Goal: Task Accomplishment & Management: Complete application form

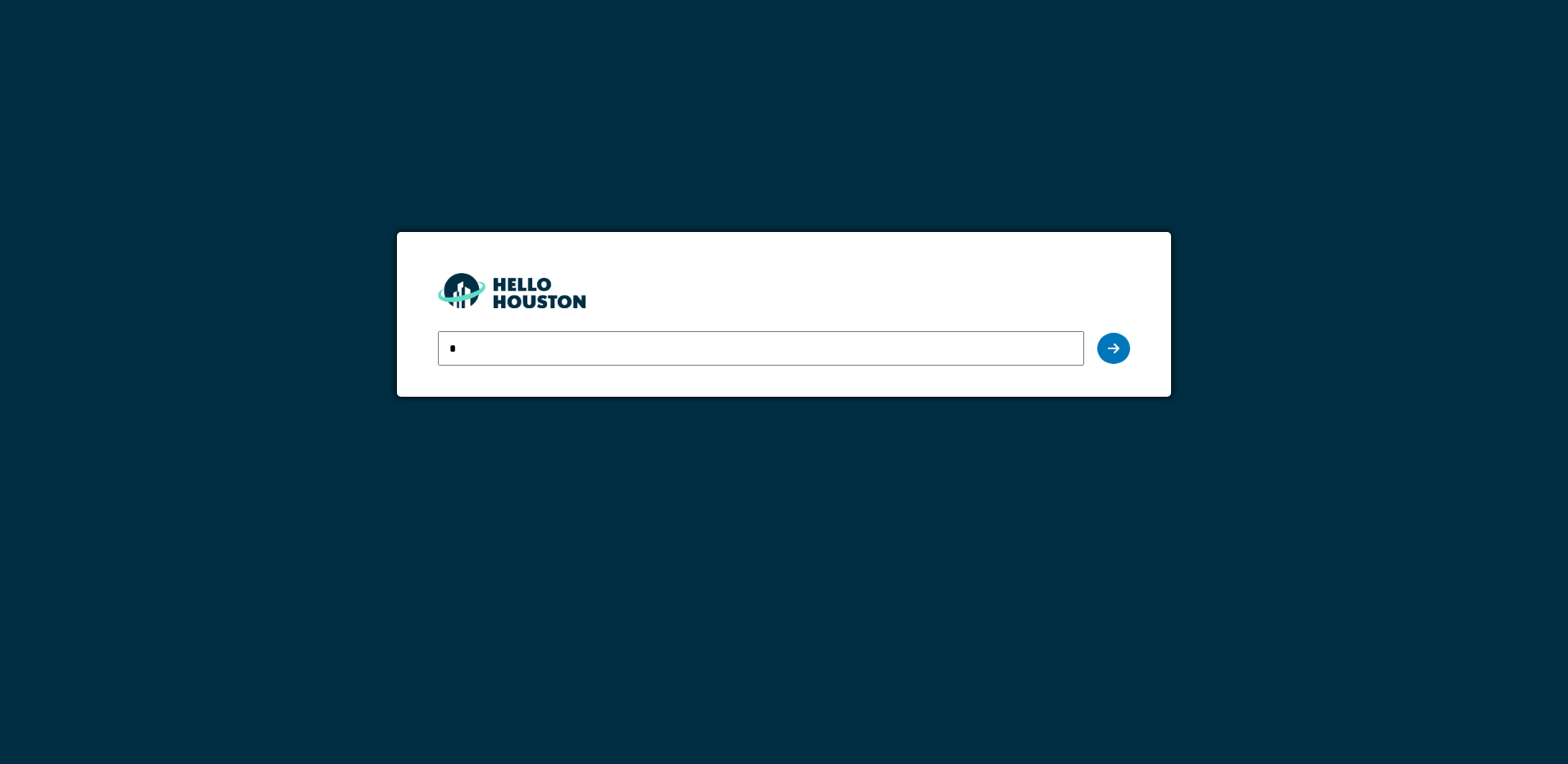
type input "**********"
click at [1109, 346] on icon at bounding box center [1114, 349] width 12 height 14
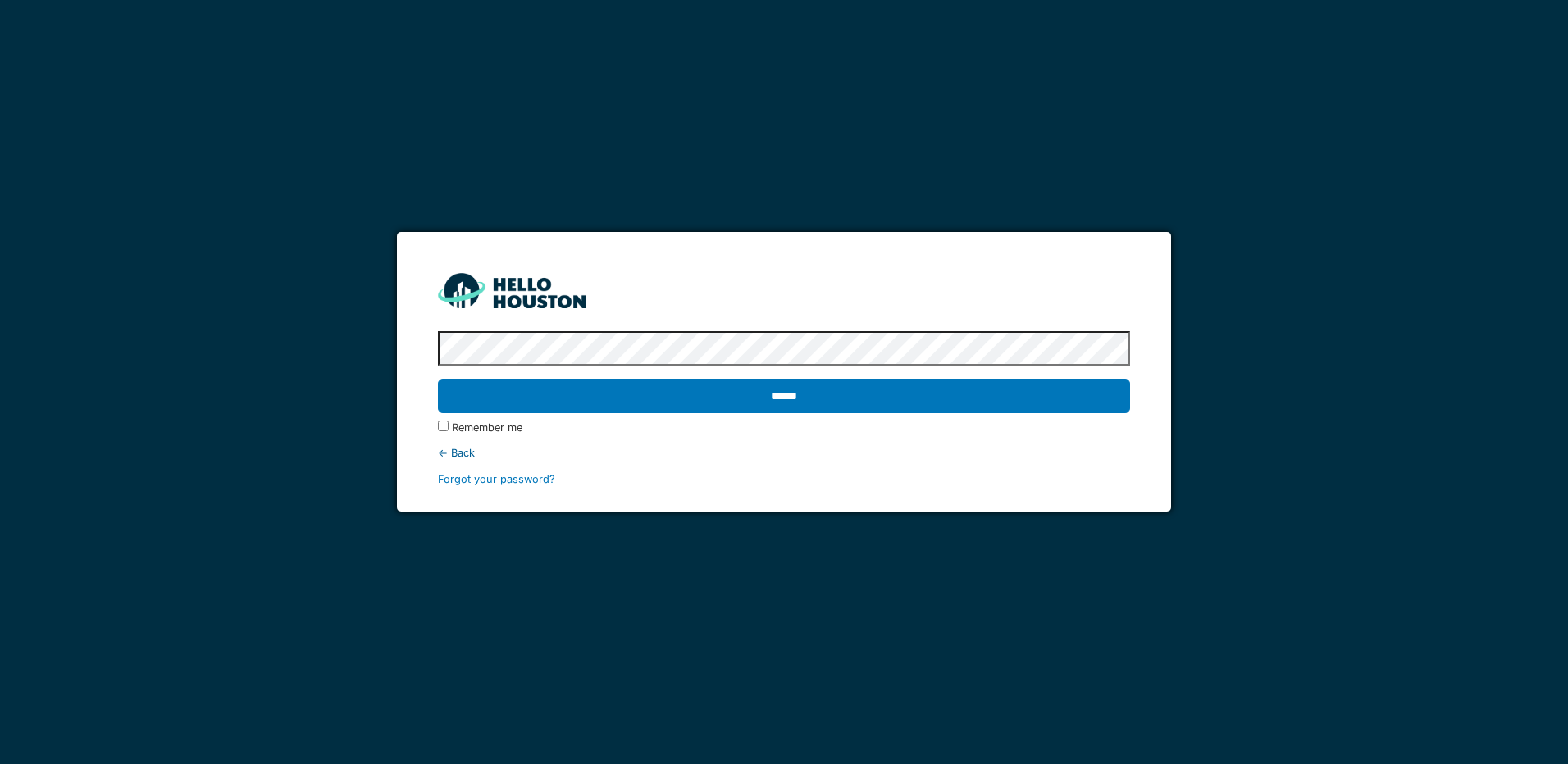
click at [437, 379] on input "******" at bounding box center [783, 396] width 691 height 35
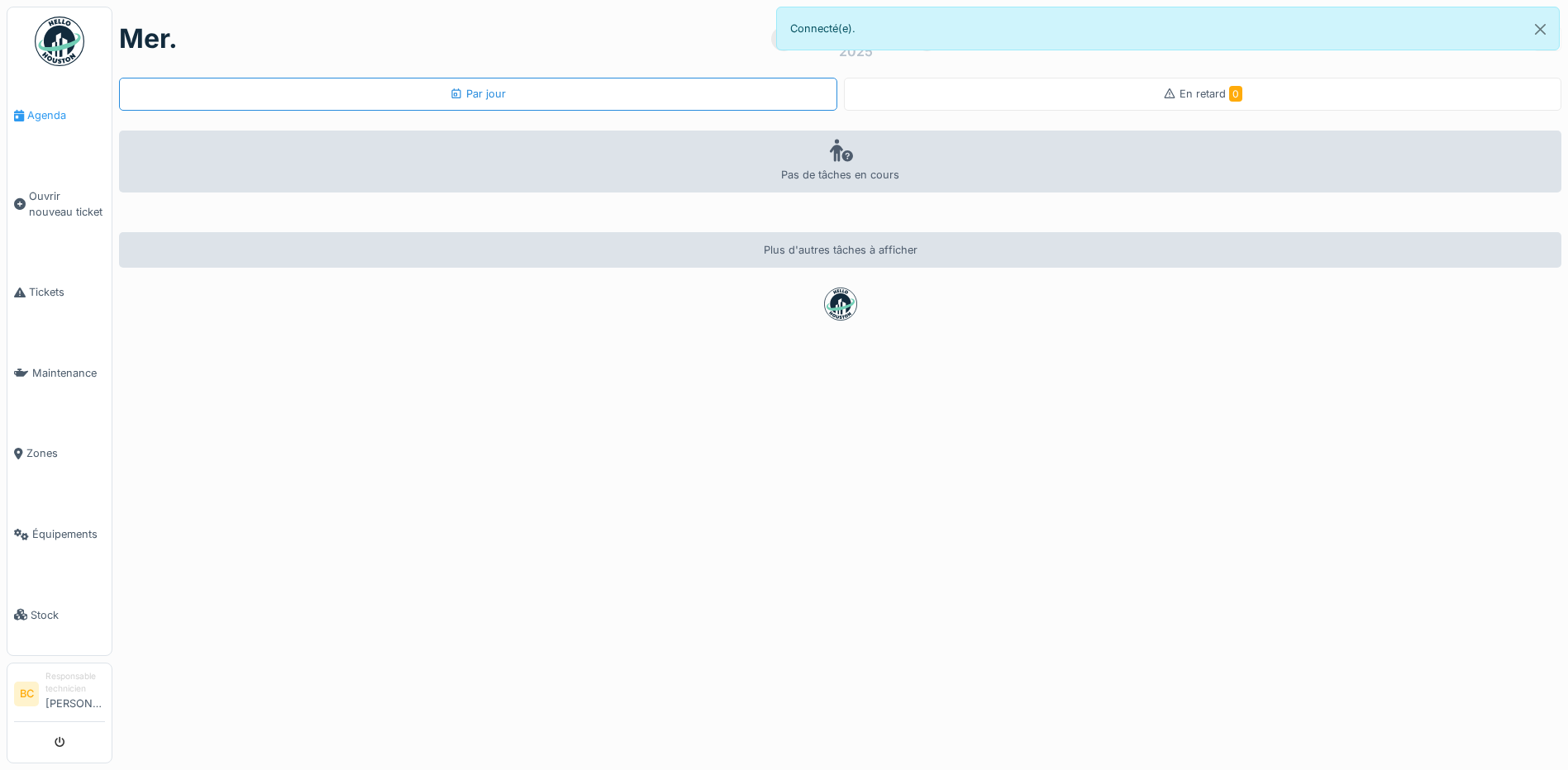
click at [52, 118] on span "Agenda" at bounding box center [66, 115] width 78 height 15
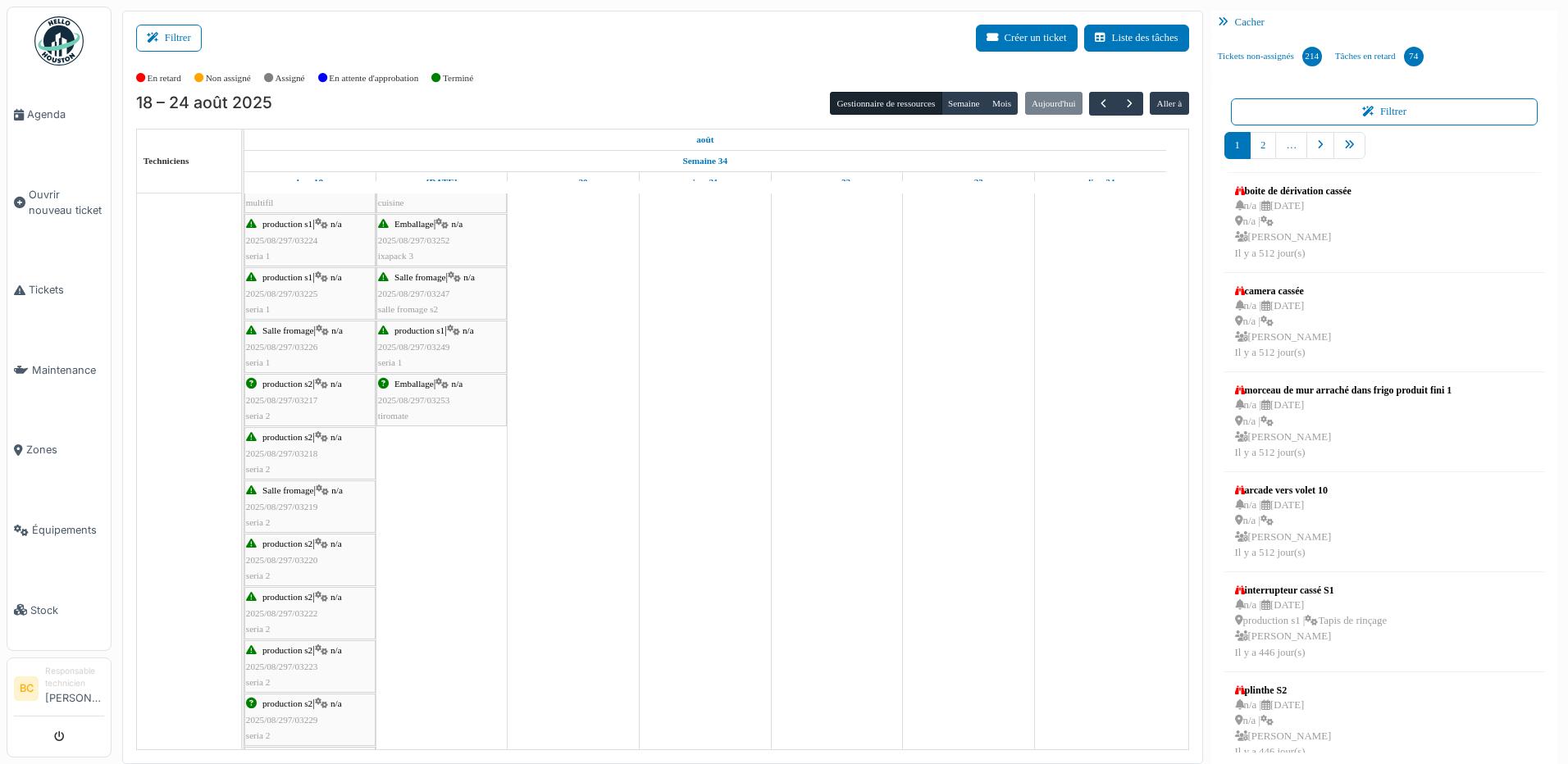
scroll to position [409, 0]
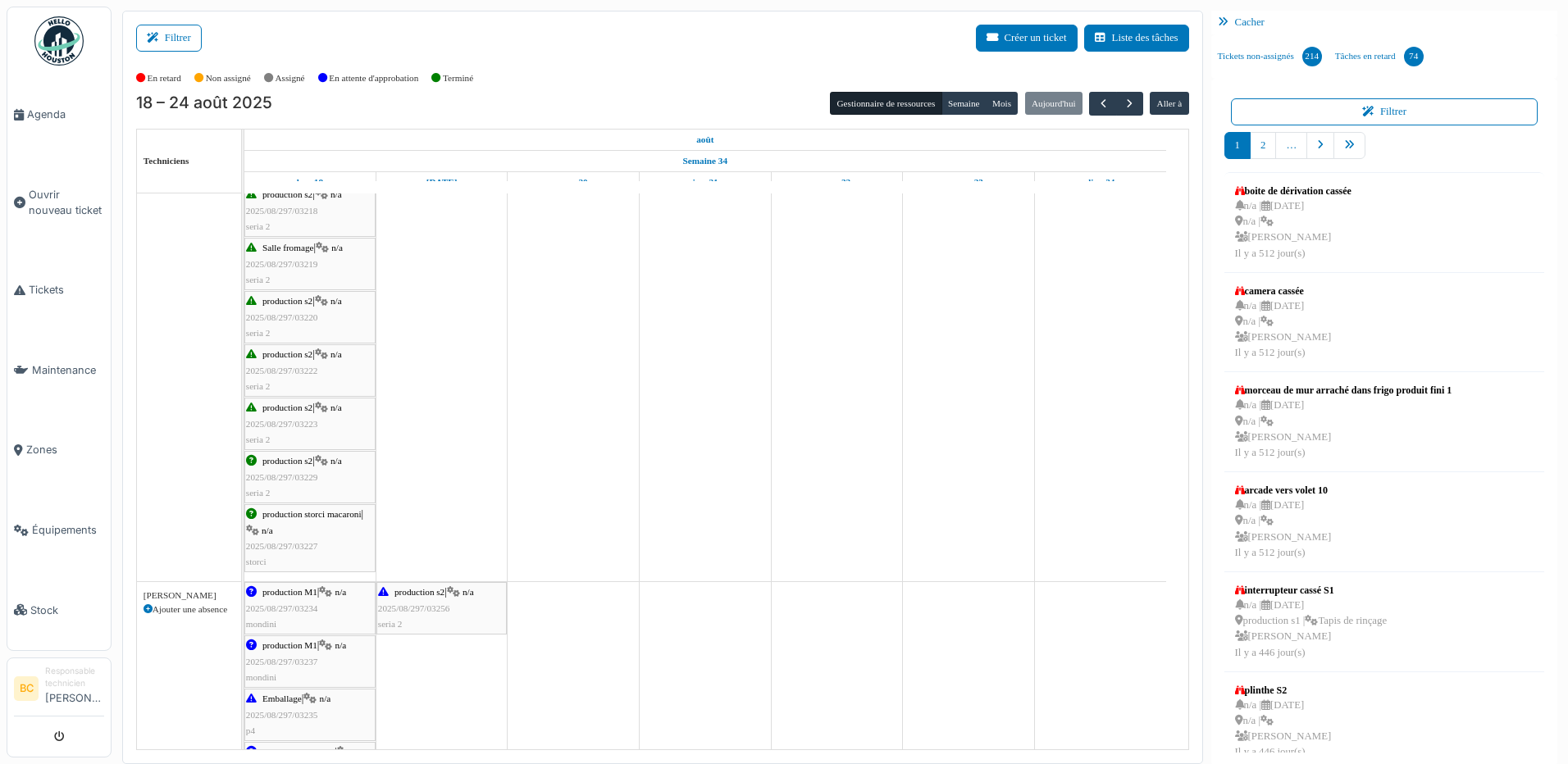
click at [414, 608] on span "2025/08/297/03256" at bounding box center [414, 608] width 72 height 10
click at [414, 593] on span "production s2" at bounding box center [419, 592] width 50 height 10
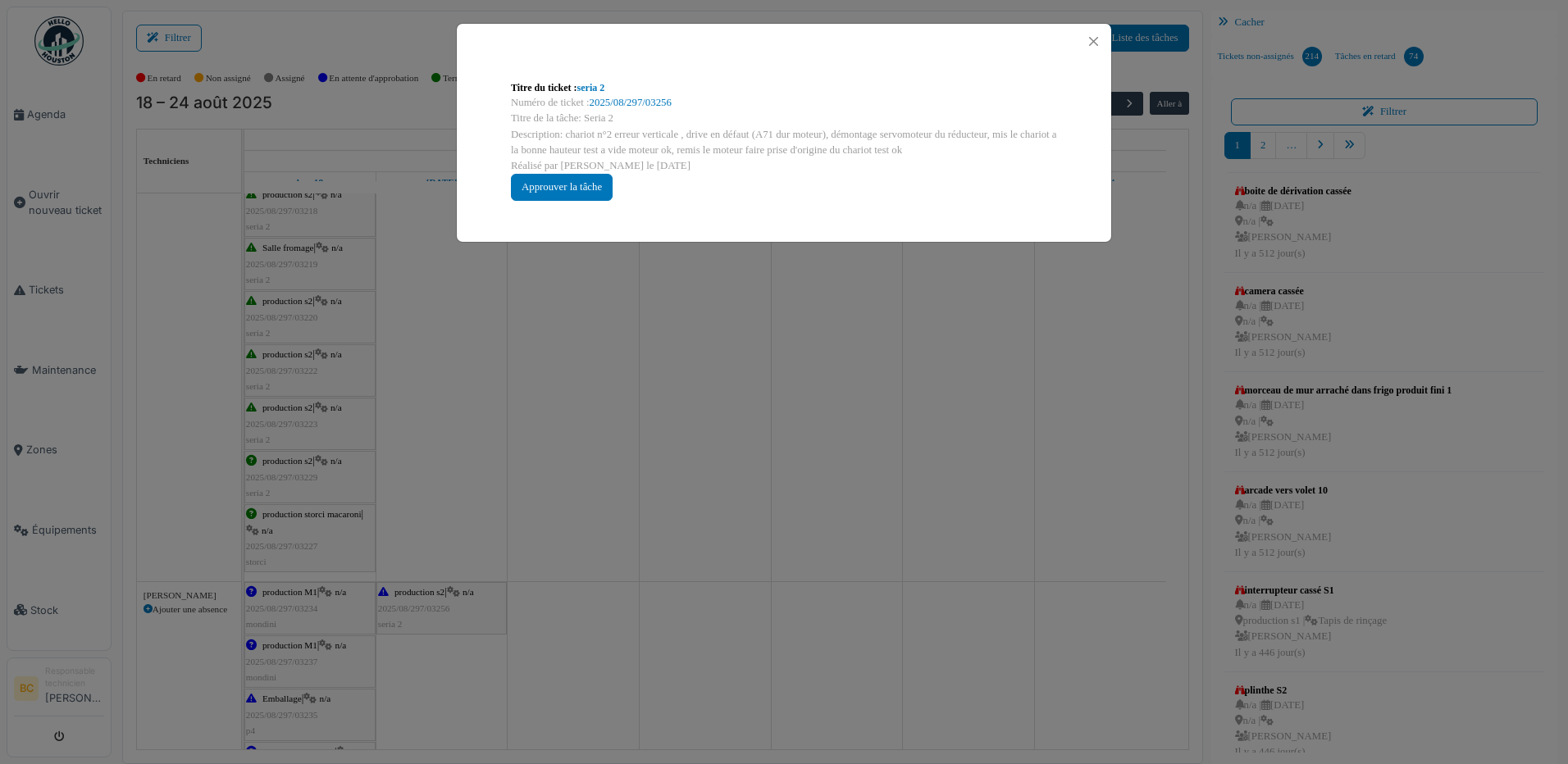
click at [611, 487] on div "Titre du ticket : seria 2 Numéro de ticket : 2025/08/297/03256 Titre de la tâch…" at bounding box center [784, 382] width 1568 height 764
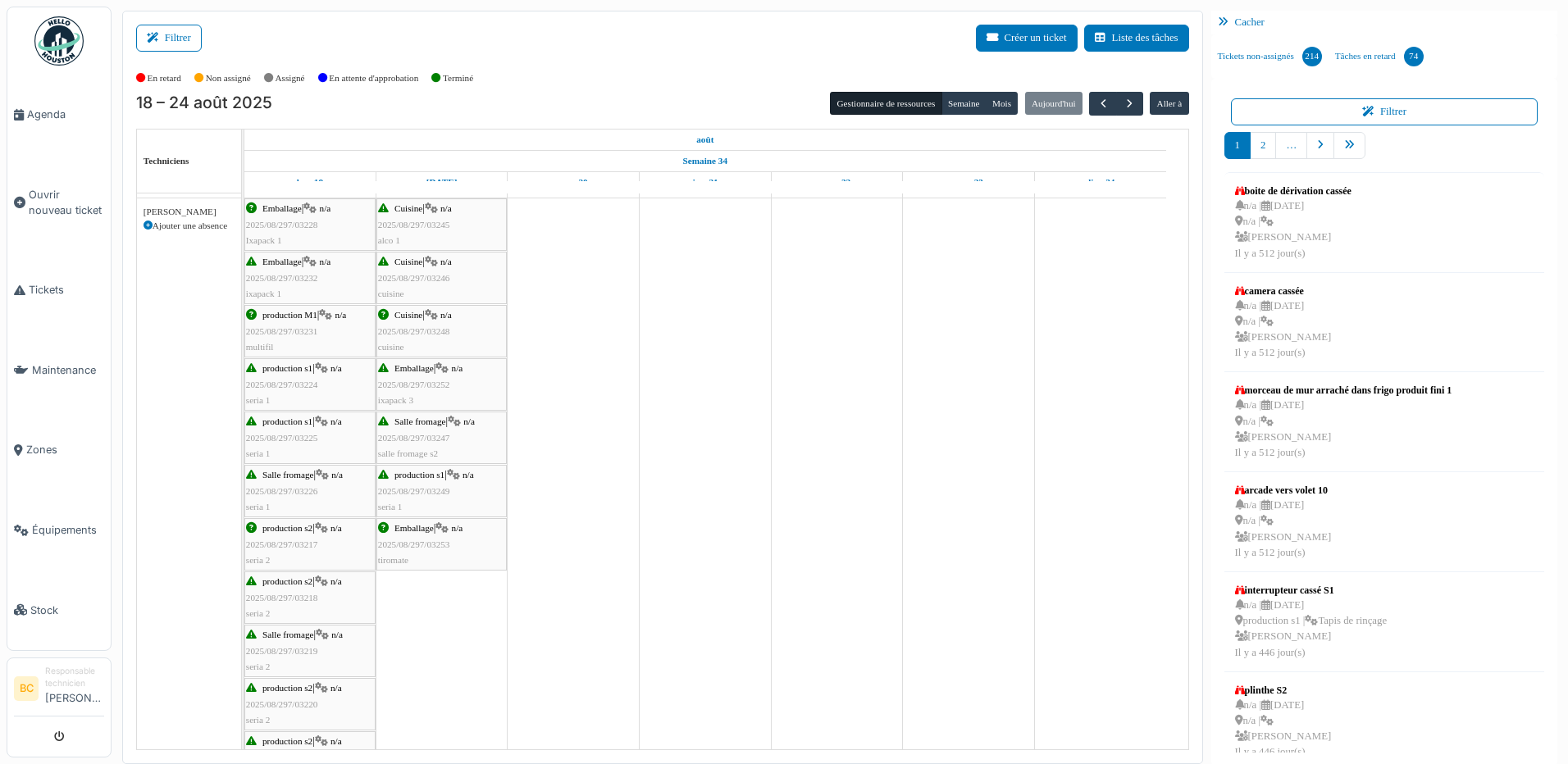
scroll to position [0, 0]
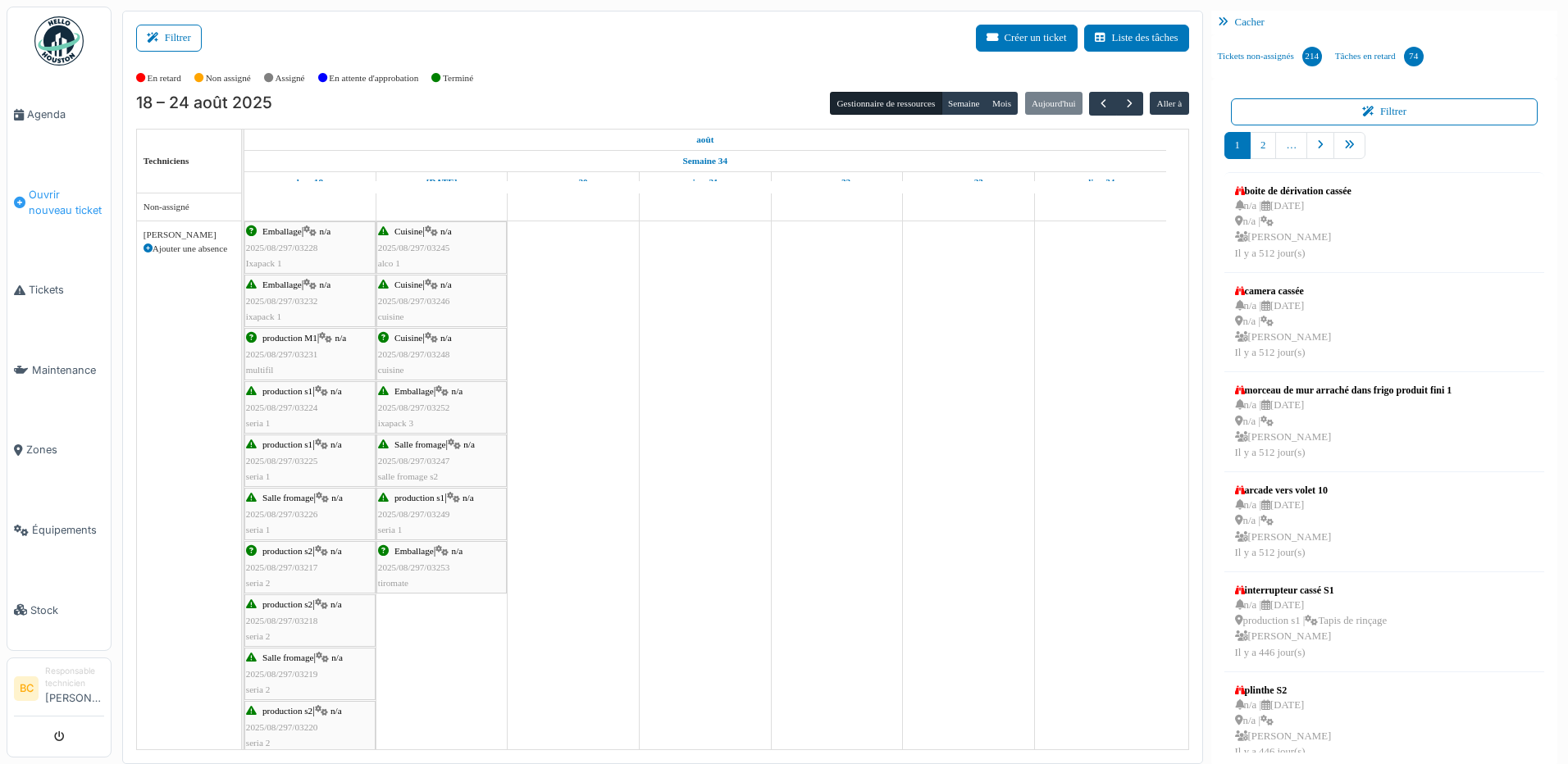
click at [67, 193] on span "Ouvrir nouveau ticket" at bounding box center [66, 202] width 75 height 31
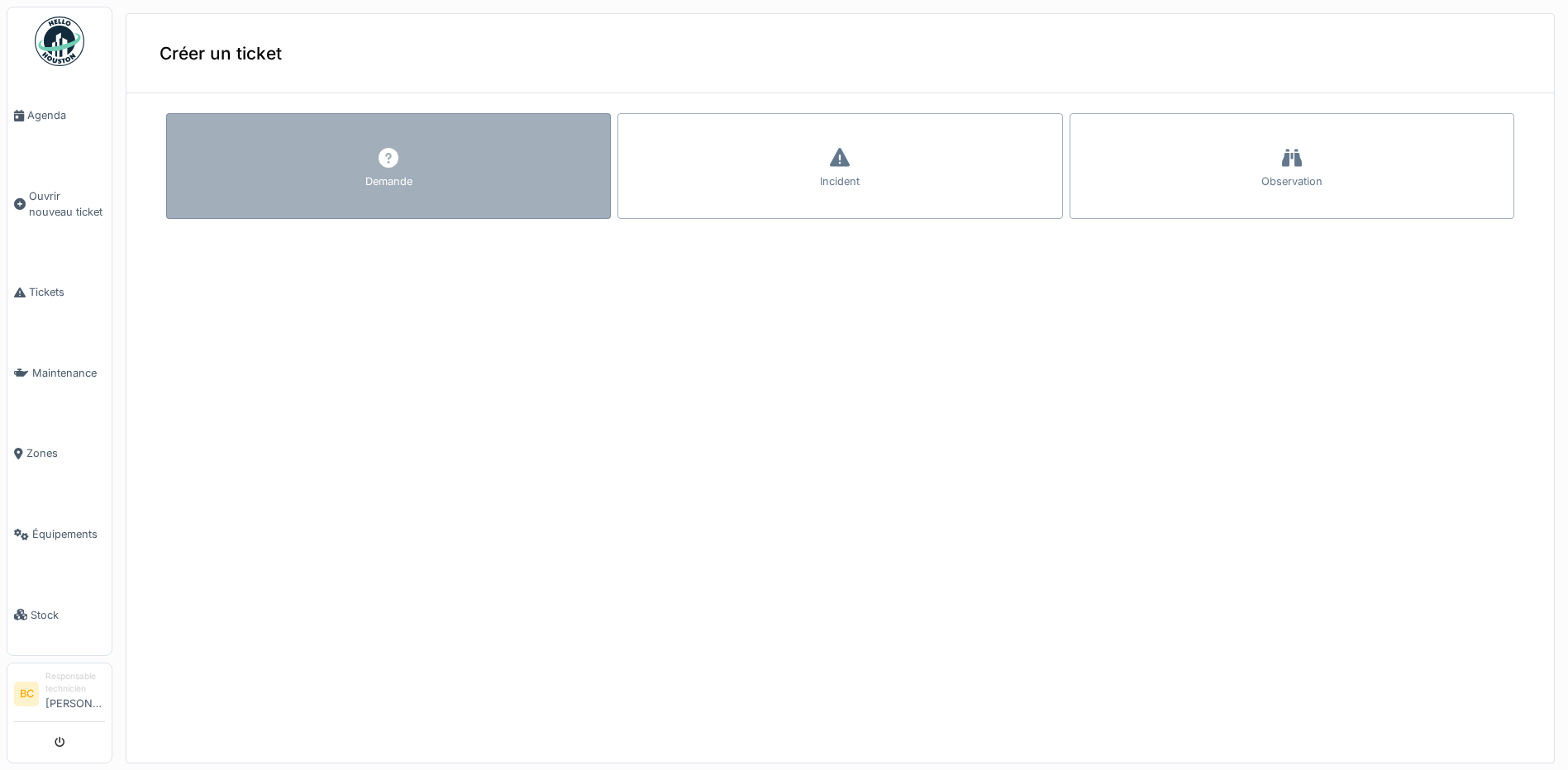
scroll to position [6, 0]
click at [438, 173] on div "Demande" at bounding box center [388, 166] width 444 height 106
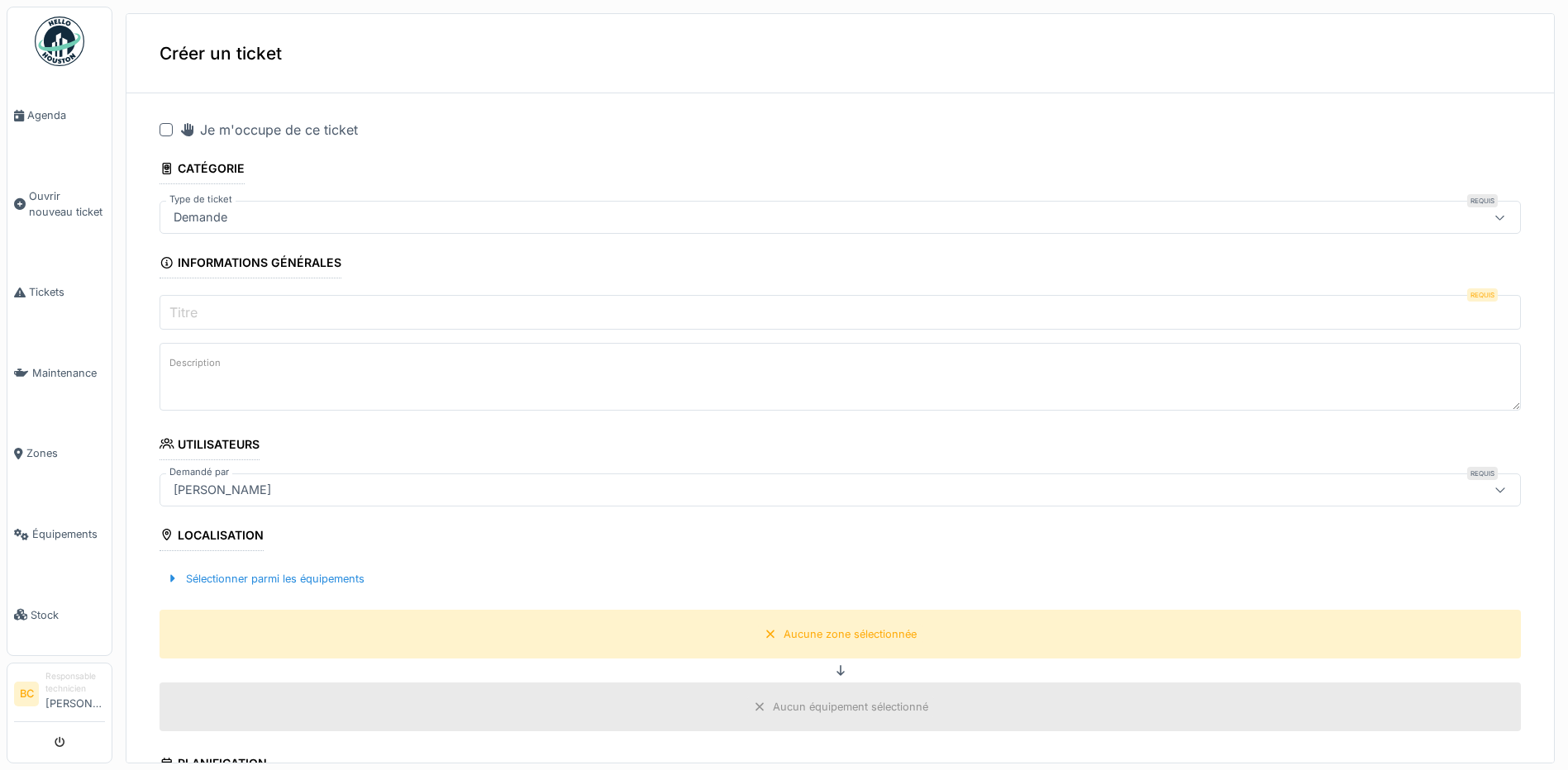
click at [203, 304] on input "Titre" at bounding box center [840, 312] width 1362 height 35
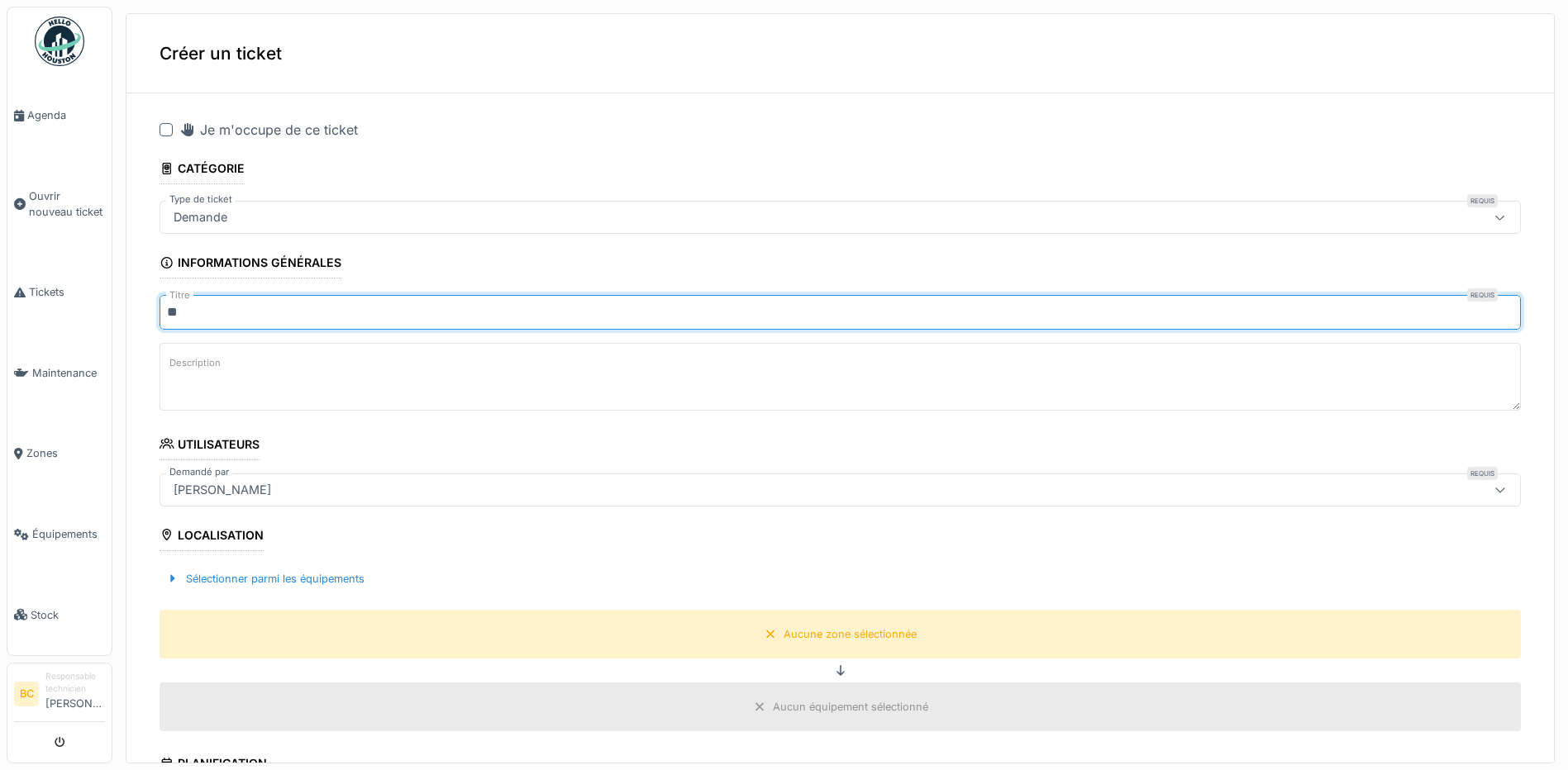
type input "*******"
click at [180, 369] on textarea "Description" at bounding box center [840, 376] width 1362 height 67
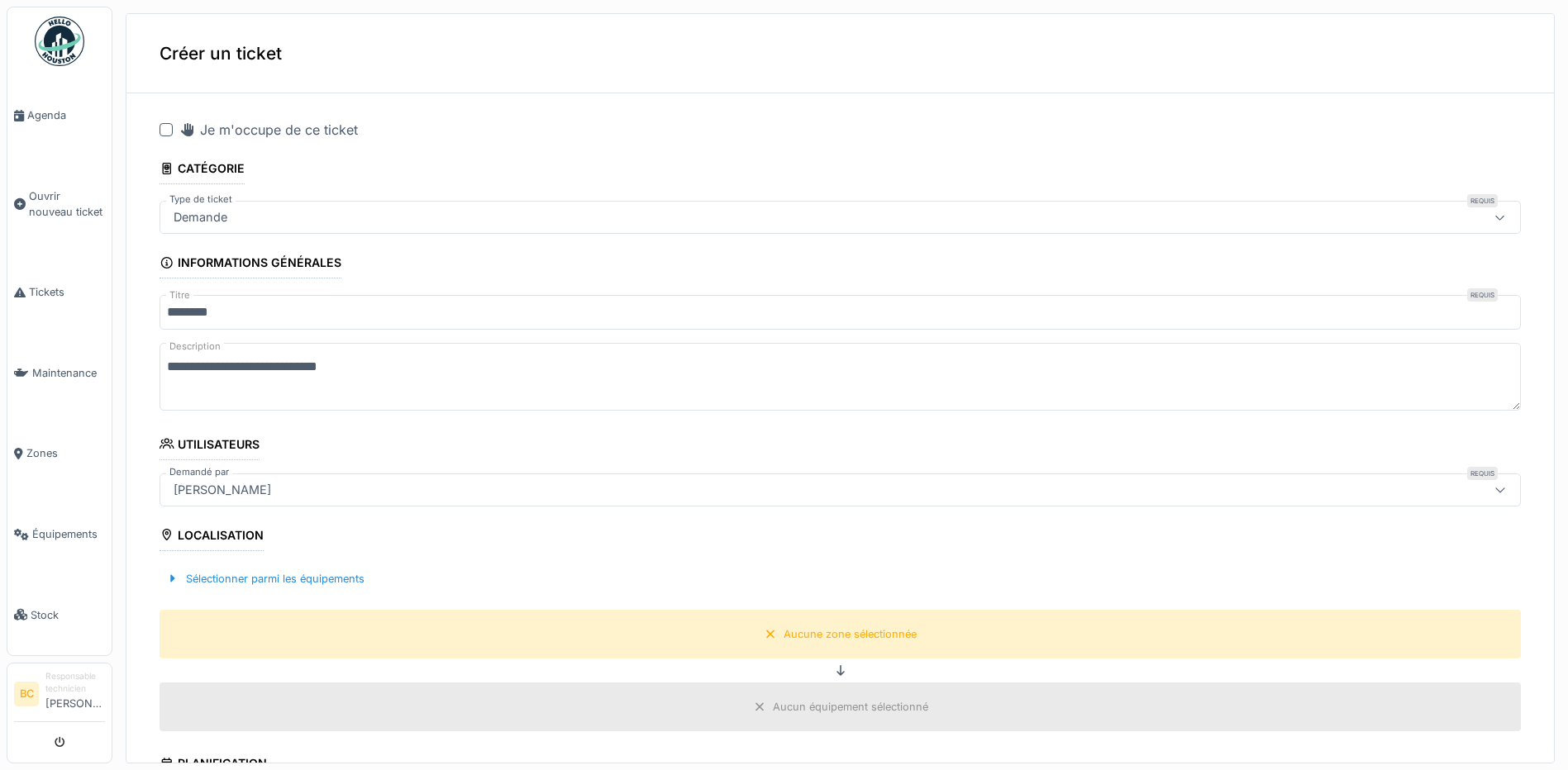
click at [290, 361] on textarea "**********" at bounding box center [840, 376] width 1362 height 67
click at [352, 357] on textarea "**********" at bounding box center [840, 376] width 1362 height 67
click at [420, 359] on textarea "**********" at bounding box center [840, 376] width 1362 height 67
type textarea "**********"
drag, startPoint x: 171, startPoint y: 122, endPoint x: 181, endPoint y: 129, distance: 12.2
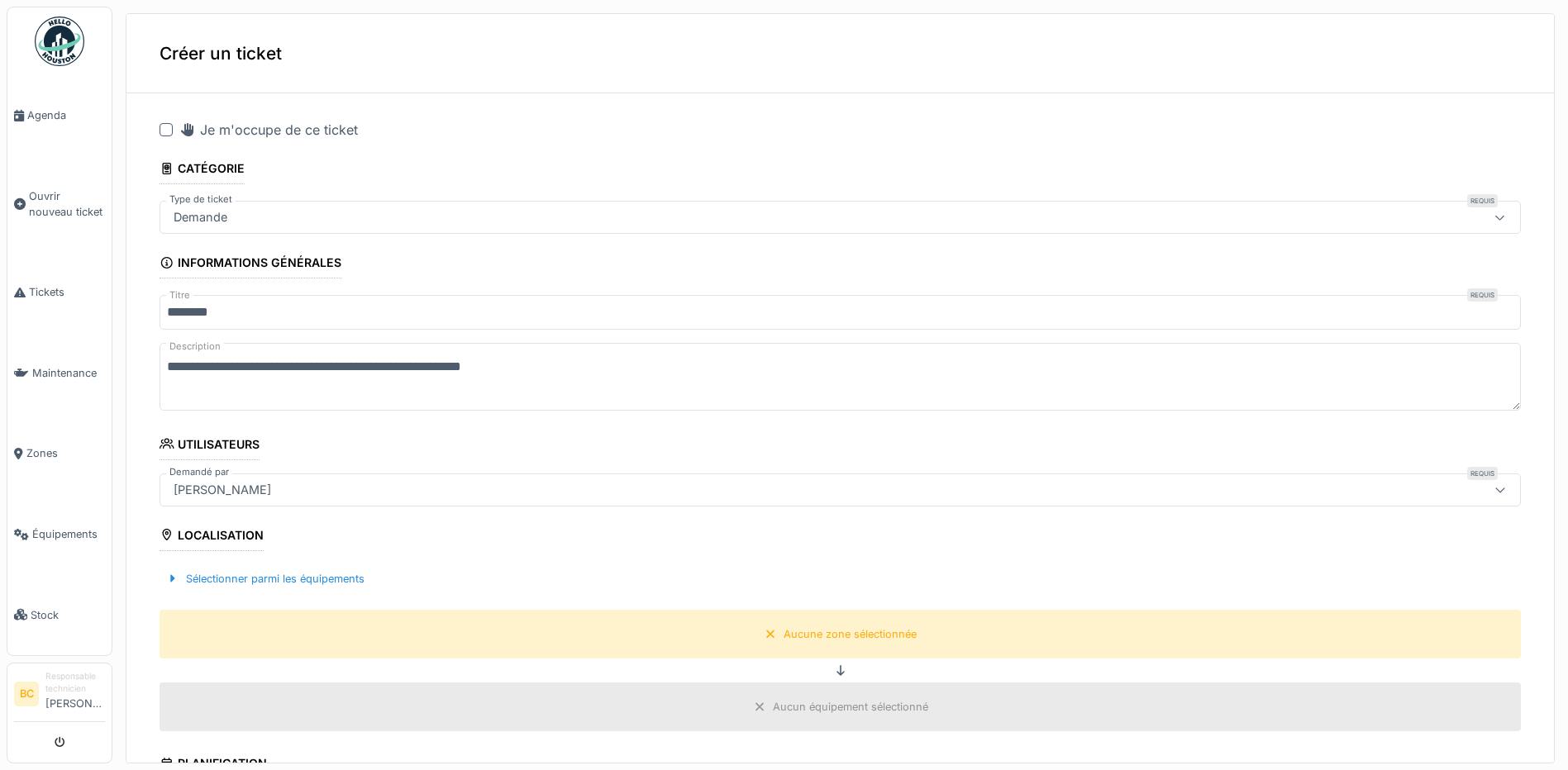
click at [171, 123] on div at bounding box center [166, 130] width 14 height 14
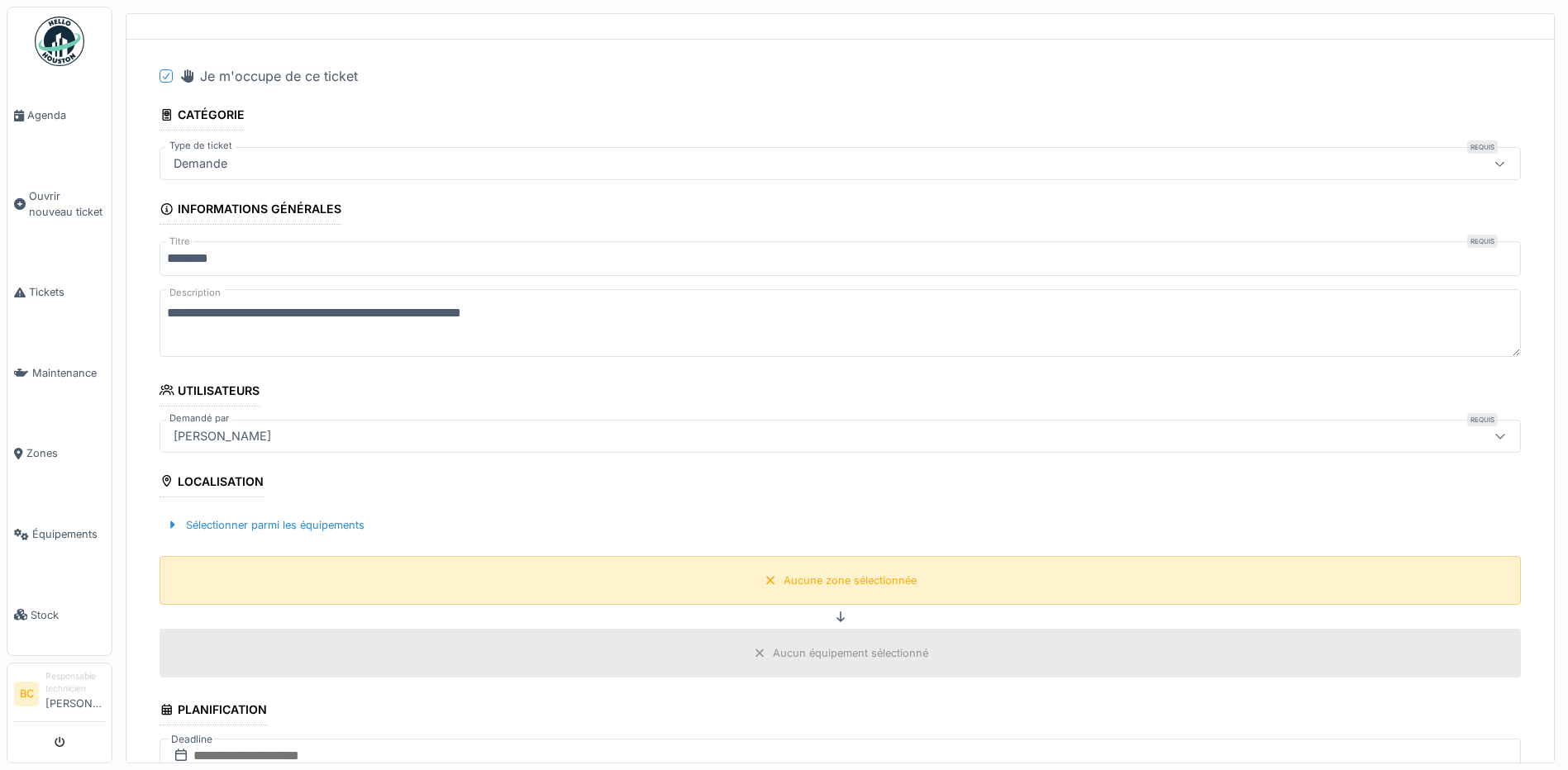
scroll to position [83, 0]
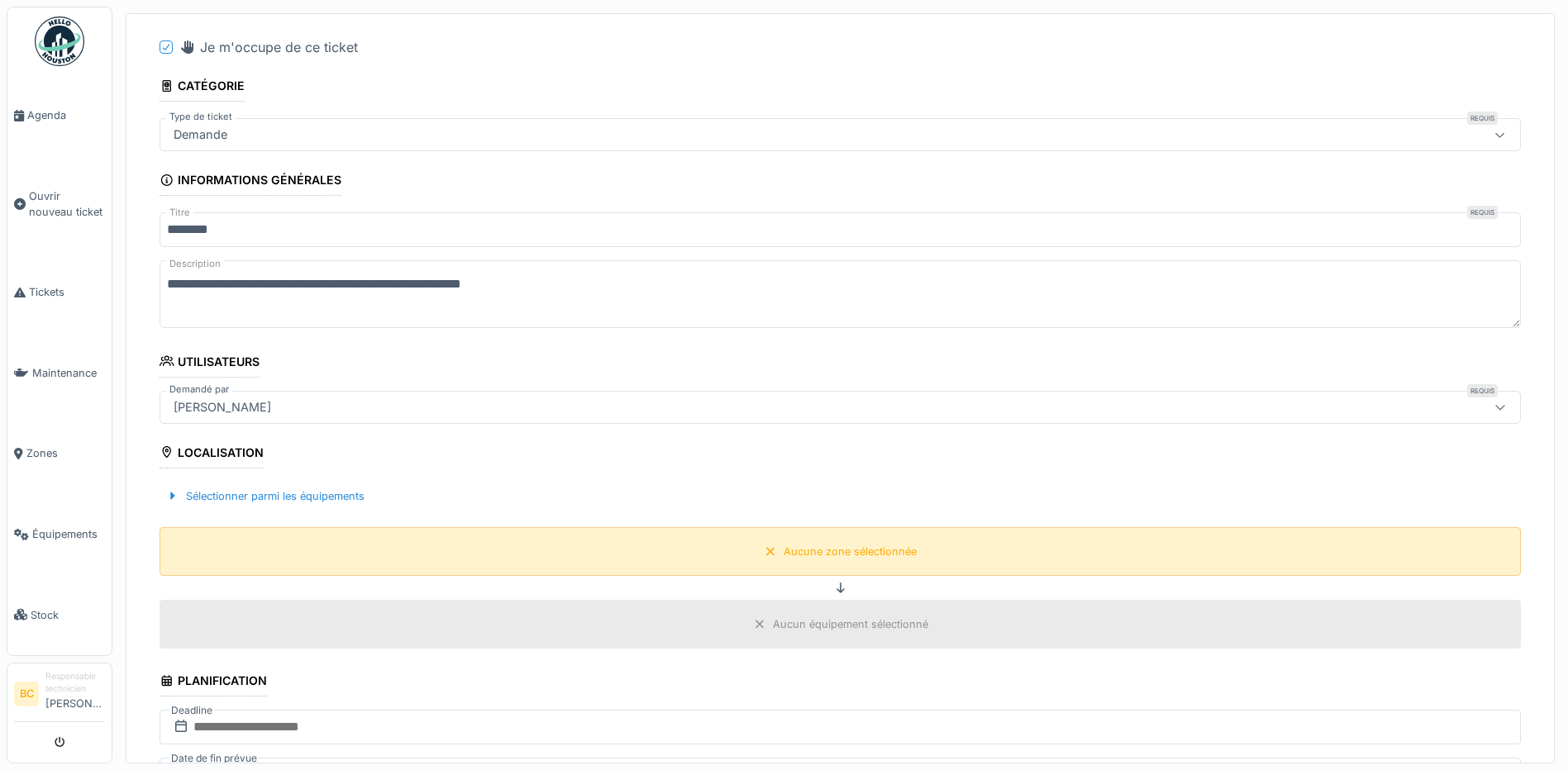
click at [829, 545] on div "Aucune zone sélectionnée" at bounding box center [851, 552] width 133 height 15
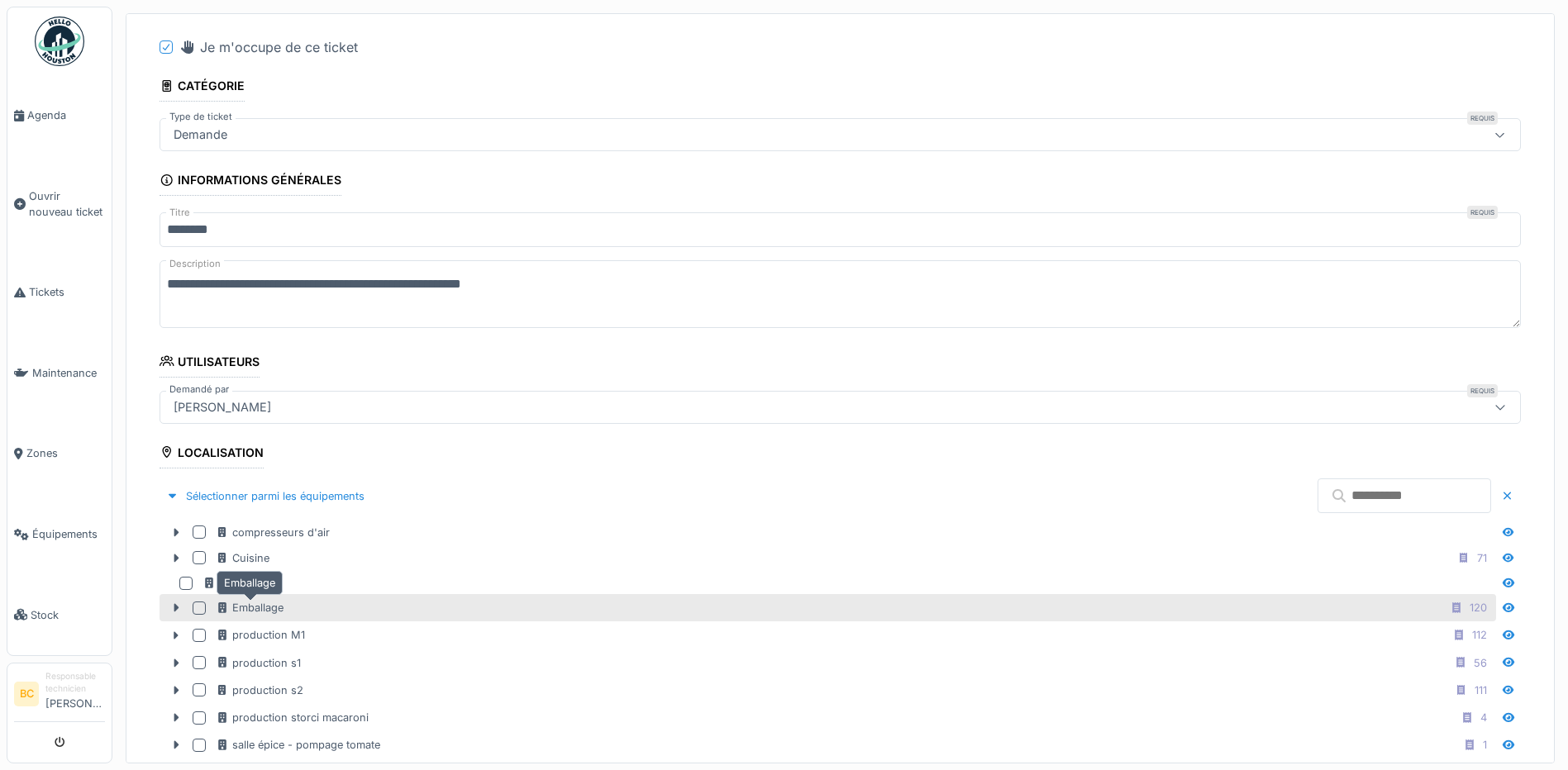
click at [275, 599] on div "Emballage" at bounding box center [249, 607] width 67 height 15
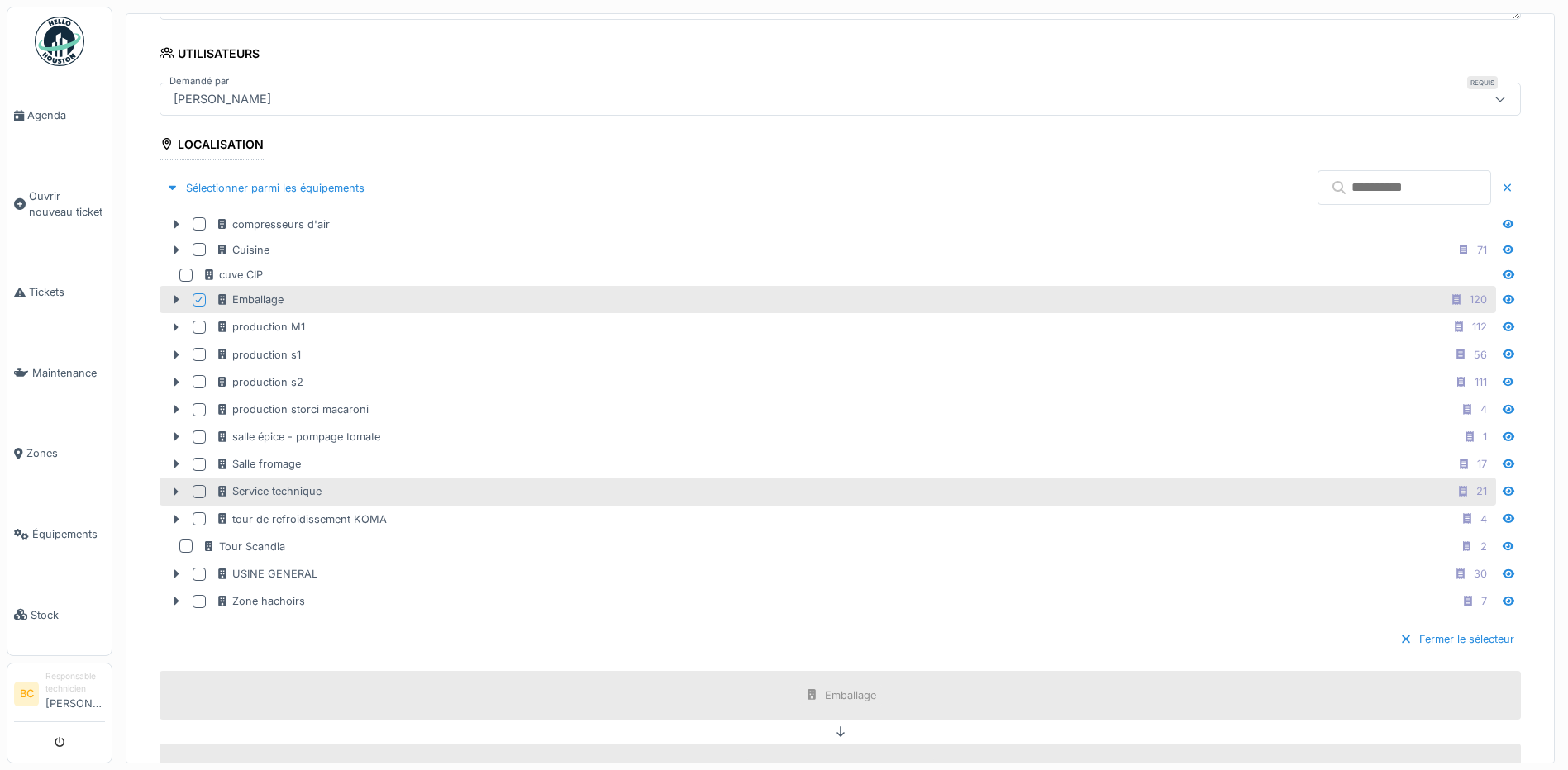
scroll to position [331, 0]
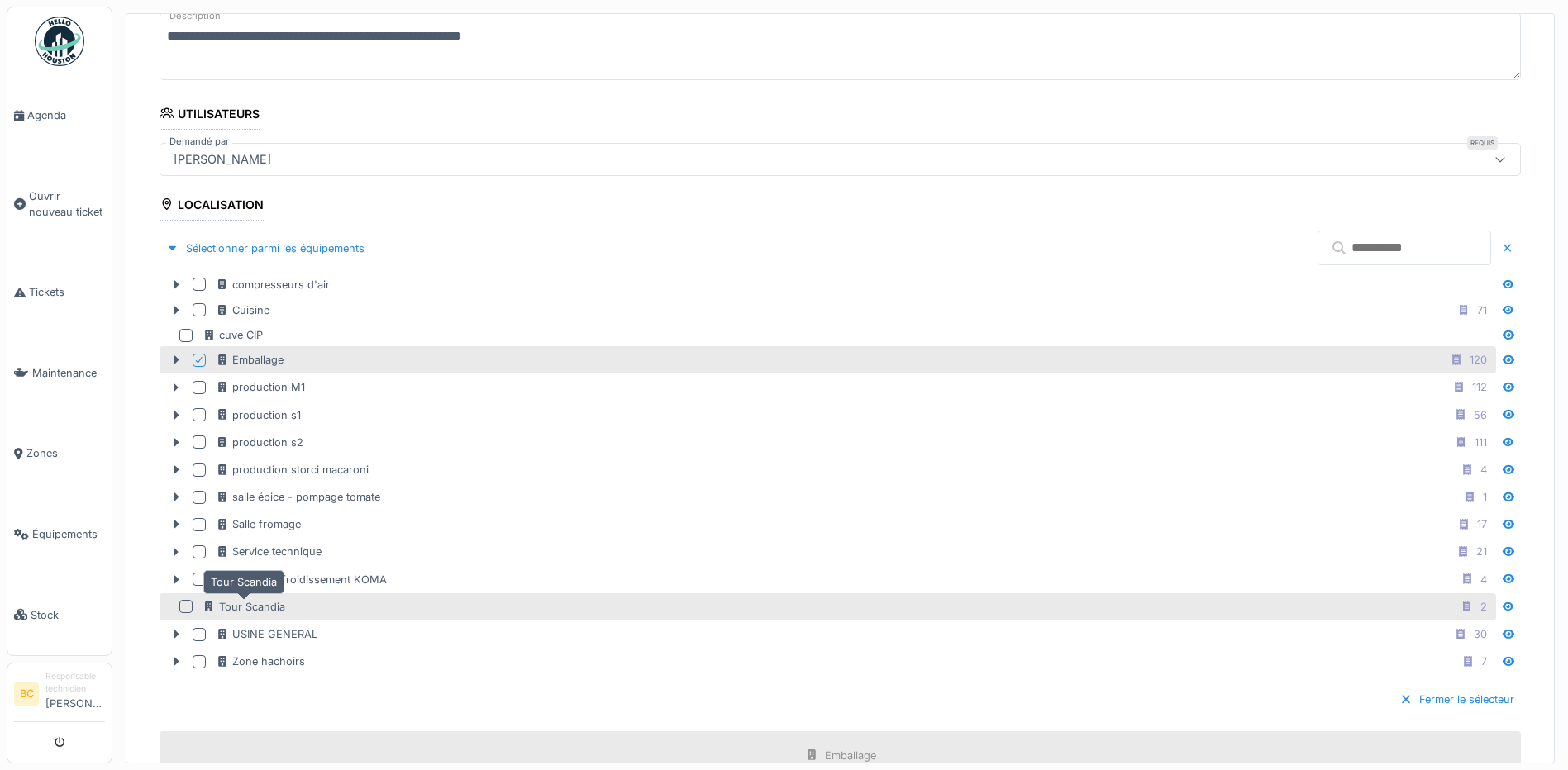
click at [260, 599] on div "Tour Scandia" at bounding box center [243, 606] width 83 height 15
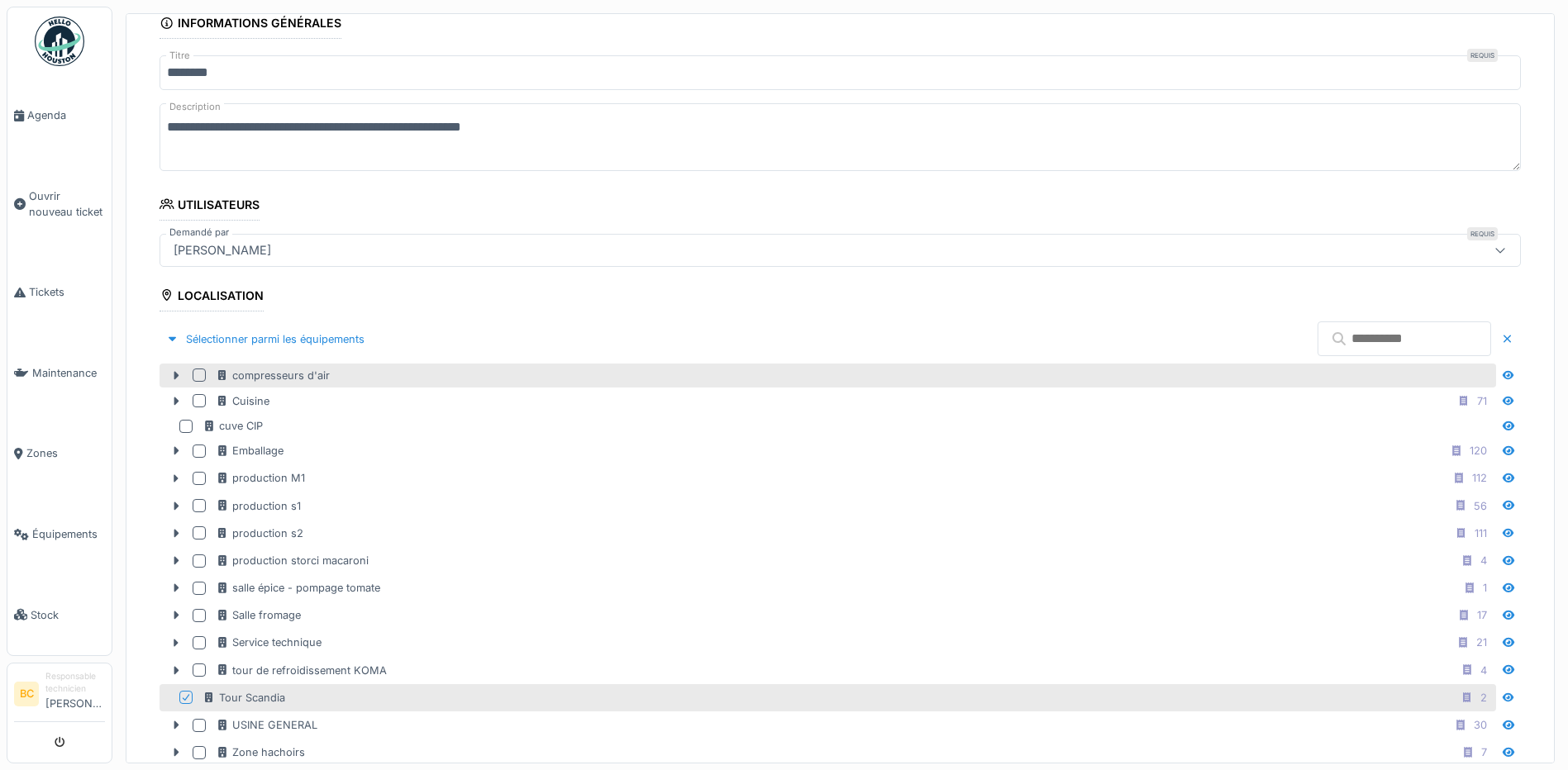
scroll to position [0, 0]
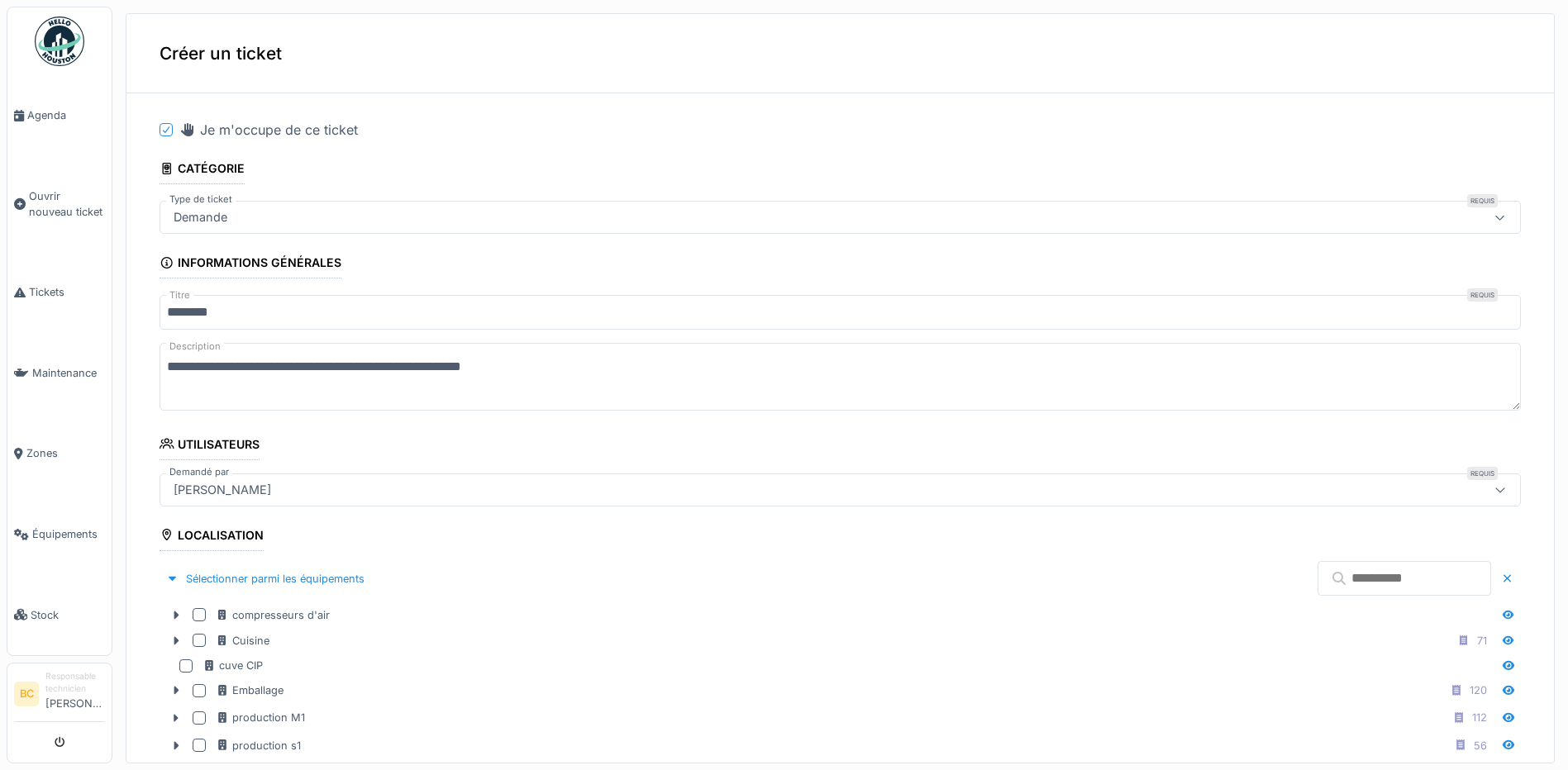
click at [169, 305] on input "*******" at bounding box center [840, 312] width 1362 height 35
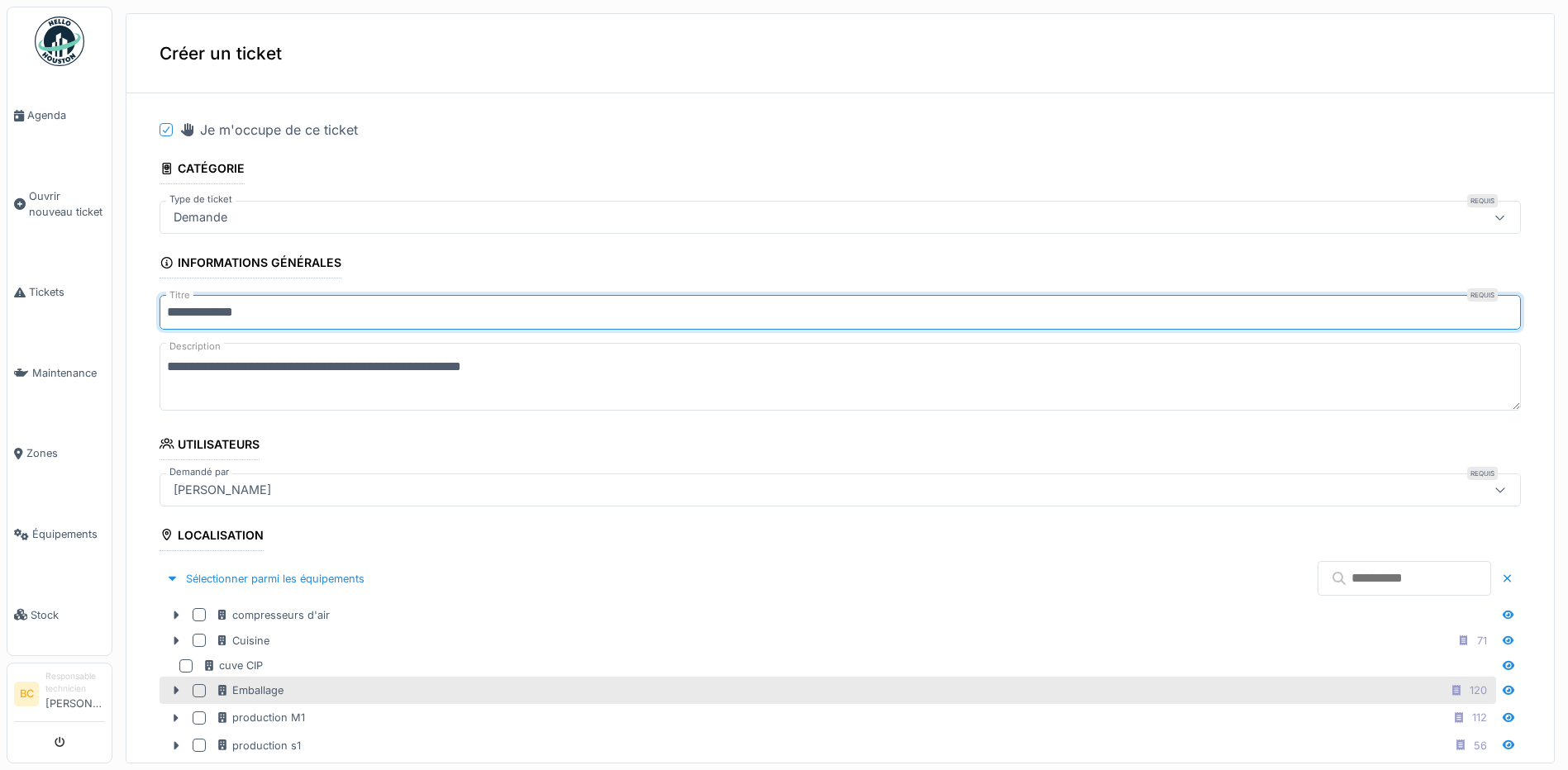
scroll to position [413, 0]
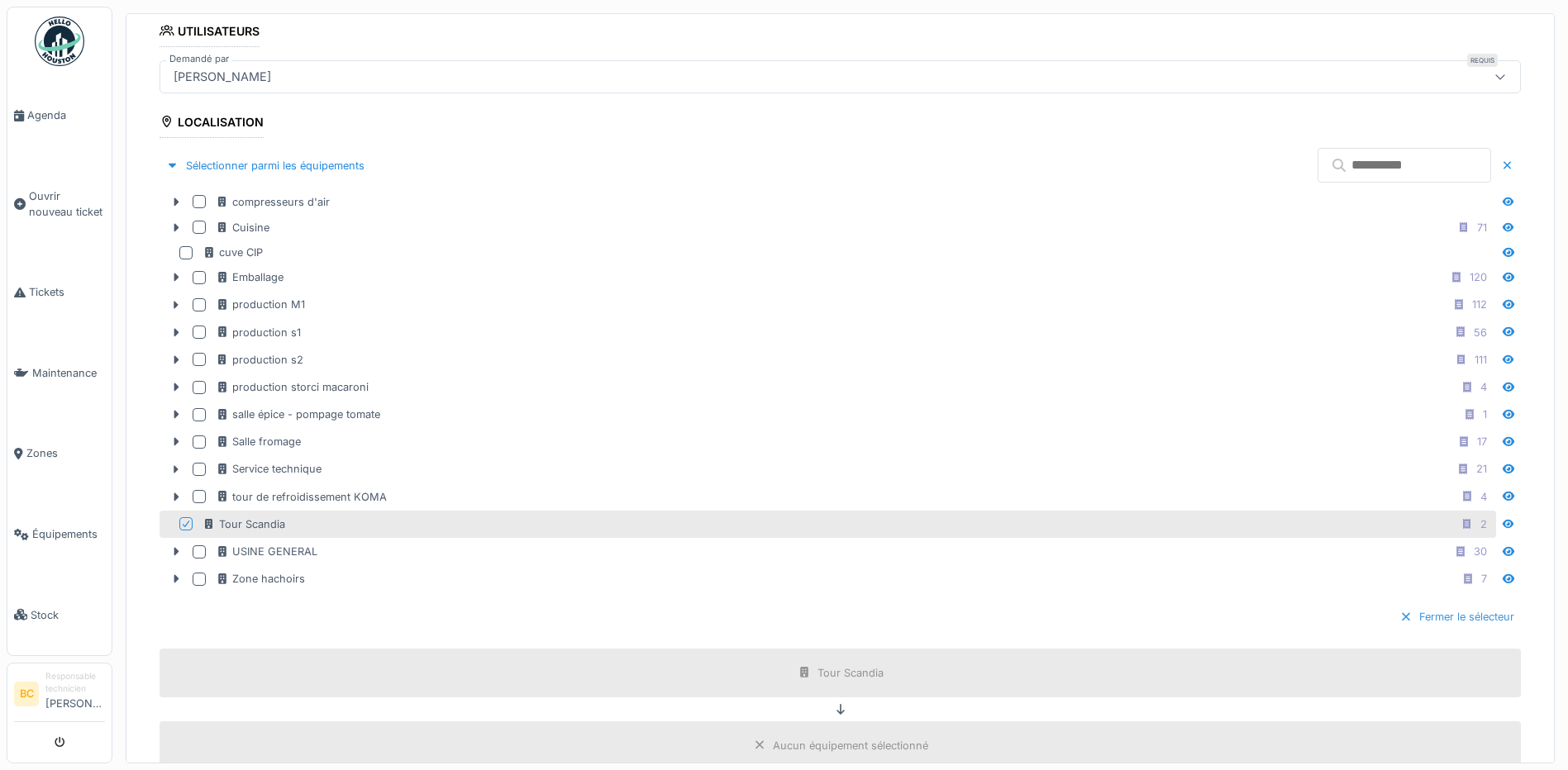
type input "**********"
click at [1417, 612] on div "Fermer le sélecteur" at bounding box center [1457, 617] width 128 height 22
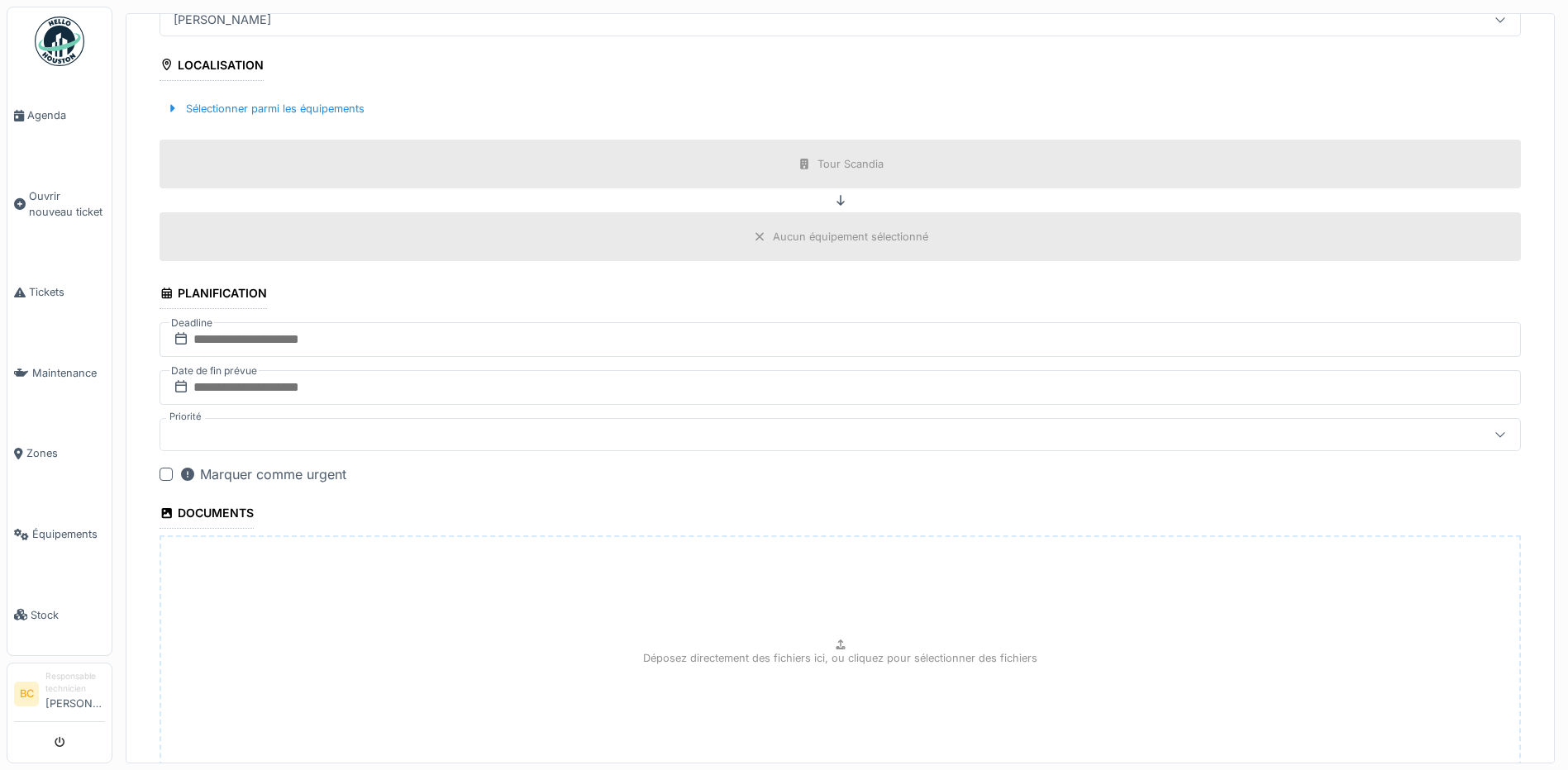
scroll to position [598, 0]
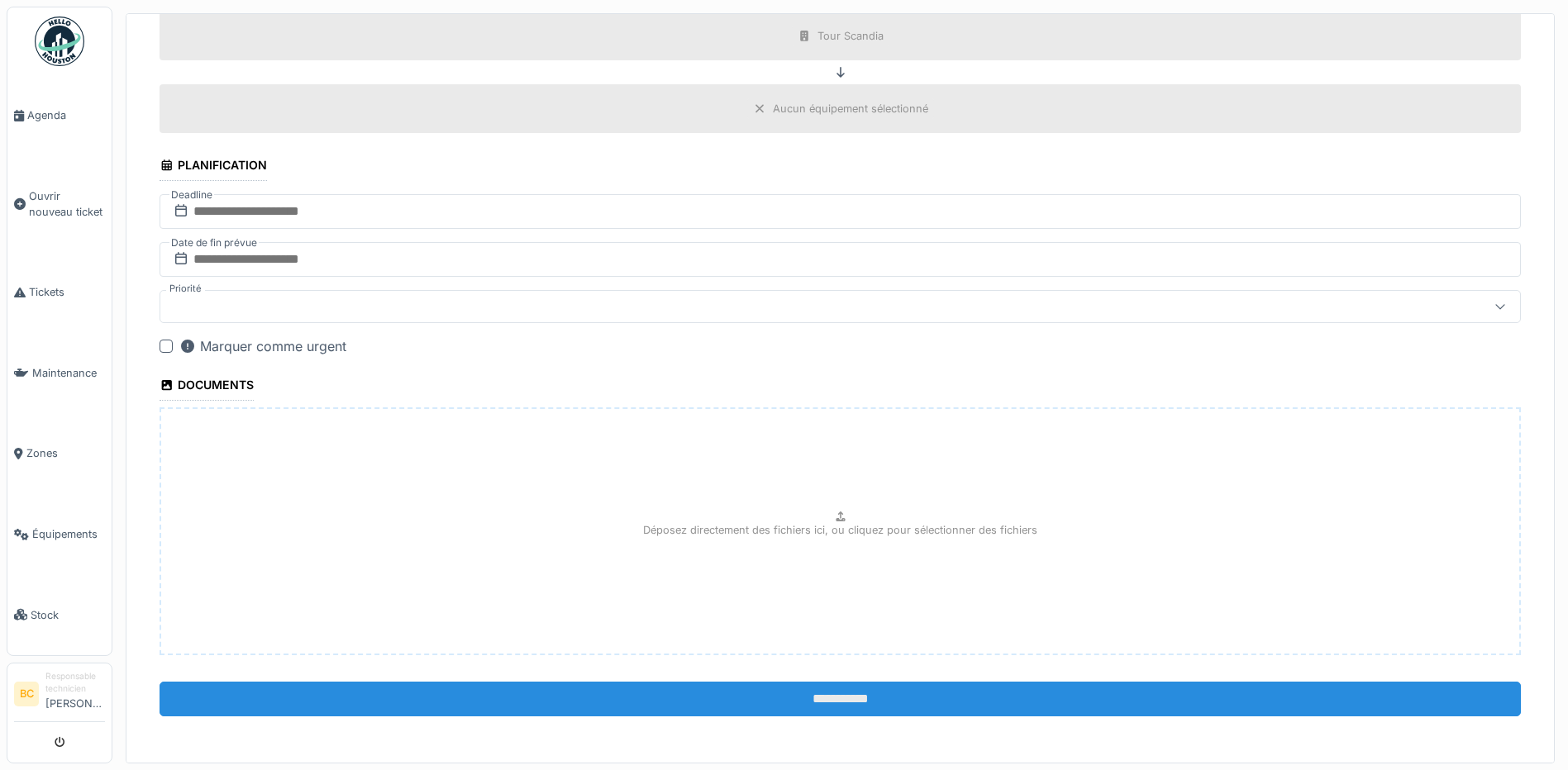
click at [798, 689] on input "**********" at bounding box center [840, 698] width 1362 height 35
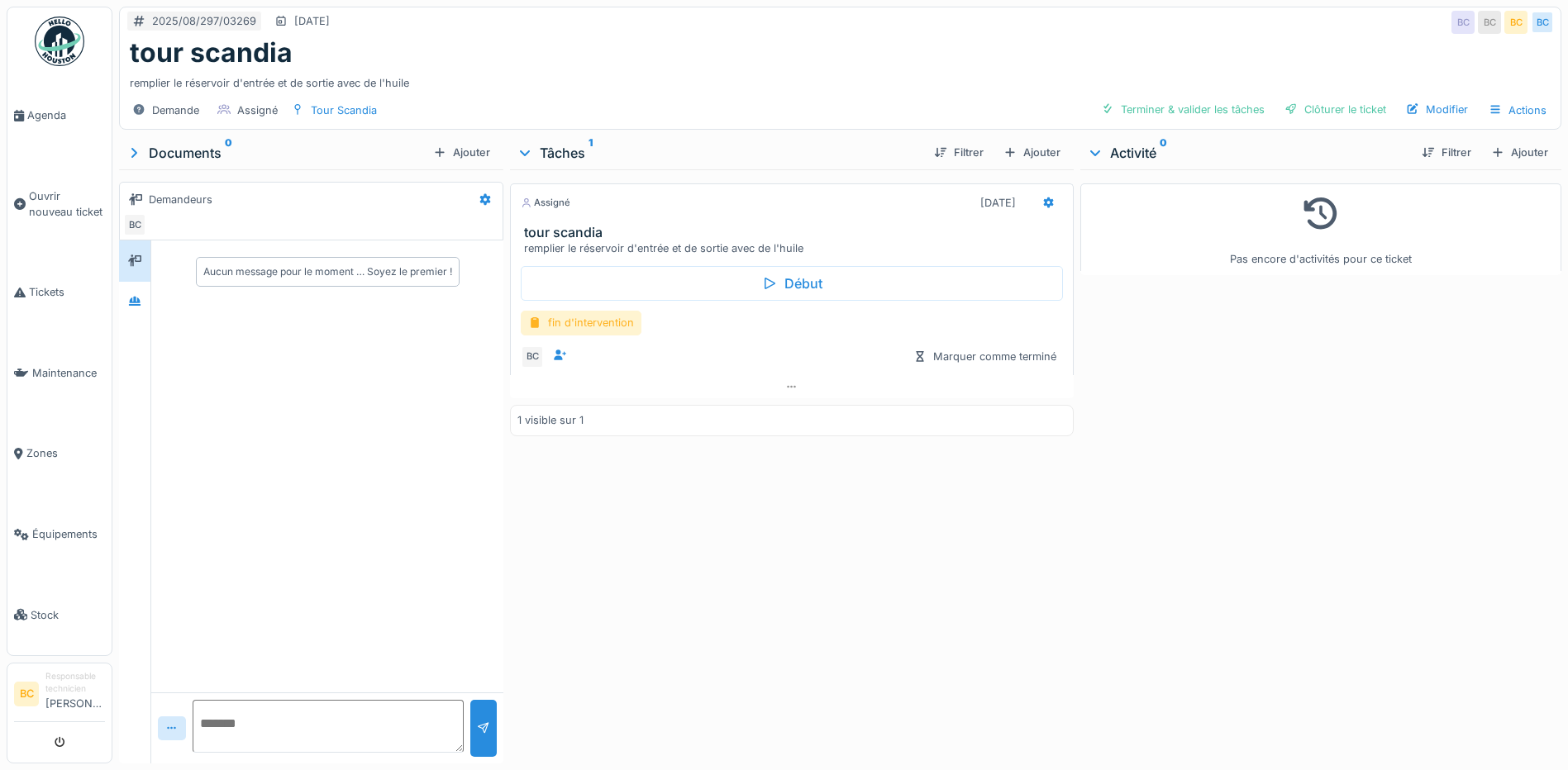
click at [621, 323] on div "fin d'intervention" at bounding box center [580, 322] width 120 height 24
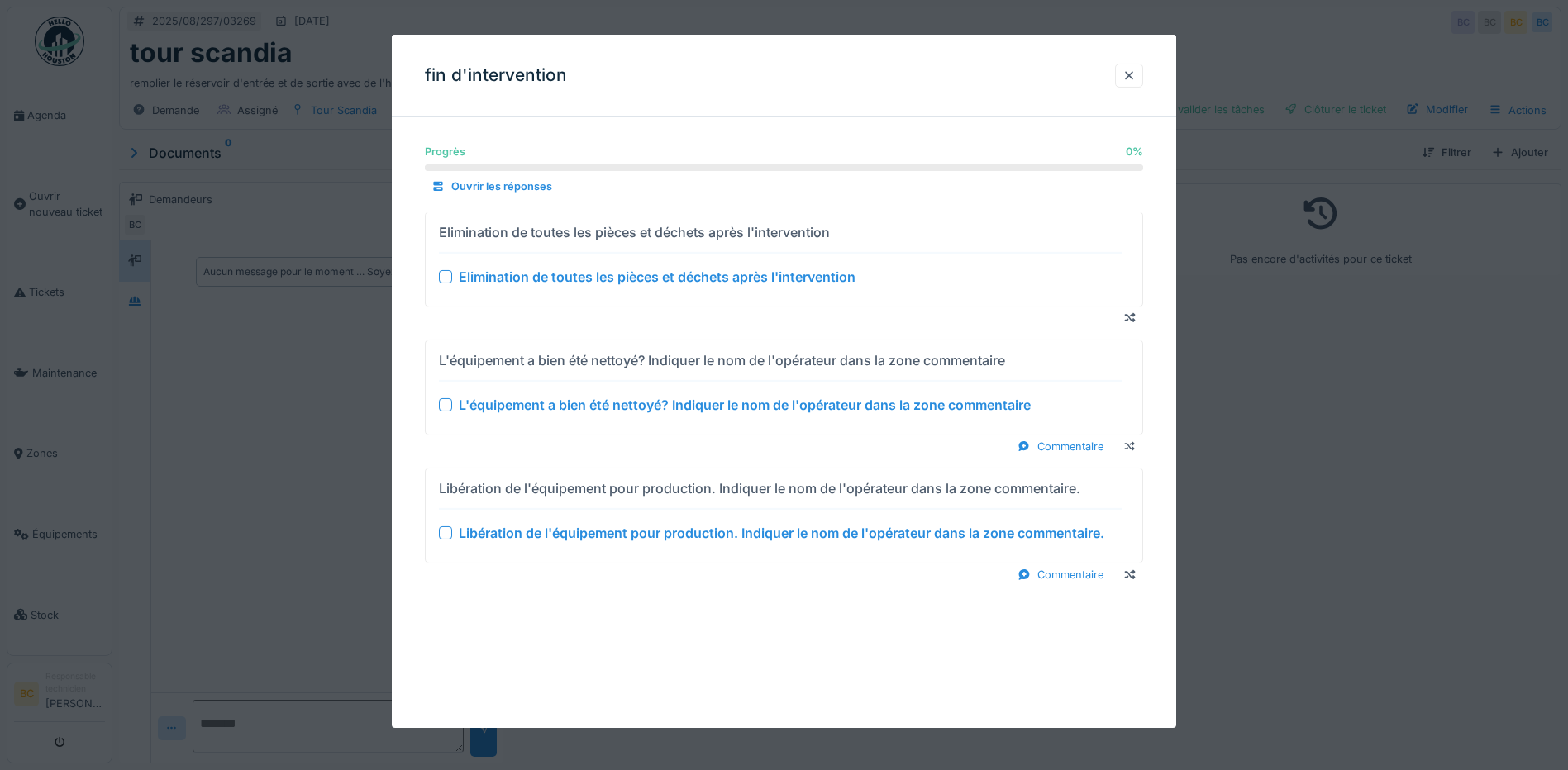
click at [615, 280] on div "Elimination de toutes les pièces et déchets après l'intervention" at bounding box center [657, 276] width 397 height 20
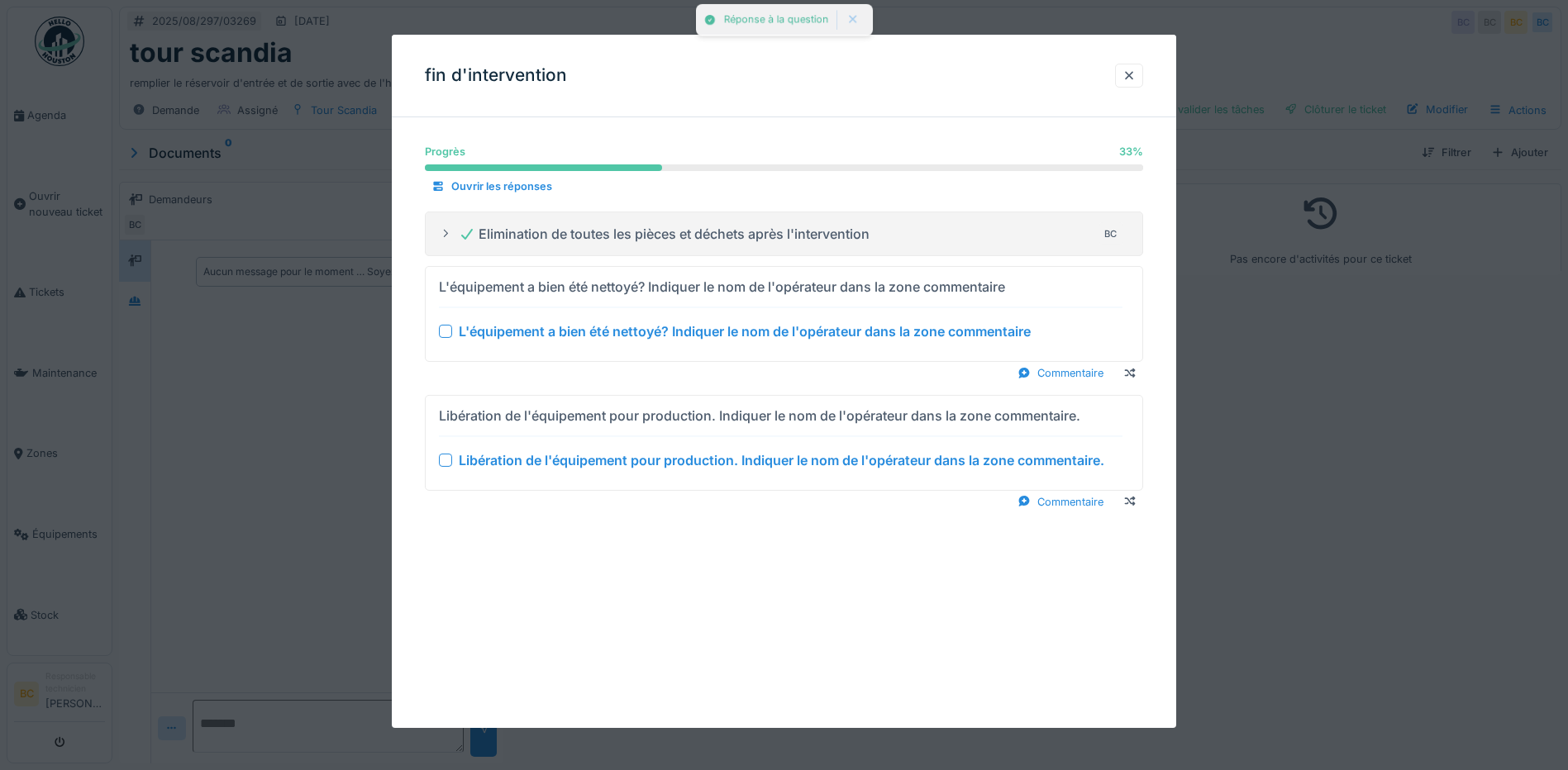
click at [634, 338] on div "L'équipement a bien été nettoyé? Indiquer le nom de l'opérateur dans la zone co…" at bounding box center [745, 331] width 572 height 20
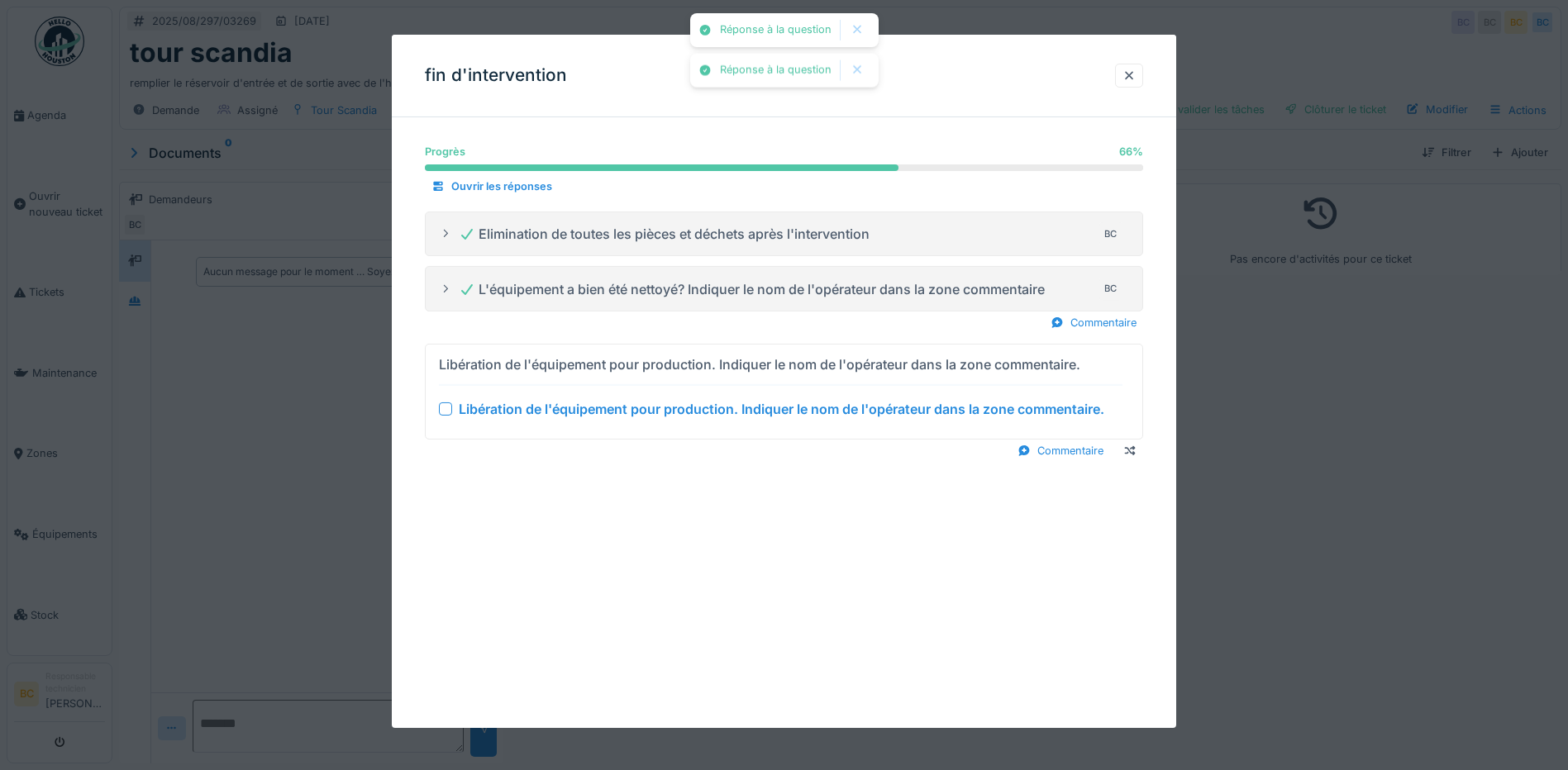
drag, startPoint x: 660, startPoint y: 408, endPoint x: 984, endPoint y: 400, distance: 324.1
click at [661, 408] on div "Libération de l'équipement pour production. Indiquer le nom de l'opérateur dans…" at bounding box center [781, 408] width 646 height 20
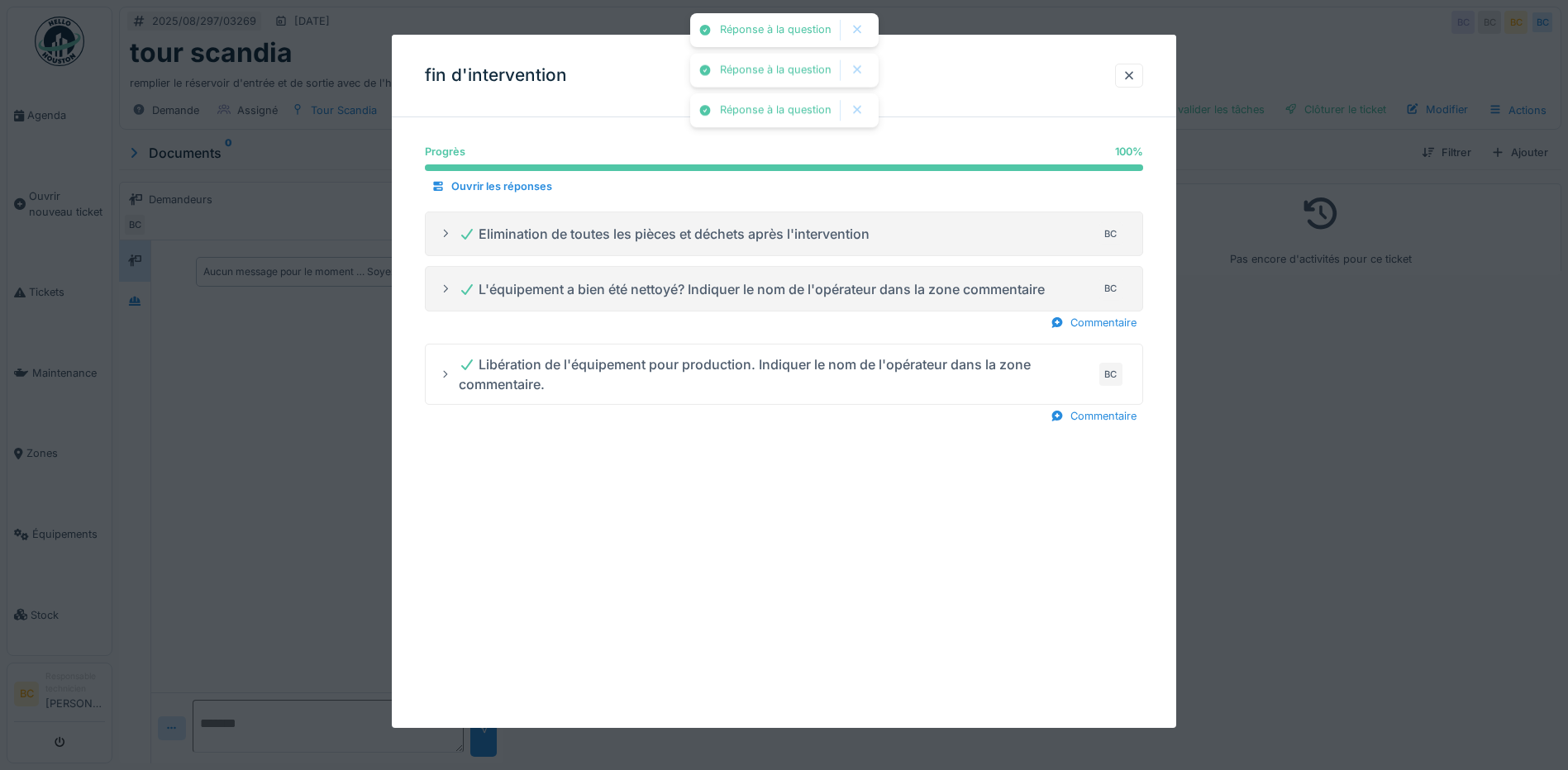
click at [1343, 438] on div at bounding box center [784, 385] width 1568 height 770
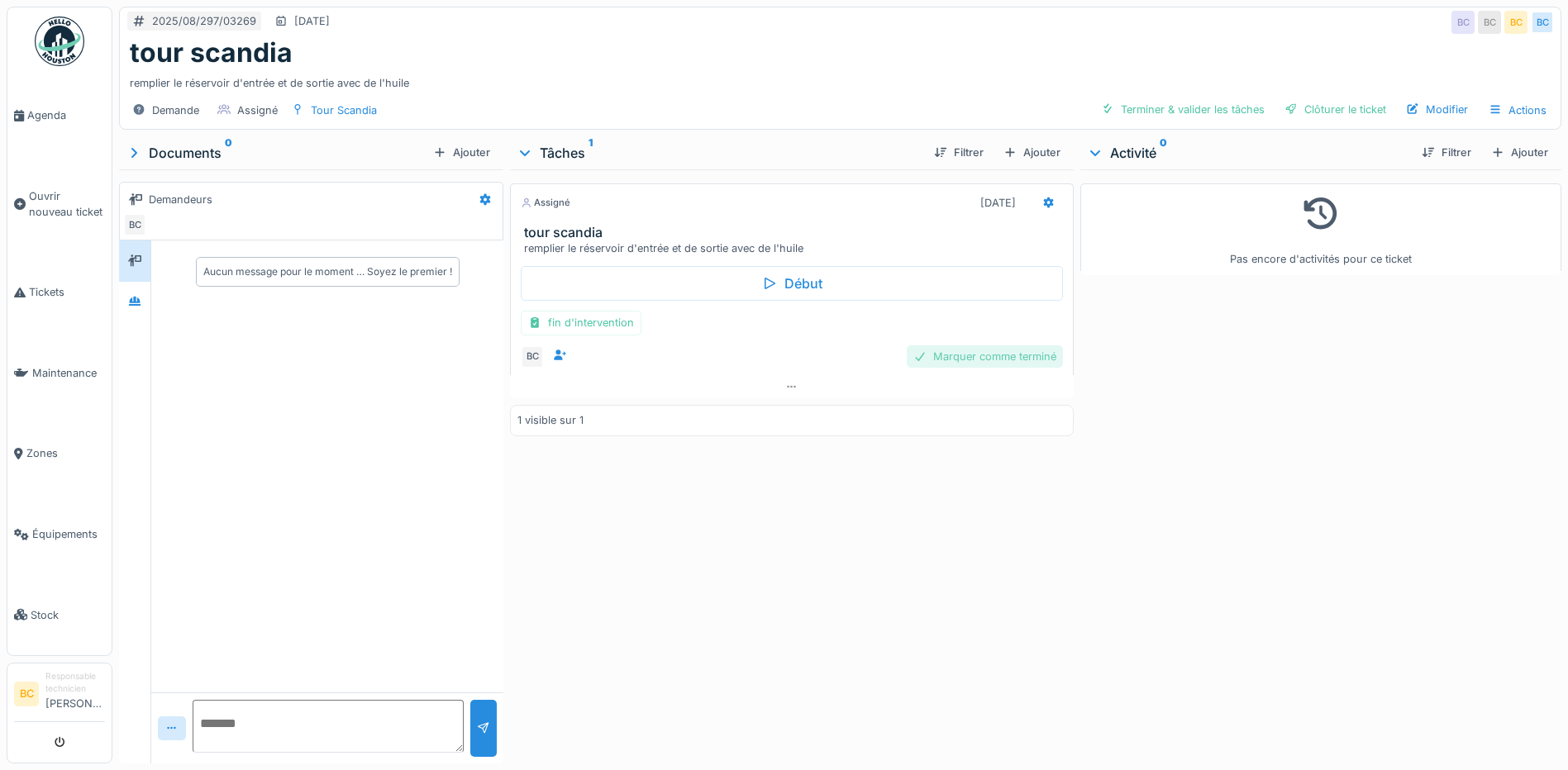
click at [1001, 355] on div "Marquer comme terminé" at bounding box center [984, 356] width 156 height 22
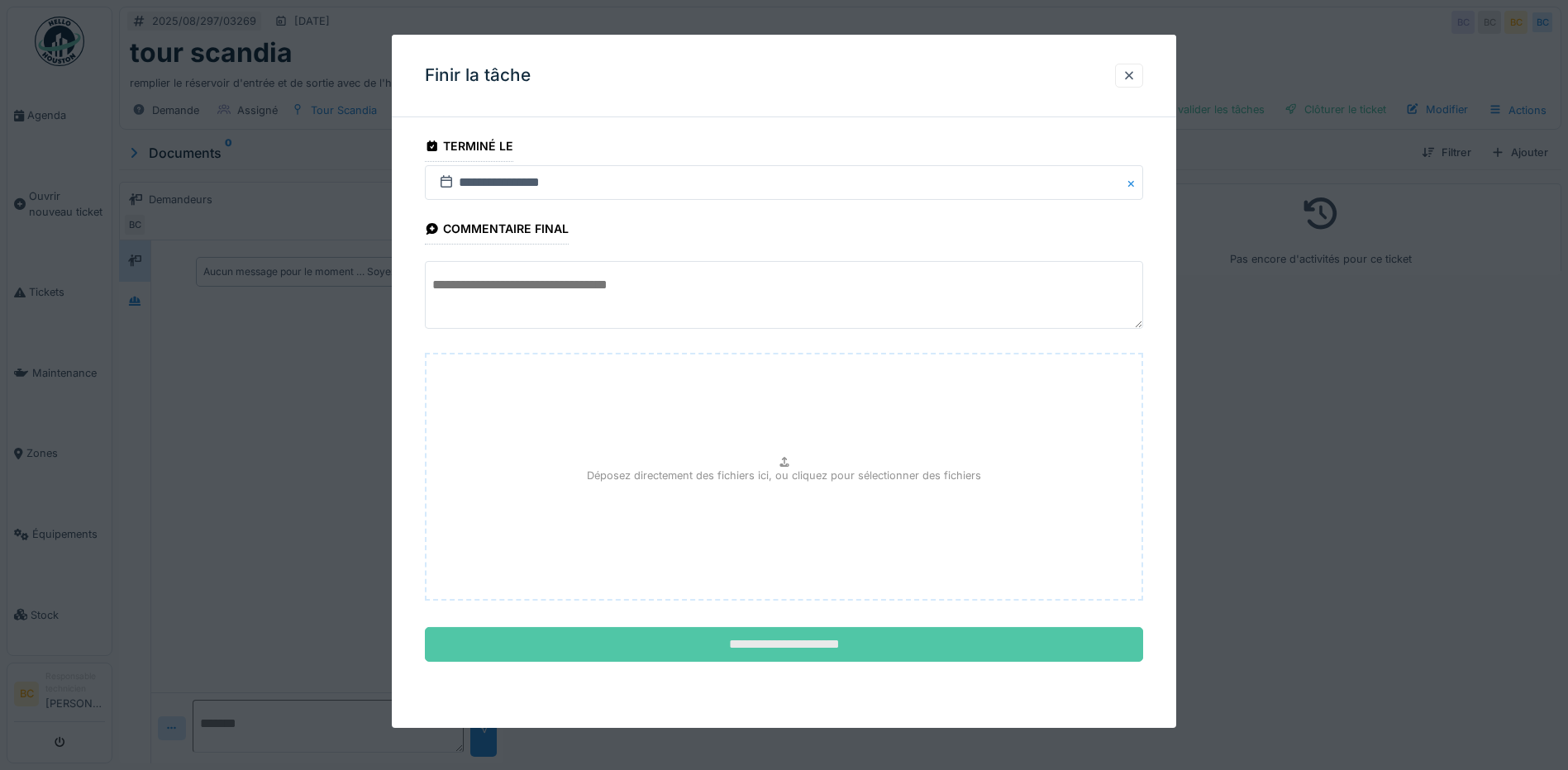
click at [918, 642] on input "**********" at bounding box center [784, 644] width 718 height 35
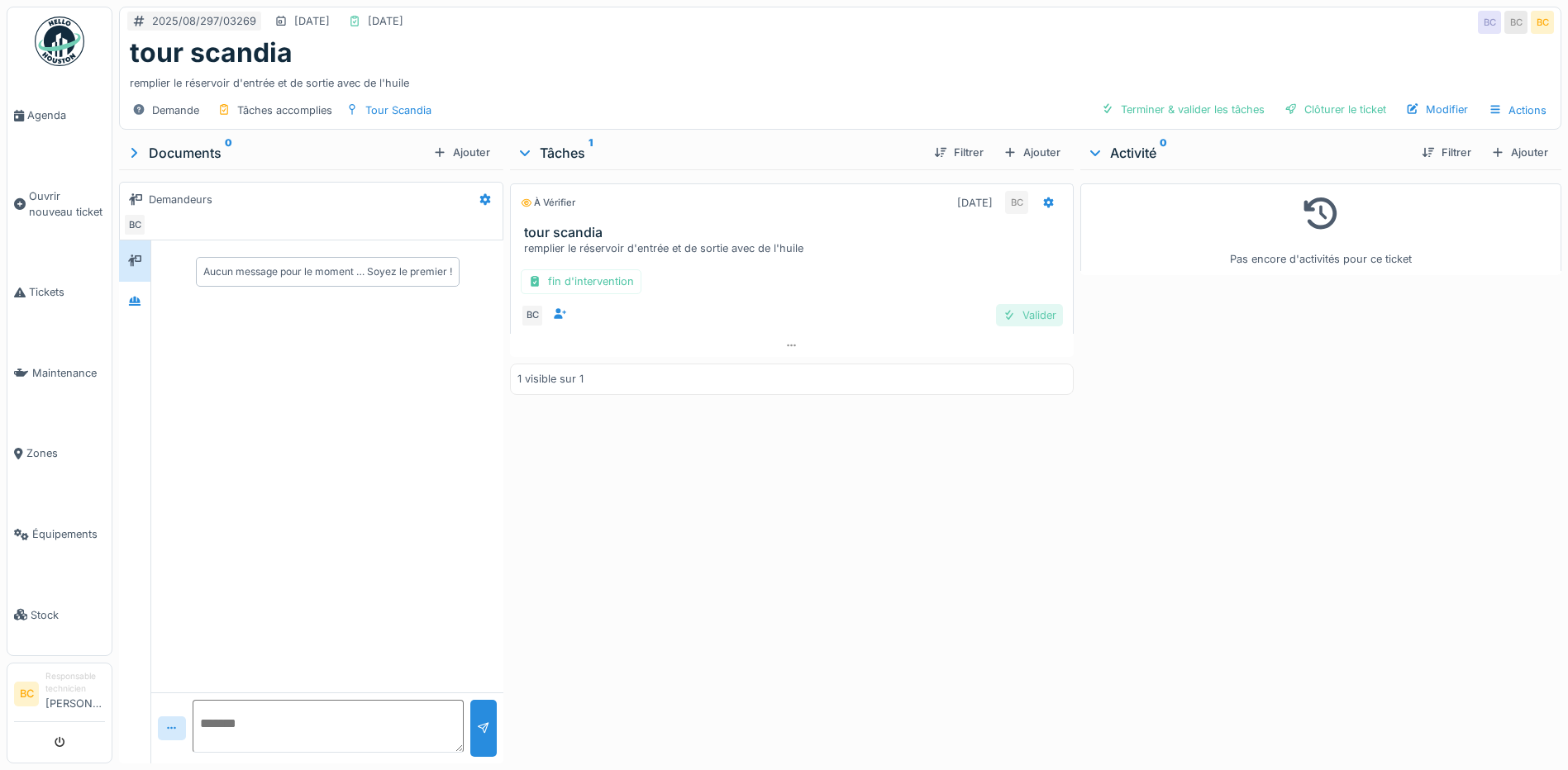
click at [1018, 313] on div "Valider" at bounding box center [1030, 316] width 67 height 22
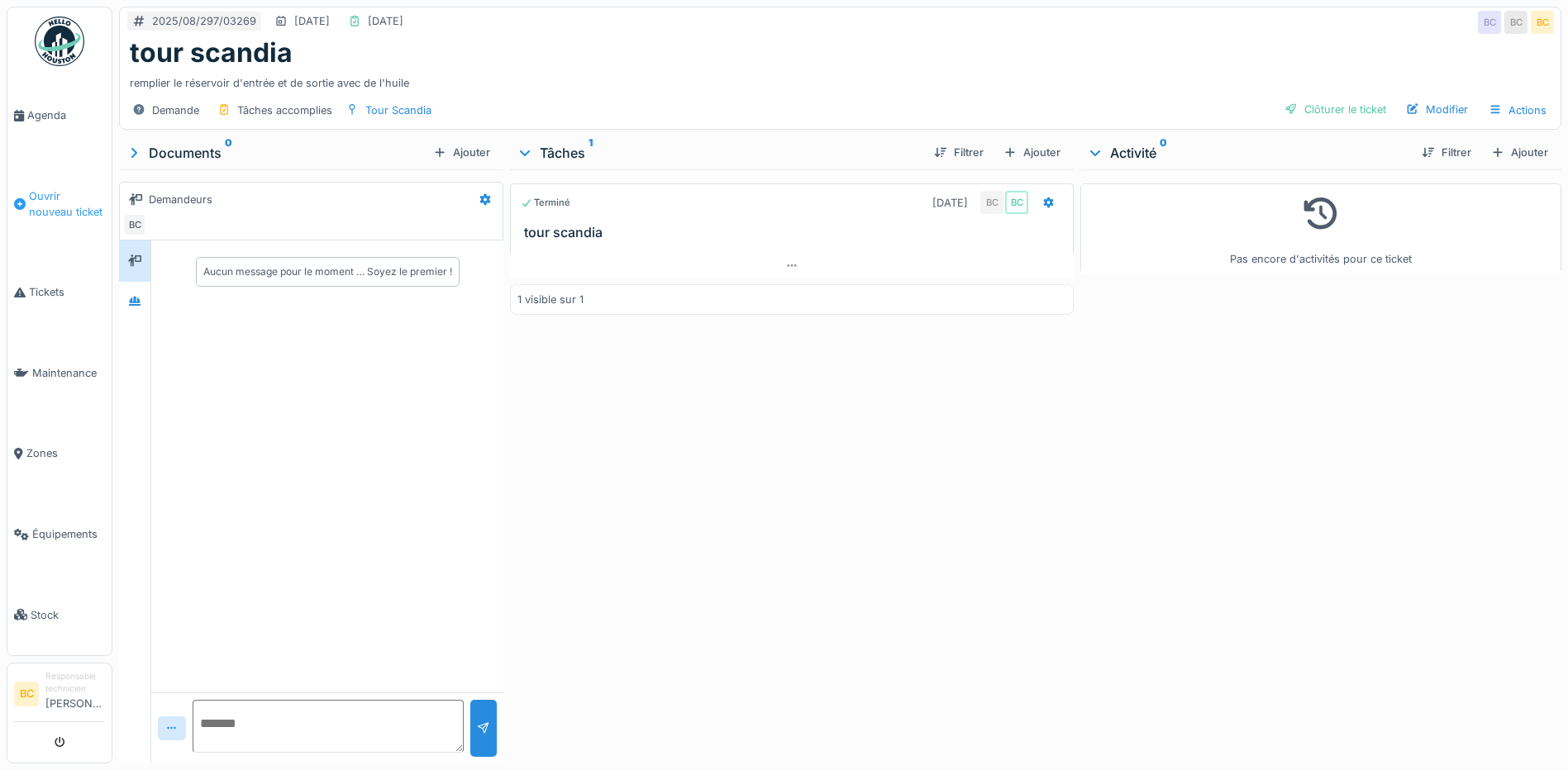
click at [60, 196] on span "Ouvrir nouveau ticket" at bounding box center [67, 204] width 76 height 32
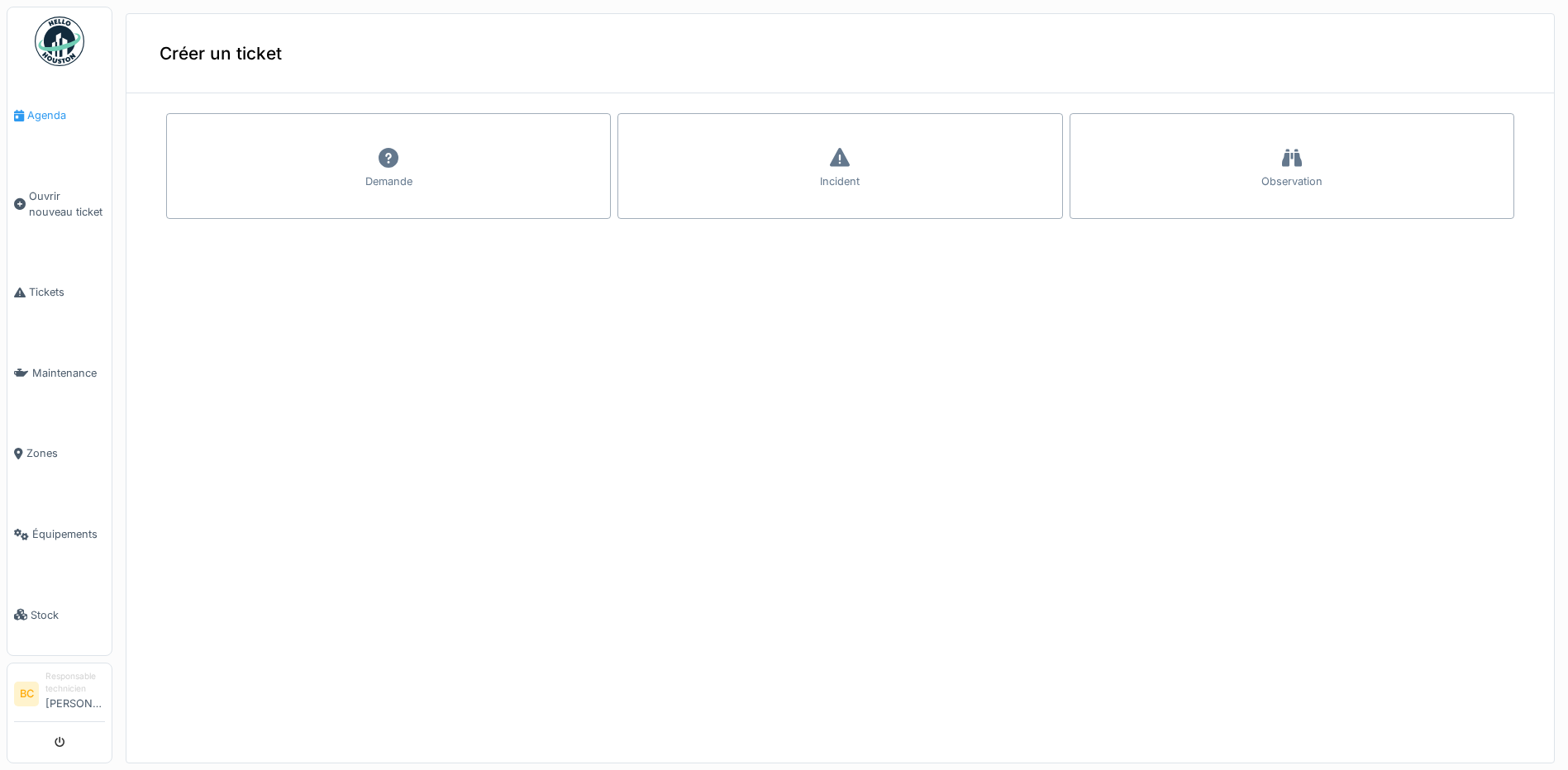
click at [46, 116] on span "Agenda" at bounding box center [66, 115] width 78 height 15
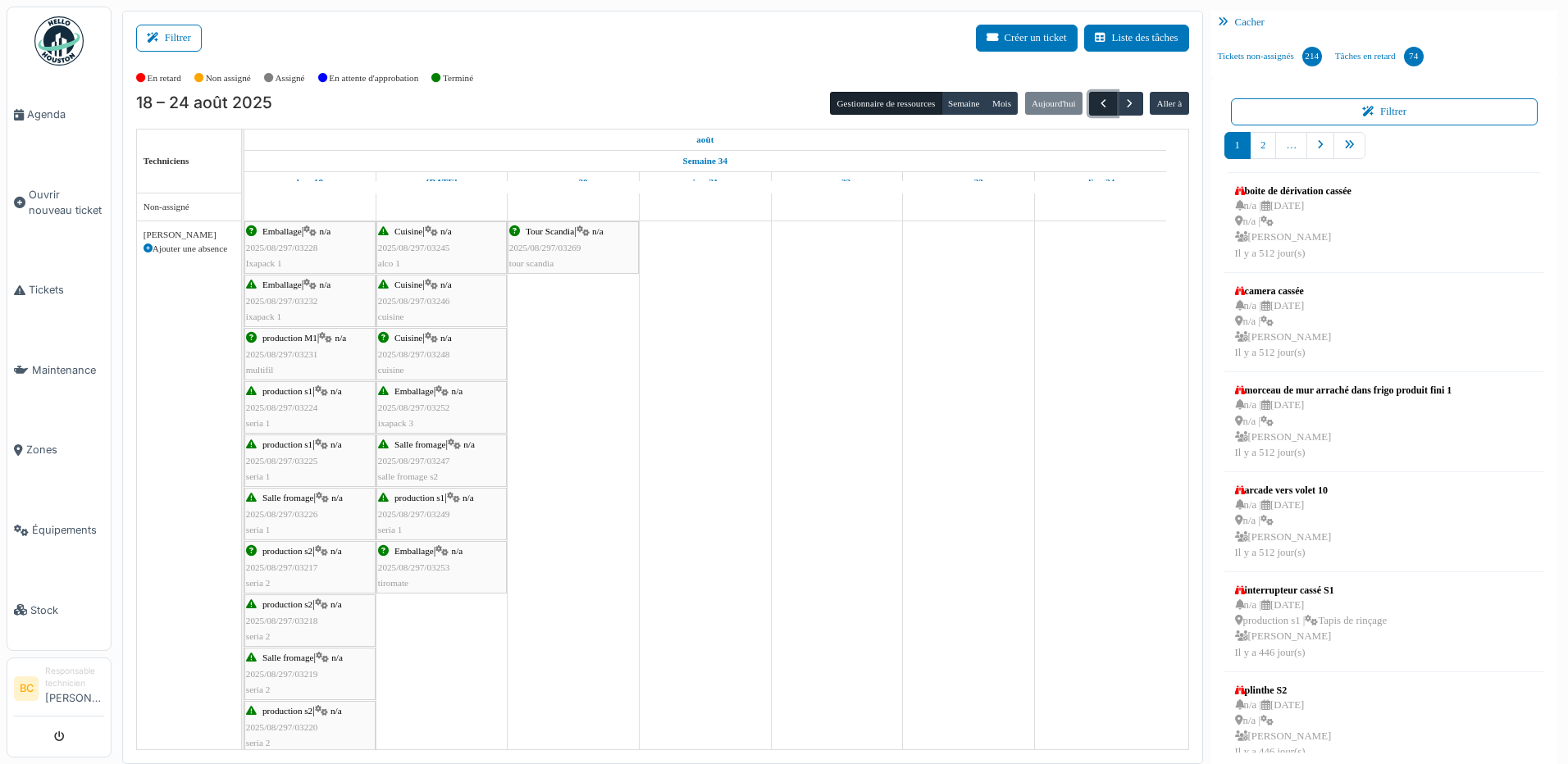
click at [1096, 110] on span "button" at bounding box center [1103, 103] width 14 height 14
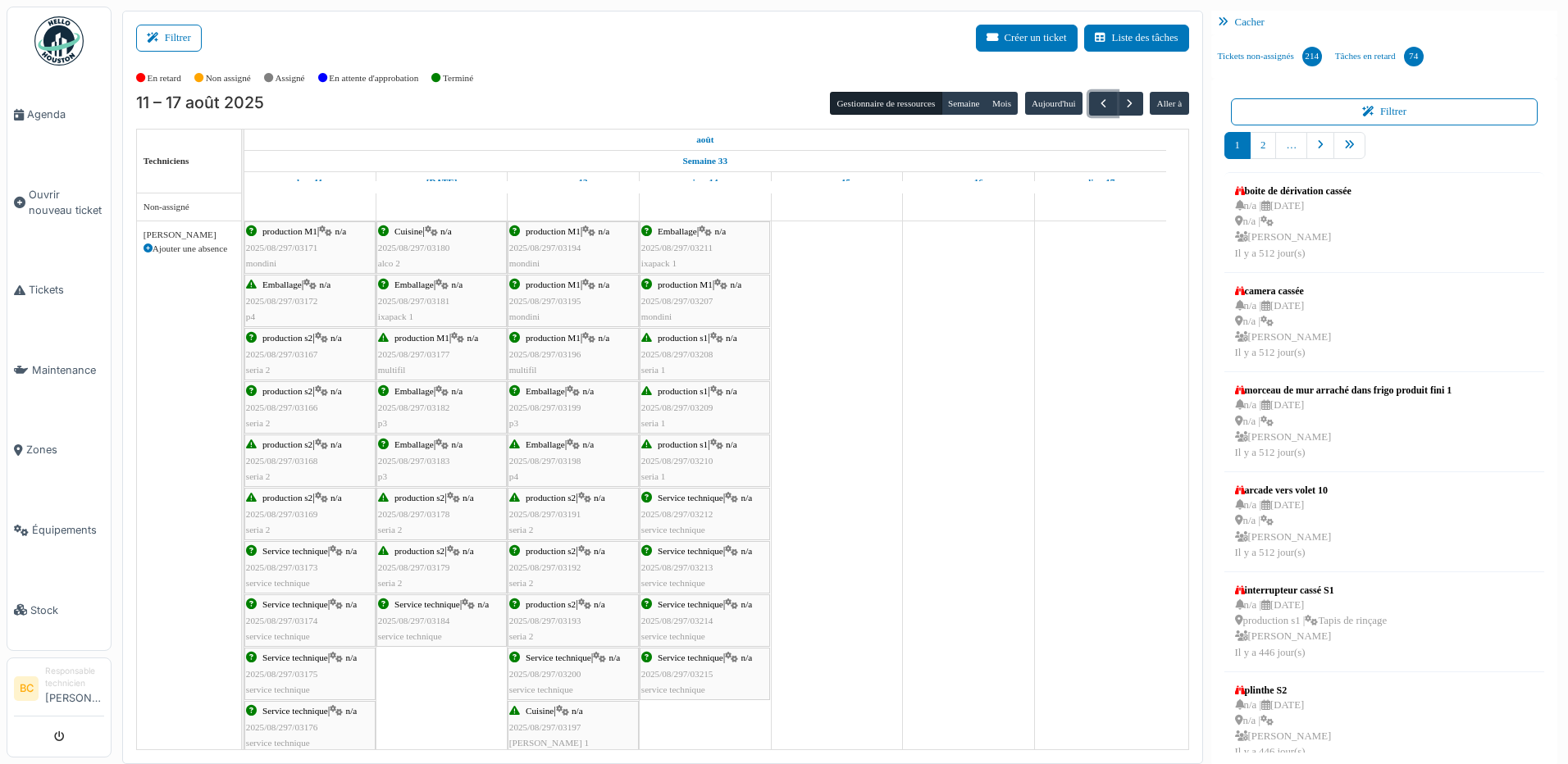
click at [561, 555] on span "production s2" at bounding box center [550, 551] width 50 height 10
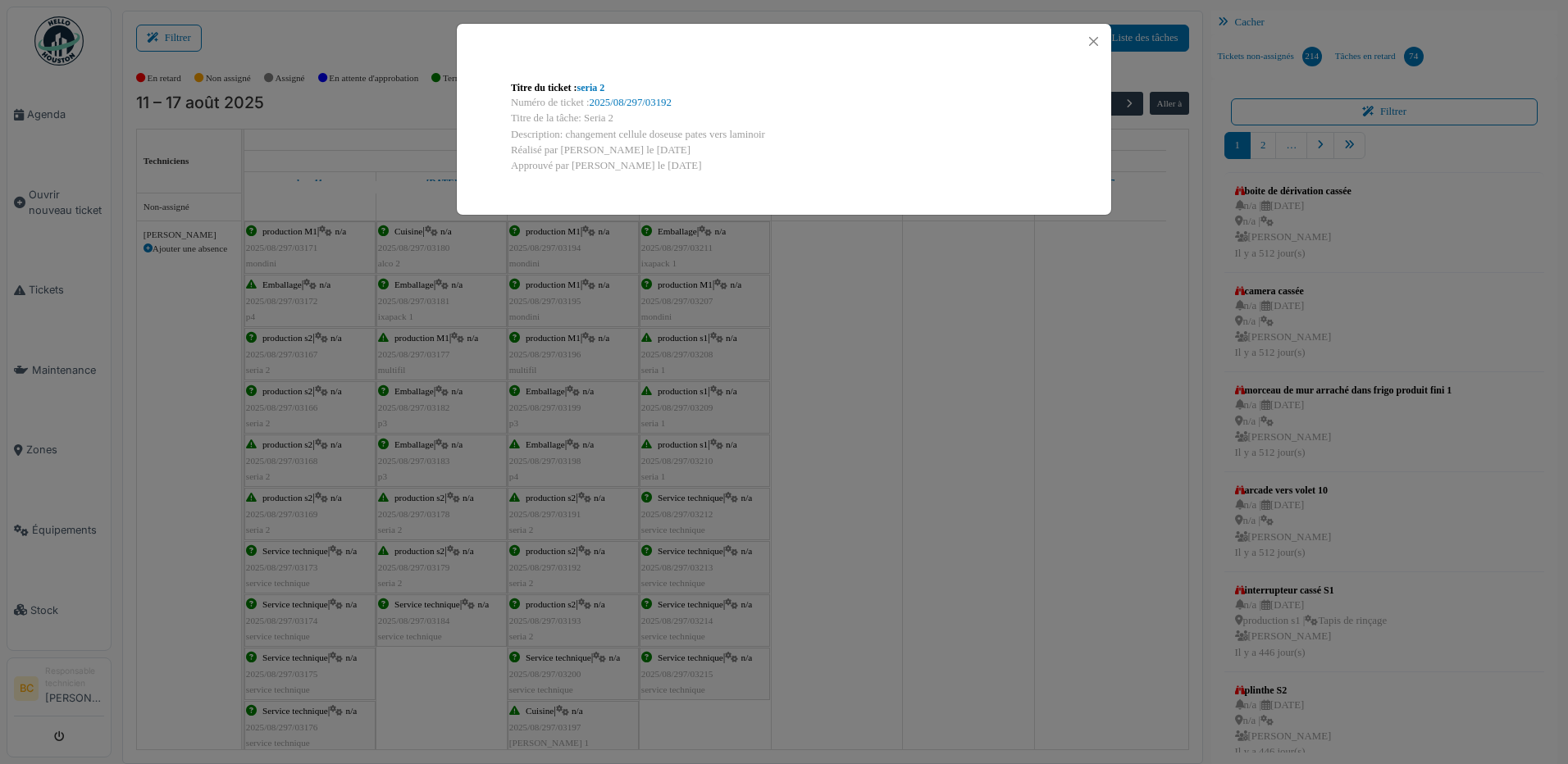
click at [561, 514] on div "Titre du ticket : seria 2 Numéro de ticket : 2025/08/297/03192 Titre de [PERSON…" at bounding box center [784, 382] width 1568 height 764
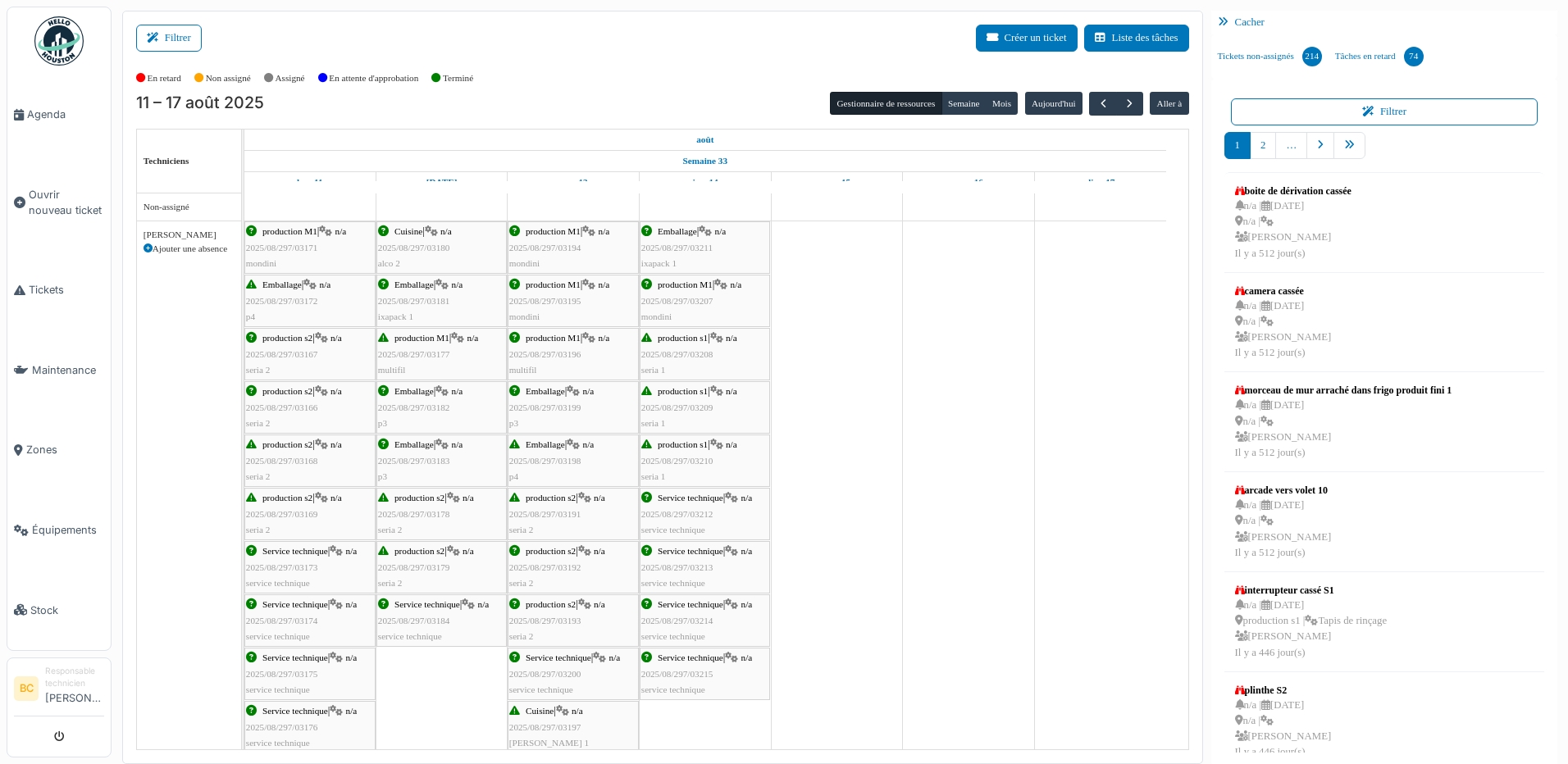
click at [561, 514] on span "2025/08/297/03191" at bounding box center [545, 514] width 72 height 10
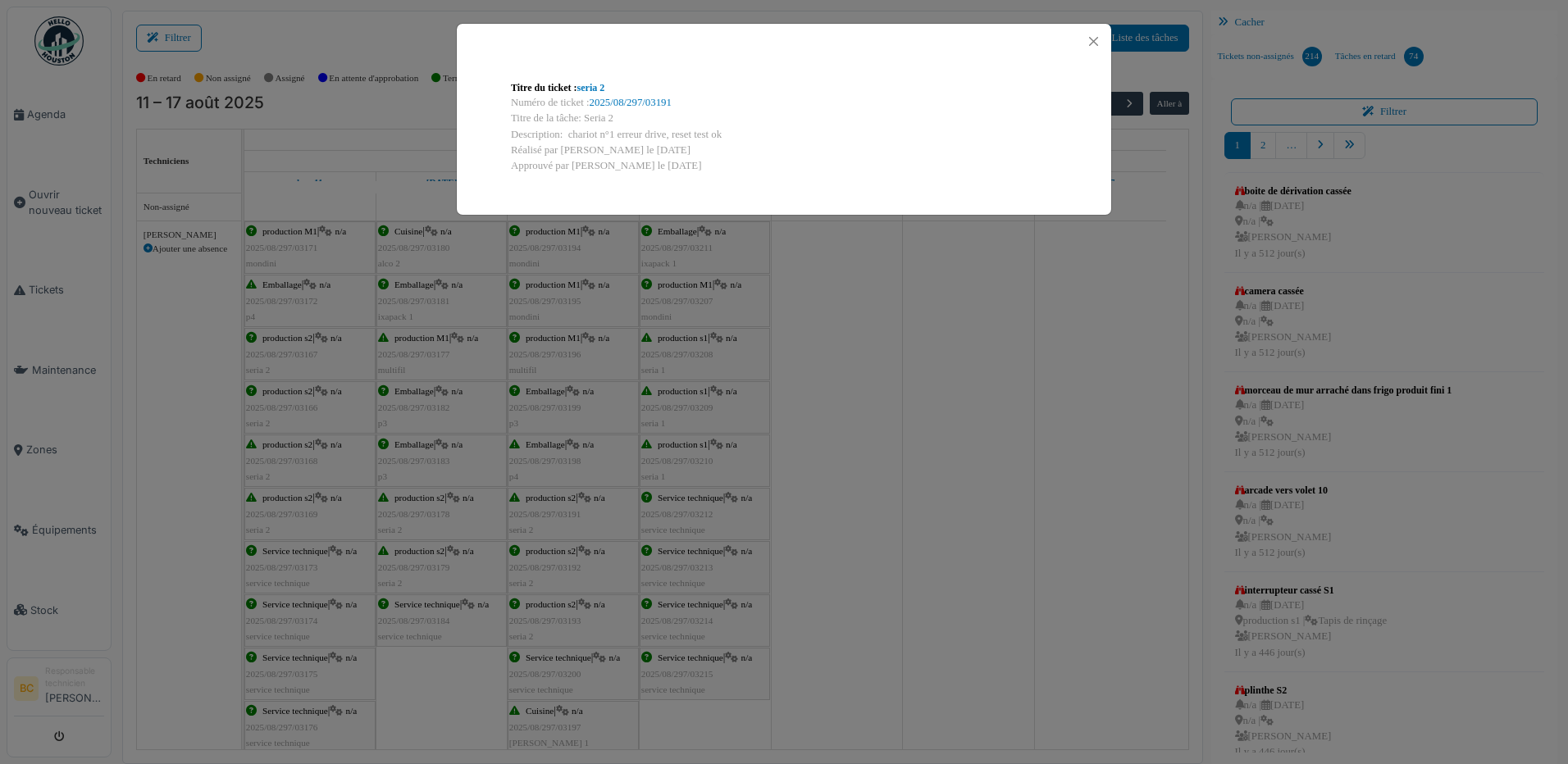
drag, startPoint x: 568, startPoint y: 129, endPoint x: 729, endPoint y: 135, distance: 161.1
click at [729, 135] on div "Description: chariot n°1 erreur drive, reset test ok" at bounding box center [784, 135] width 546 height 15
copy div "chariot n°1 erreur drive, reset test ok"
click at [840, 322] on div "Titre du ticket : seria 2 Numéro de ticket : 2025/08/297/03191 Titre de [PERSON…" at bounding box center [784, 382] width 1568 height 764
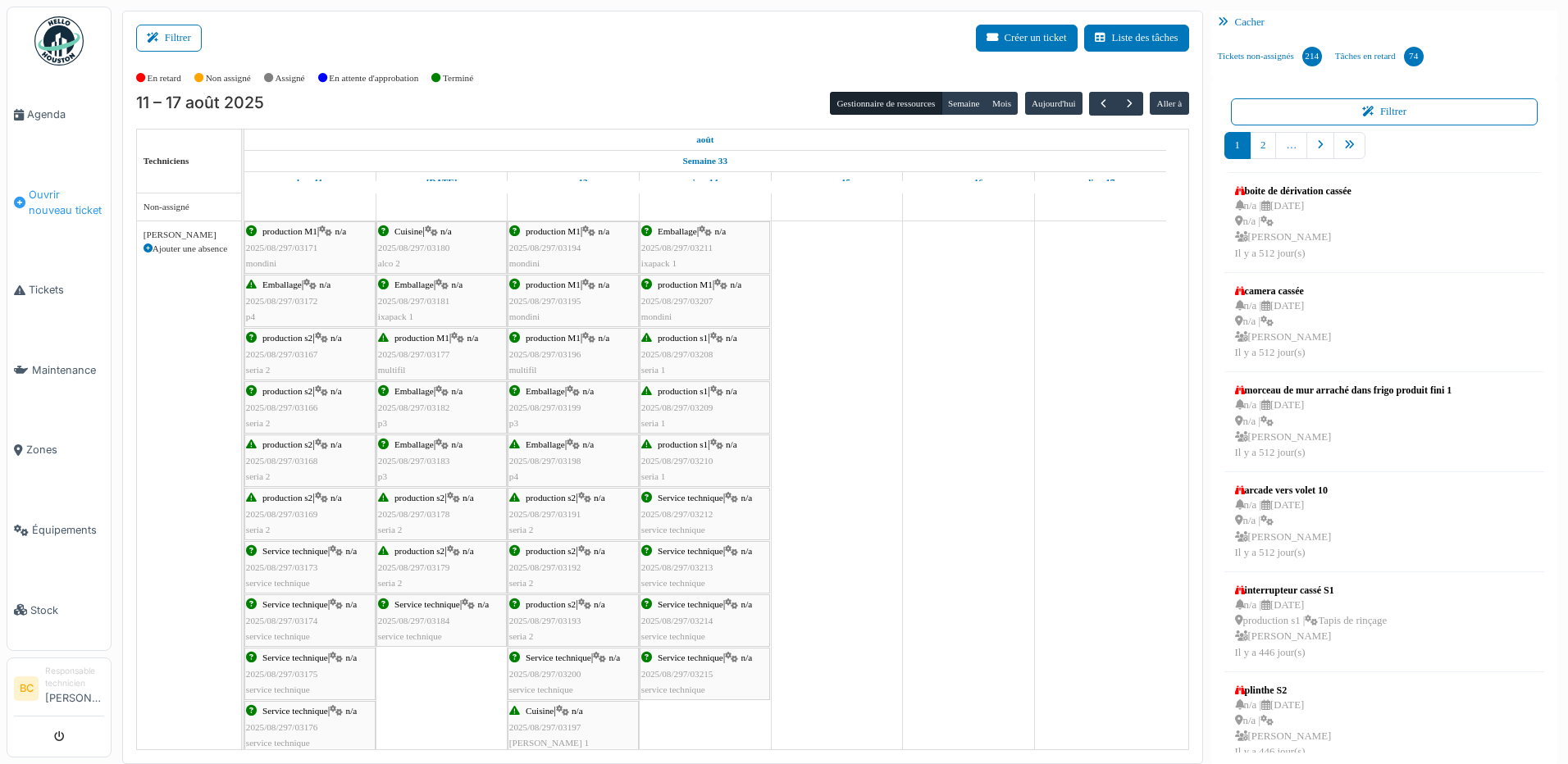
click at [49, 195] on span "Ouvrir nouveau ticket" at bounding box center [66, 202] width 75 height 31
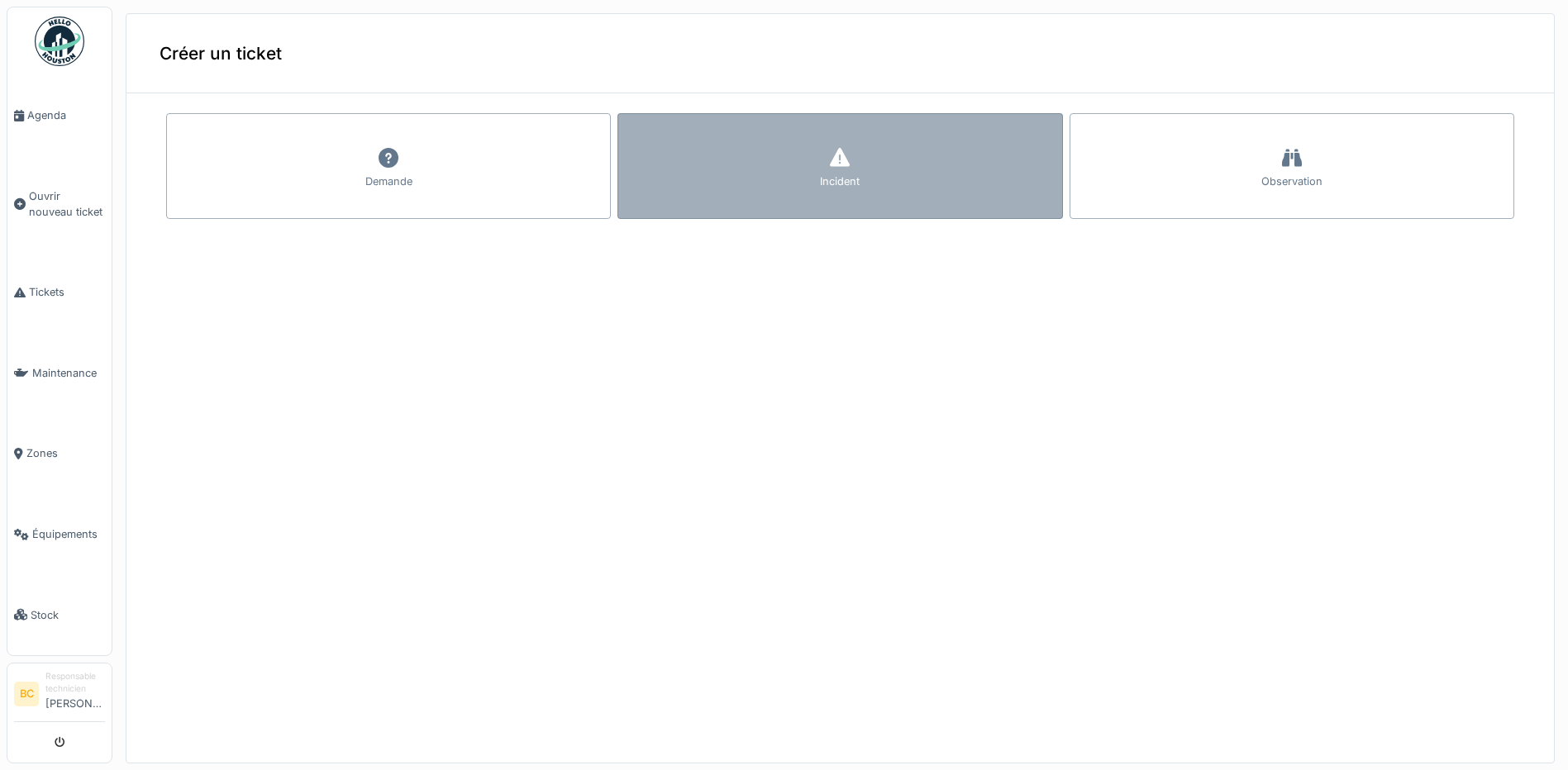
click at [713, 156] on div "Incident" at bounding box center [839, 166] width 444 height 106
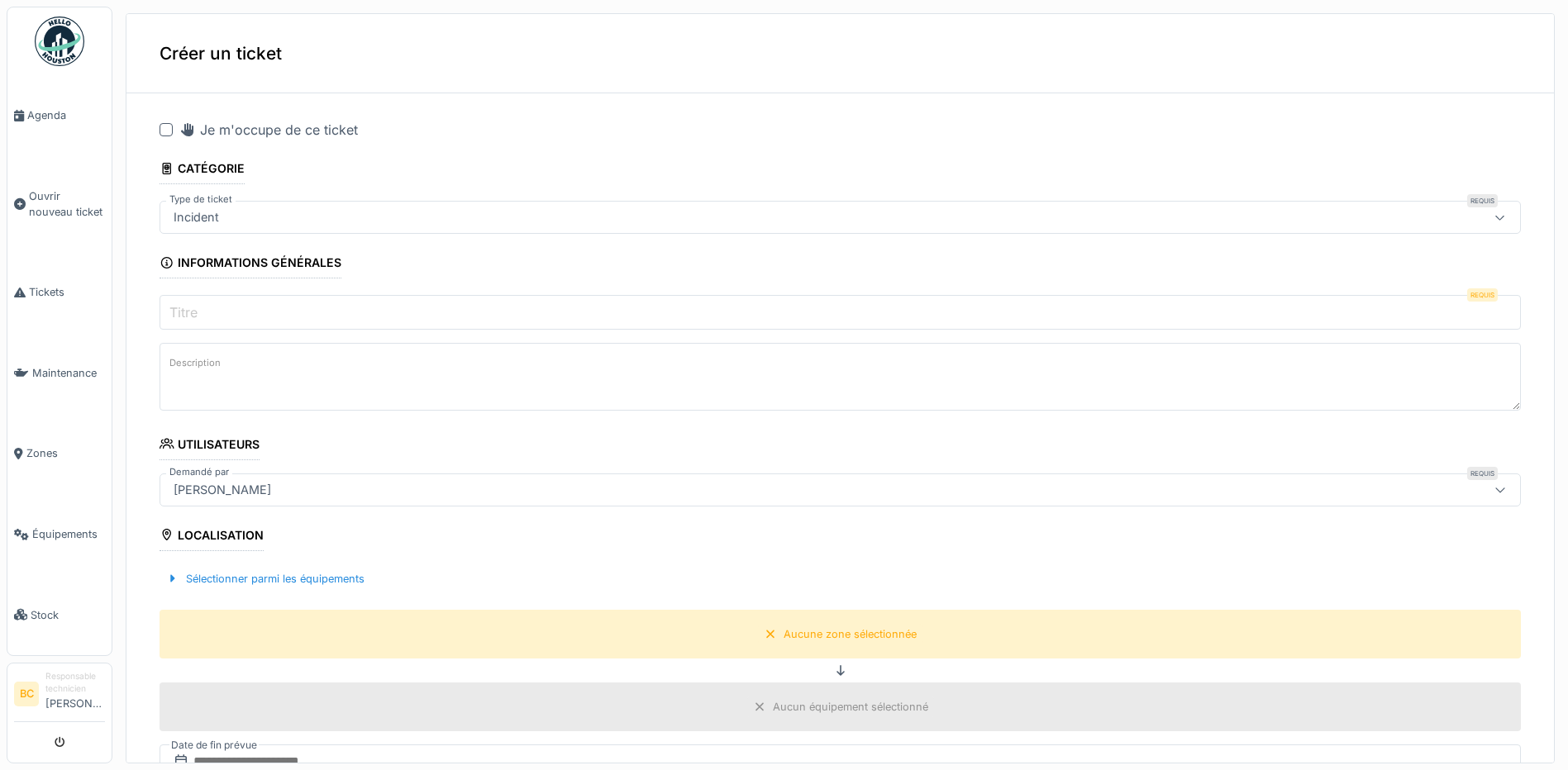
click at [161, 131] on div at bounding box center [166, 130] width 14 height 14
click at [188, 304] on label "Titre" at bounding box center [183, 312] width 35 height 20
click at [188, 304] on input "Titre" at bounding box center [840, 312] width 1362 height 35
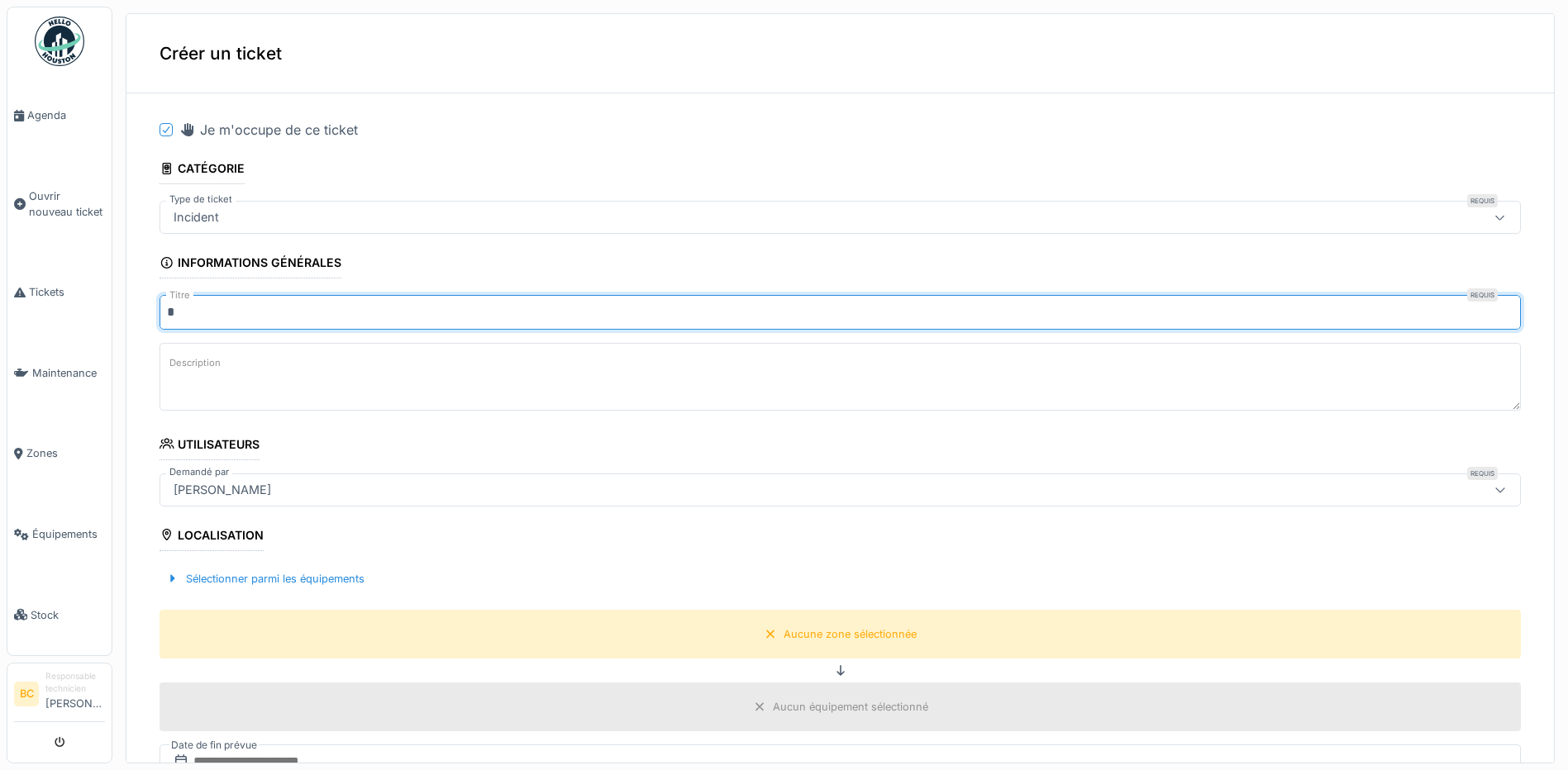
type input "*******"
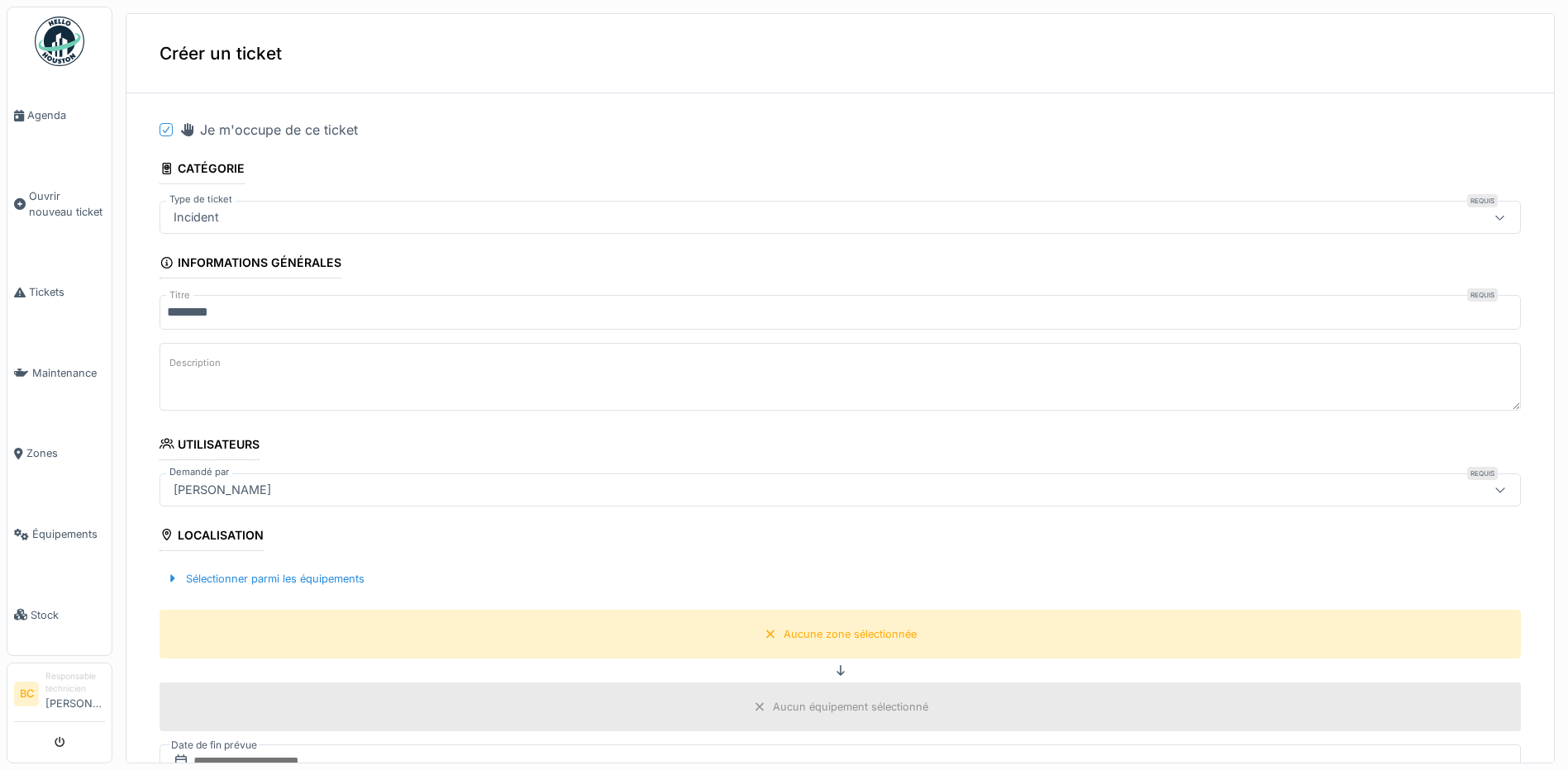
click at [197, 373] on label "Description" at bounding box center [195, 363] width 58 height 20
click at [197, 373] on textarea "Description" at bounding box center [840, 376] width 1362 height 67
drag, startPoint x: 197, startPoint y: 373, endPoint x: 293, endPoint y: 355, distance: 97.7
click at [293, 355] on textarea "Description" at bounding box center [840, 376] width 1362 height 67
paste textarea "**********"
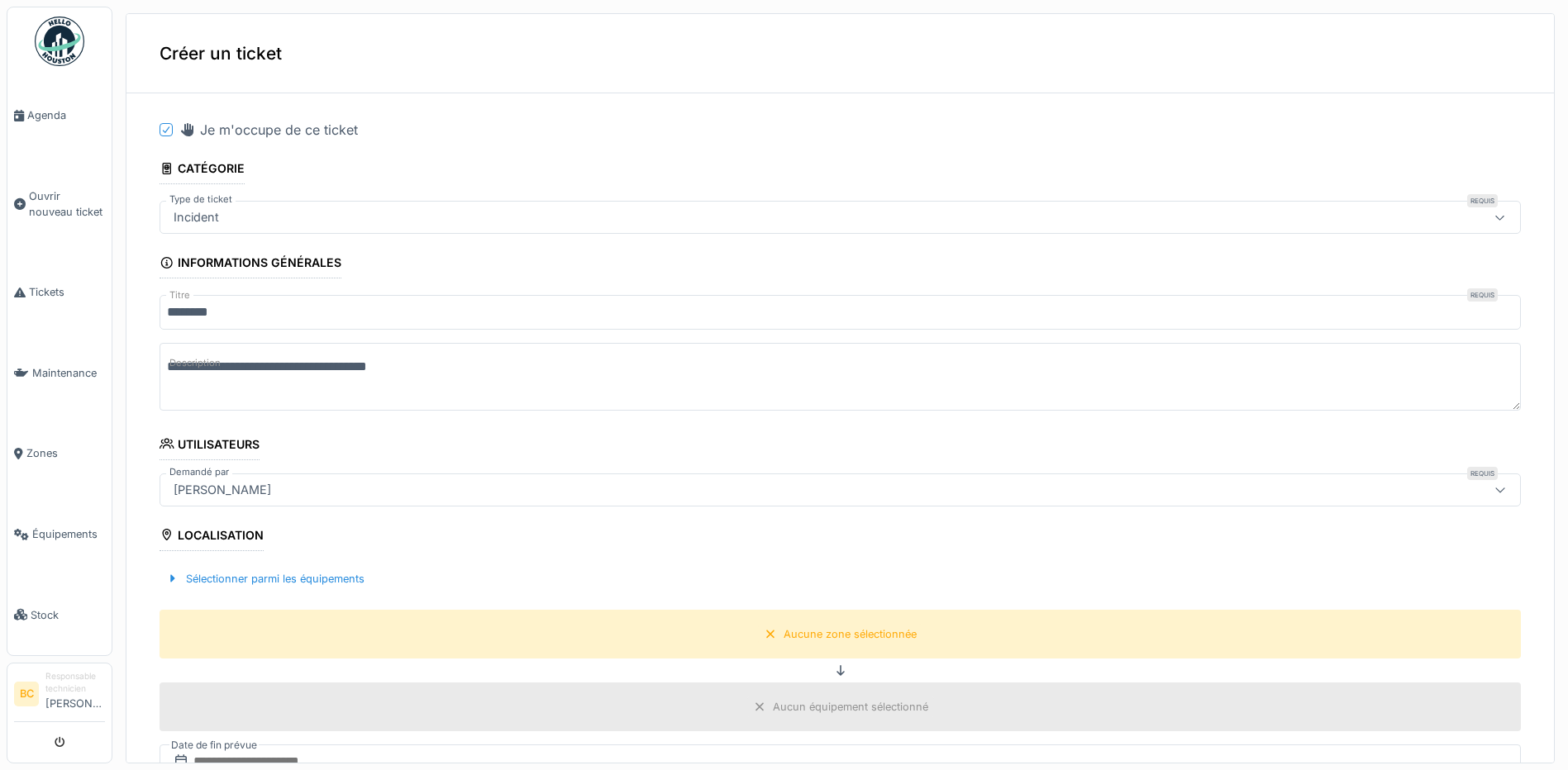
click at [234, 363] on textarea "**********" at bounding box center [840, 376] width 1362 height 67
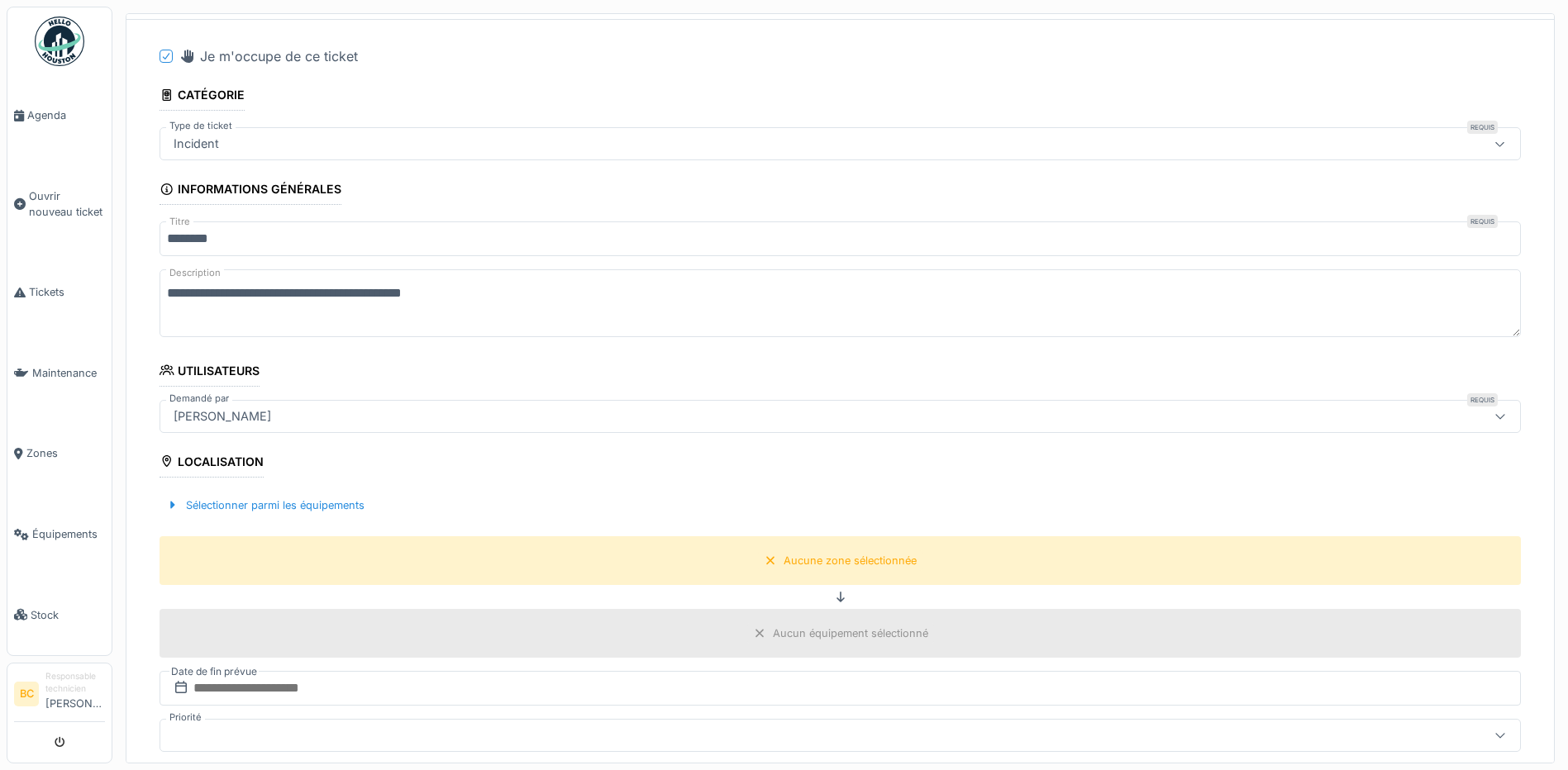
scroll to position [248, 0]
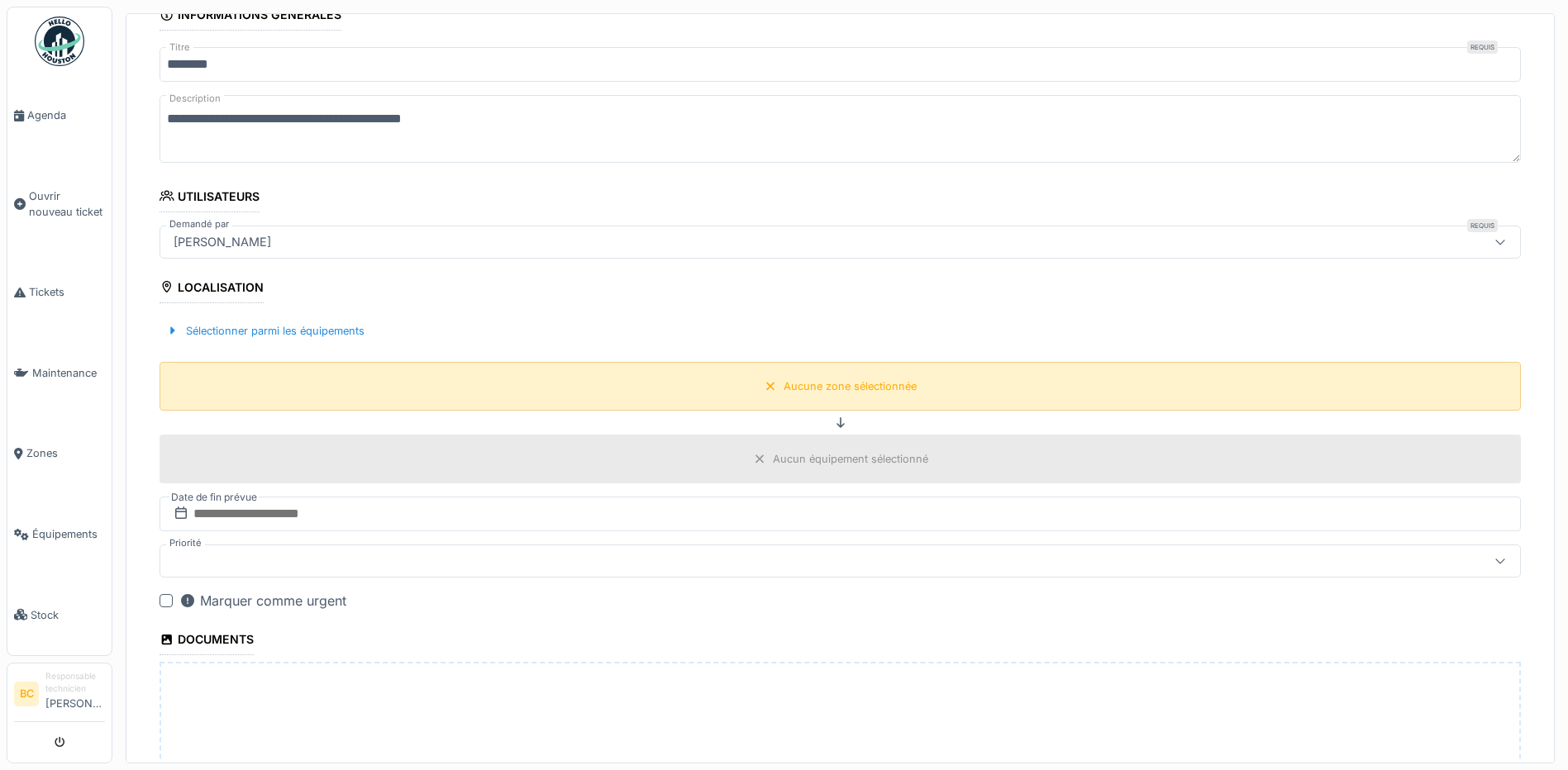
type textarea "**********"
click at [759, 395] on div "Aucune zone sélectionnée" at bounding box center [839, 386] width 165 height 20
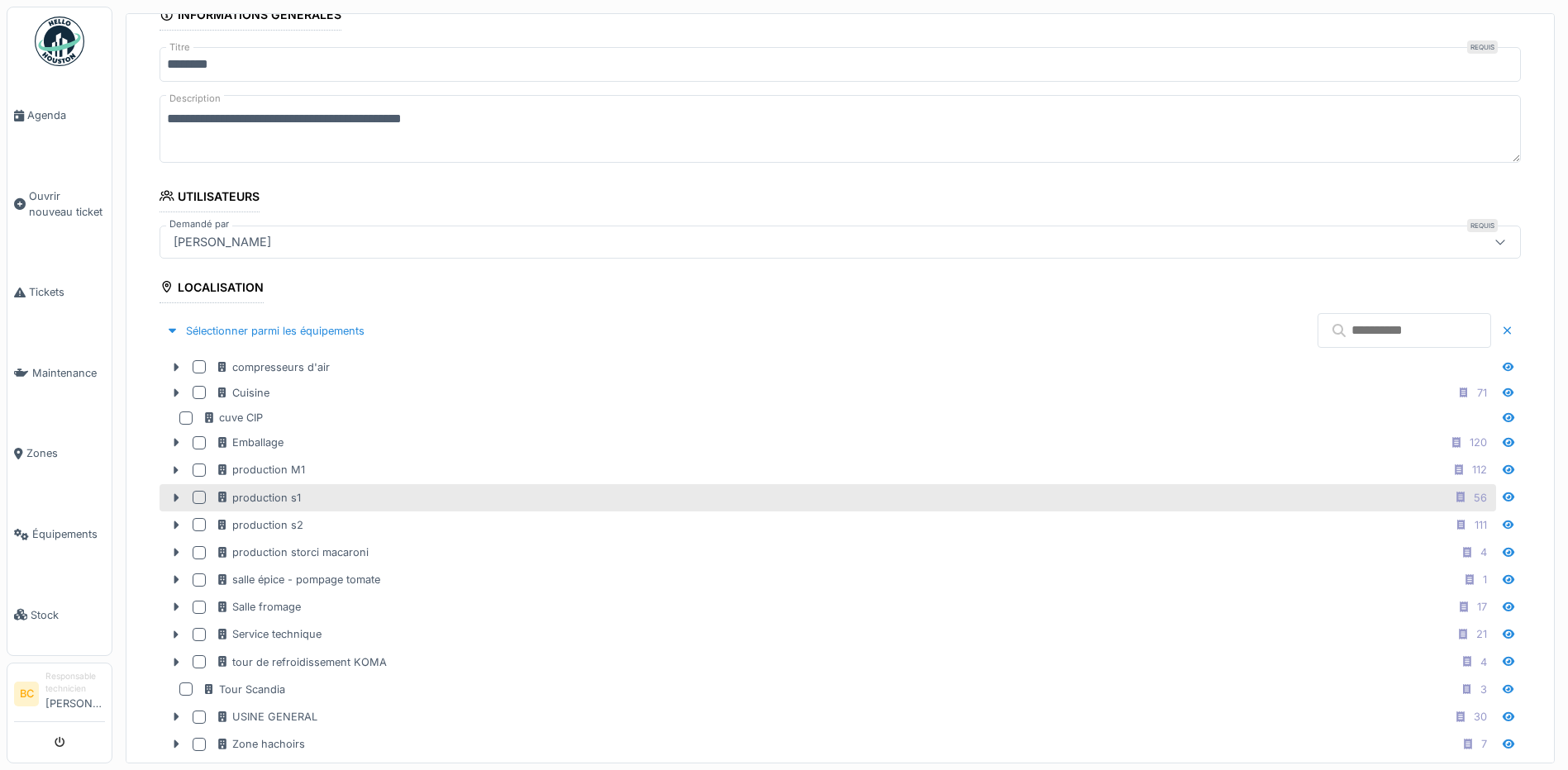
click at [356, 500] on div "production s1 56" at bounding box center [854, 498] width 1277 height 20
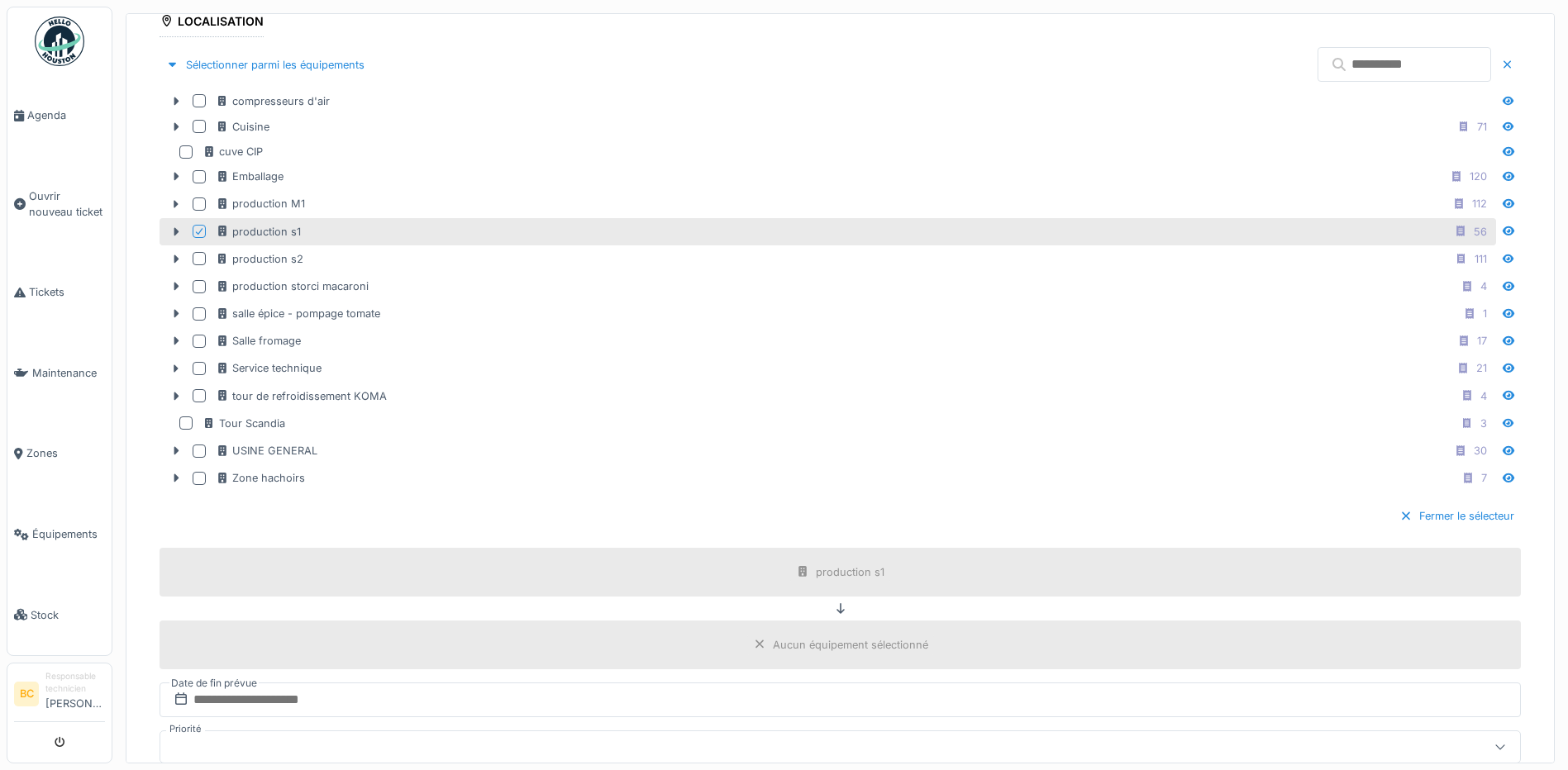
scroll to position [578, 0]
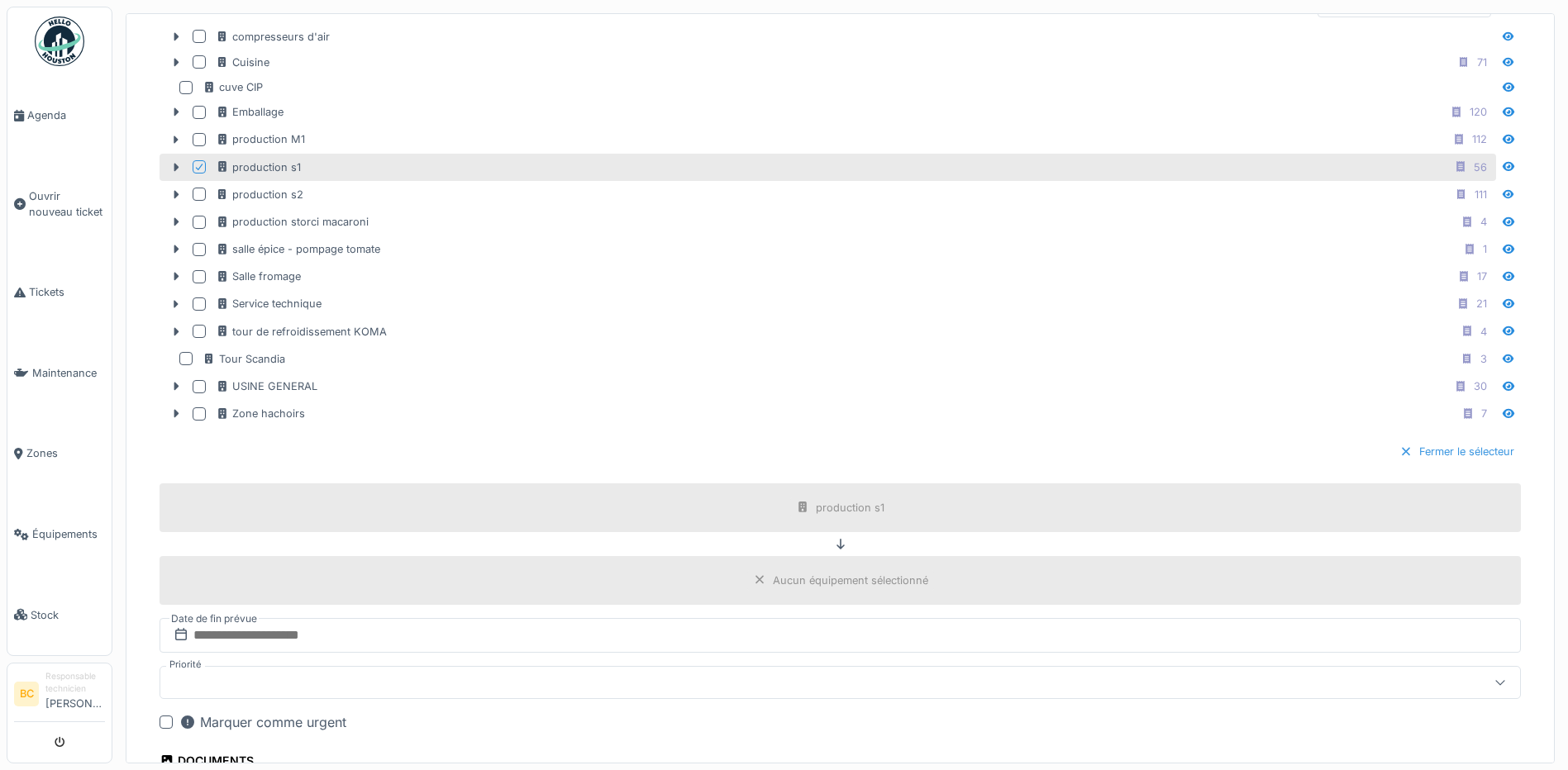
click at [1399, 451] on div at bounding box center [1406, 451] width 14 height 15
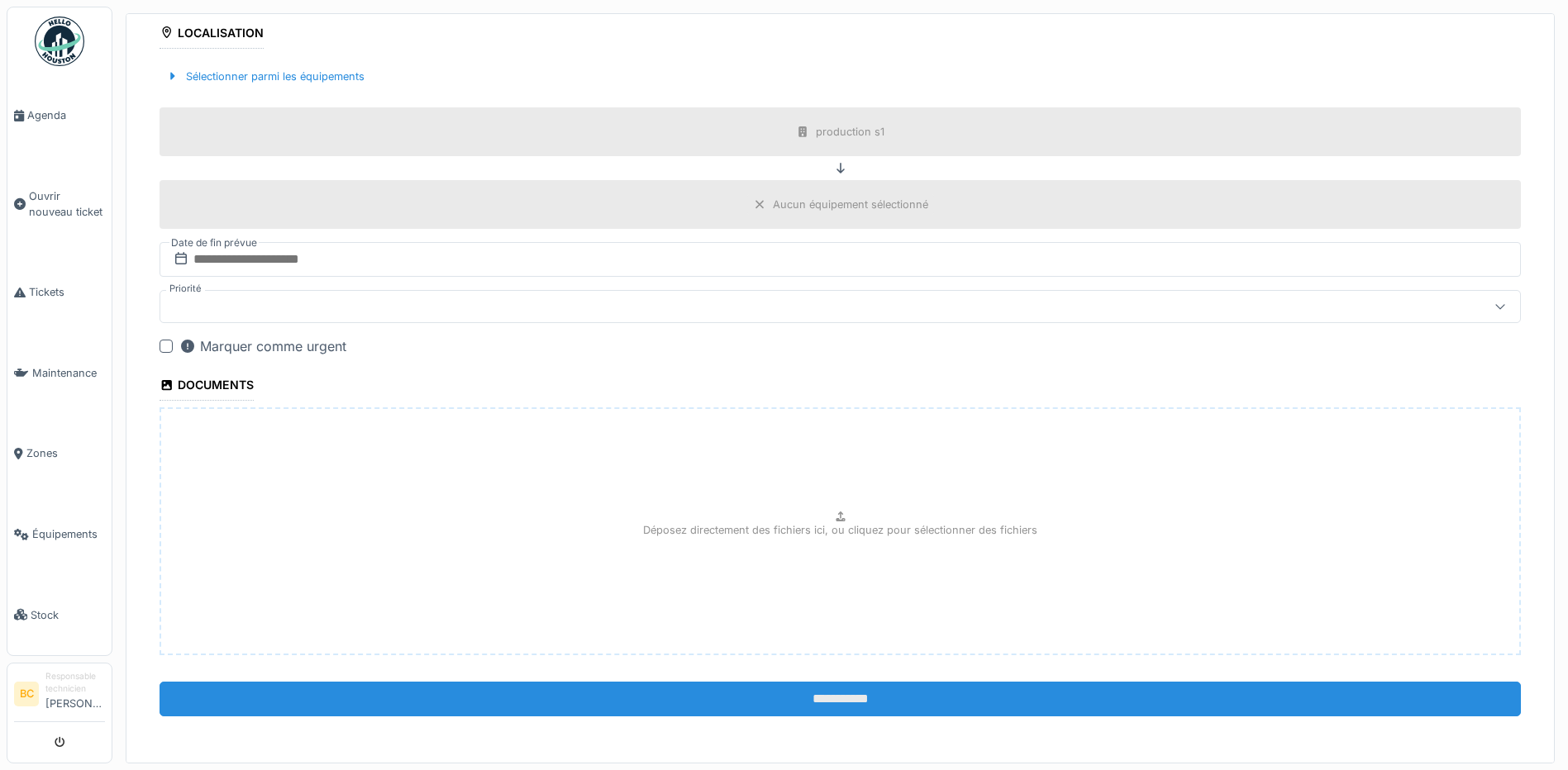
click at [827, 694] on input "**********" at bounding box center [840, 698] width 1362 height 35
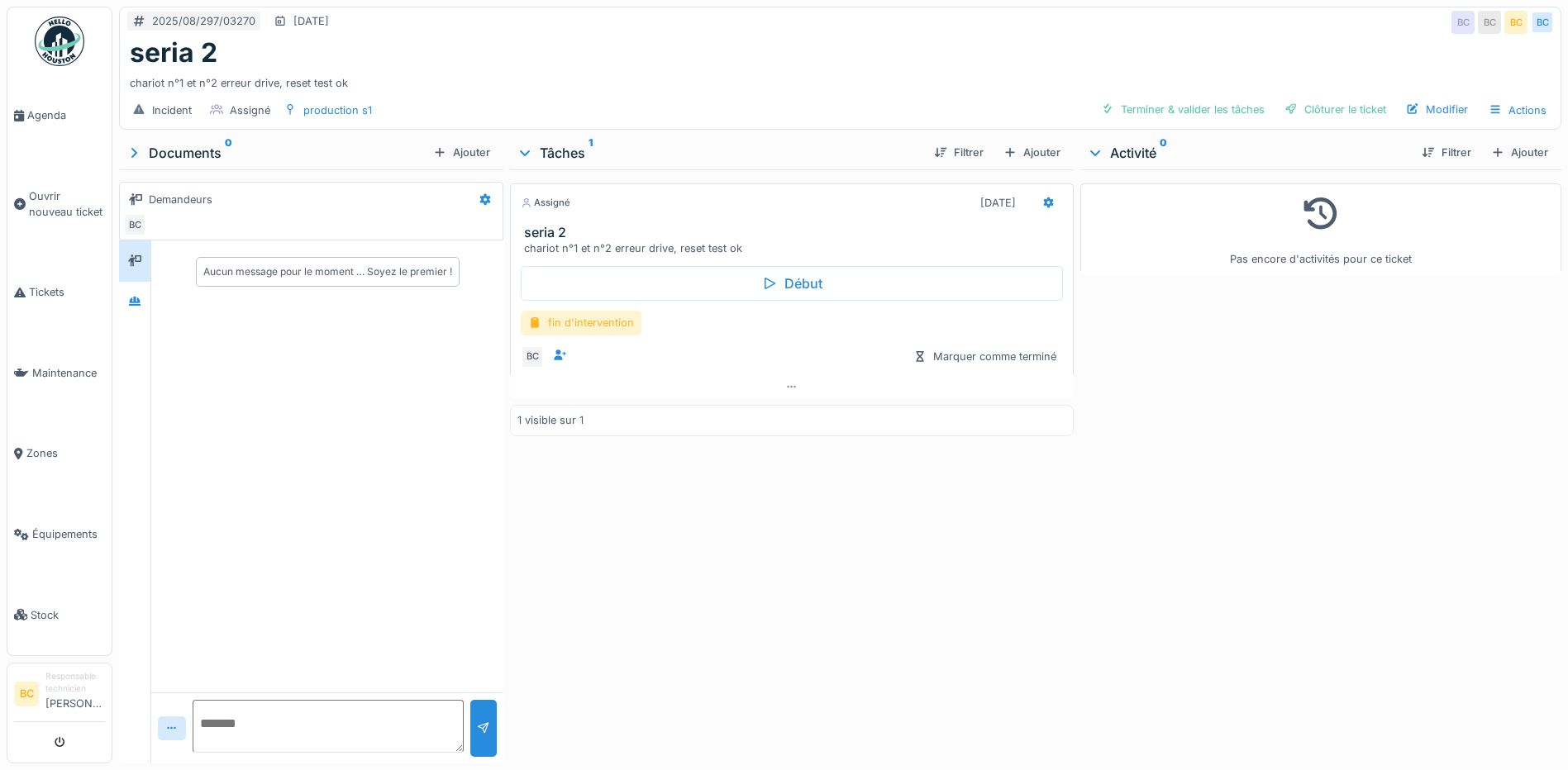
click at [620, 319] on div "fin d'intervention" at bounding box center [580, 322] width 120 height 24
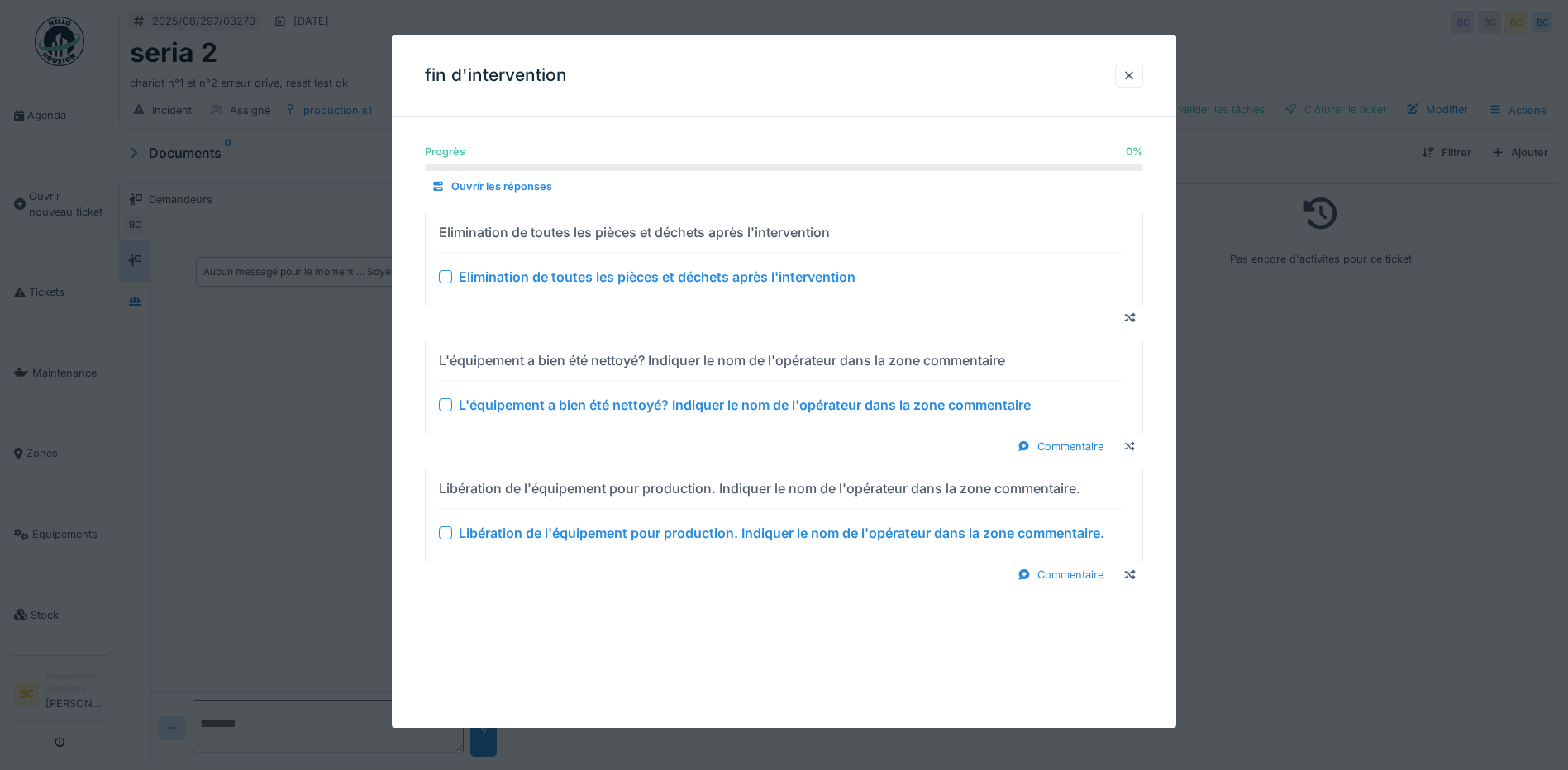
click at [631, 271] on div "Elimination de toutes les pièces et déchets après l'intervention" at bounding box center [657, 276] width 397 height 20
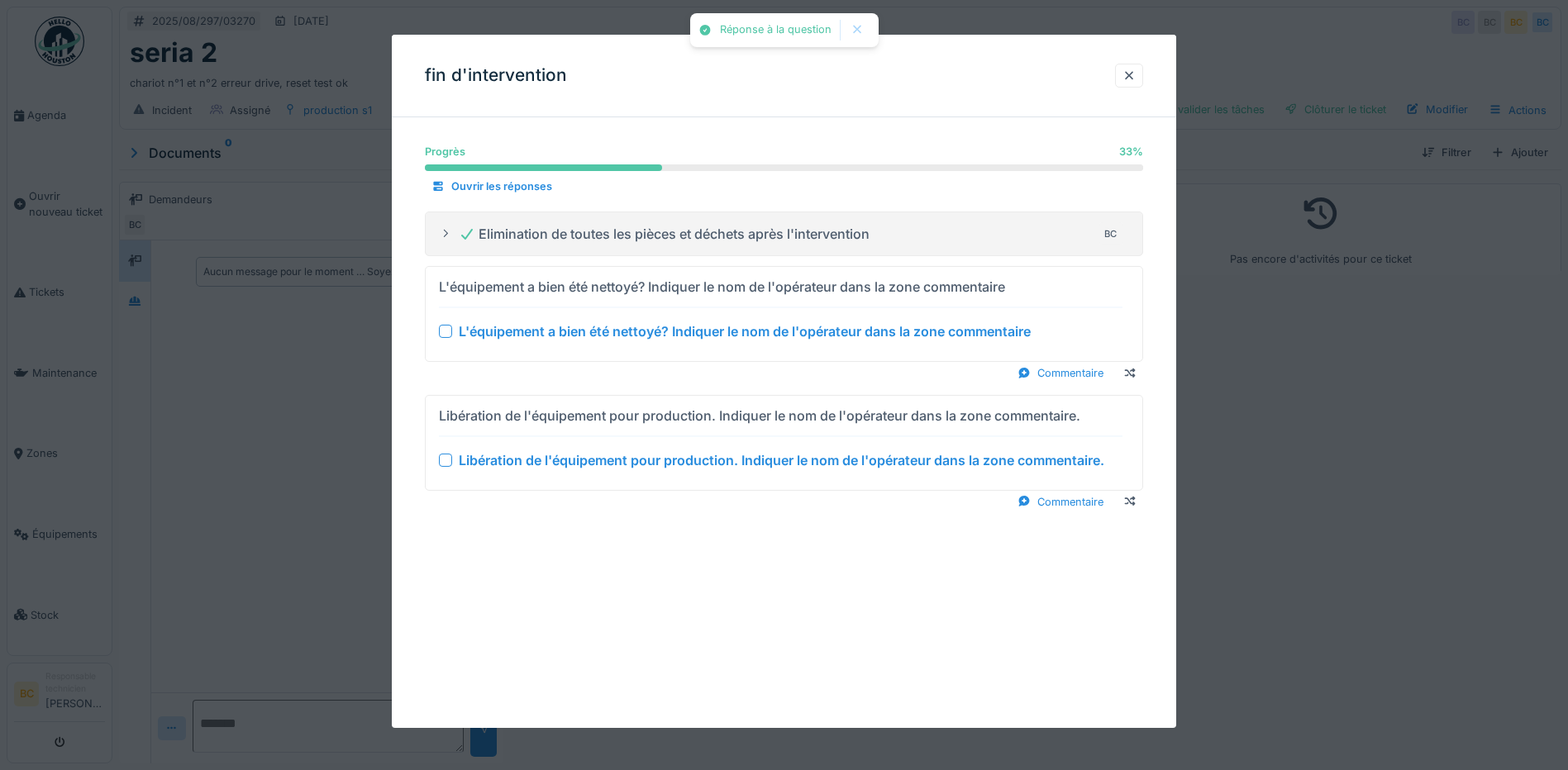
click at [642, 323] on div "L'équipement a bien été nettoyé? Indiquer le nom de l'opérateur dans la zone co…" at bounding box center [745, 331] width 572 height 20
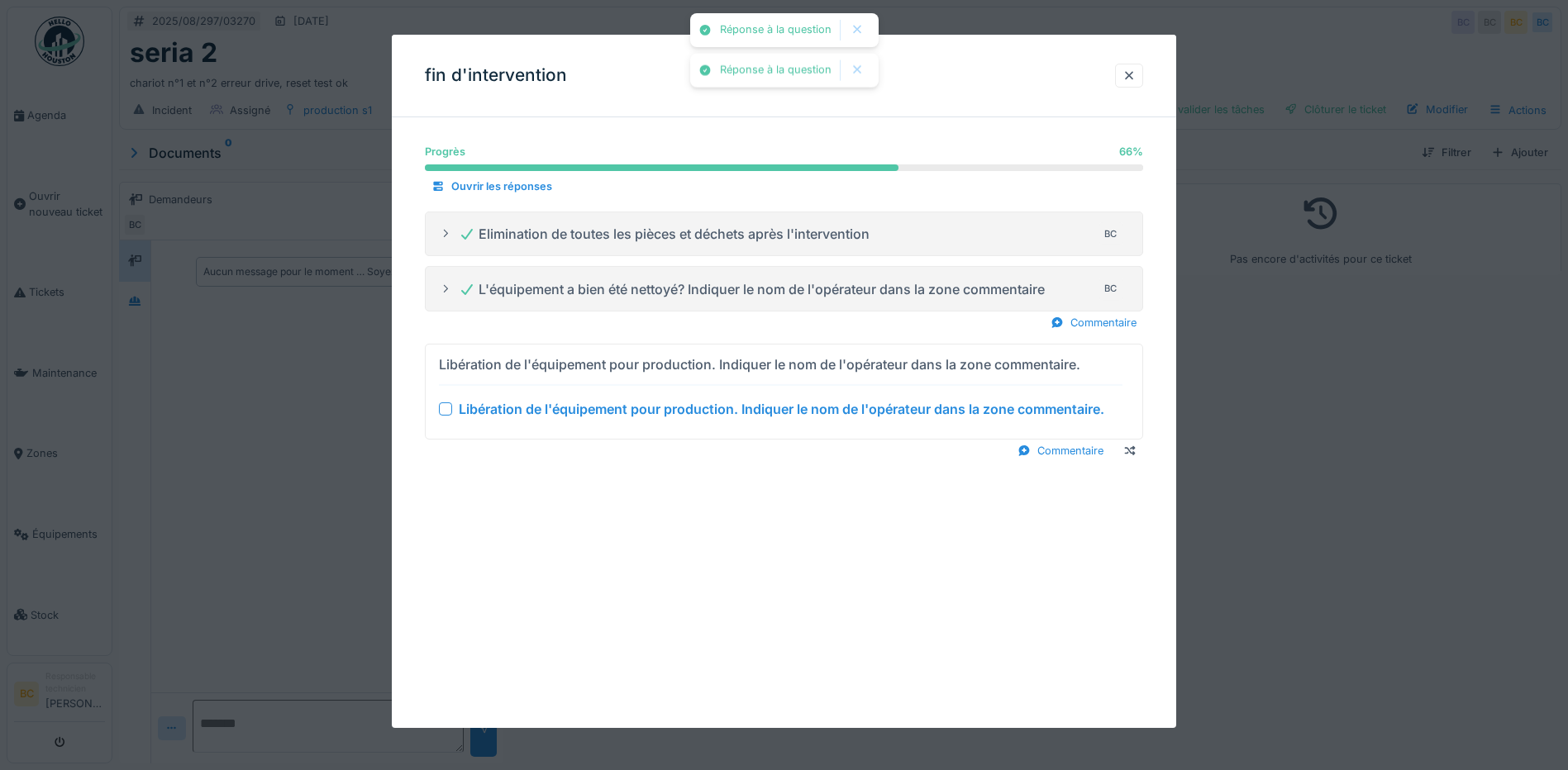
click at [671, 408] on div "Libération de l'équipement pour production. Indiquer le nom de l'opérateur dans…" at bounding box center [781, 408] width 646 height 20
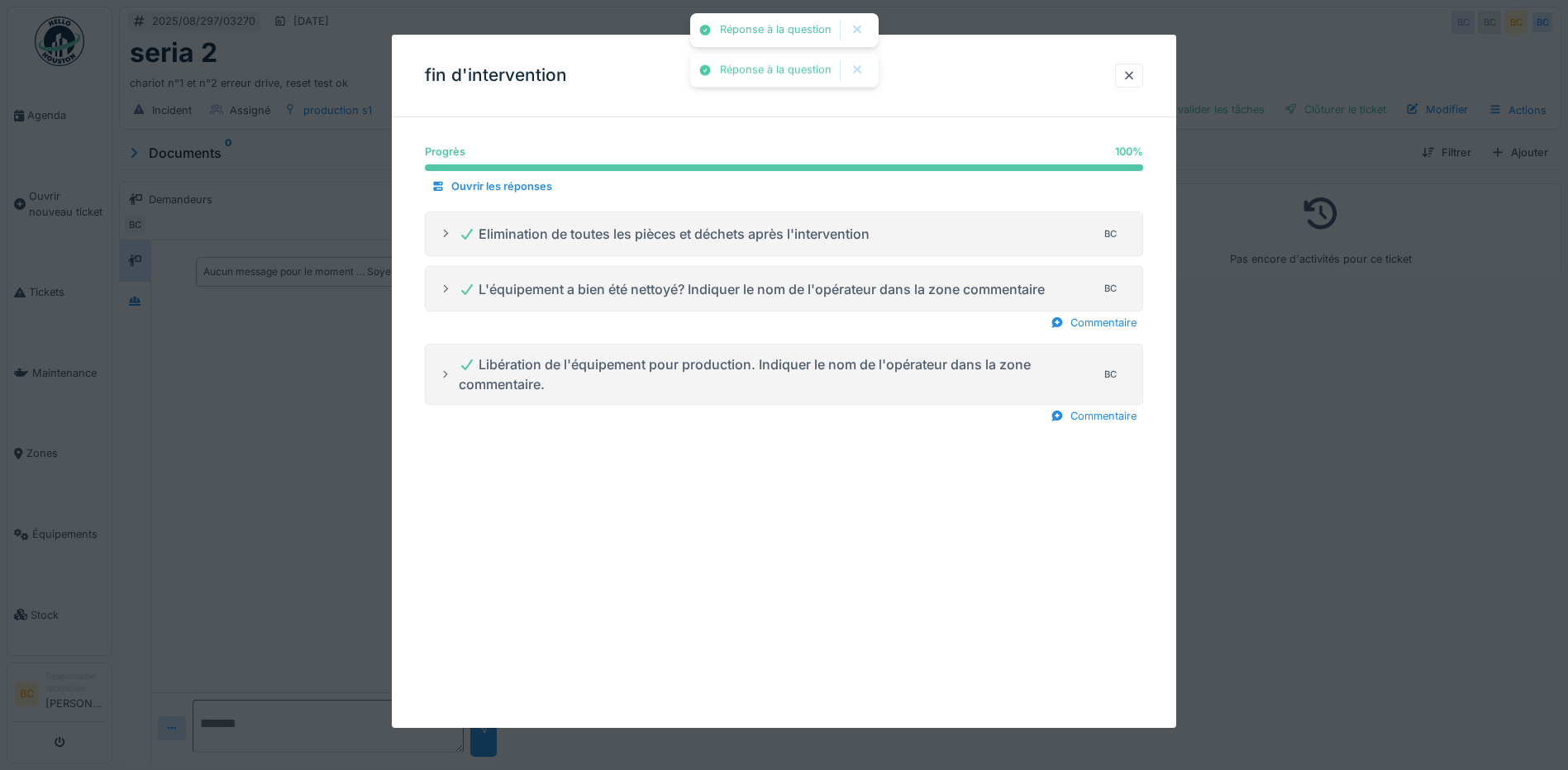
click at [1372, 511] on div at bounding box center [784, 385] width 1568 height 770
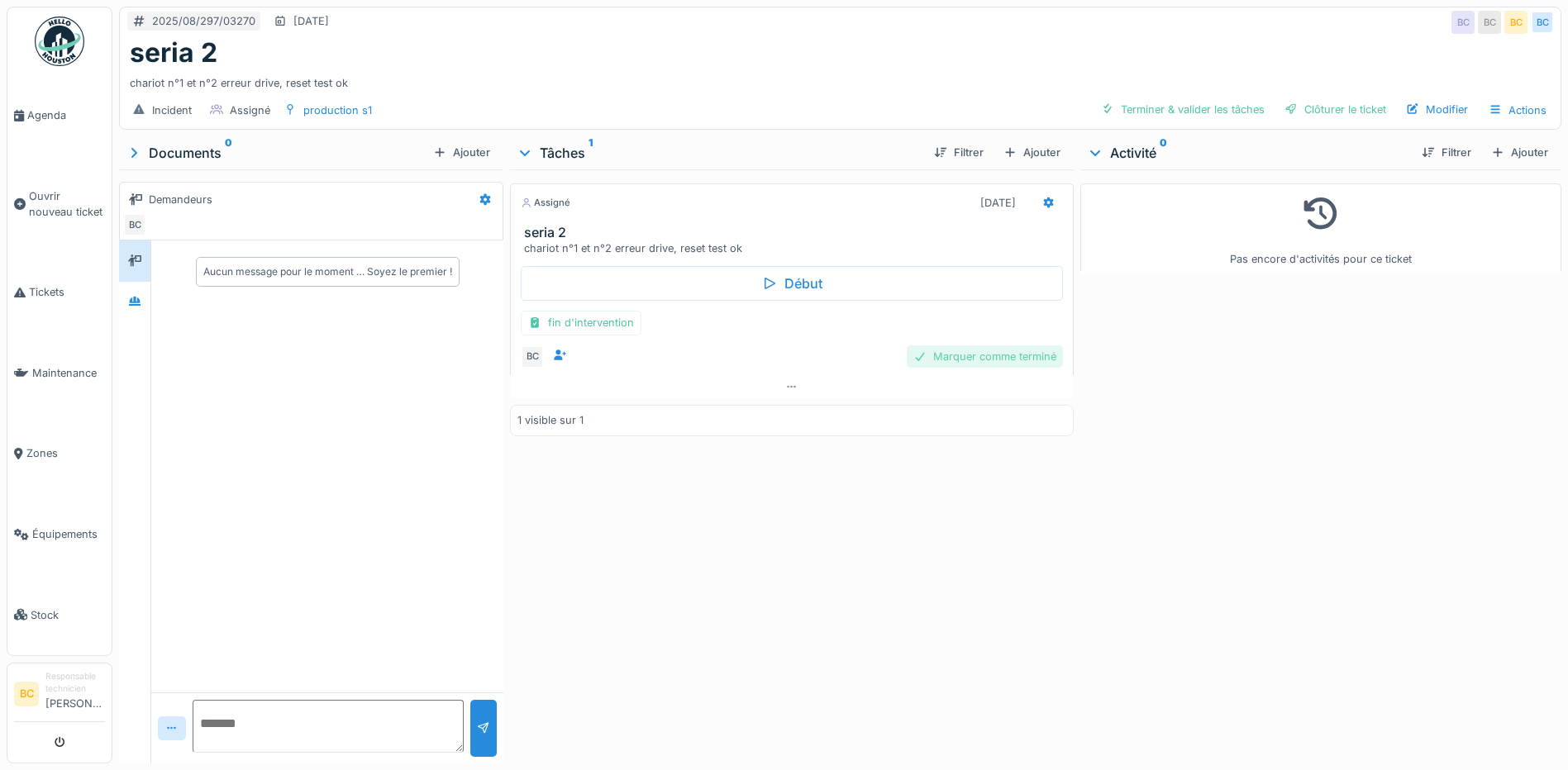
click at [1000, 355] on div "Marquer comme terminé" at bounding box center [984, 356] width 156 height 22
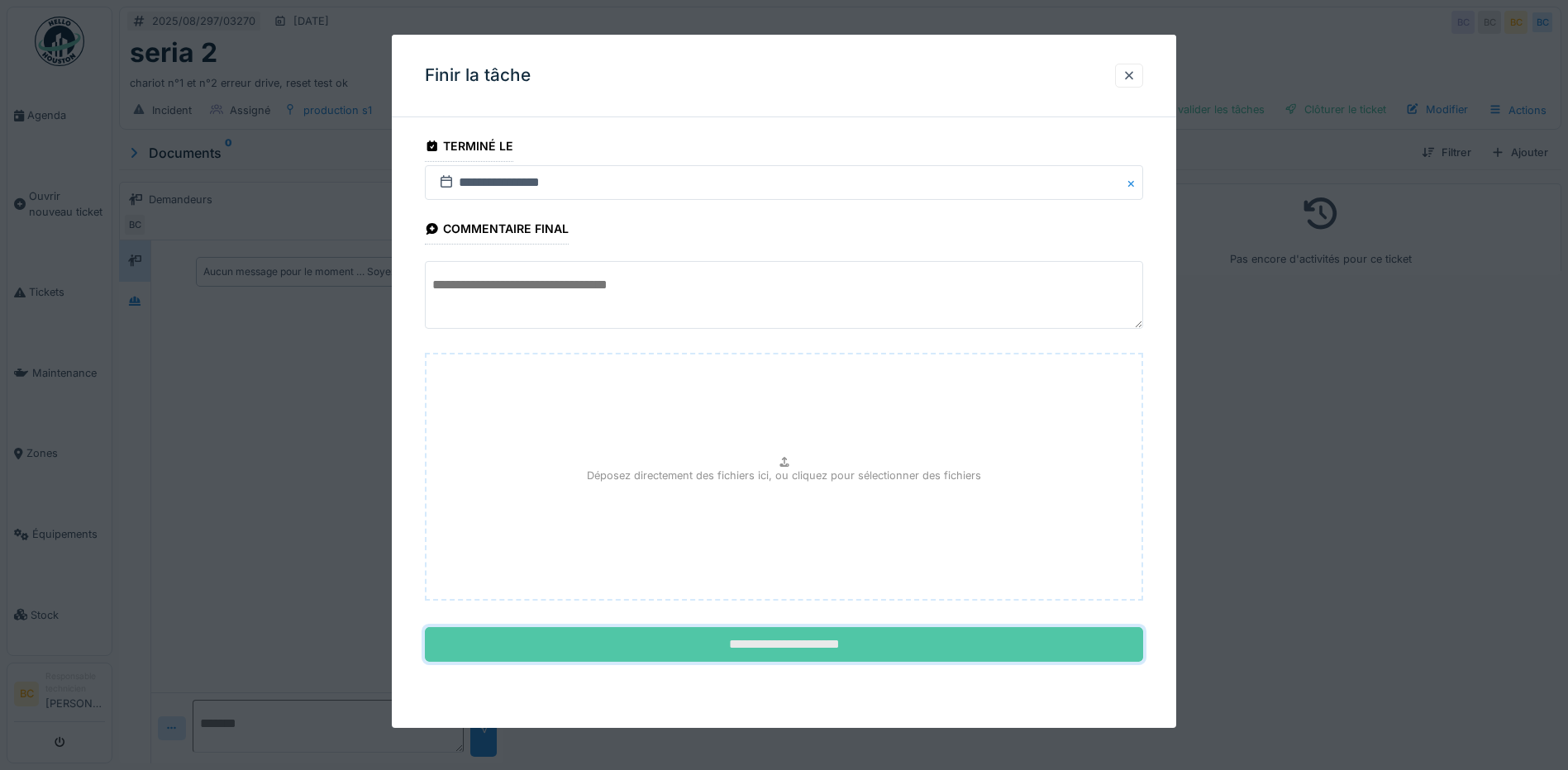
click at [816, 642] on input "**********" at bounding box center [784, 644] width 718 height 35
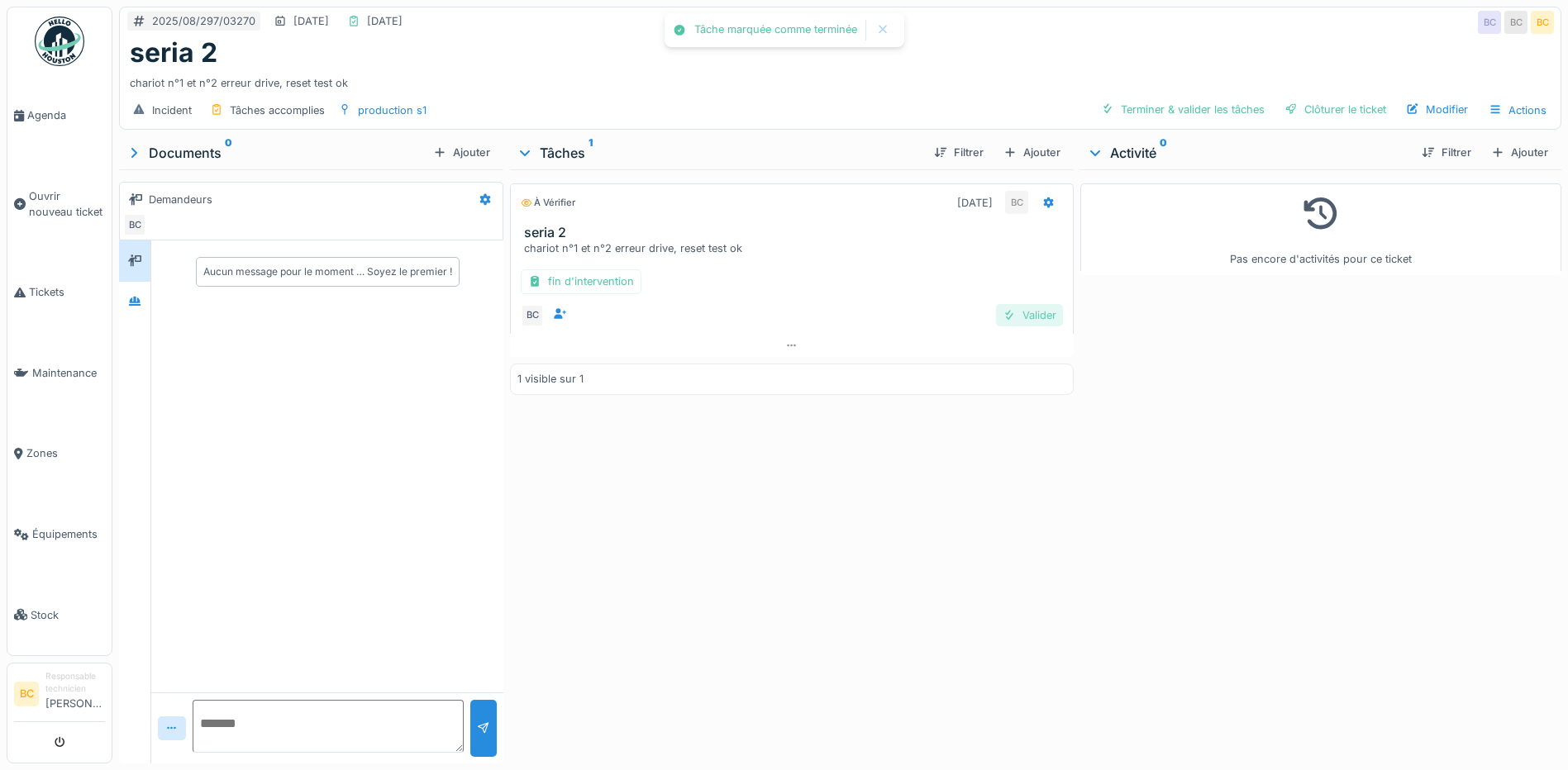
click at [1019, 317] on div "Valider" at bounding box center [1030, 316] width 67 height 22
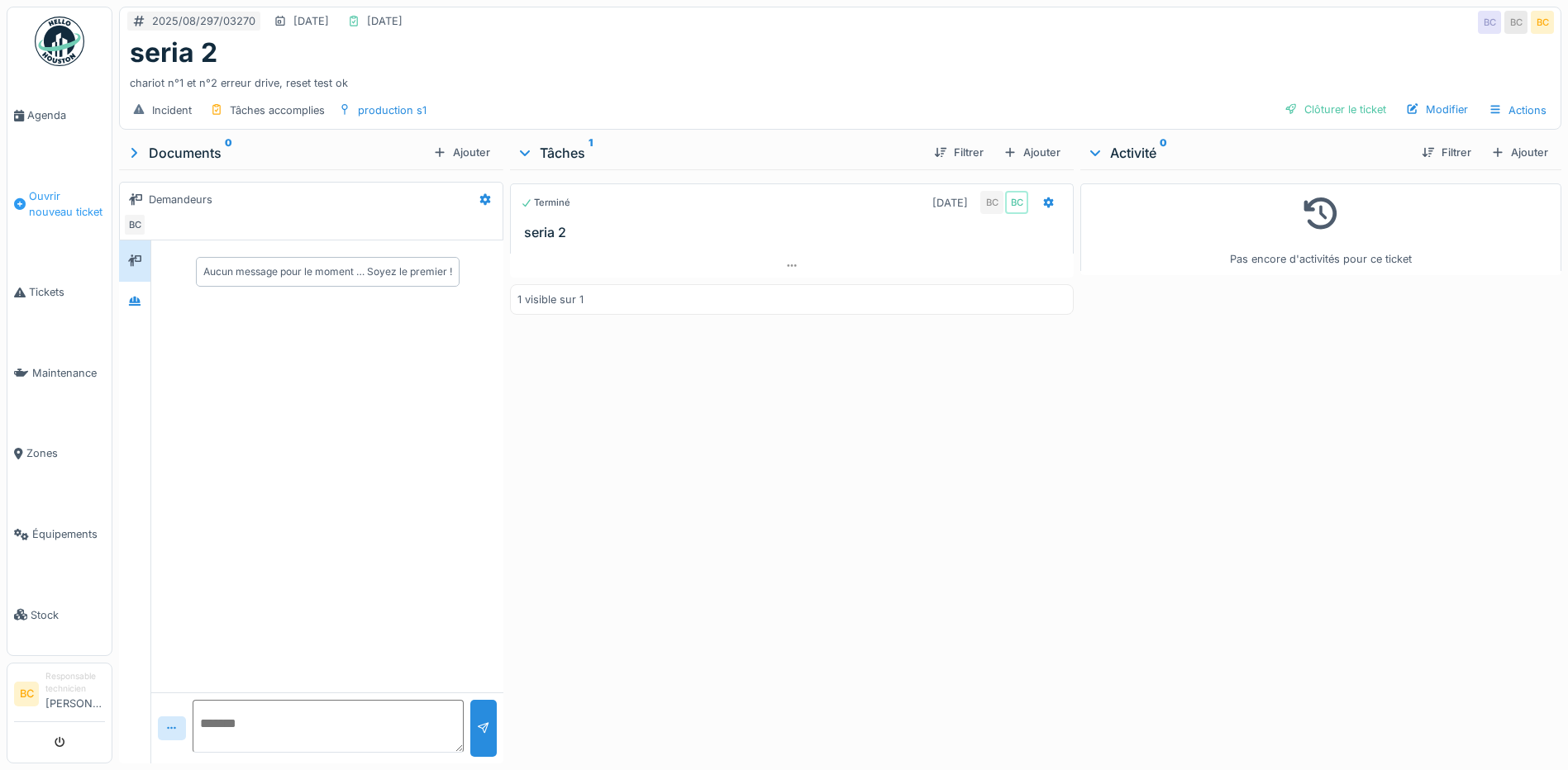
click at [61, 201] on span "Ouvrir nouveau ticket" at bounding box center [67, 204] width 76 height 32
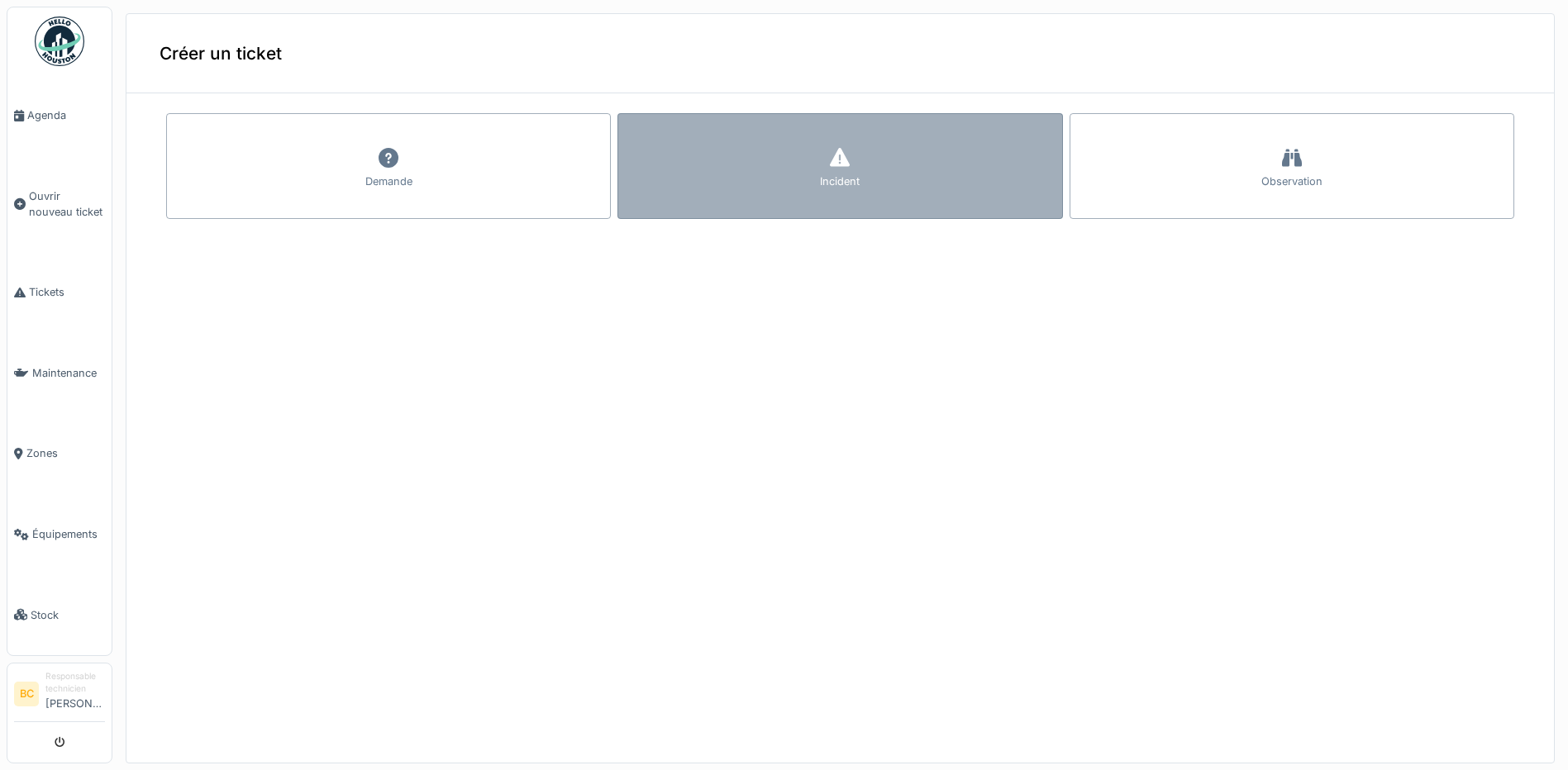
click at [708, 146] on div "Incident" at bounding box center [839, 166] width 444 height 106
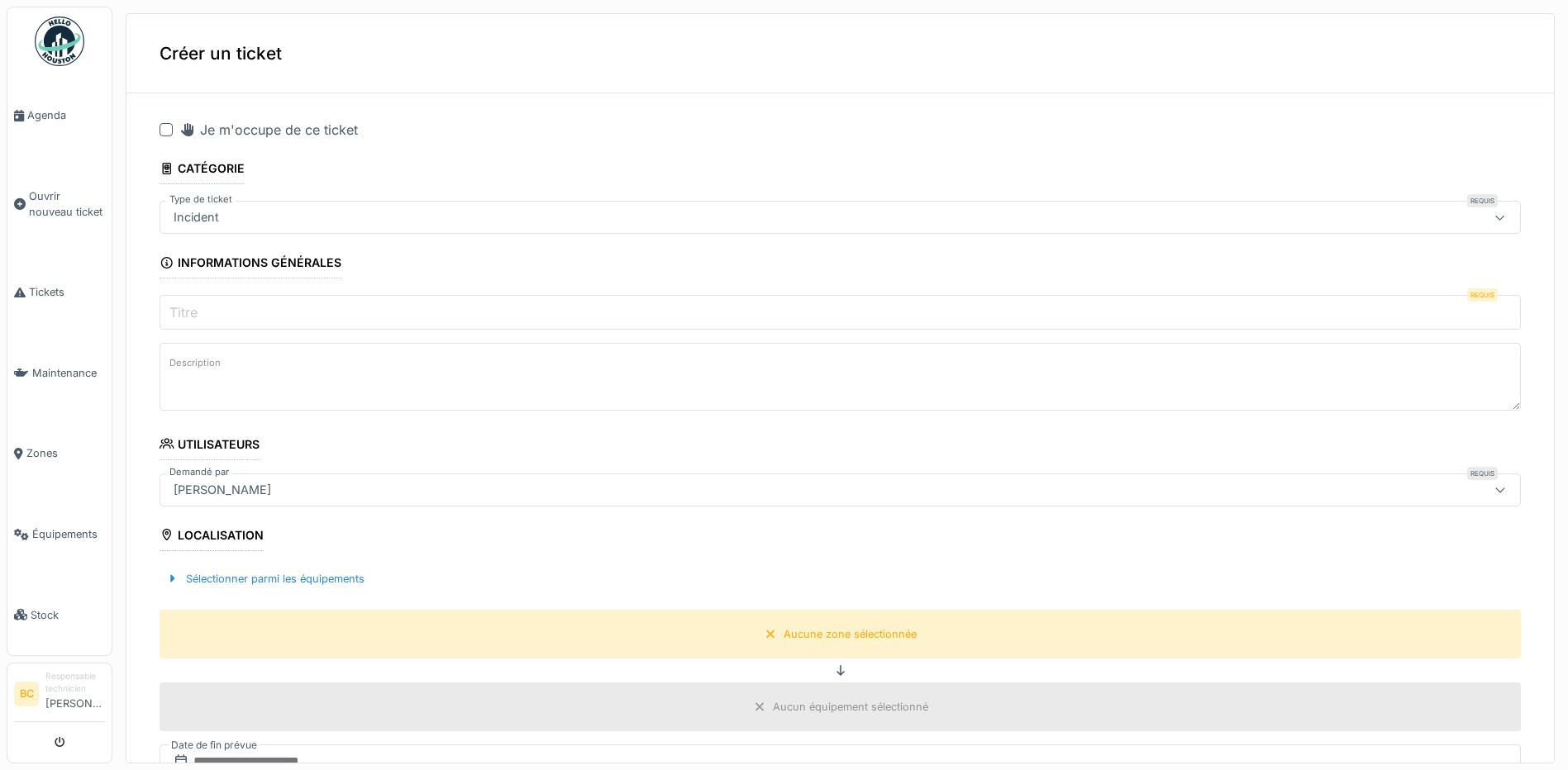
click at [163, 128] on div at bounding box center [166, 130] width 14 height 14
click at [191, 316] on label "Titre" at bounding box center [183, 312] width 35 height 20
click at [191, 316] on input "Titre" at bounding box center [840, 312] width 1362 height 35
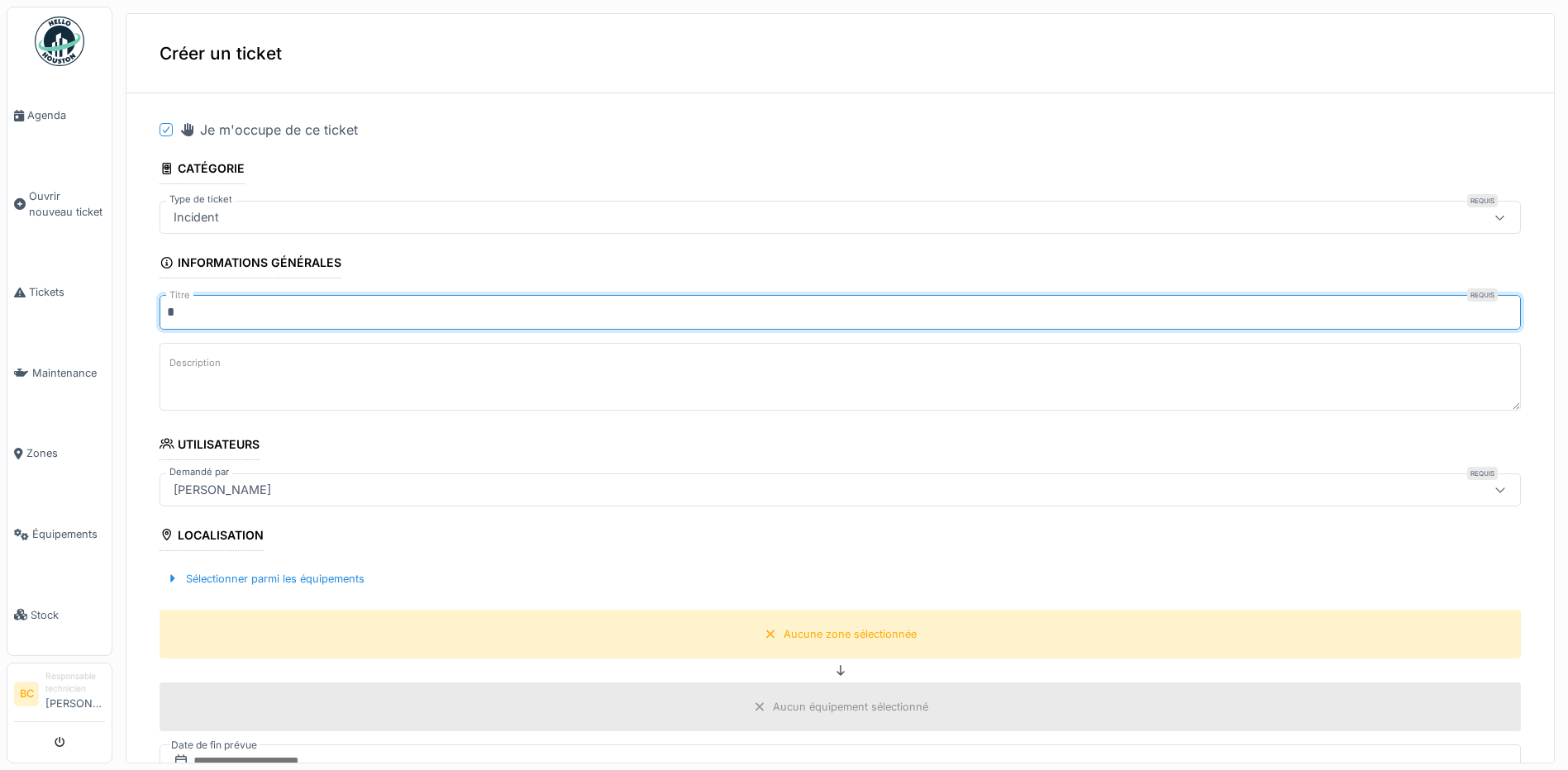
type input "********"
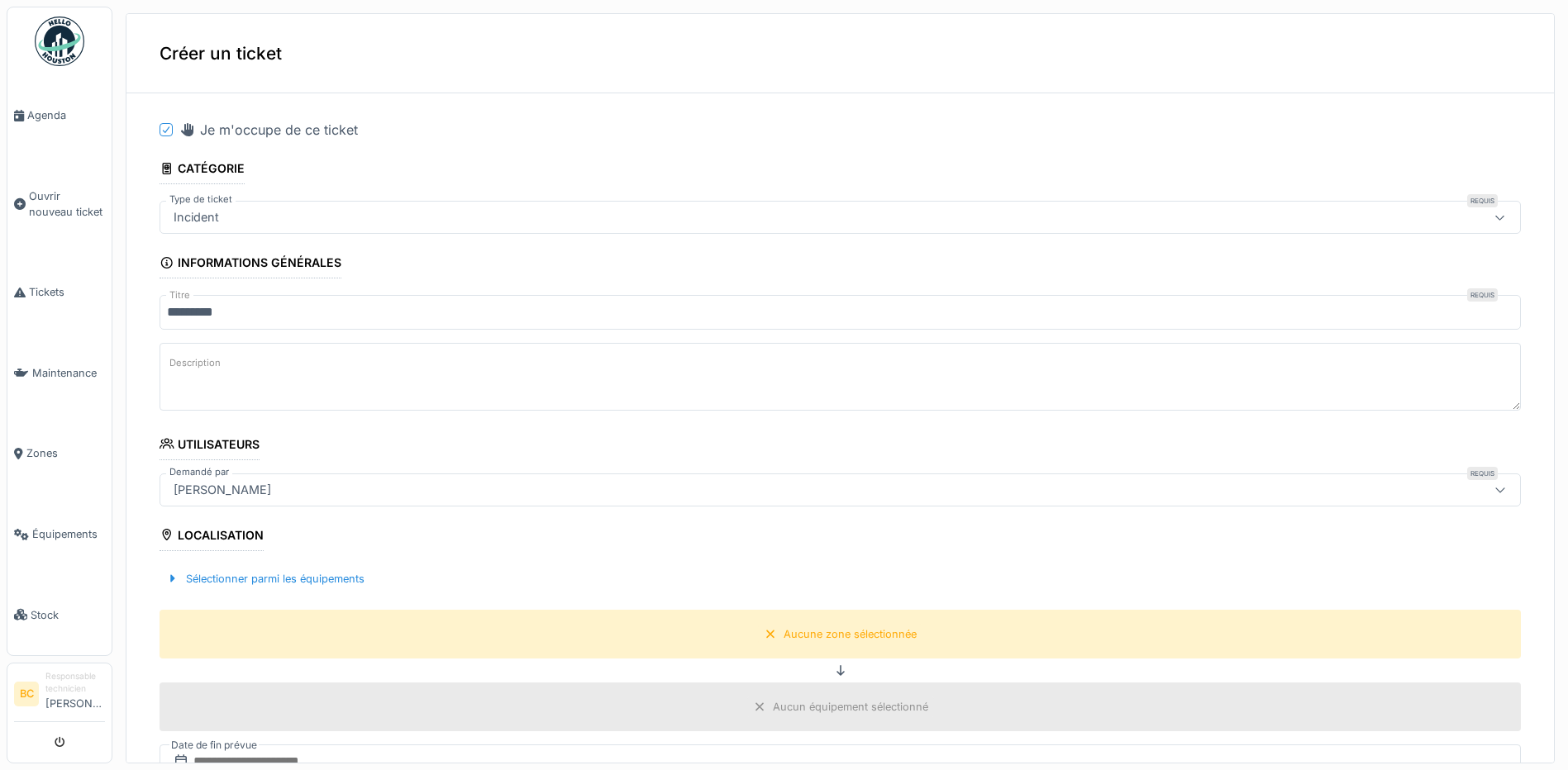
click at [177, 351] on textarea "Description" at bounding box center [840, 376] width 1362 height 67
type textarea "*"
click at [489, 365] on textarea "**********" at bounding box center [840, 376] width 1362 height 67
click at [177, 366] on textarea "**********" at bounding box center [840, 376] width 1362 height 67
click at [235, 368] on textarea "**********" at bounding box center [840, 376] width 1362 height 67
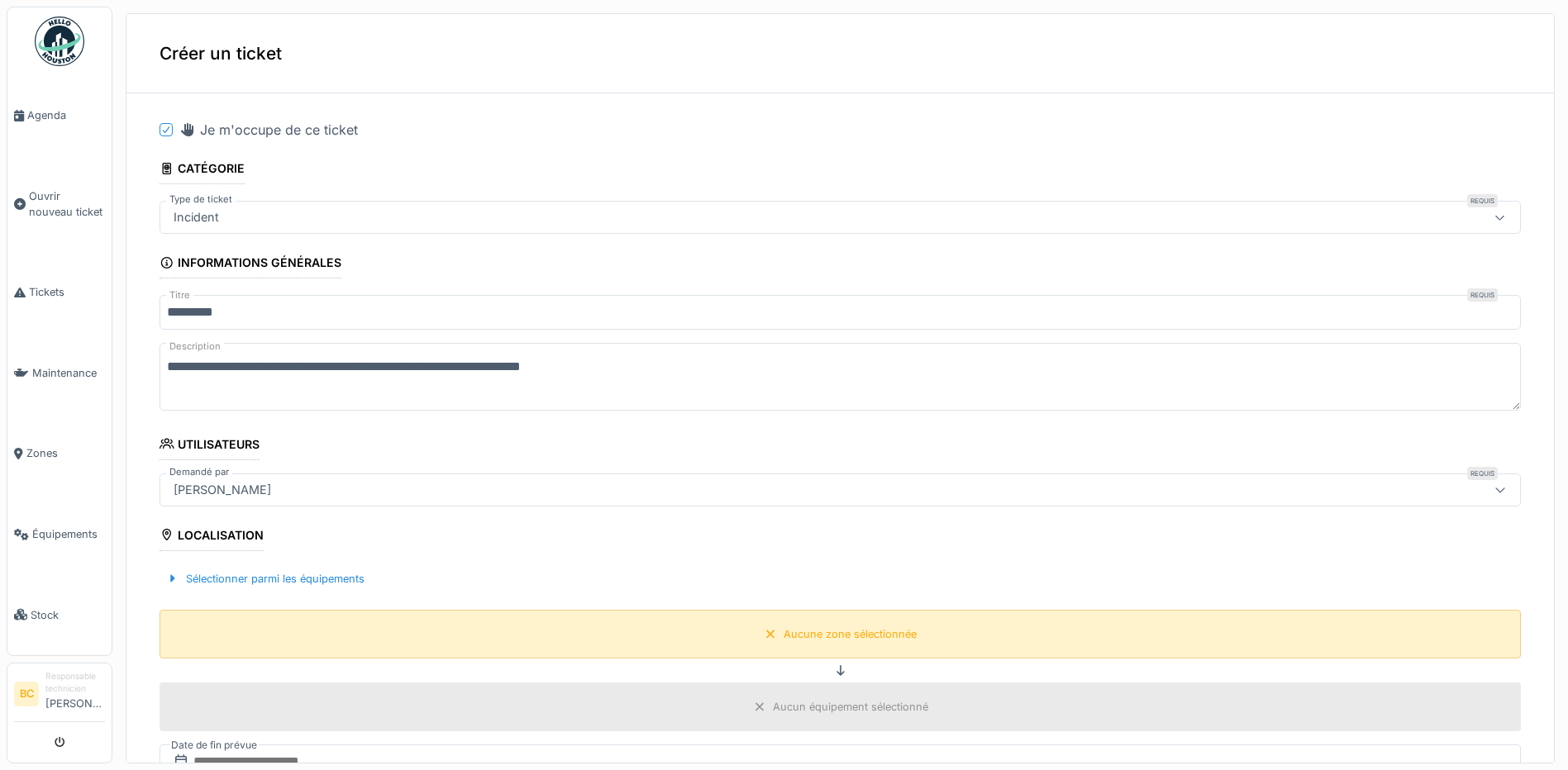
type textarea "**********"
click at [796, 629] on div "Aucune zone sélectionnée" at bounding box center [851, 634] width 133 height 15
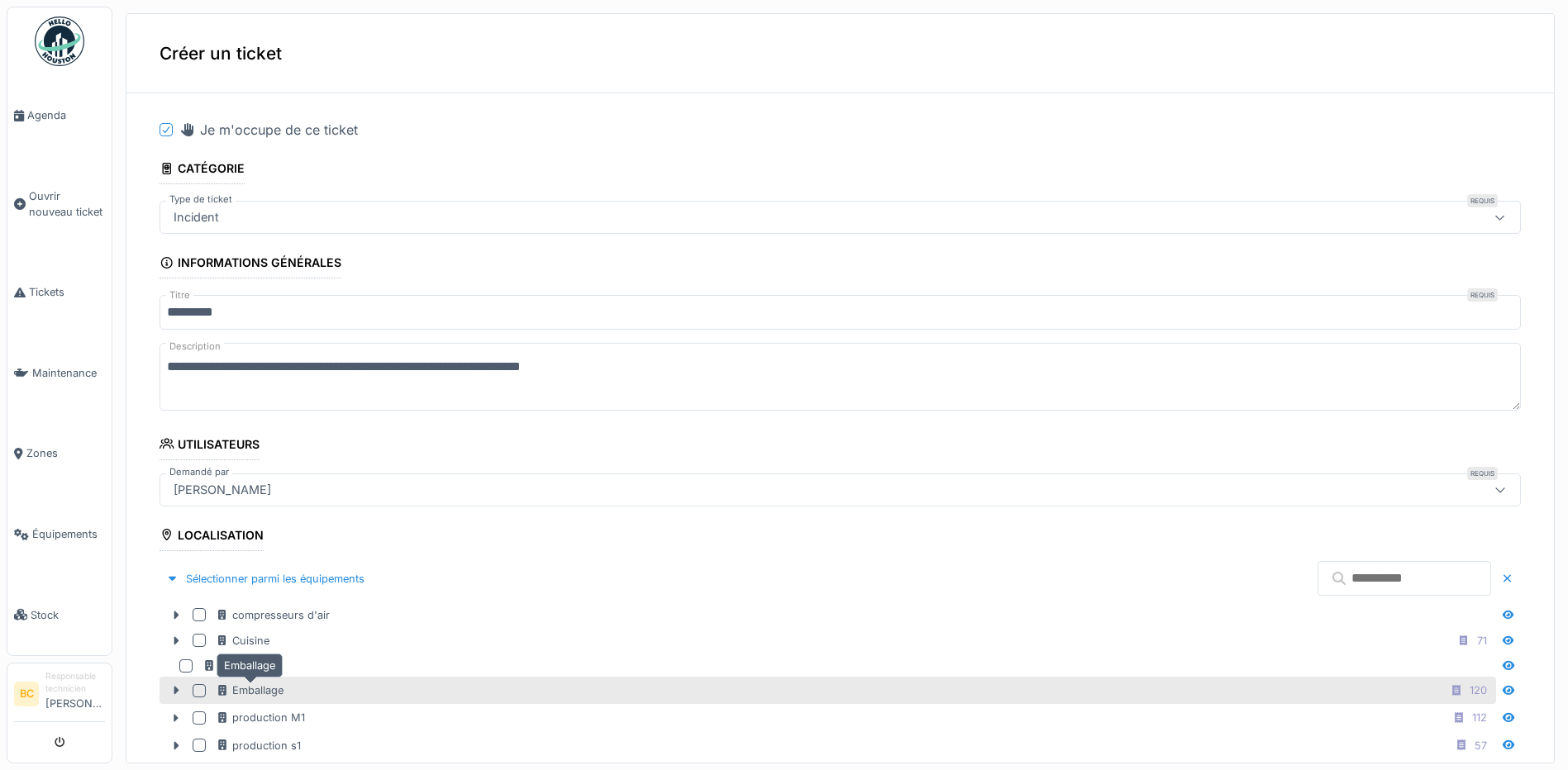
click at [256, 689] on div "Emballage" at bounding box center [249, 690] width 67 height 15
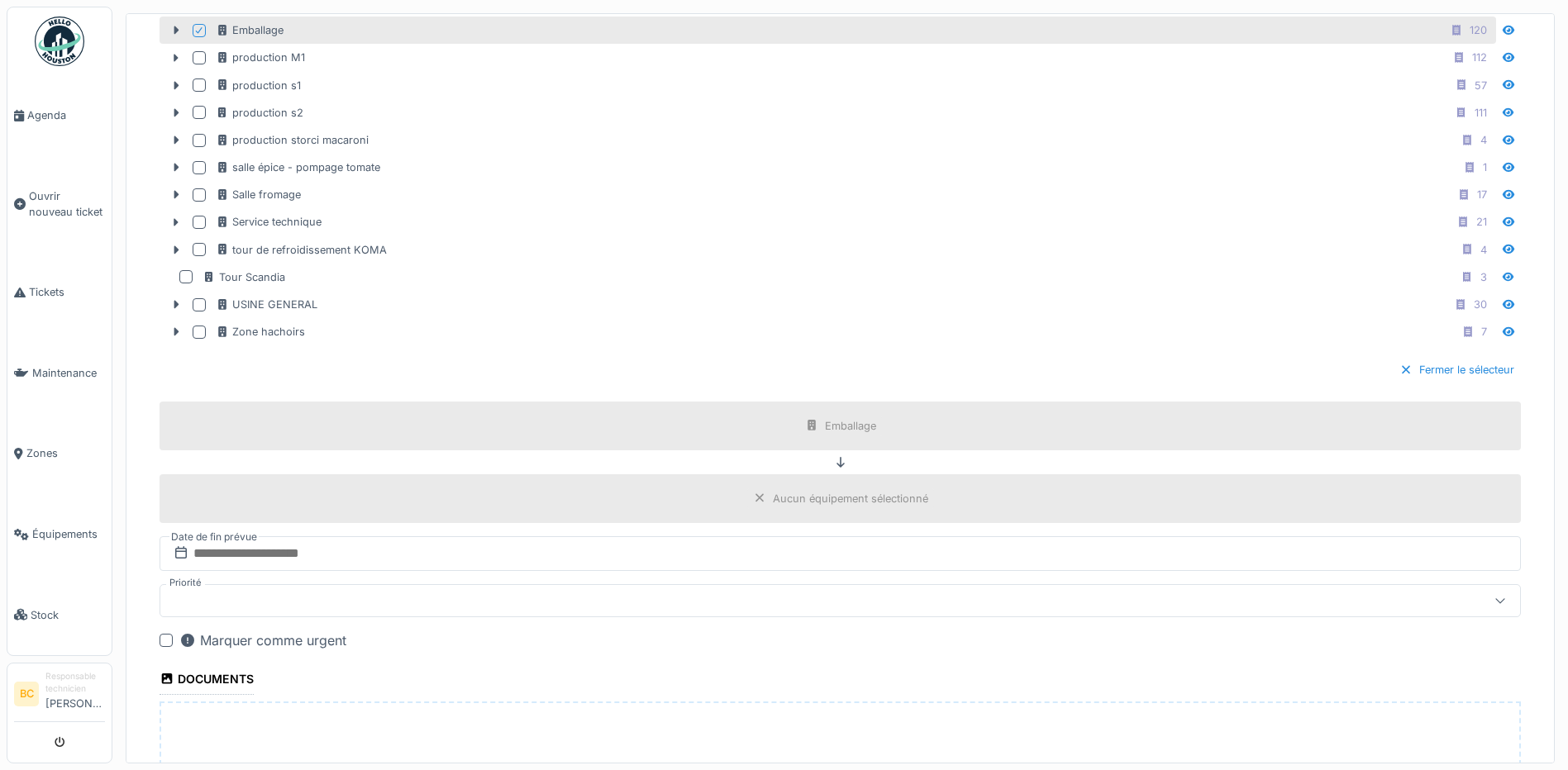
scroll to position [661, 0]
click at [1409, 366] on div "Fermer le sélecteur" at bounding box center [1457, 369] width 128 height 22
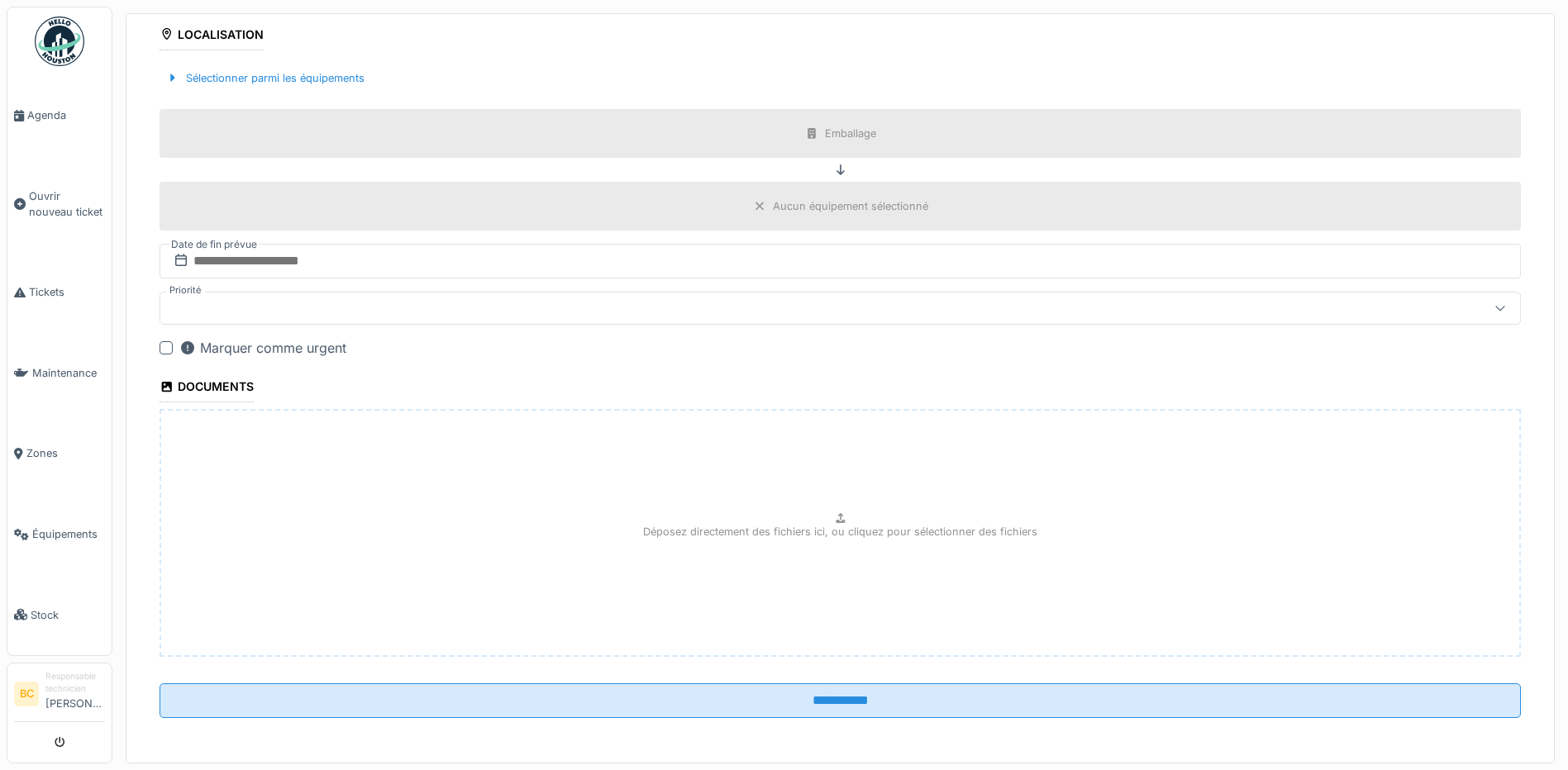
scroll to position [502, 0]
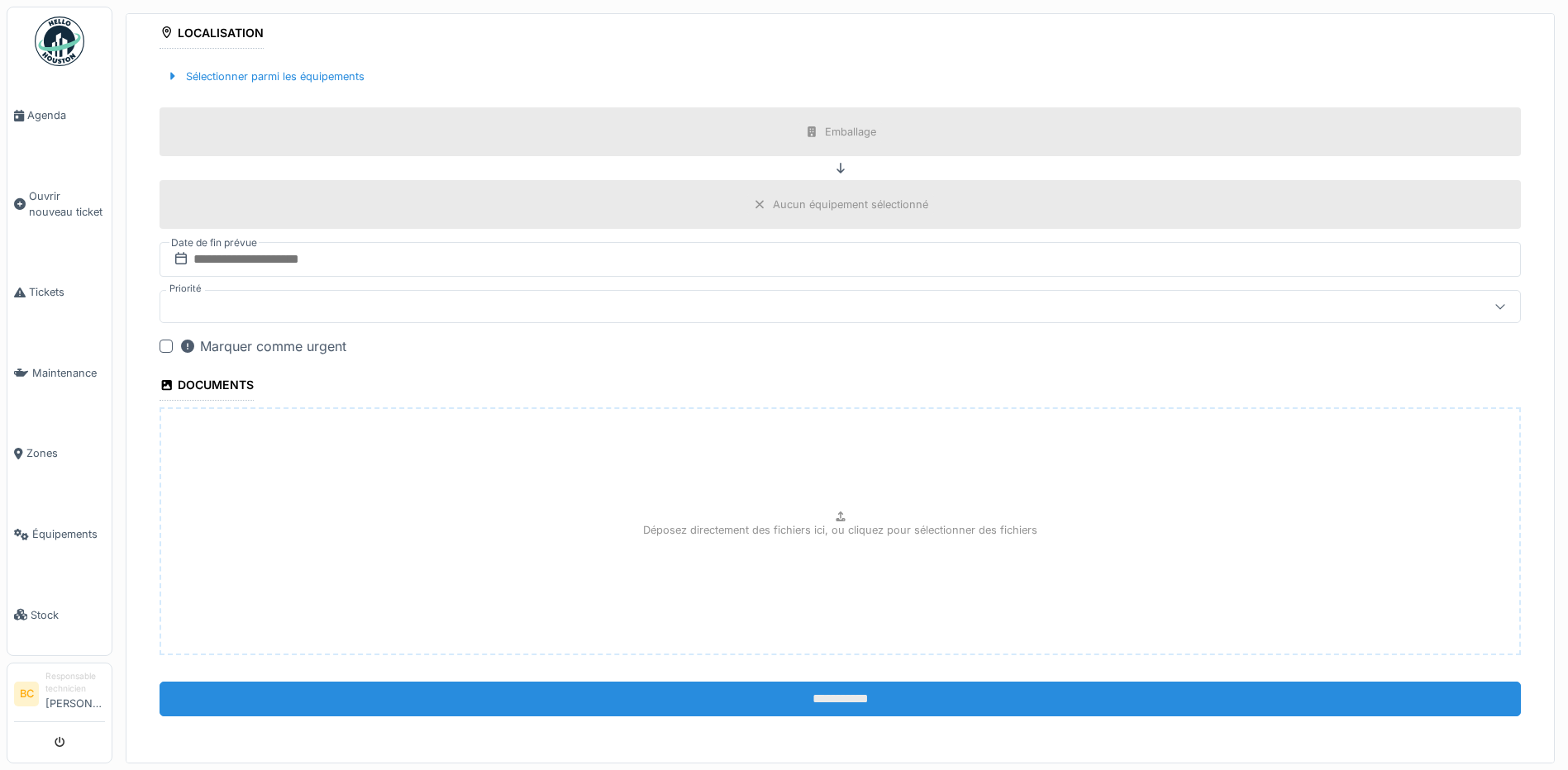
click at [866, 699] on input "**********" at bounding box center [840, 698] width 1362 height 35
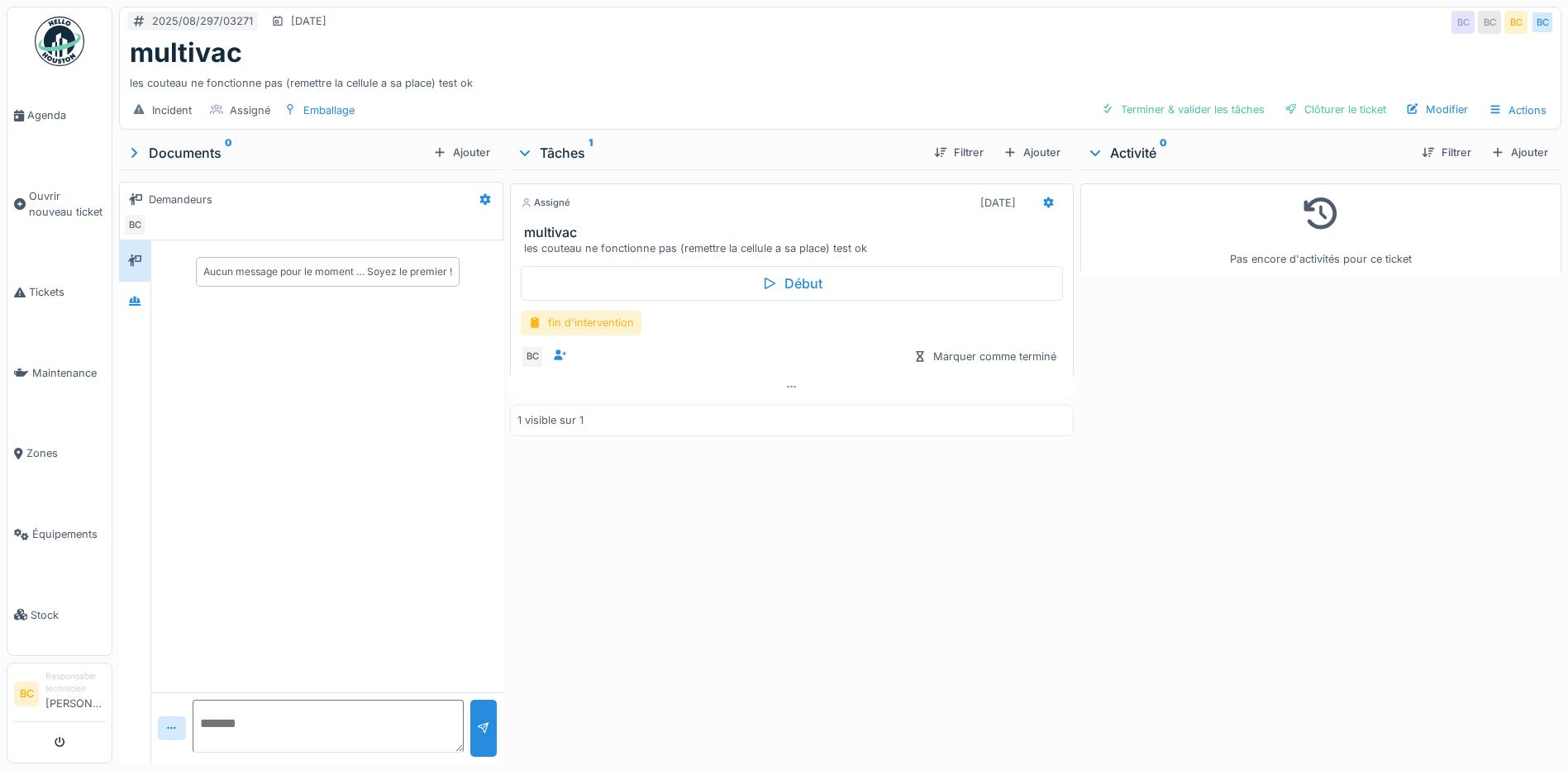
click at [620, 326] on div "fin d'intervention" at bounding box center [580, 322] width 120 height 24
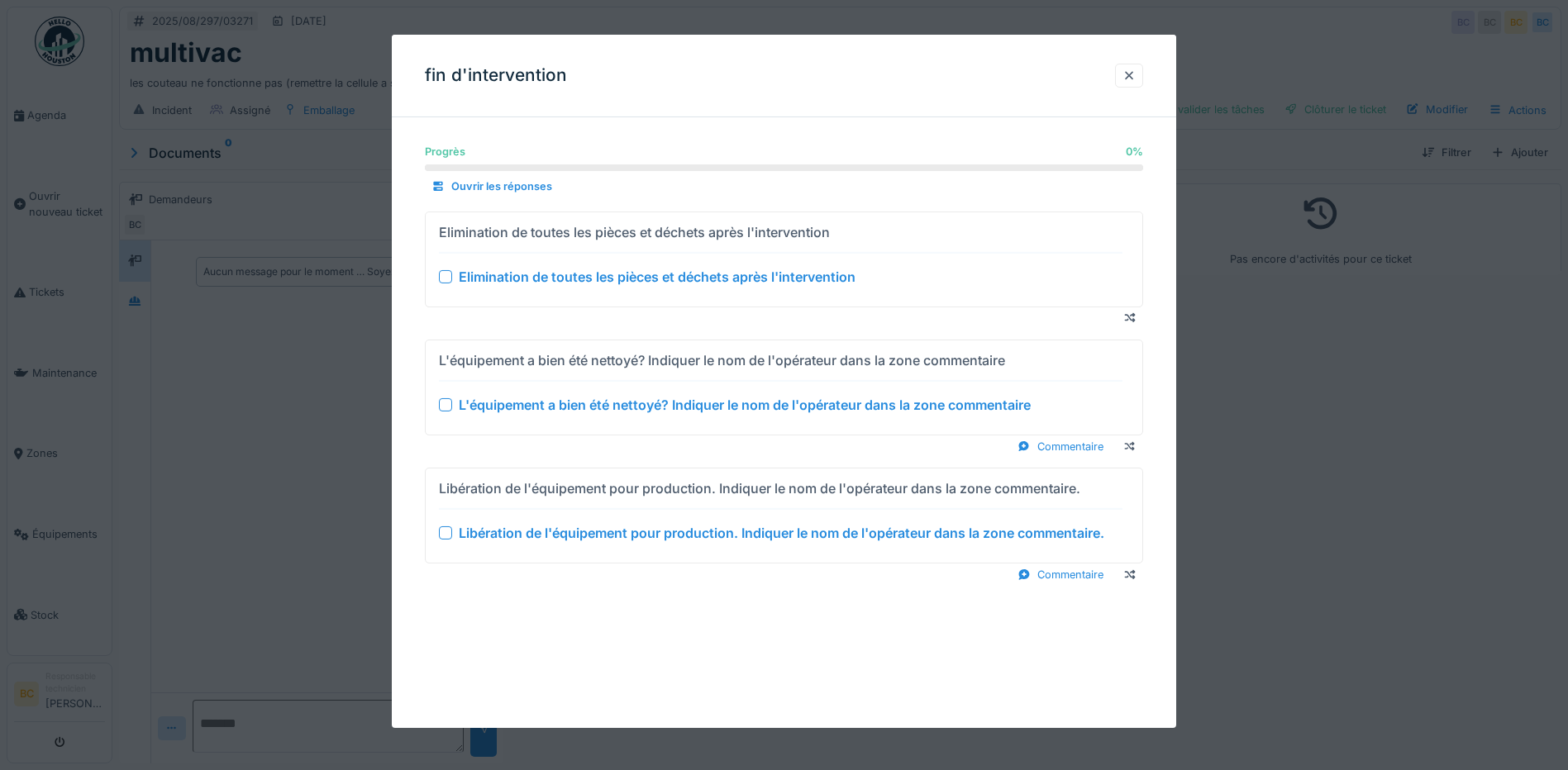
click at [634, 276] on div "Elimination de toutes les pièces et déchets après l'intervention" at bounding box center [657, 276] width 397 height 20
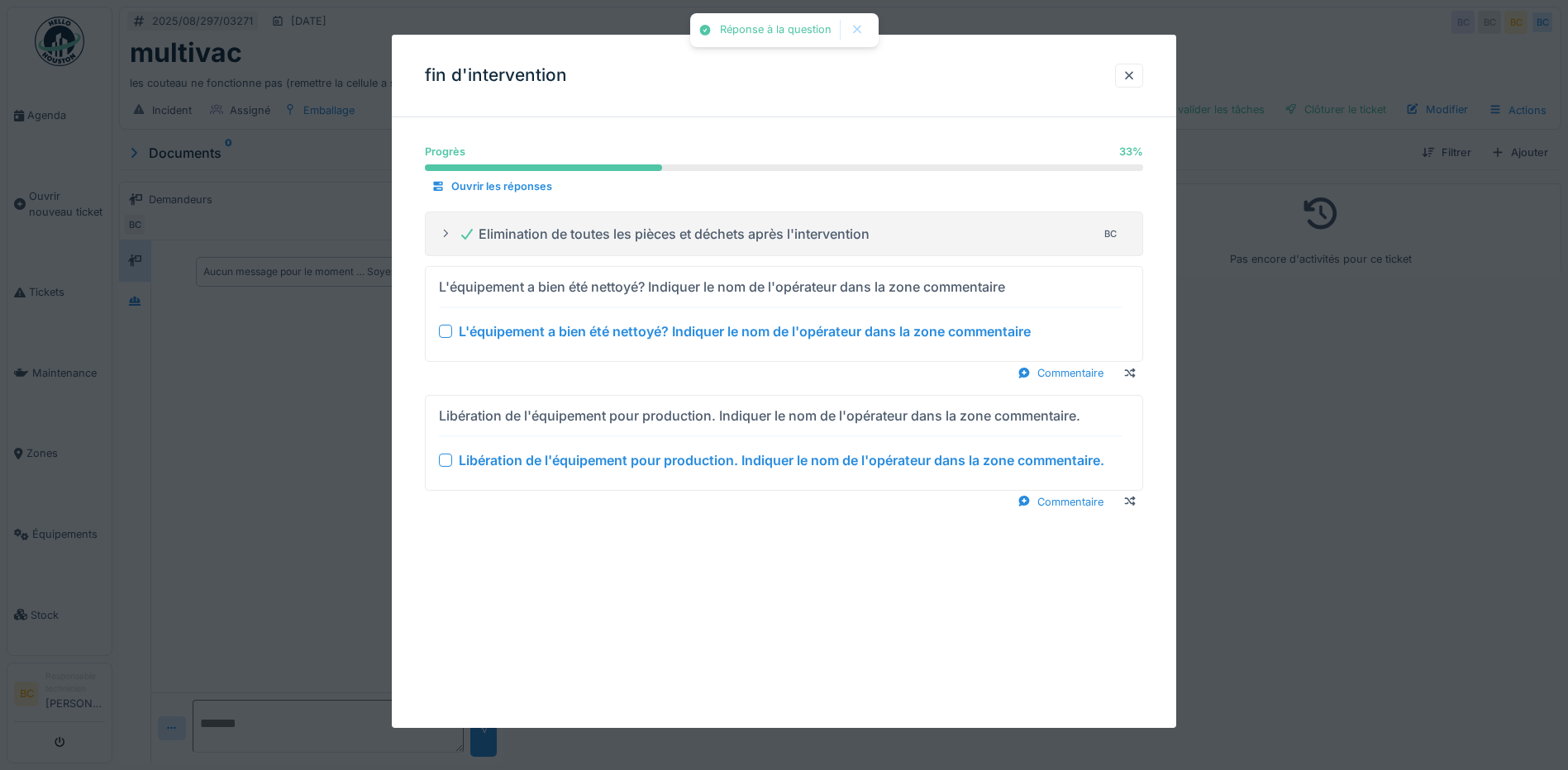
click at [661, 334] on div "L'équipement a bien été nettoyé? Indiquer le nom de l'opérateur dans la zone co…" at bounding box center [745, 331] width 572 height 20
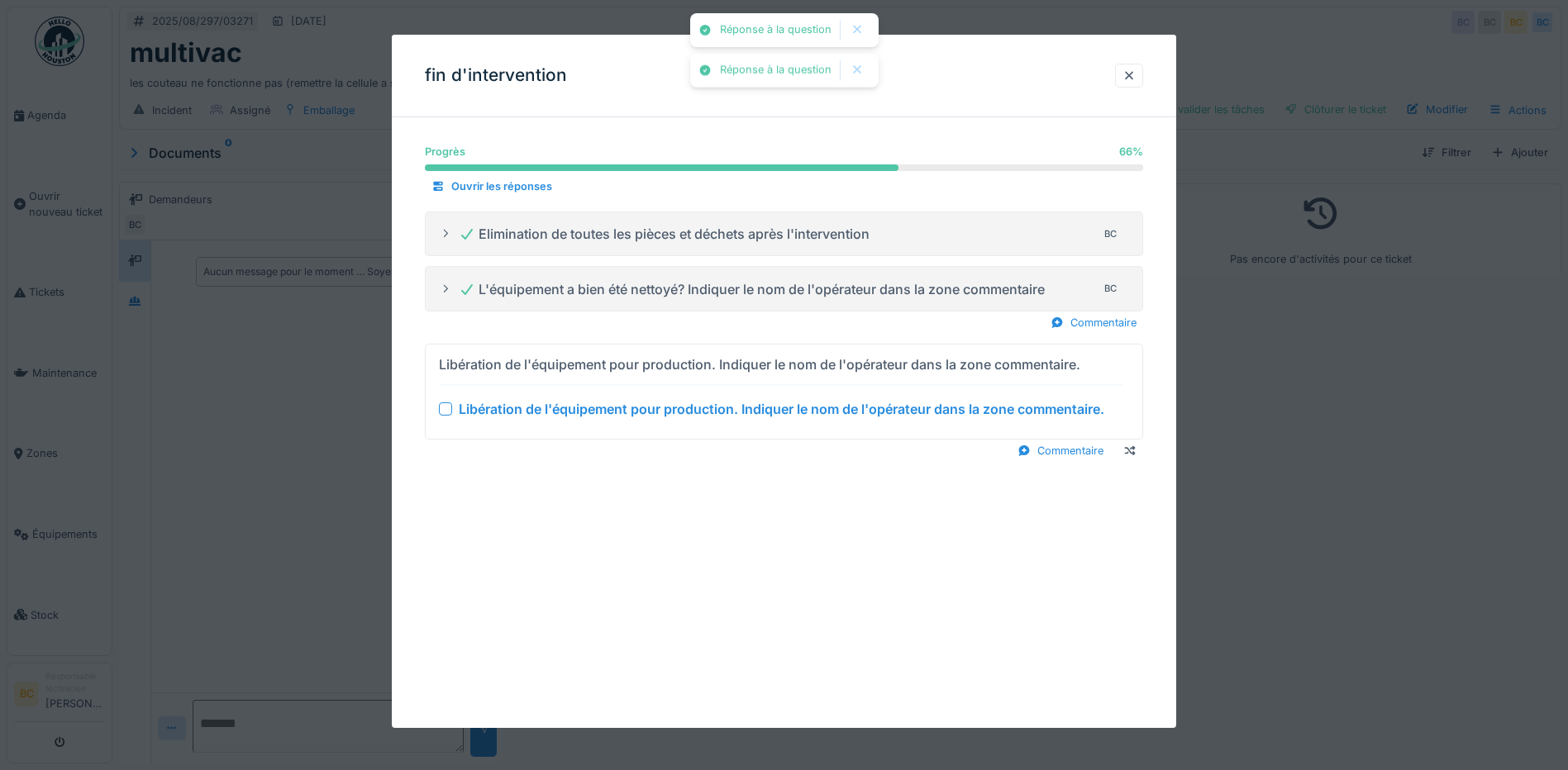
click at [682, 402] on div "Libération de l'équipement pour production. Indiquer le nom de l'opérateur dans…" at bounding box center [781, 408] width 646 height 20
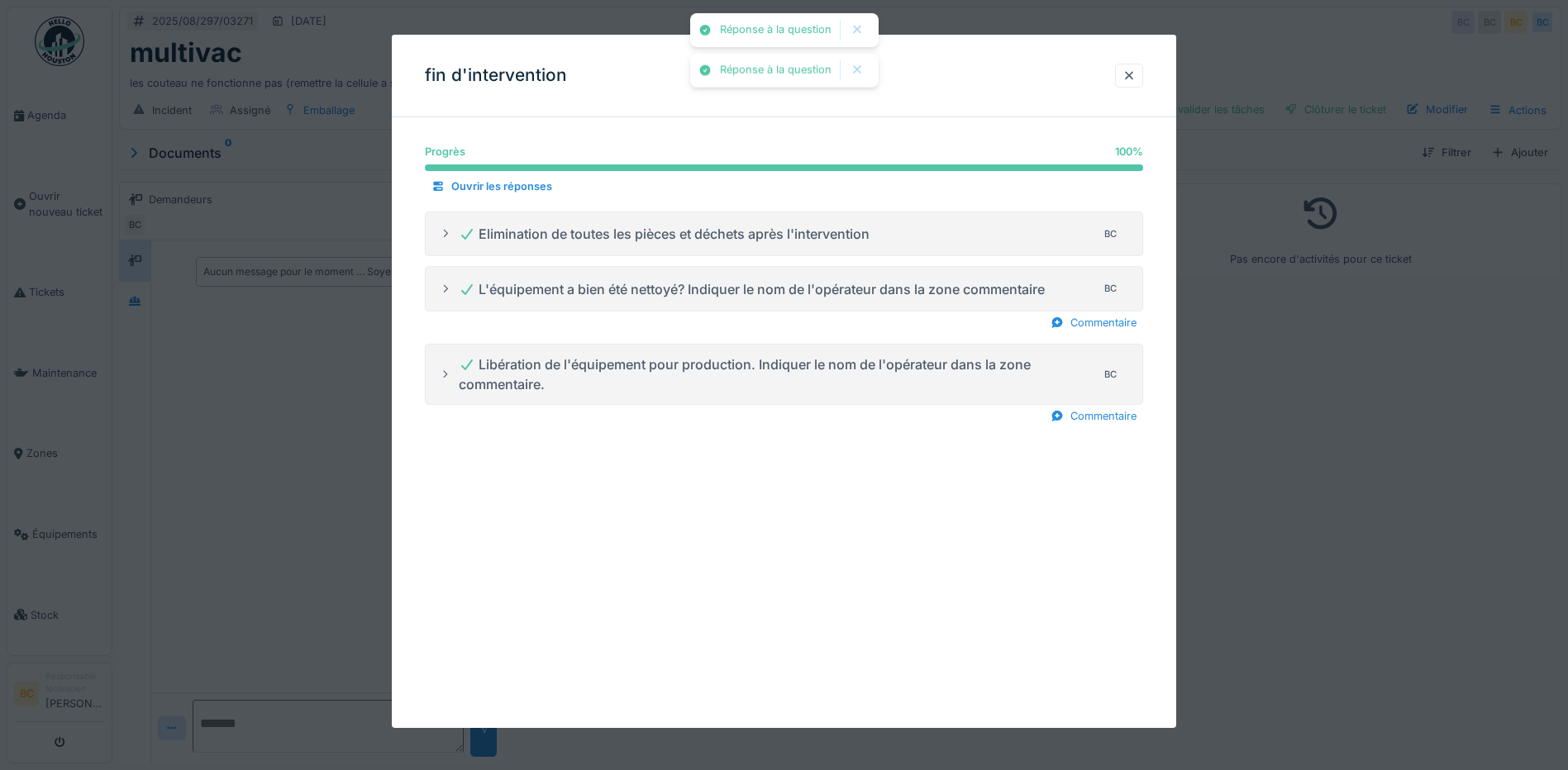
click at [1333, 436] on div at bounding box center [784, 385] width 1568 height 770
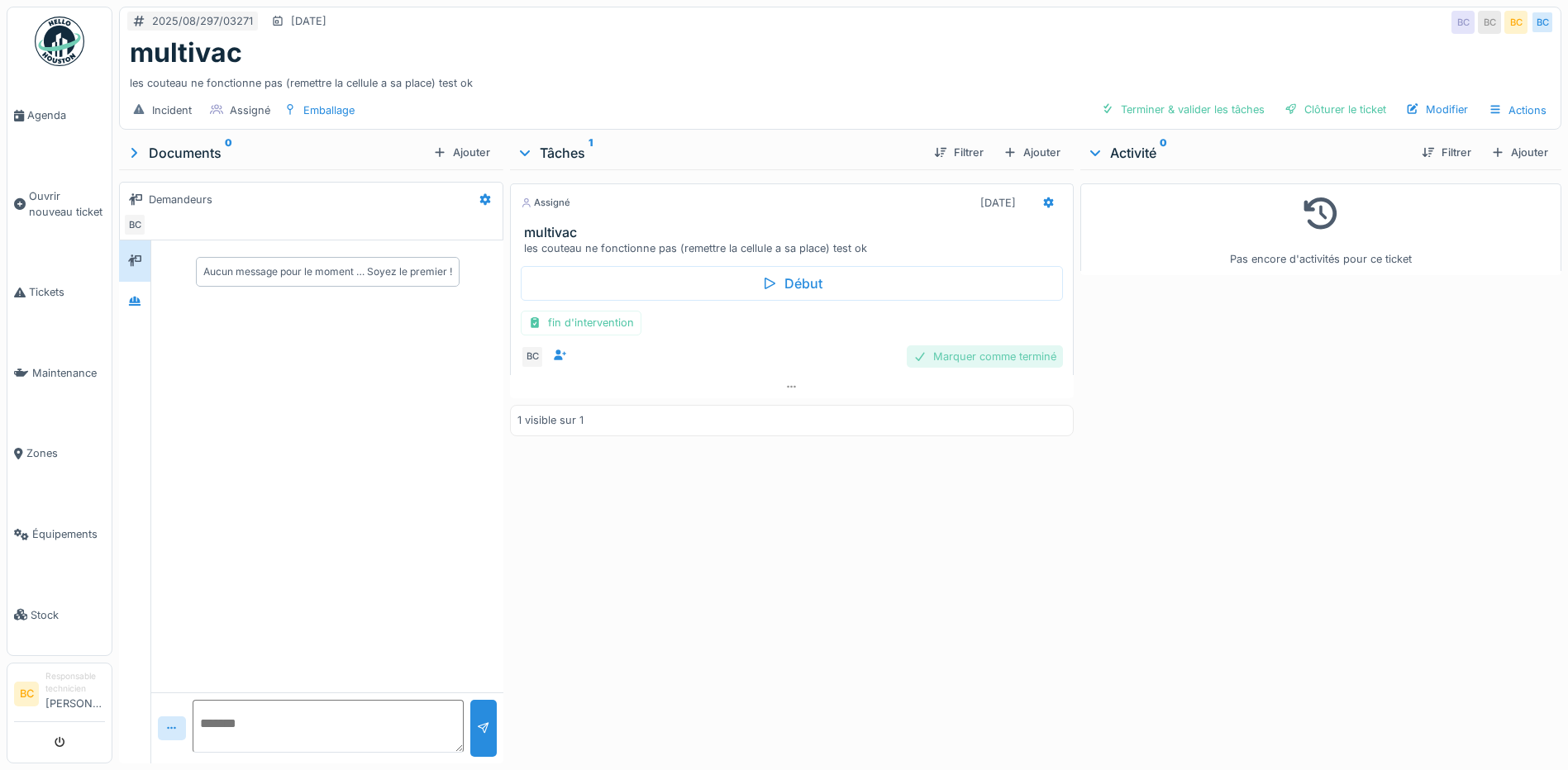
click at [1023, 359] on div "Marquer comme terminé" at bounding box center [984, 356] width 156 height 22
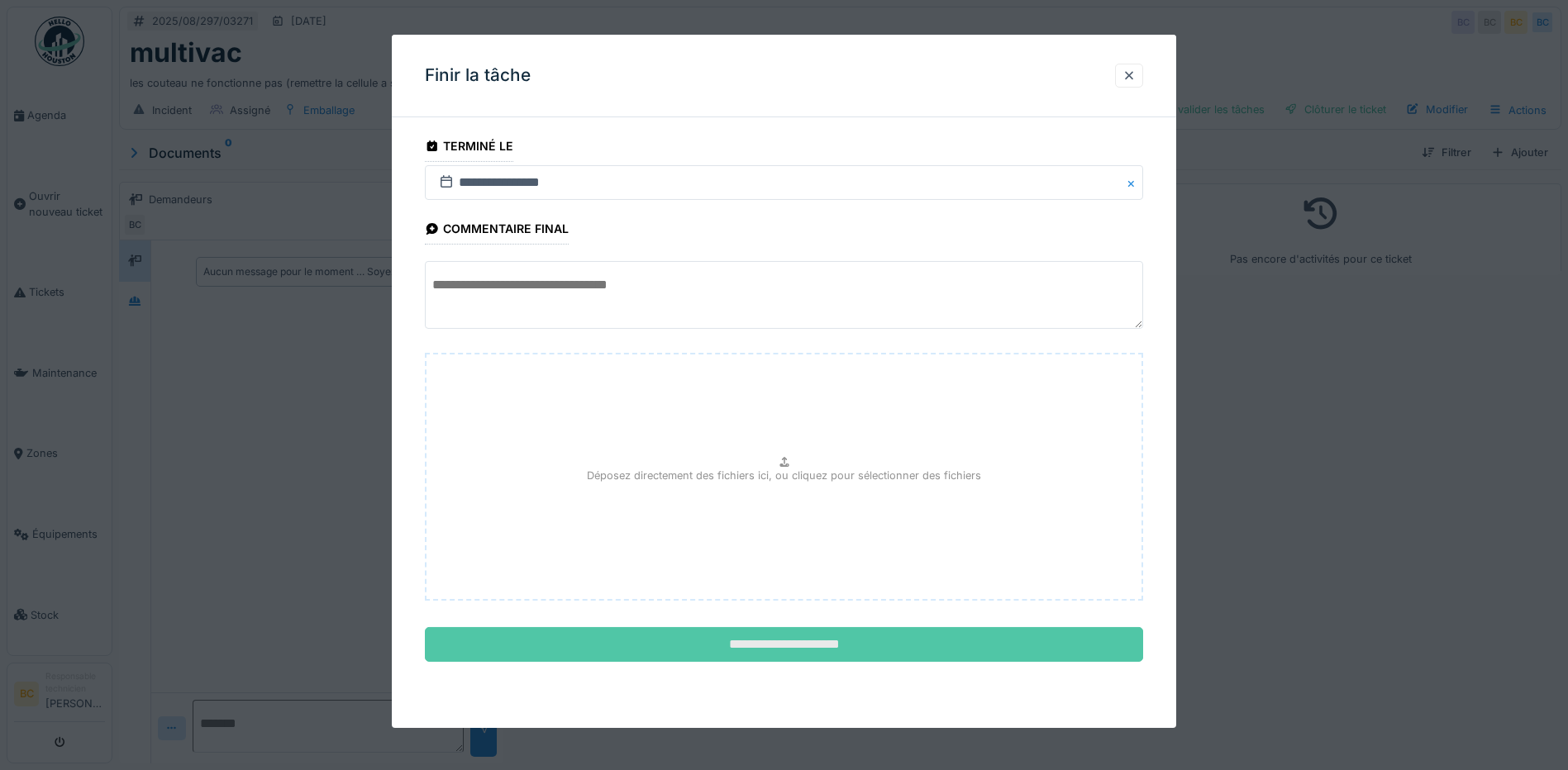
click at [888, 638] on input "**********" at bounding box center [784, 644] width 718 height 35
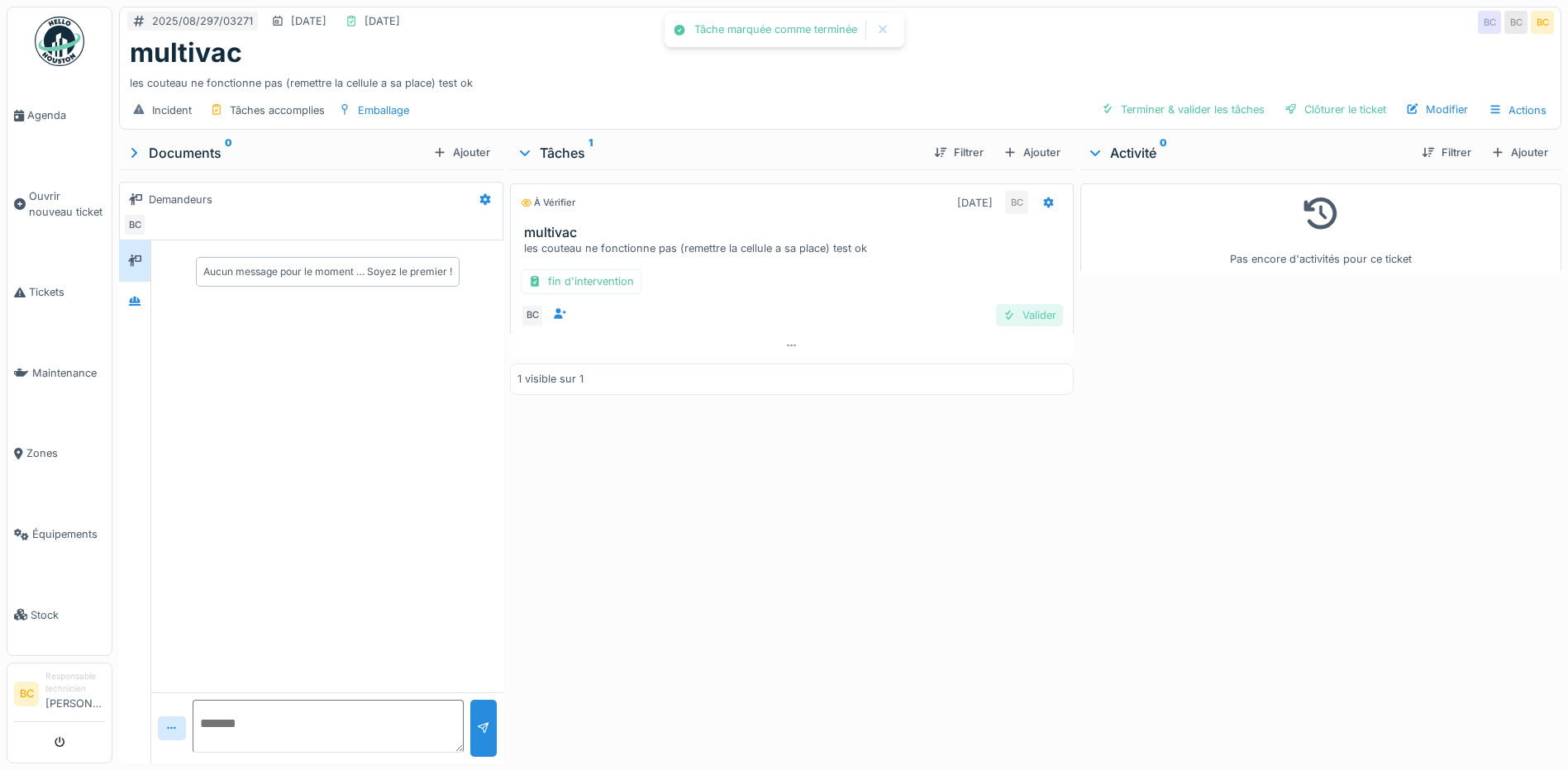
click at [1008, 312] on div "Valider" at bounding box center [1030, 316] width 67 height 22
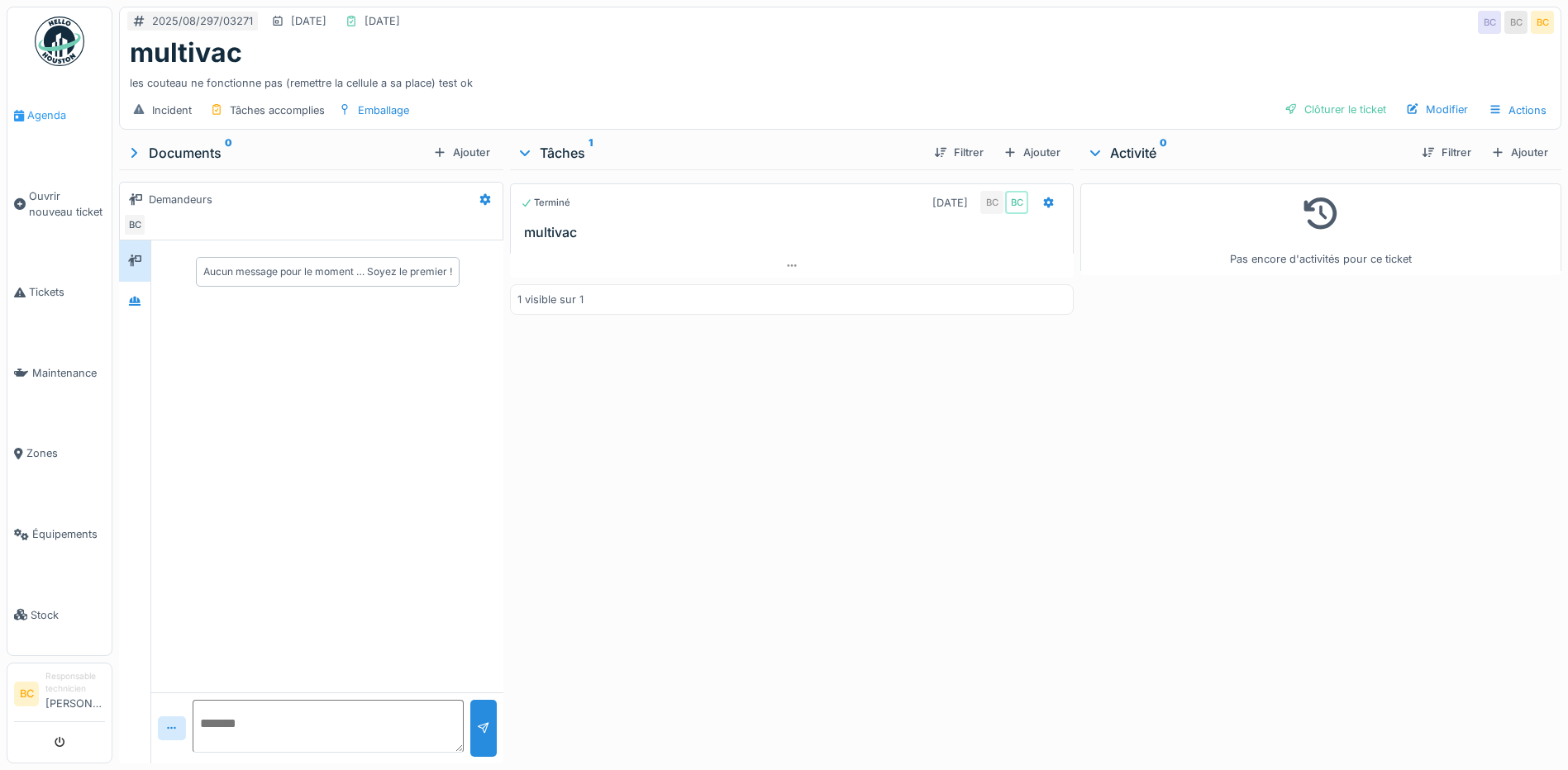
click at [52, 114] on span "Agenda" at bounding box center [66, 115] width 78 height 15
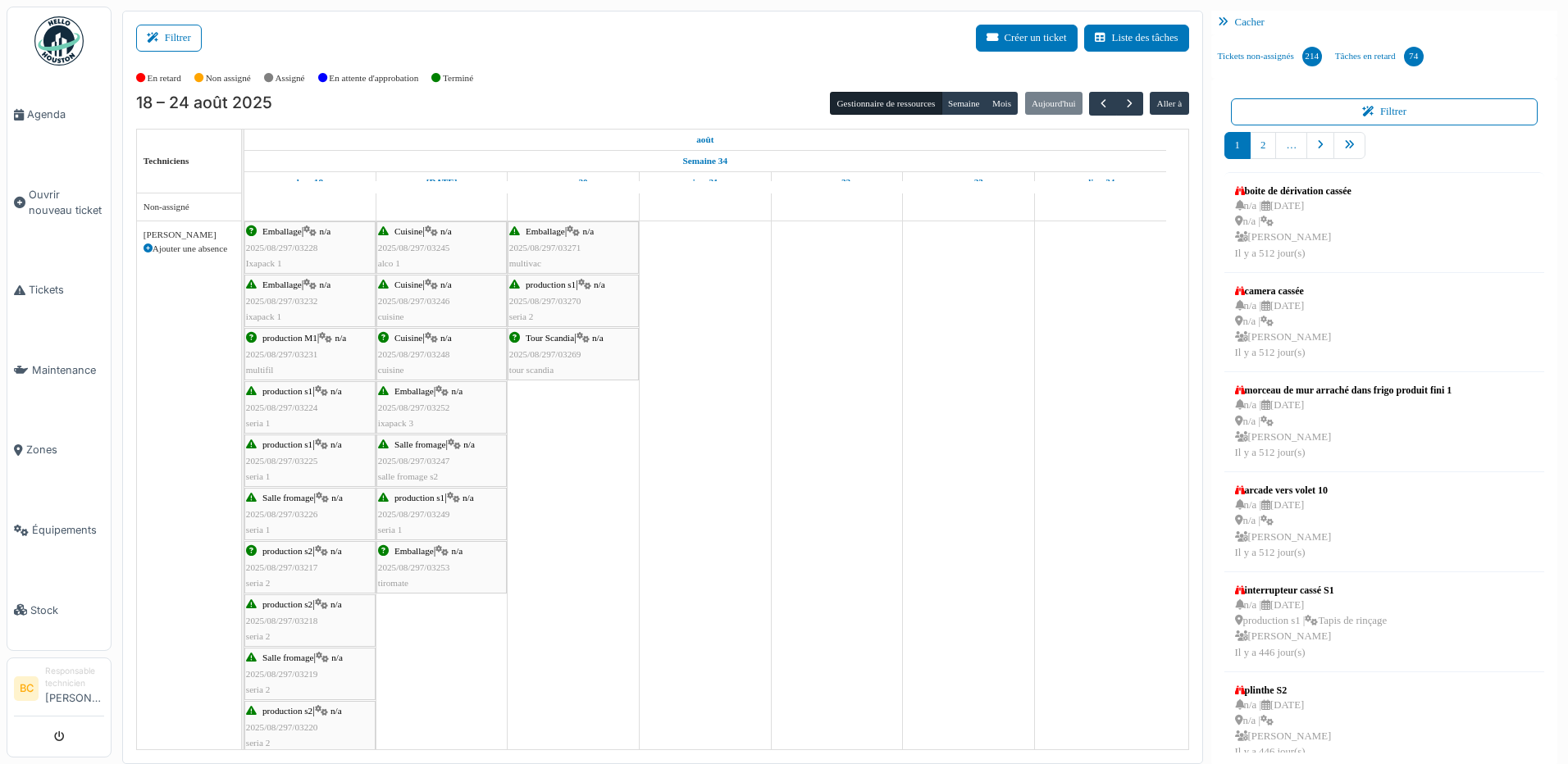
click at [536, 243] on span "2025/08/297/03271" at bounding box center [545, 248] width 72 height 10
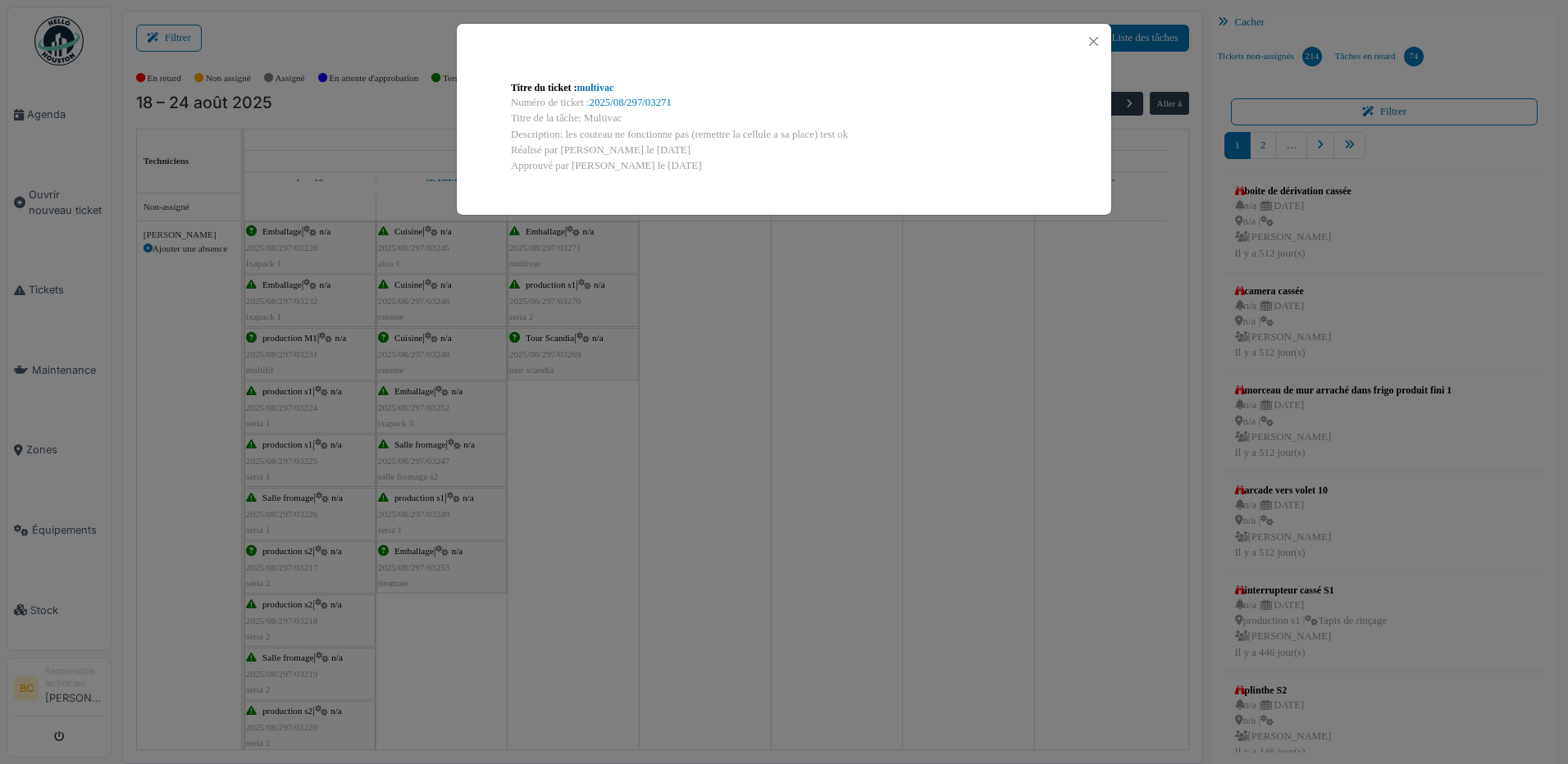
drag, startPoint x: 583, startPoint y: 118, endPoint x: 857, endPoint y: 132, distance: 274.4
click at [857, 132] on div "Titre du ticket : multivac Numéro de ticket : 2025/08/297/03271 Titre de la tâc…" at bounding box center [784, 126] width 572 height 119
drag, startPoint x: 857, startPoint y: 132, endPoint x: 778, endPoint y: 130, distance: 79.0
copy div "Multivac Description: les couteau ne fonctionne pas (remettre la cellule a sa p…"
click at [562, 290] on div "Titre du ticket : multivac Numéro de ticket : 2025/08/297/03271 Titre de la tâc…" at bounding box center [784, 382] width 1568 height 764
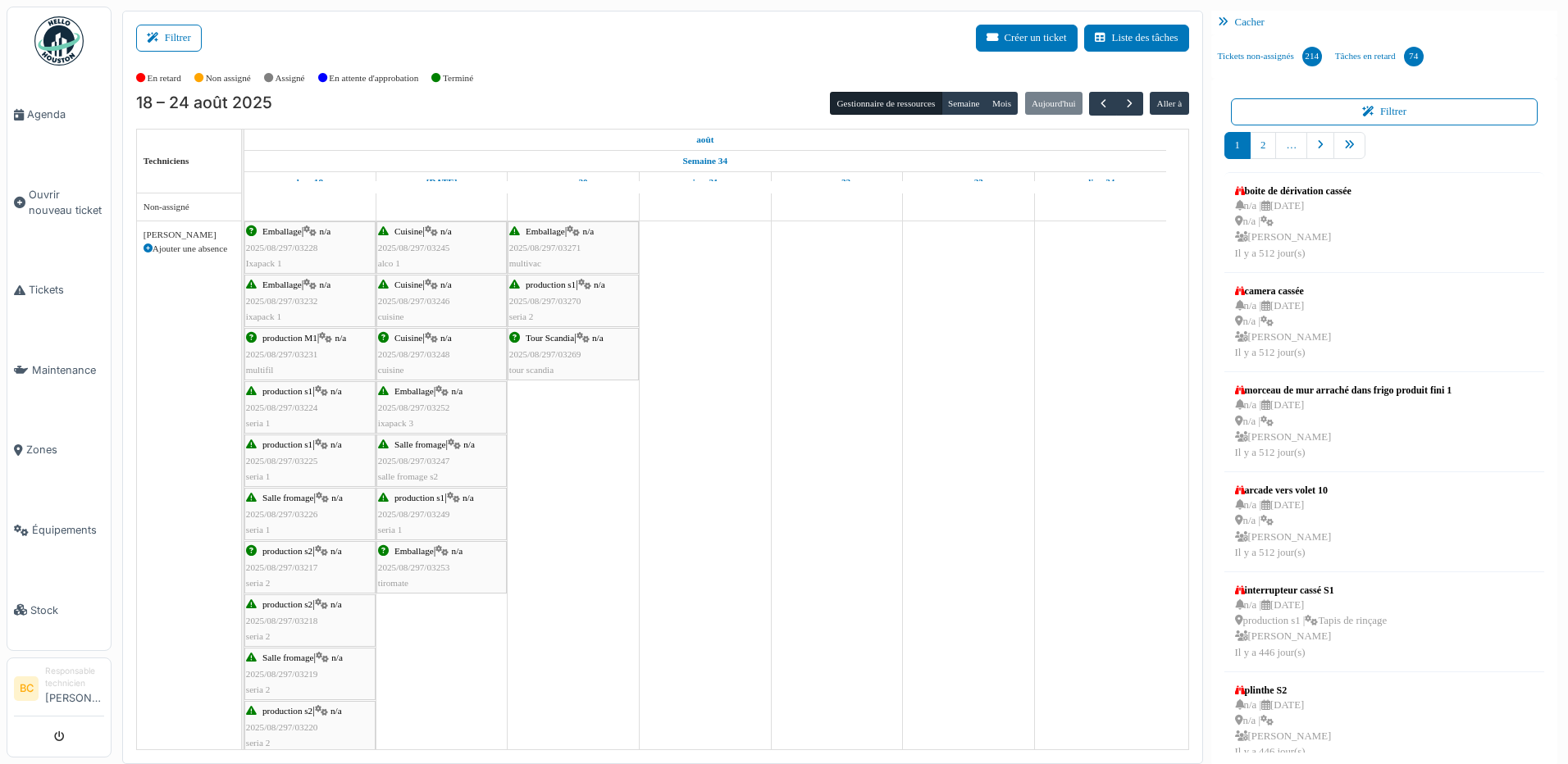
click at [562, 290] on div "production s1 | n/a 2025/08/297/03270 seria 2" at bounding box center [573, 300] width 128 height 47
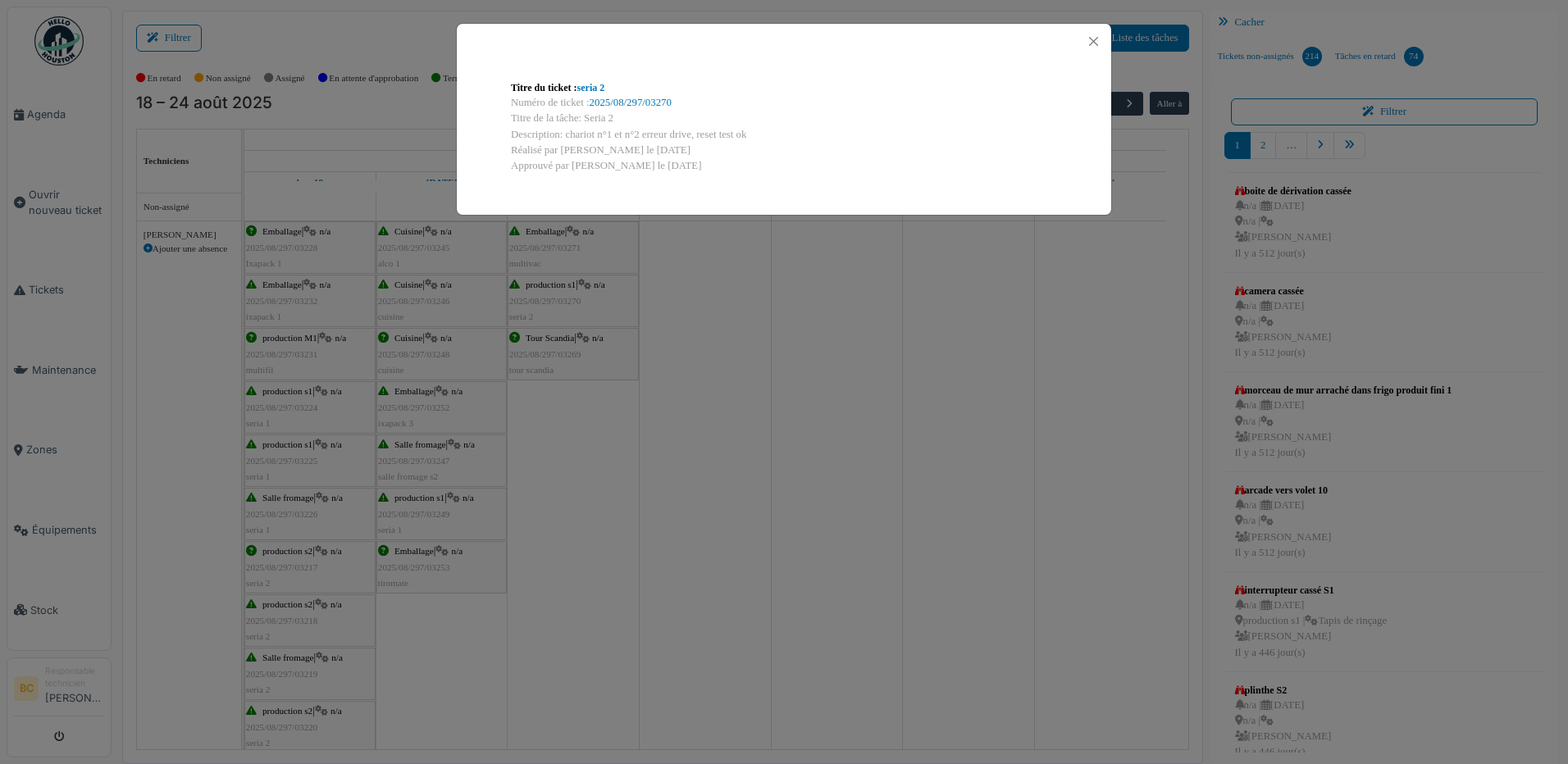
drag, startPoint x: 583, startPoint y: 118, endPoint x: 750, endPoint y: 127, distance: 167.2
click at [750, 127] on div "Titre du ticket : seria 2 Numéro de ticket : 2025/08/297/03270 Titre de la tâch…" at bounding box center [784, 126] width 572 height 119
copy div "Seria 2 Description: chariot n°1 et n°2 erreur drive, reset test ok"
click at [558, 345] on div "Titre du ticket : seria 2 Numéro de ticket : 2025/08/297/03270 Titre de la tâch…" at bounding box center [784, 382] width 1568 height 764
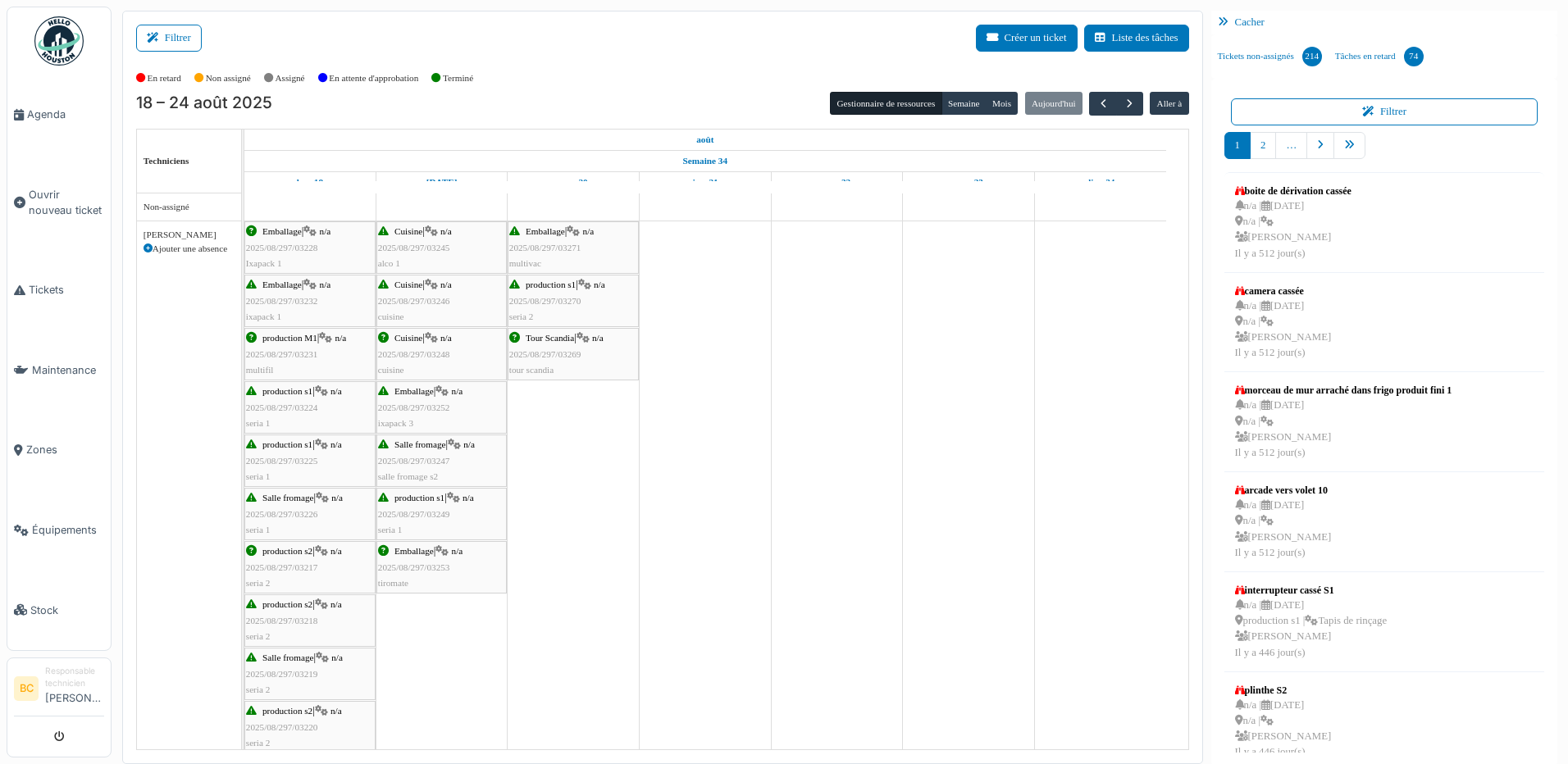
click at [552, 355] on span "2025/08/297/03269" at bounding box center [545, 355] width 72 height 10
click at [547, 338] on span "Tour Scandia" at bounding box center [549, 338] width 48 height 10
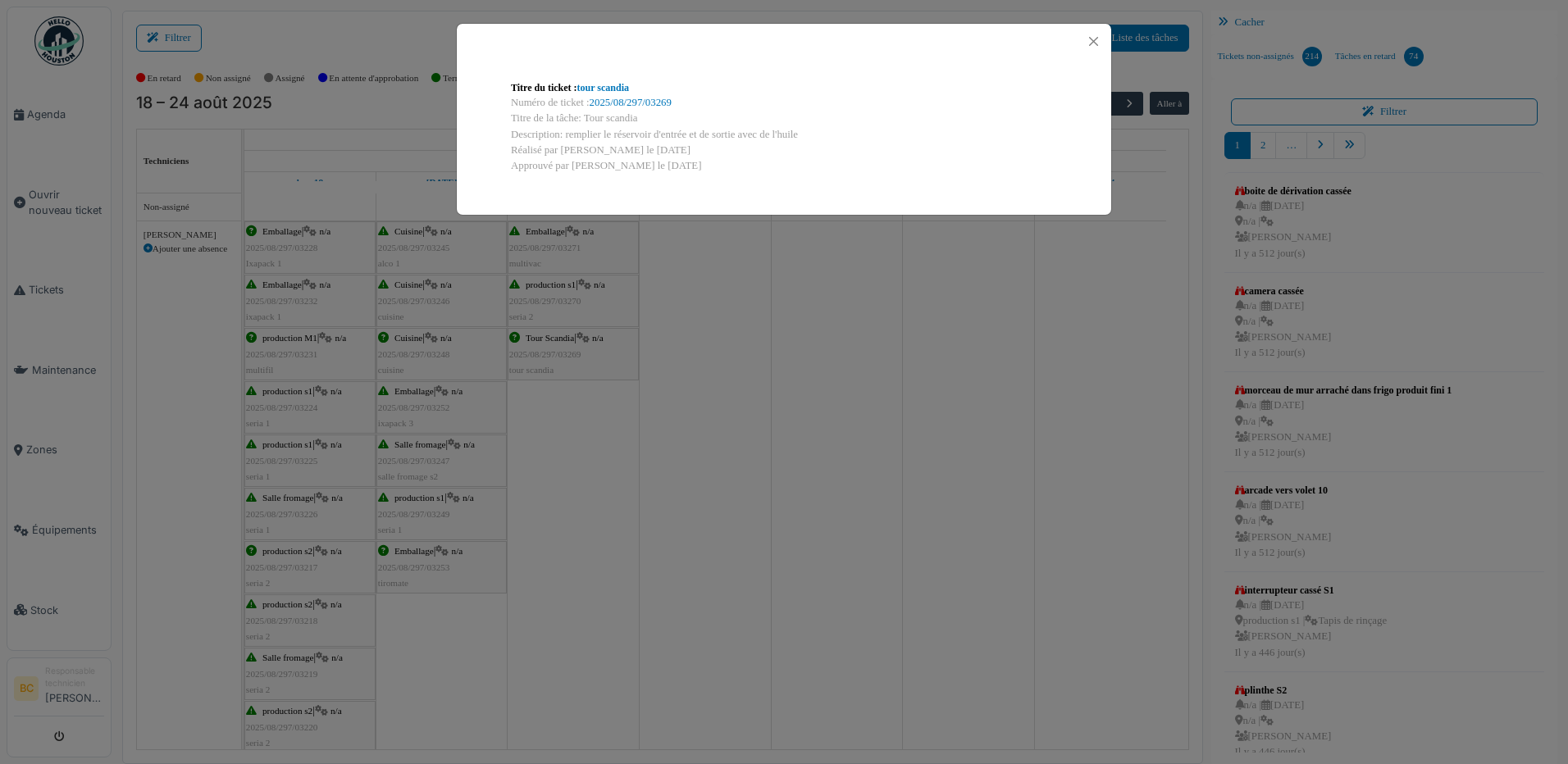
click at [728, 360] on div "Titre du ticket : tour scandia Numéro de ticket : 2025/08/297/03269 Titre de la…" at bounding box center [784, 382] width 1568 height 764
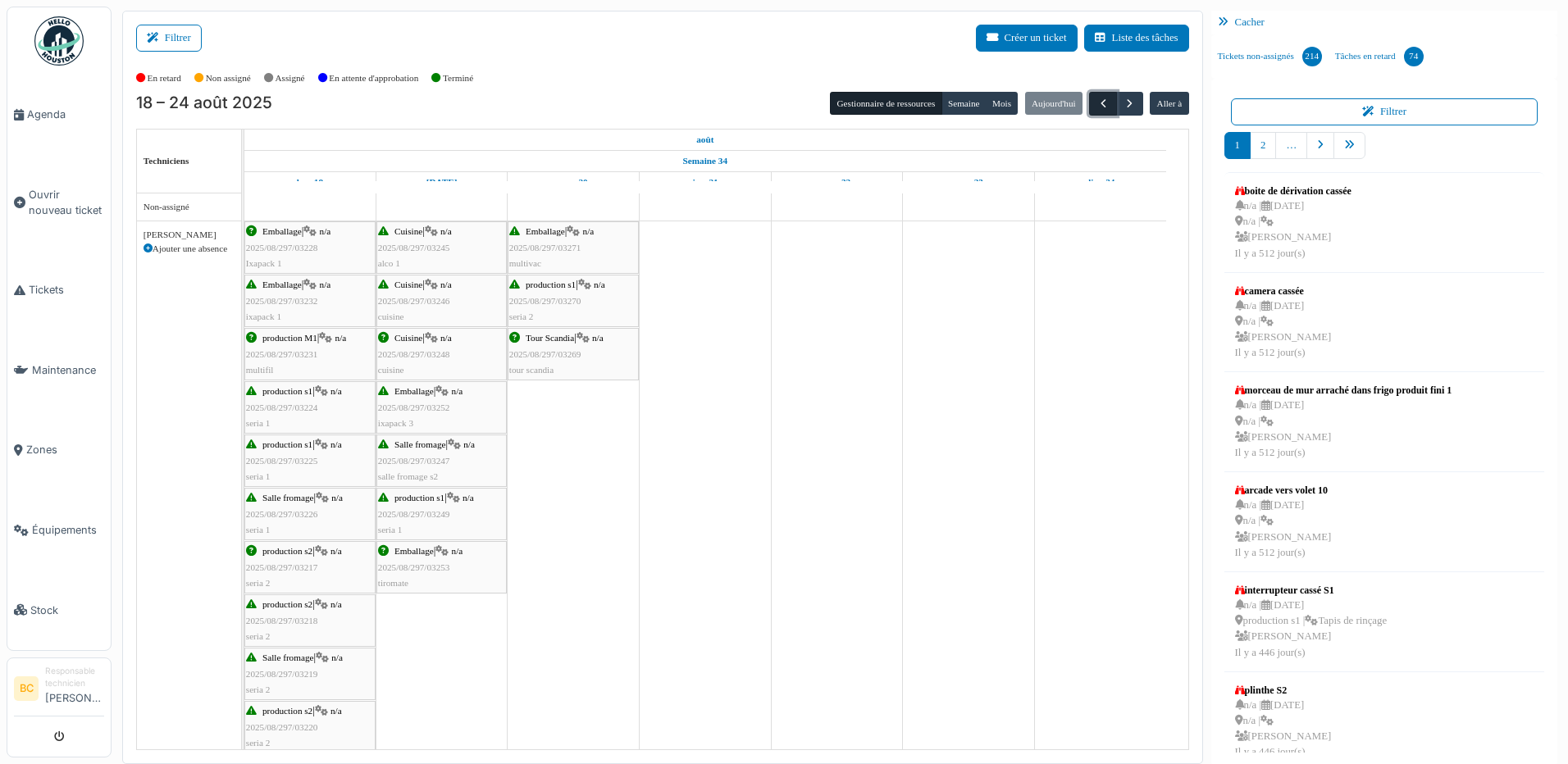
click at [1096, 101] on span "button" at bounding box center [1103, 103] width 14 height 14
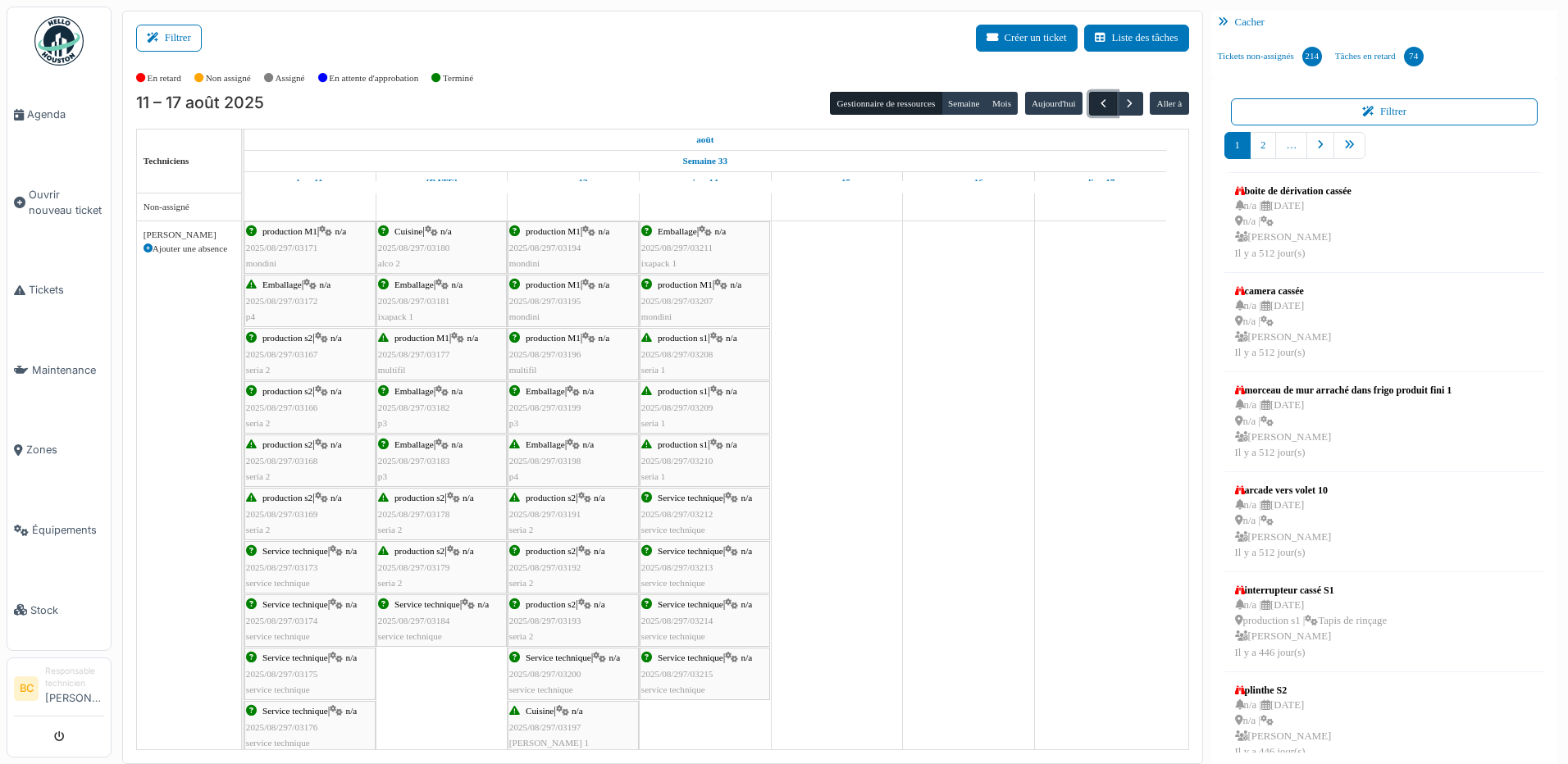
click at [1096, 102] on span "button" at bounding box center [1103, 103] width 14 height 14
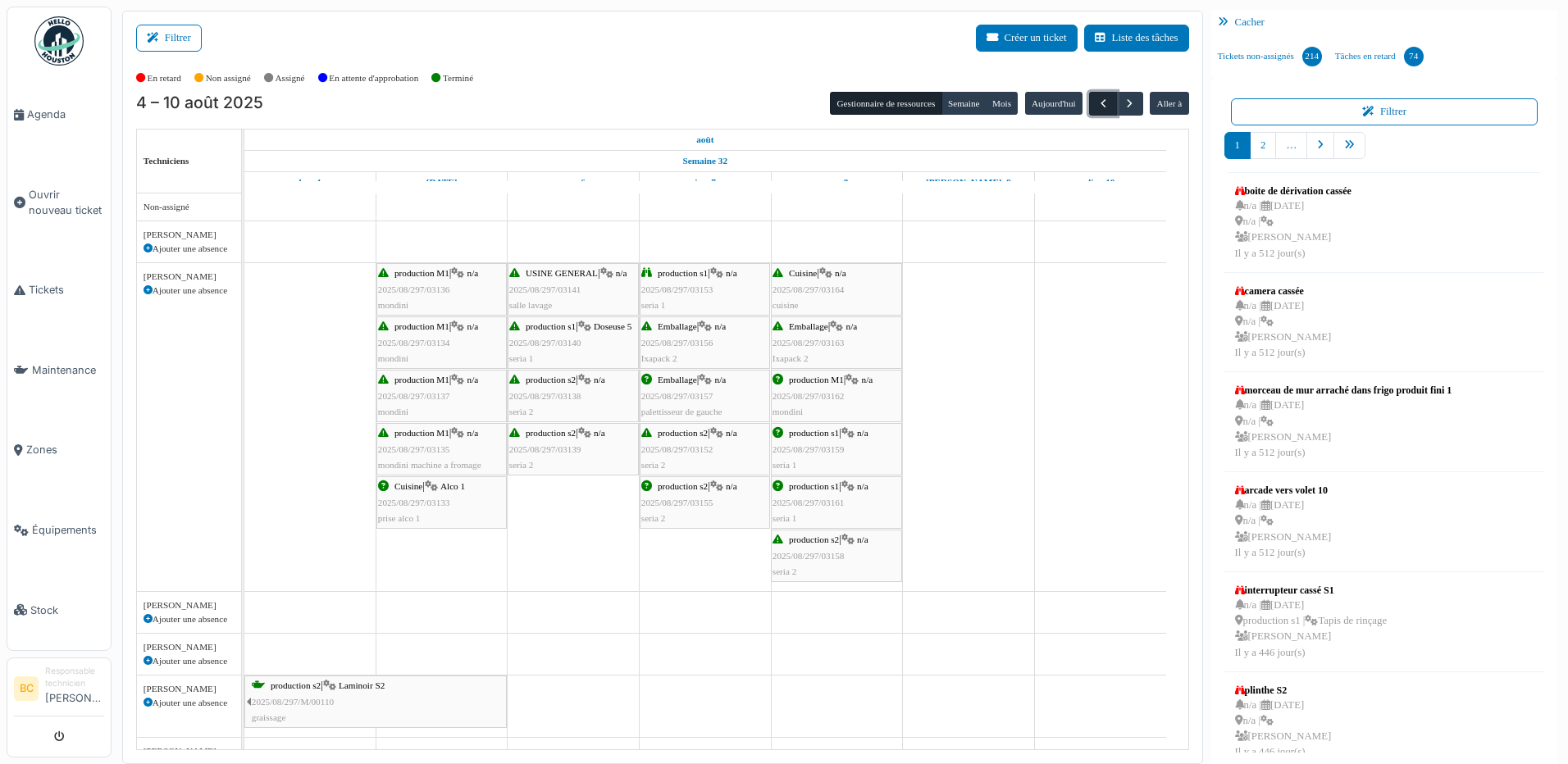
click at [1096, 97] on span "button" at bounding box center [1103, 103] width 14 height 14
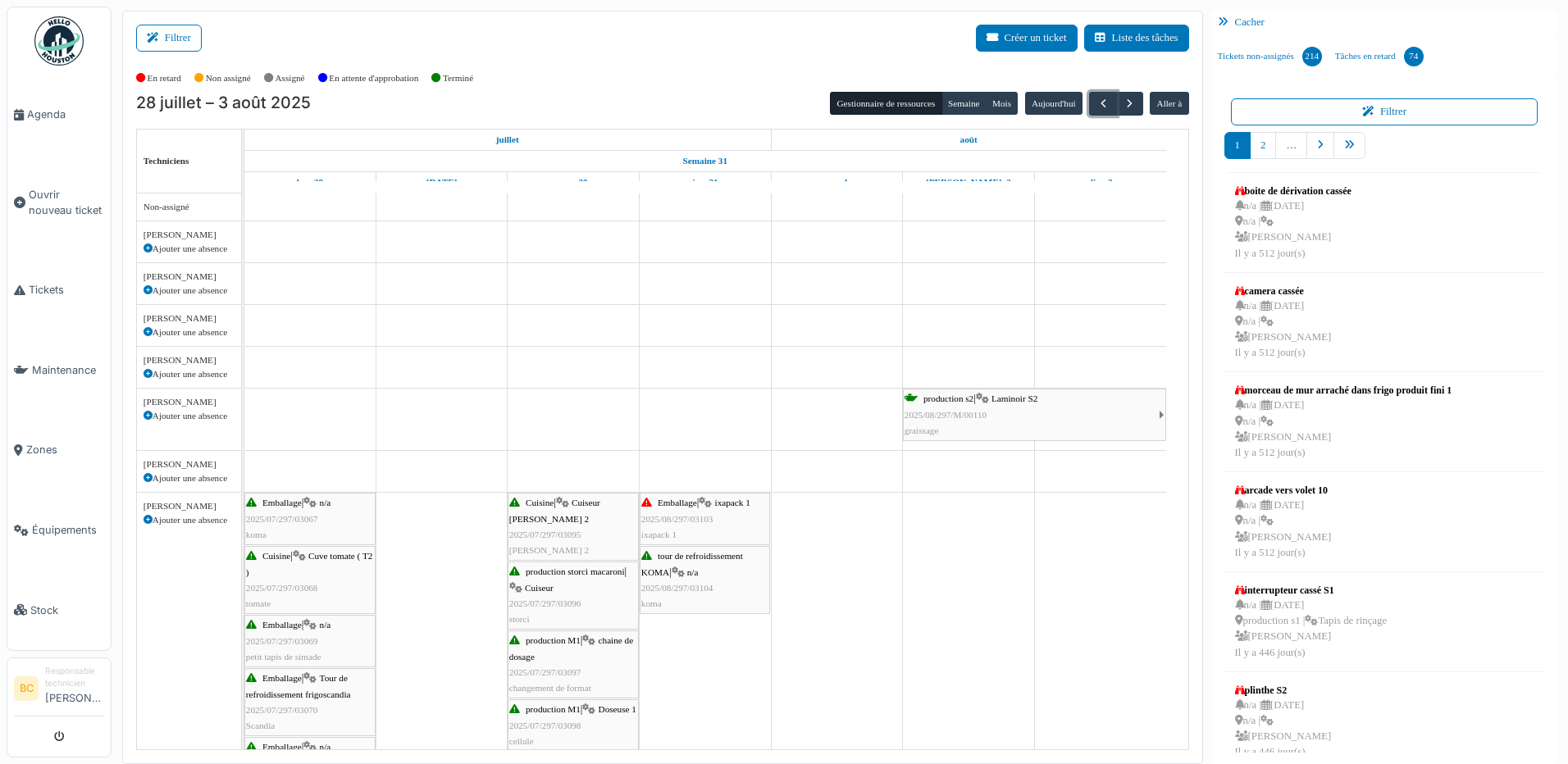
click at [567, 542] on div "Cuisine | Cuiseur Stephan 2 2025/07/297/03095 stephan 2" at bounding box center [573, 526] width 128 height 63
click at [569, 499] on icon at bounding box center [563, 503] width 14 height 11
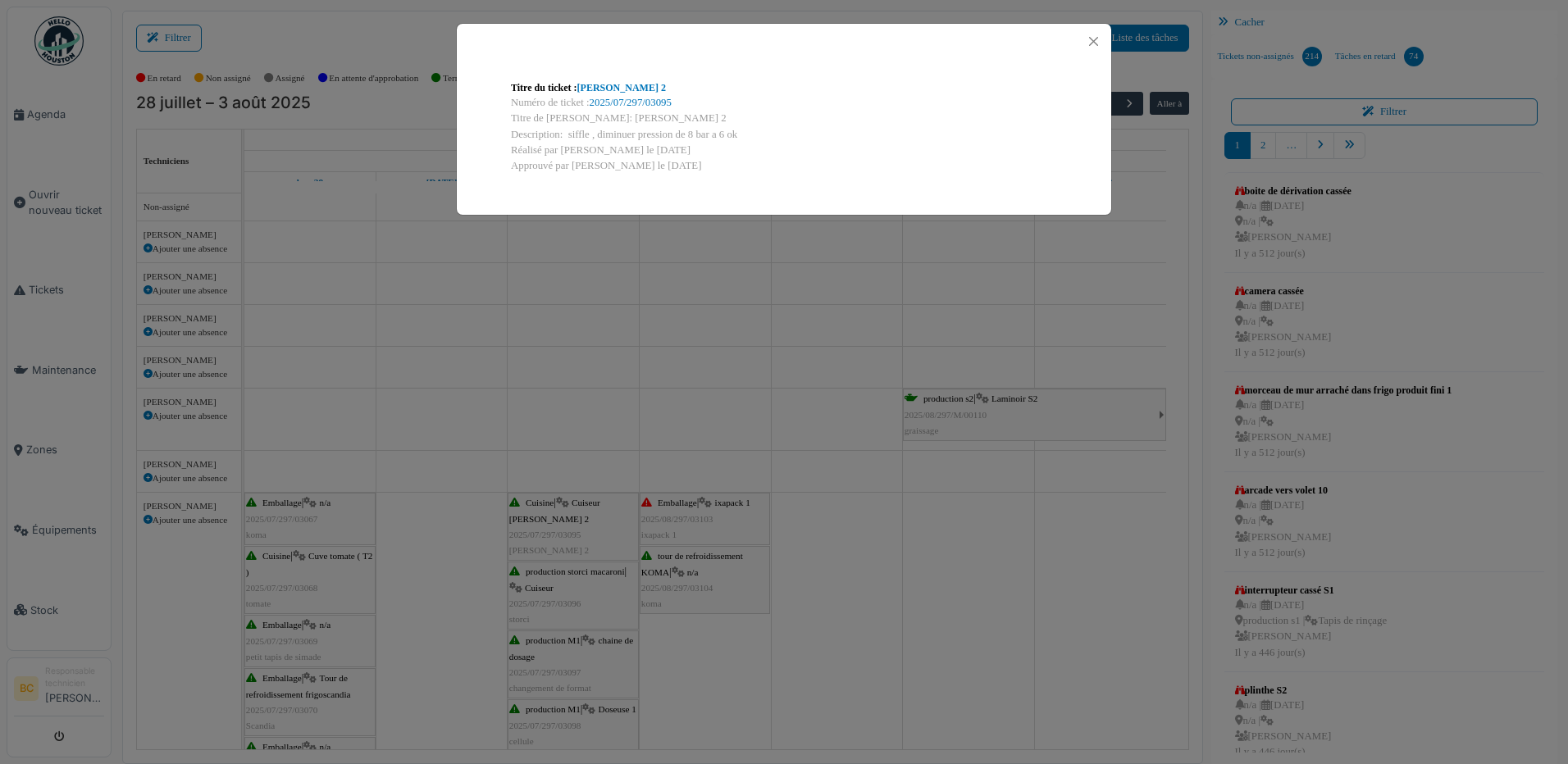
click at [570, 499] on div "Titre du ticket : stephan 2 Numéro de ticket : 2025/07/297/03095 Titre de la tâ…" at bounding box center [784, 382] width 1568 height 764
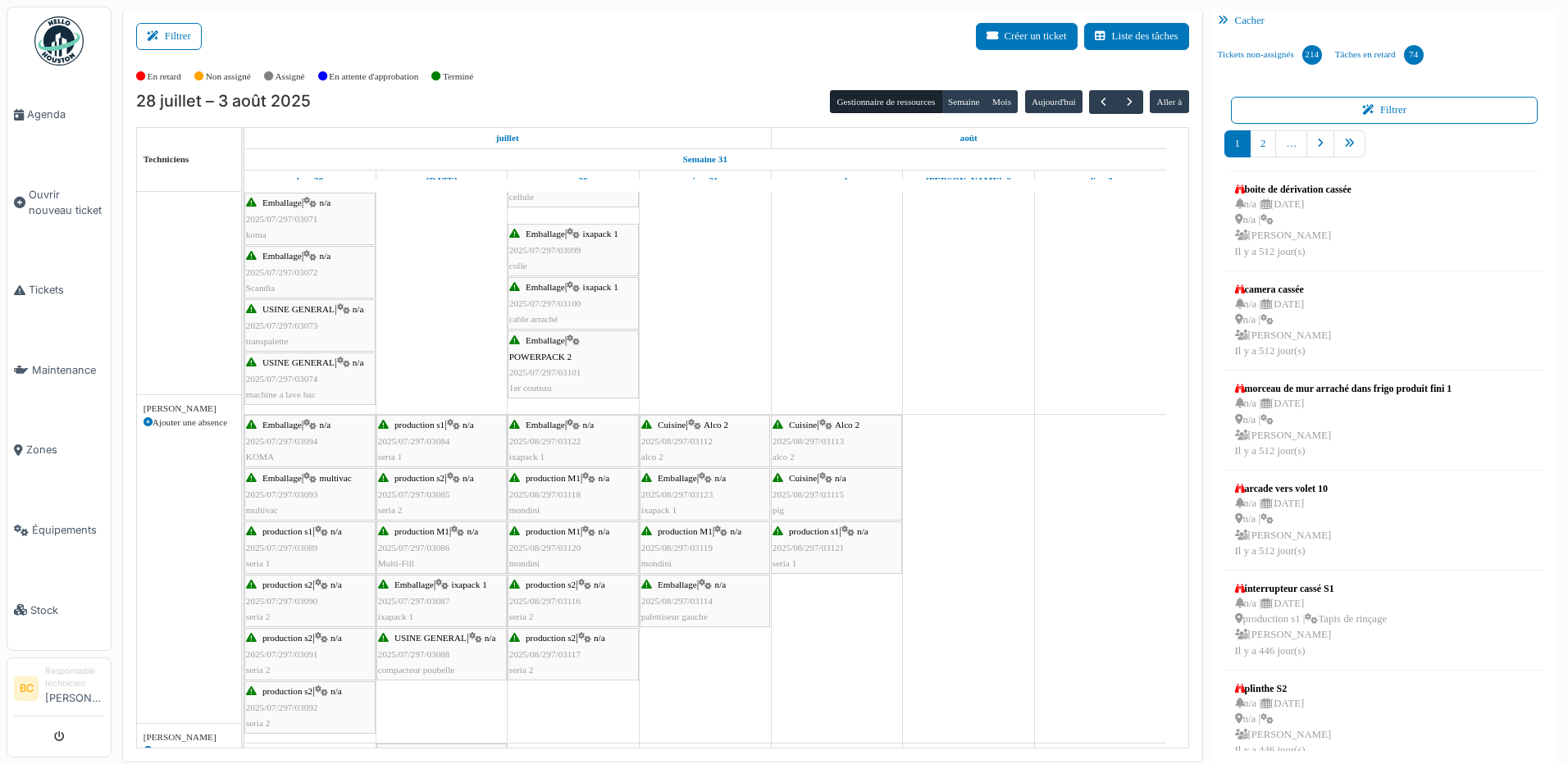
scroll to position [542, 0]
click at [1096, 100] on span "button" at bounding box center [1103, 102] width 14 height 14
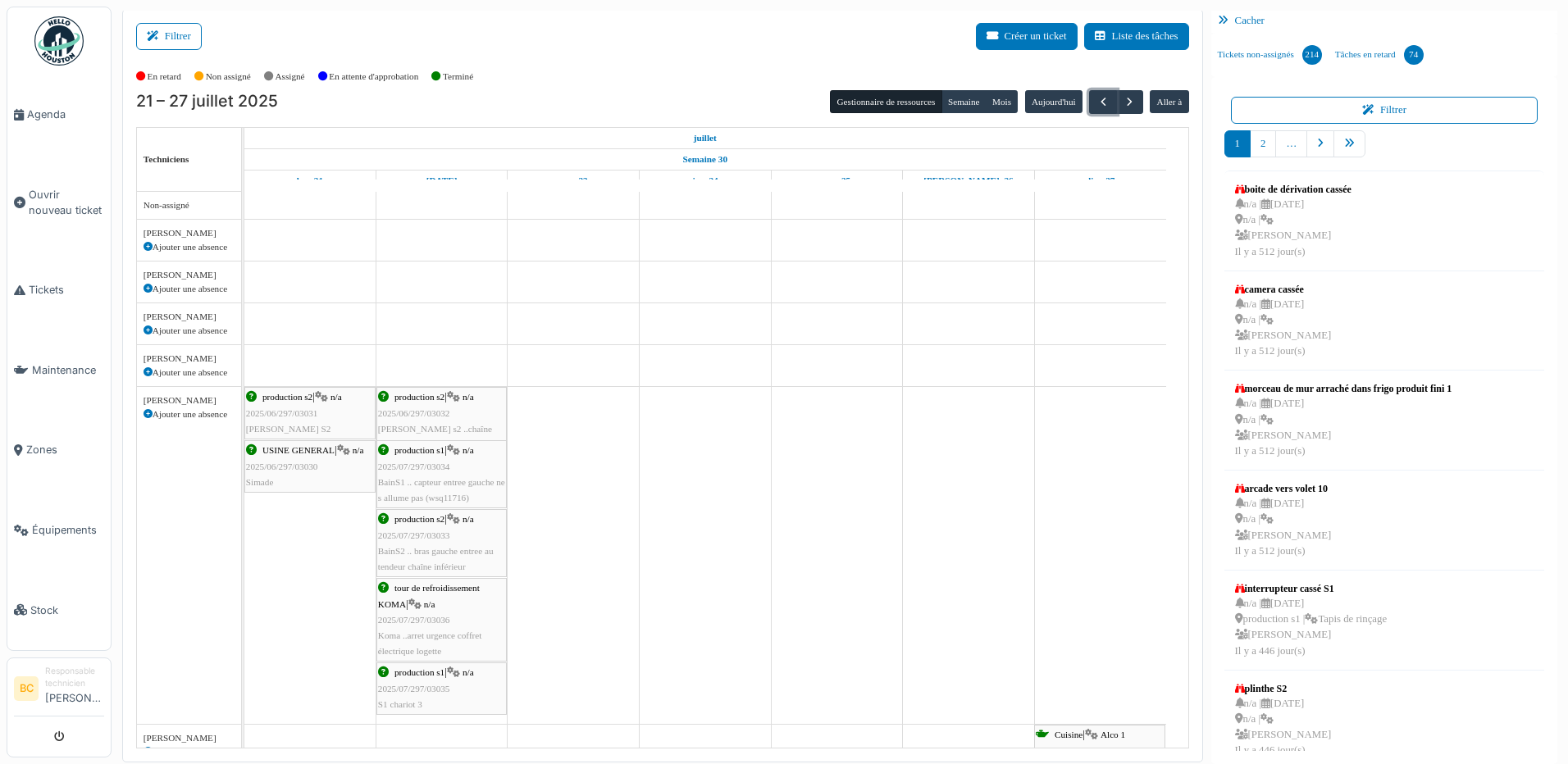
scroll to position [0, 0]
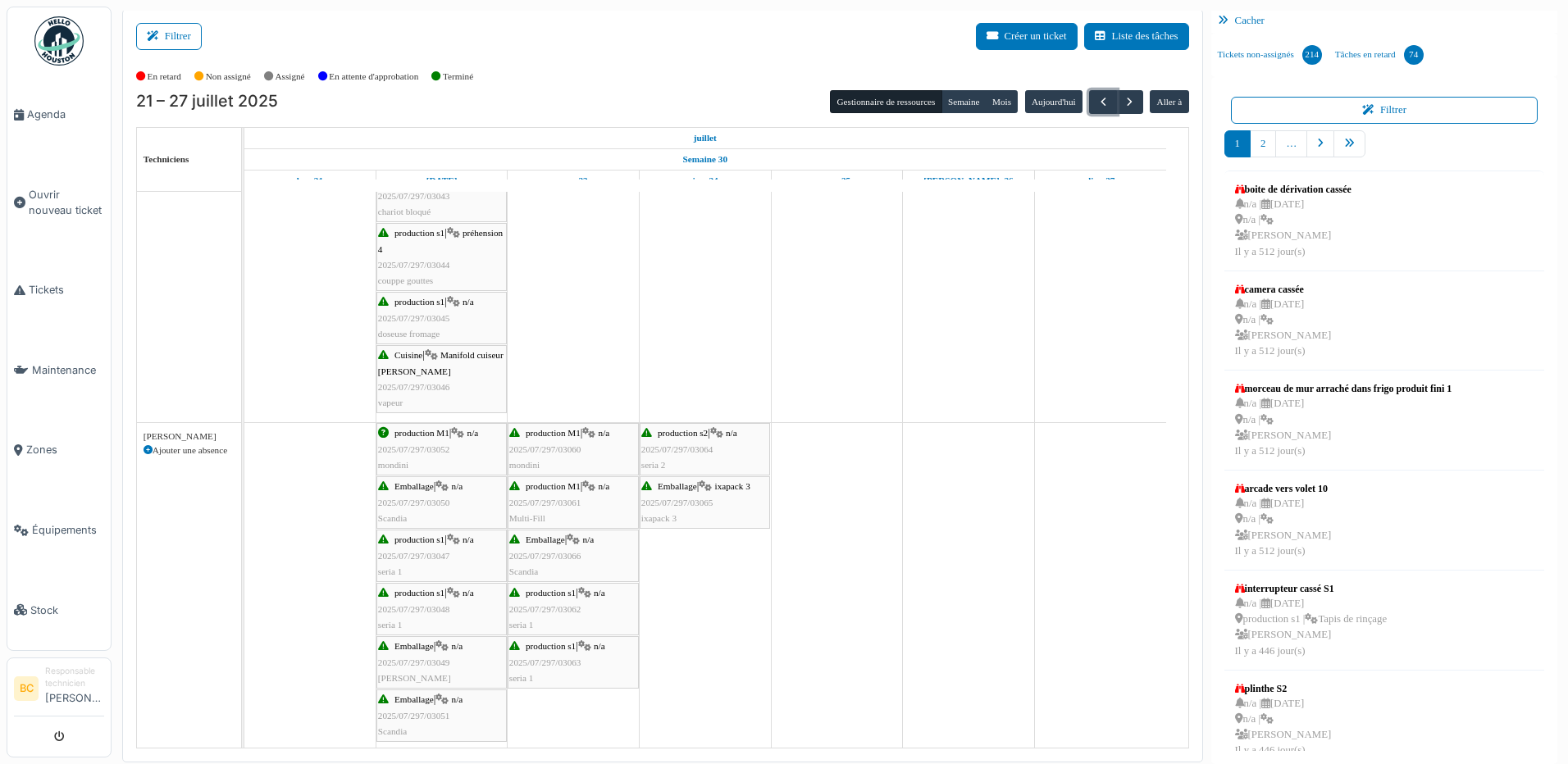
click at [425, 503] on span "2025/07/297/03050" at bounding box center [414, 503] width 72 height 10
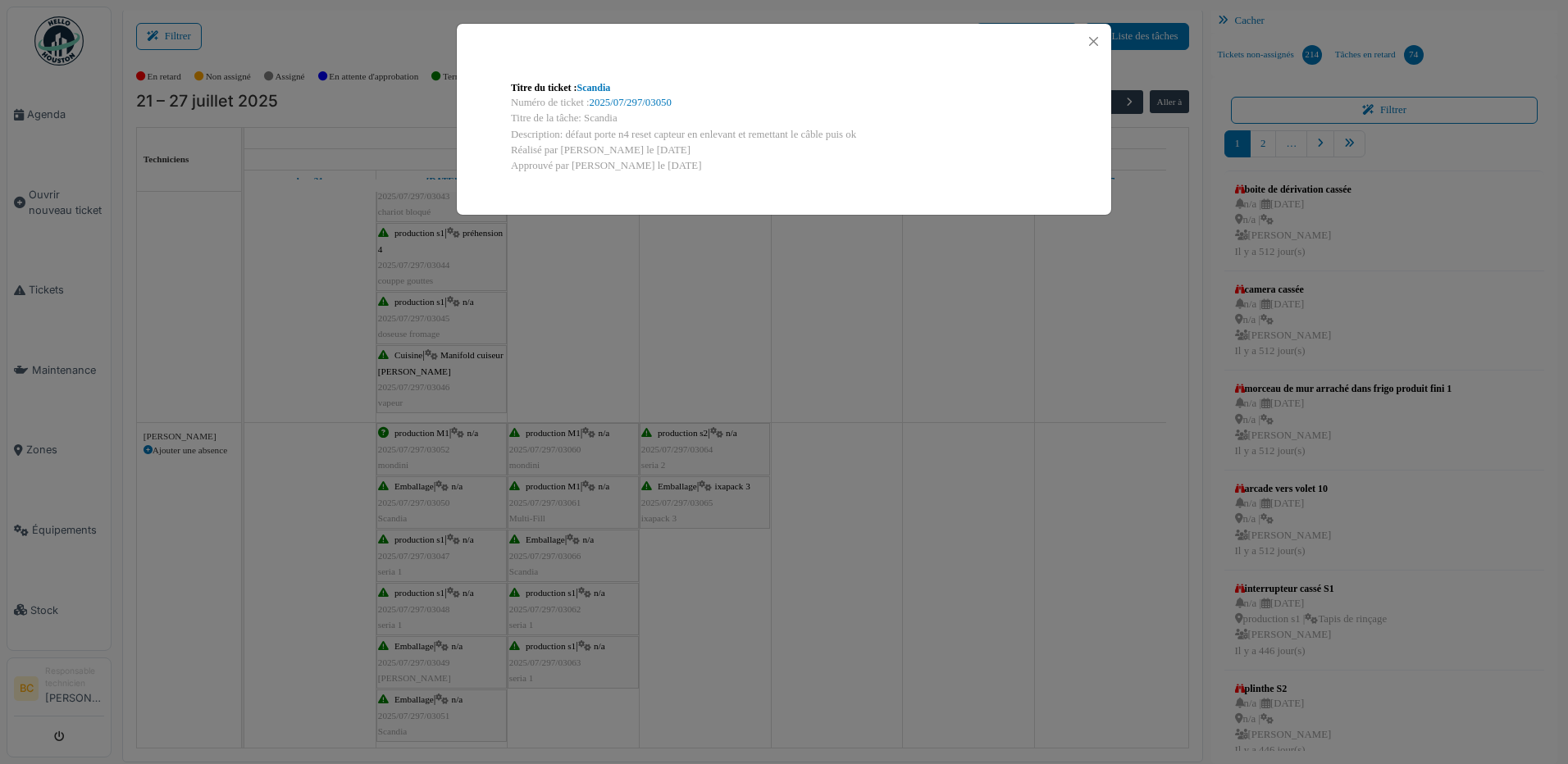
click at [425, 503] on div "Titre du ticket : Scandia Numéro de ticket : 2025/07/297/03050 Titre de la tâch…" at bounding box center [784, 382] width 1568 height 764
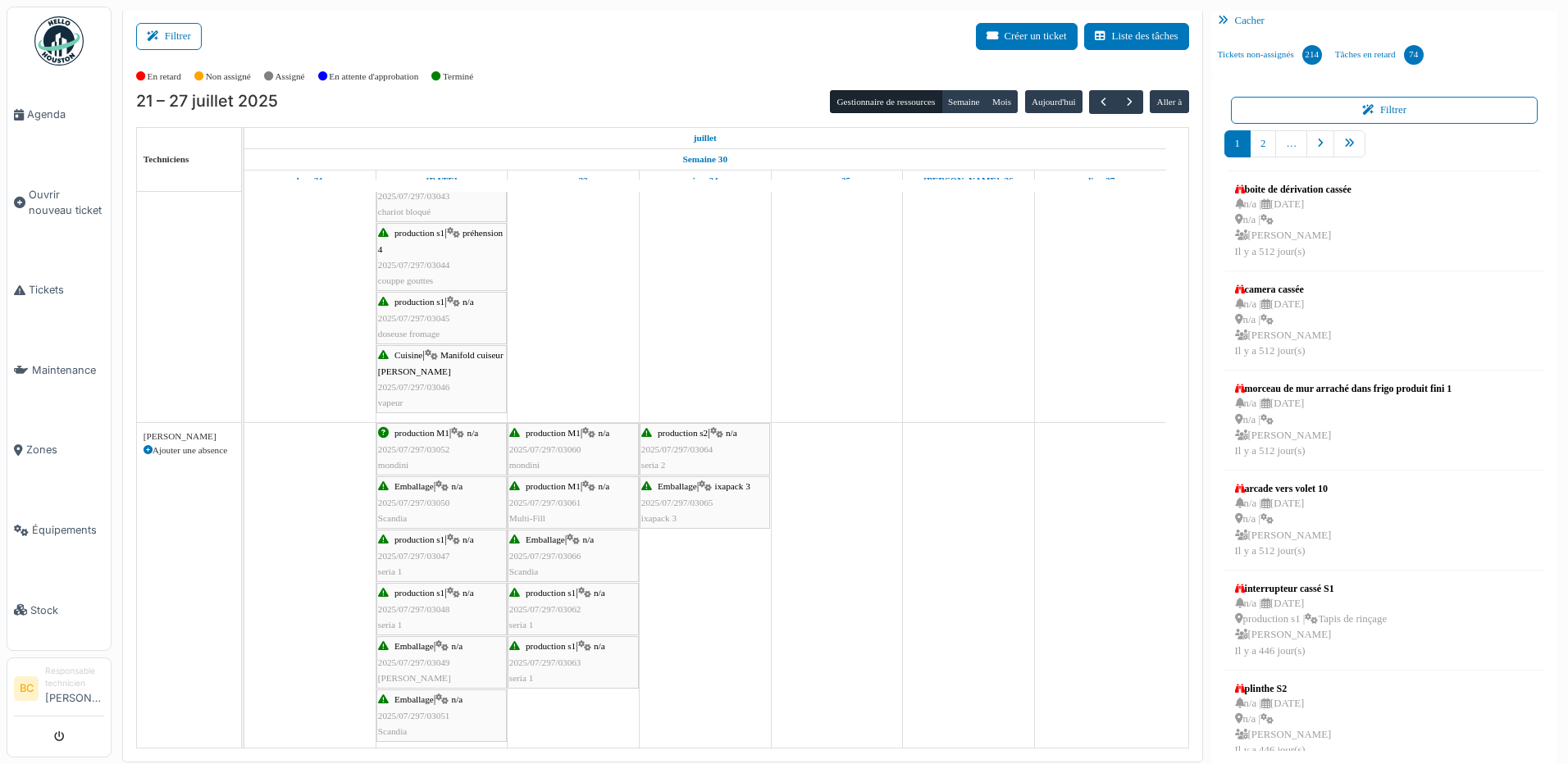
click at [416, 714] on span "2025/07/297/03051" at bounding box center [414, 716] width 72 height 10
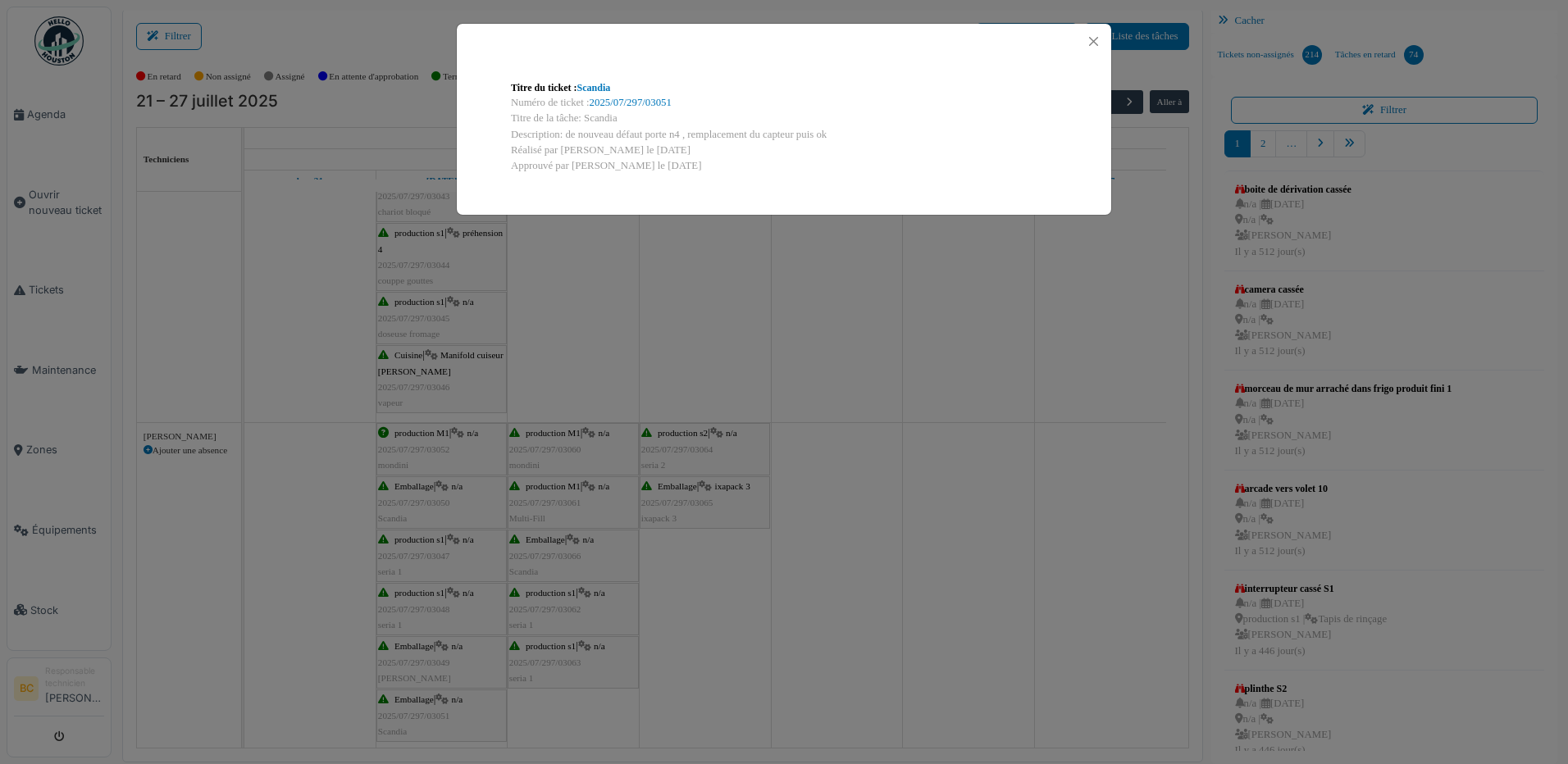
click at [417, 713] on div "Titre du ticket : Scandia Numéro de ticket : 2025/07/297/03051 Titre de la tâch…" at bounding box center [784, 382] width 1568 height 764
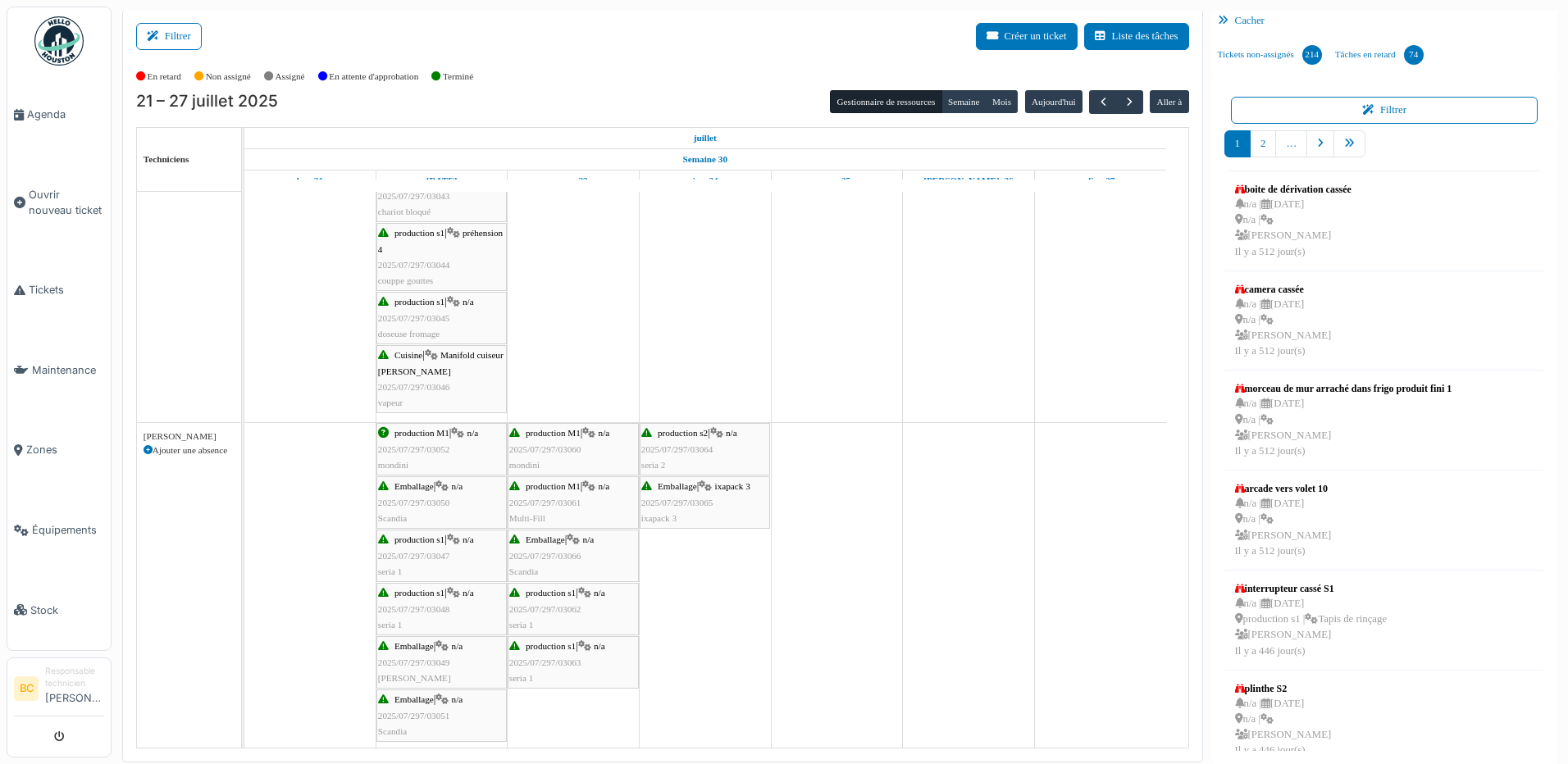
click at [538, 561] on div "Emballage | n/a 2025/07/297/03066 Scandia" at bounding box center [573, 556] width 128 height 47
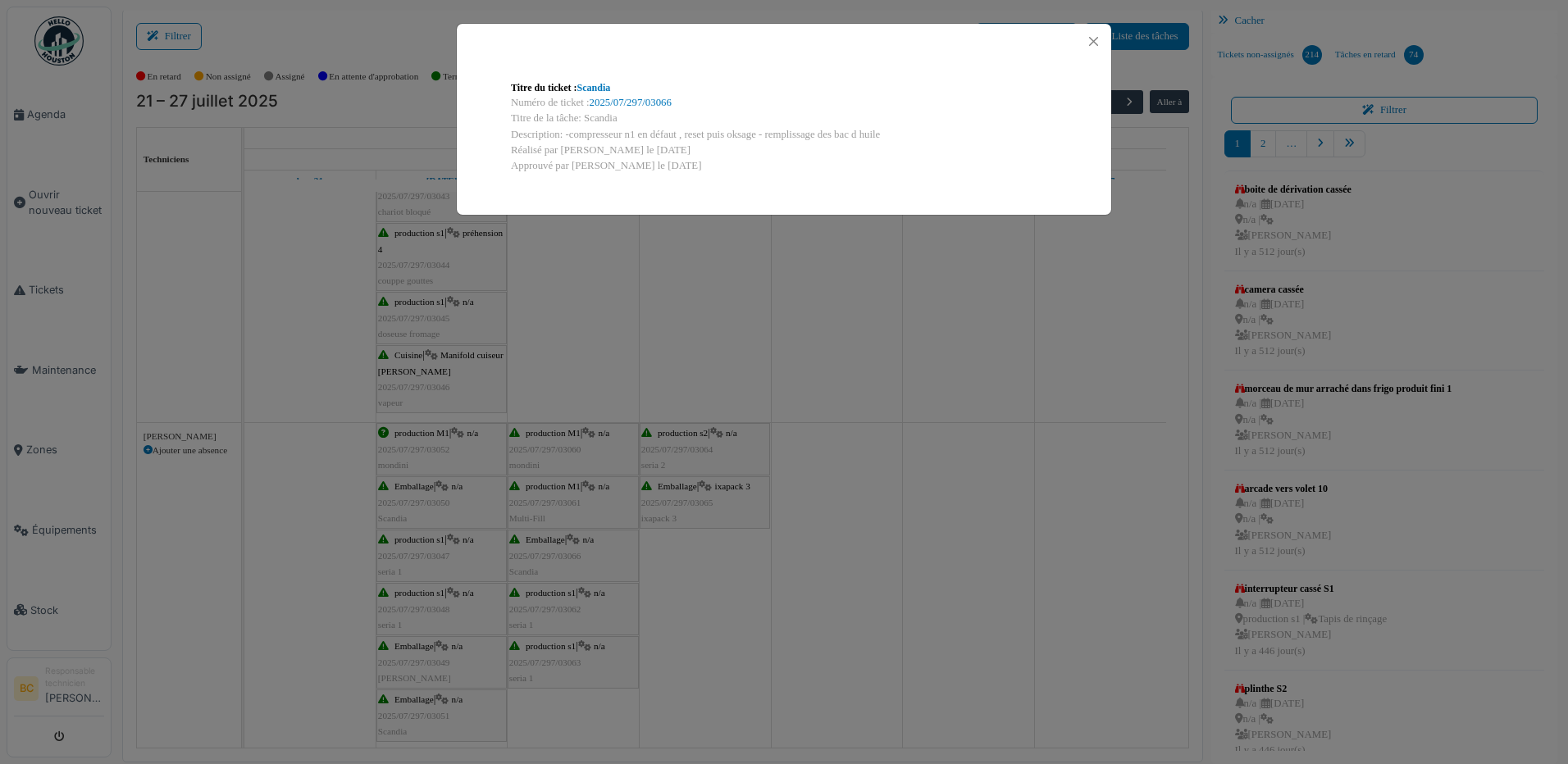
drag, startPoint x: 764, startPoint y: 133, endPoint x: 888, endPoint y: 140, distance: 124.2
click at [888, 140] on div "Description: -compresseur n1 en défaut , reset puis oksage - remplissage des ba…" at bounding box center [784, 135] width 546 height 15
copy div "remplissage des bac d huile"
click at [903, 481] on div "Titre du ticket : Scandia Numéro de ticket : 2025/07/297/03066 Titre de la tâch…" at bounding box center [784, 382] width 1568 height 764
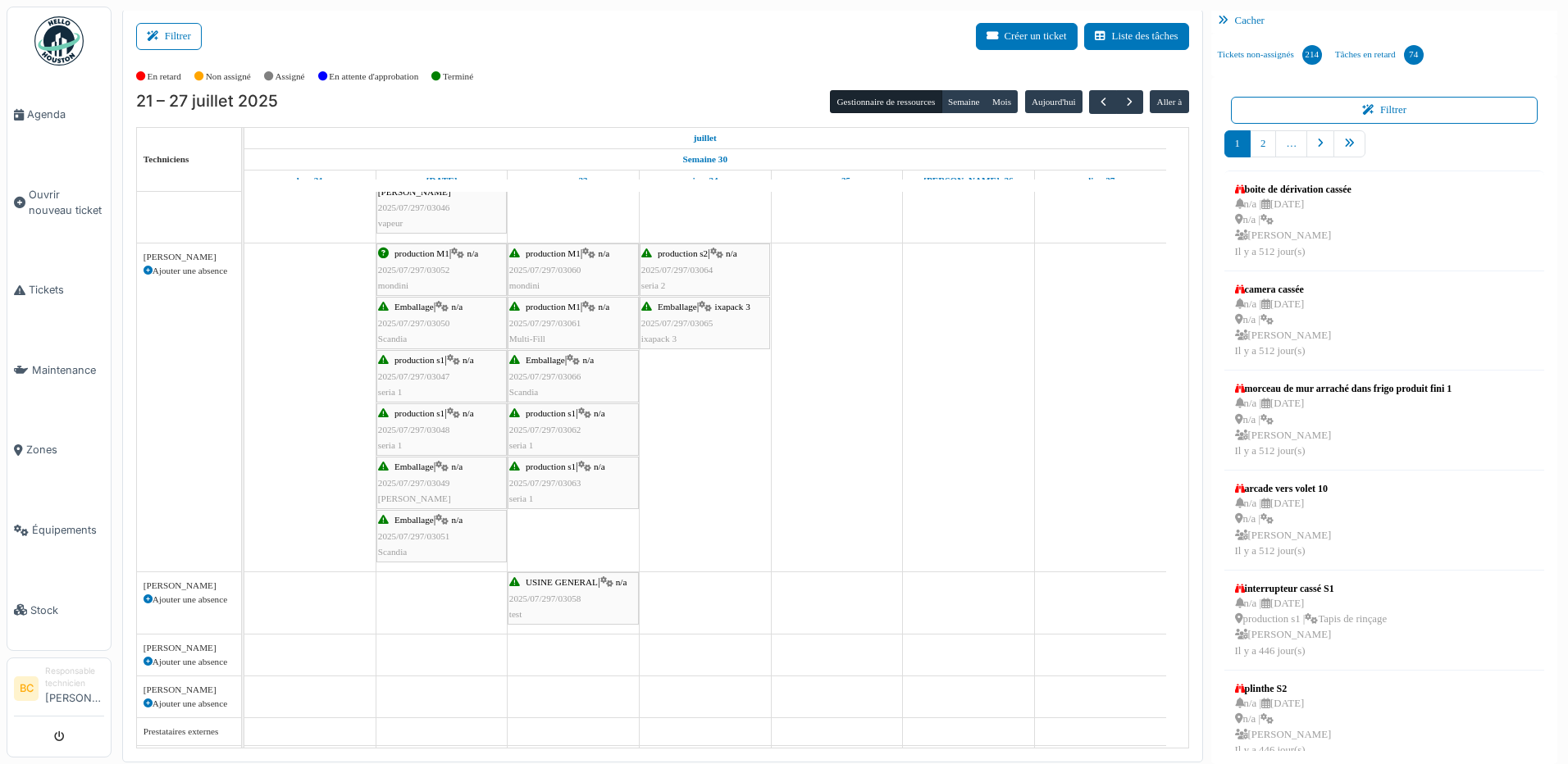
scroll to position [1189, 0]
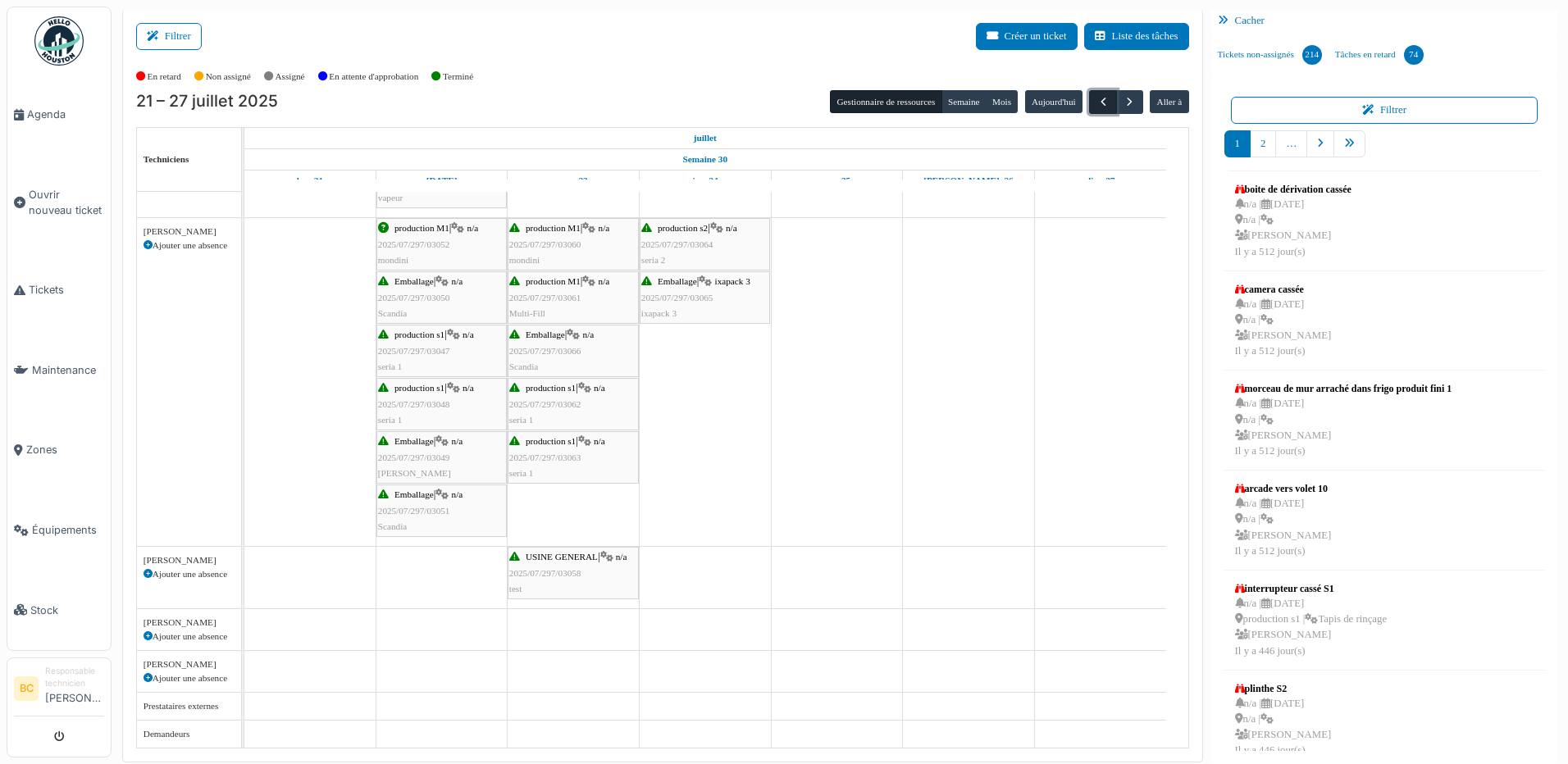
click at [1096, 98] on span "button" at bounding box center [1103, 102] width 14 height 14
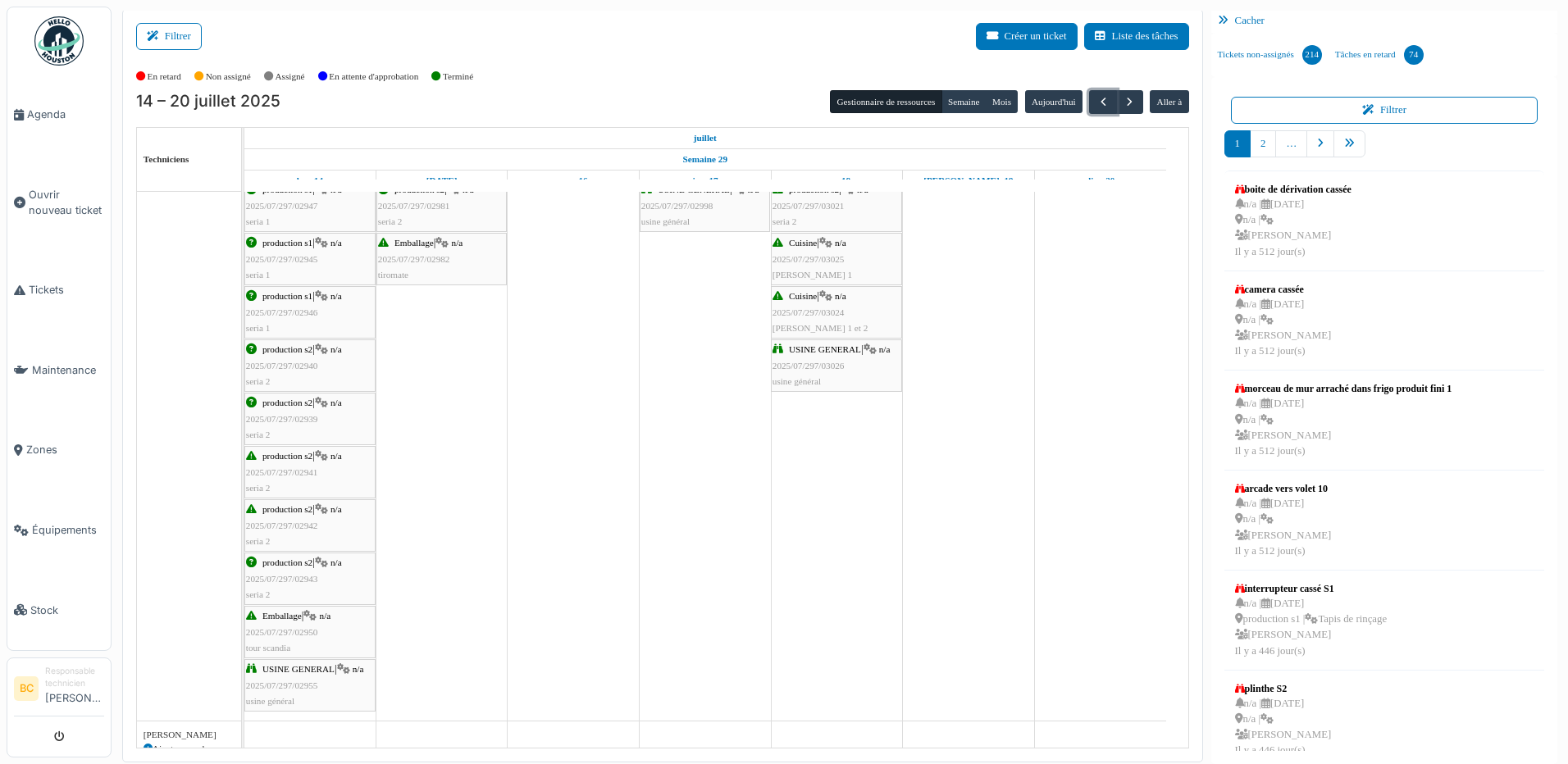
scroll to position [409, 0]
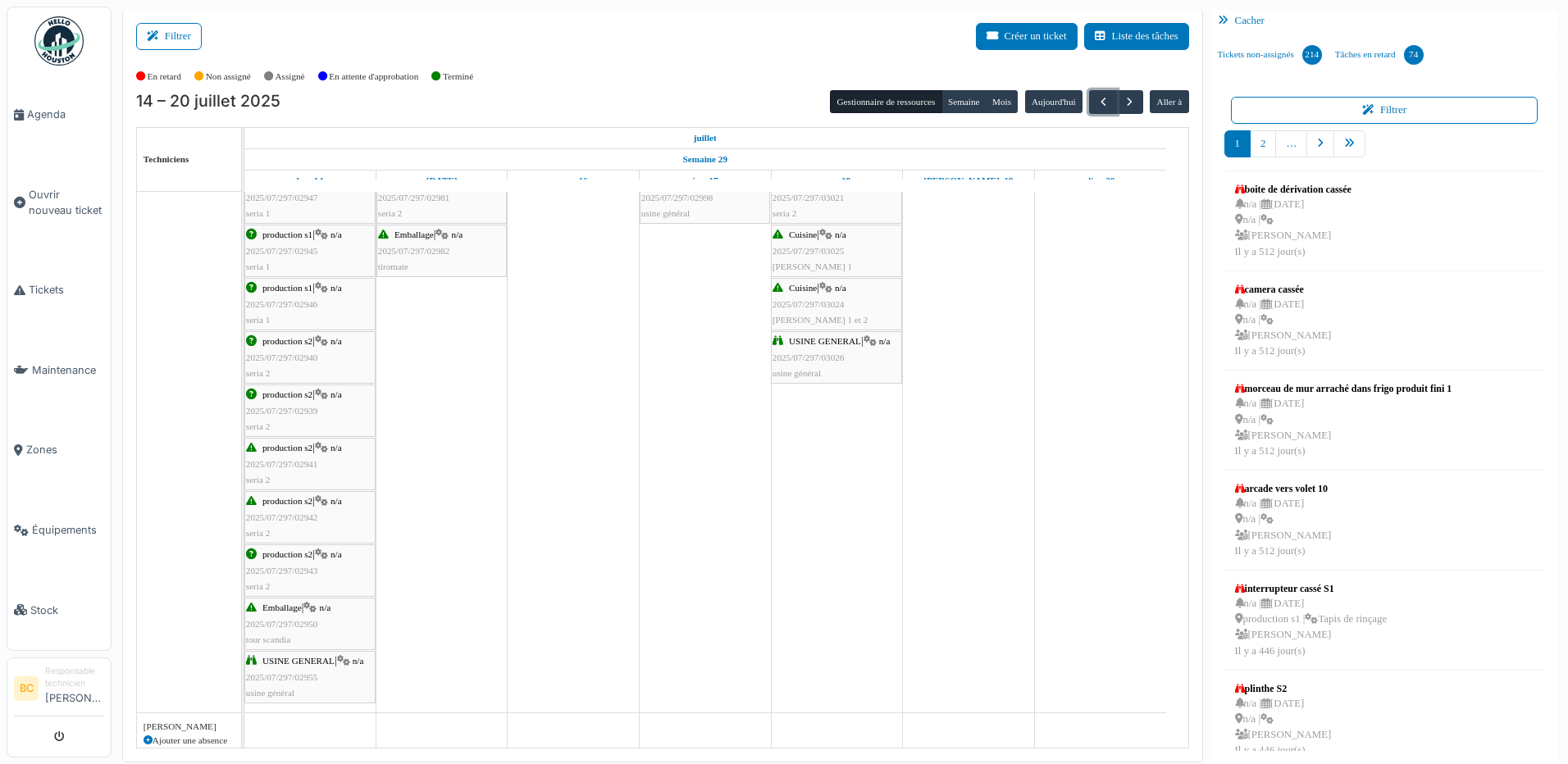
click at [299, 612] on span "Emballage" at bounding box center [282, 607] width 40 height 10
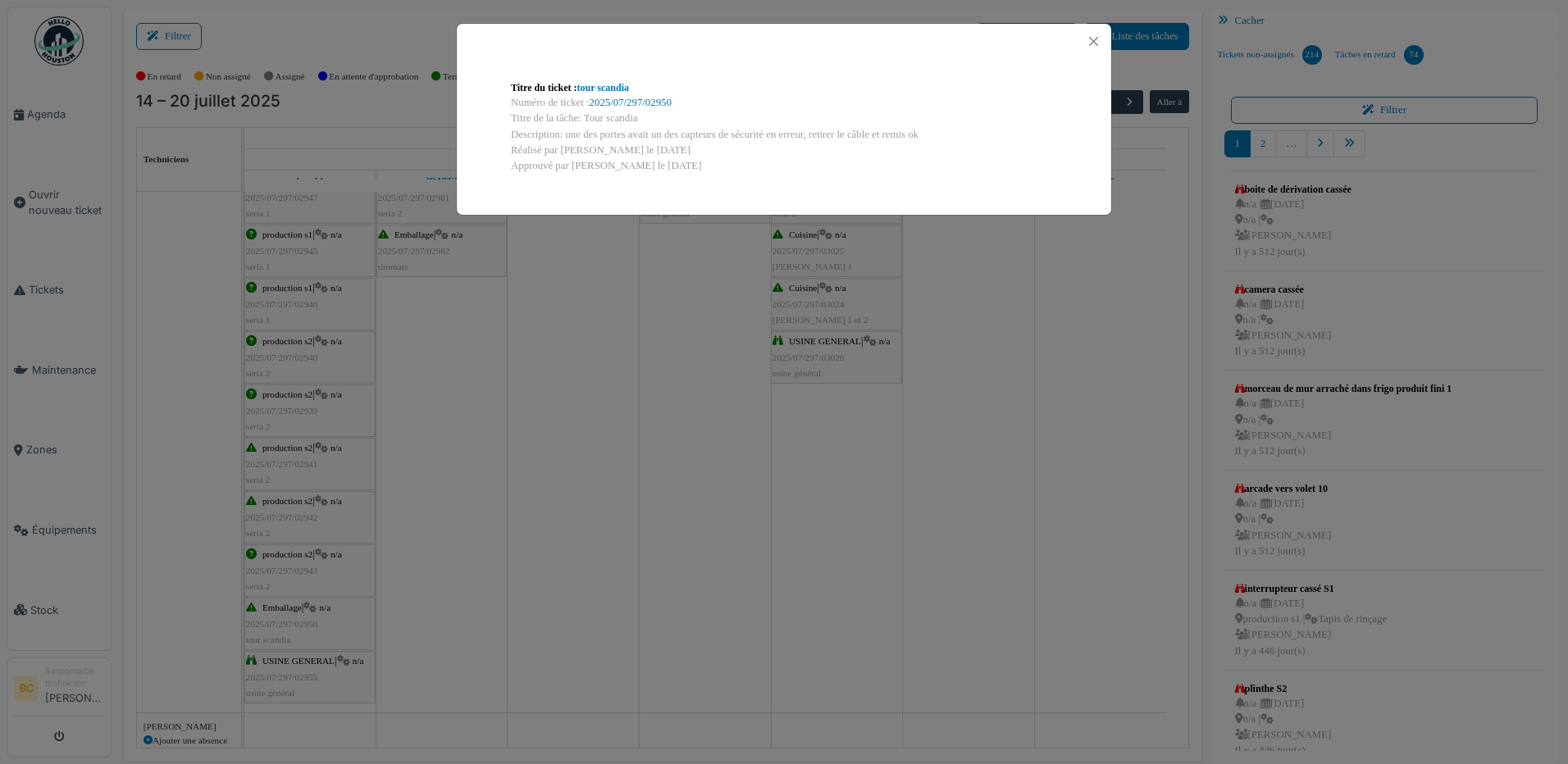
click at [507, 559] on div "Titre du ticket : tour scandia Numéro de ticket : 2025/07/297/02950 Titre de la…" at bounding box center [784, 382] width 1568 height 764
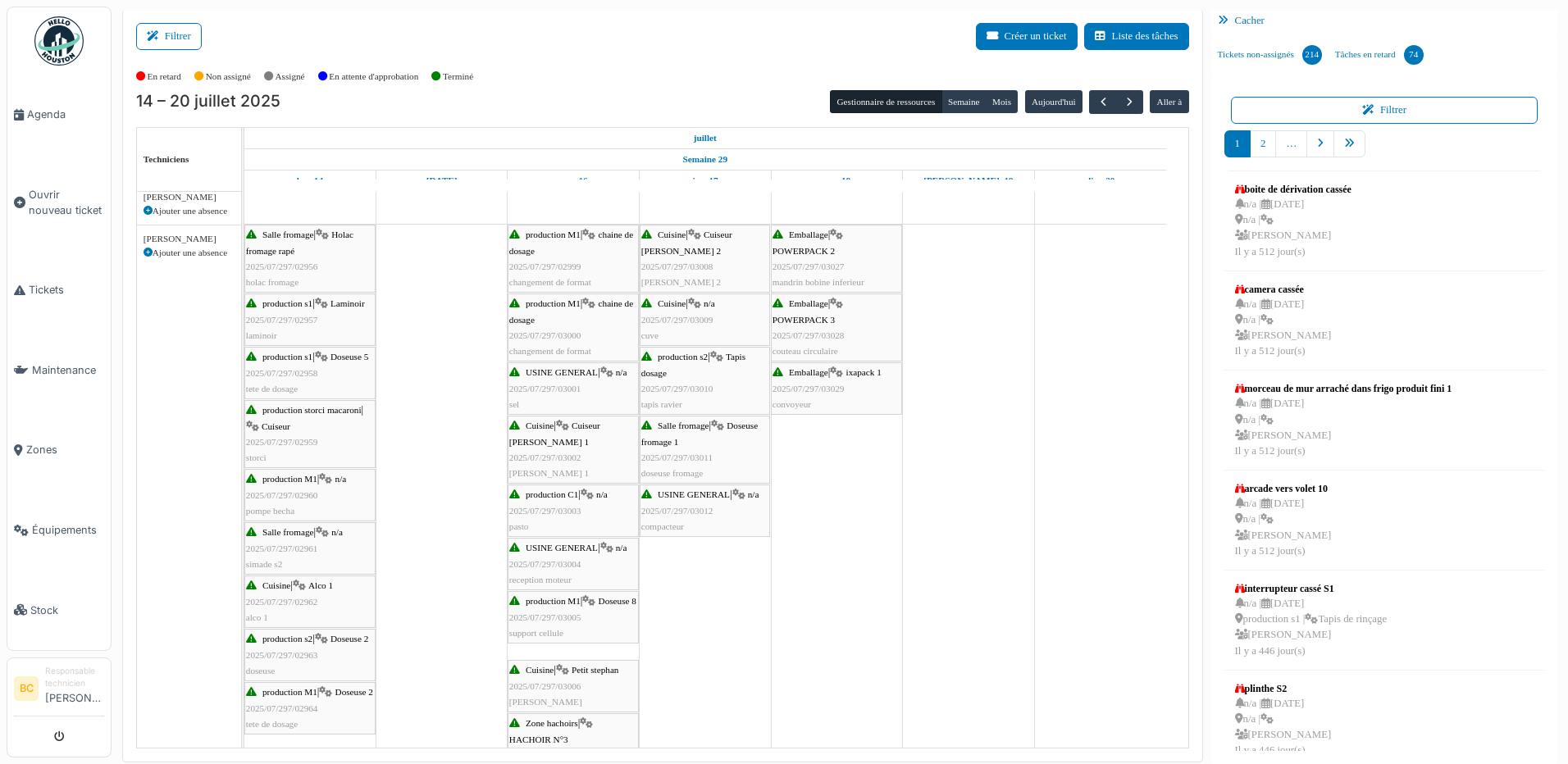
scroll to position [1066, 0]
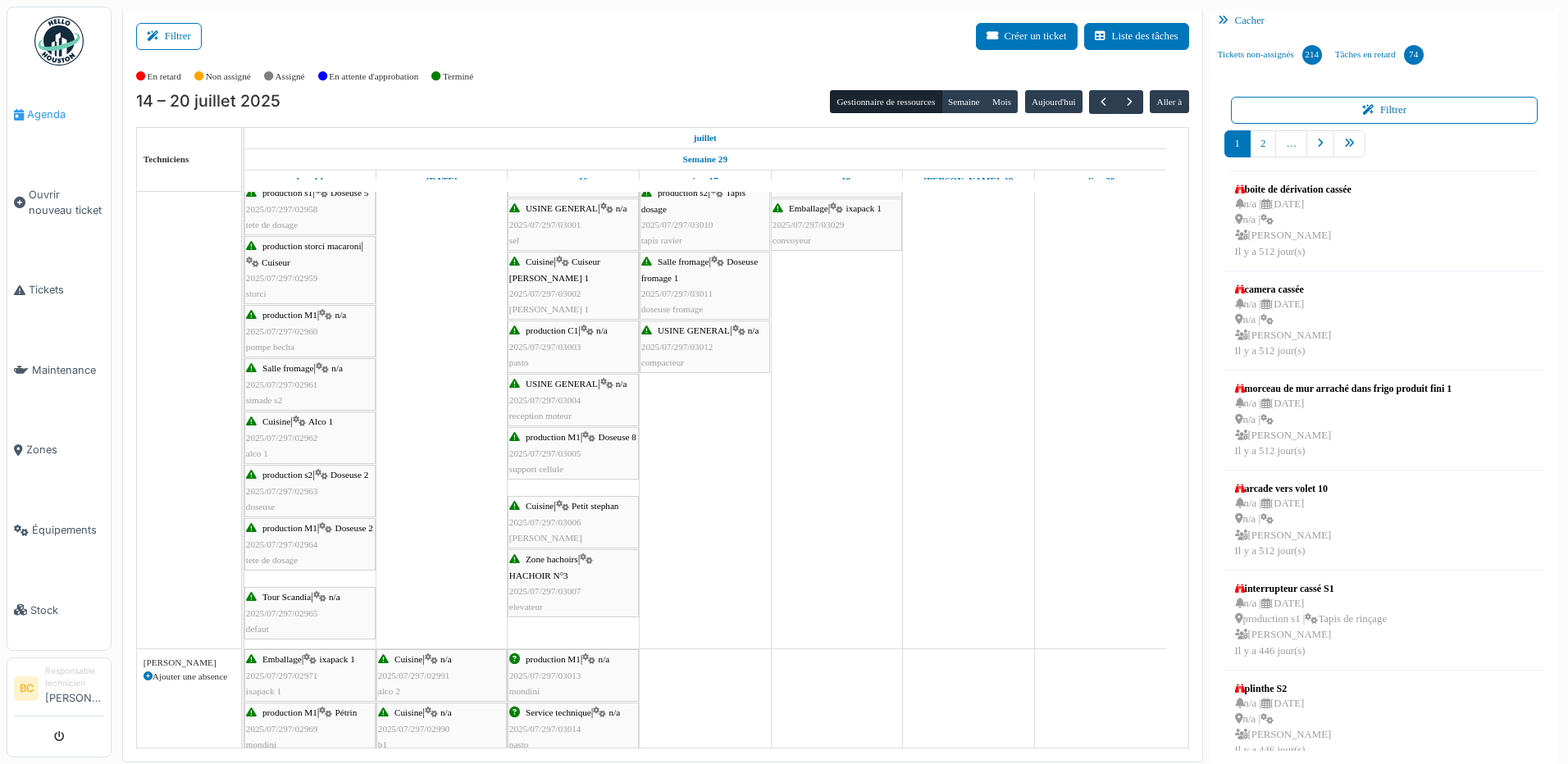
click at [38, 111] on span "Agenda" at bounding box center [65, 114] width 77 height 15
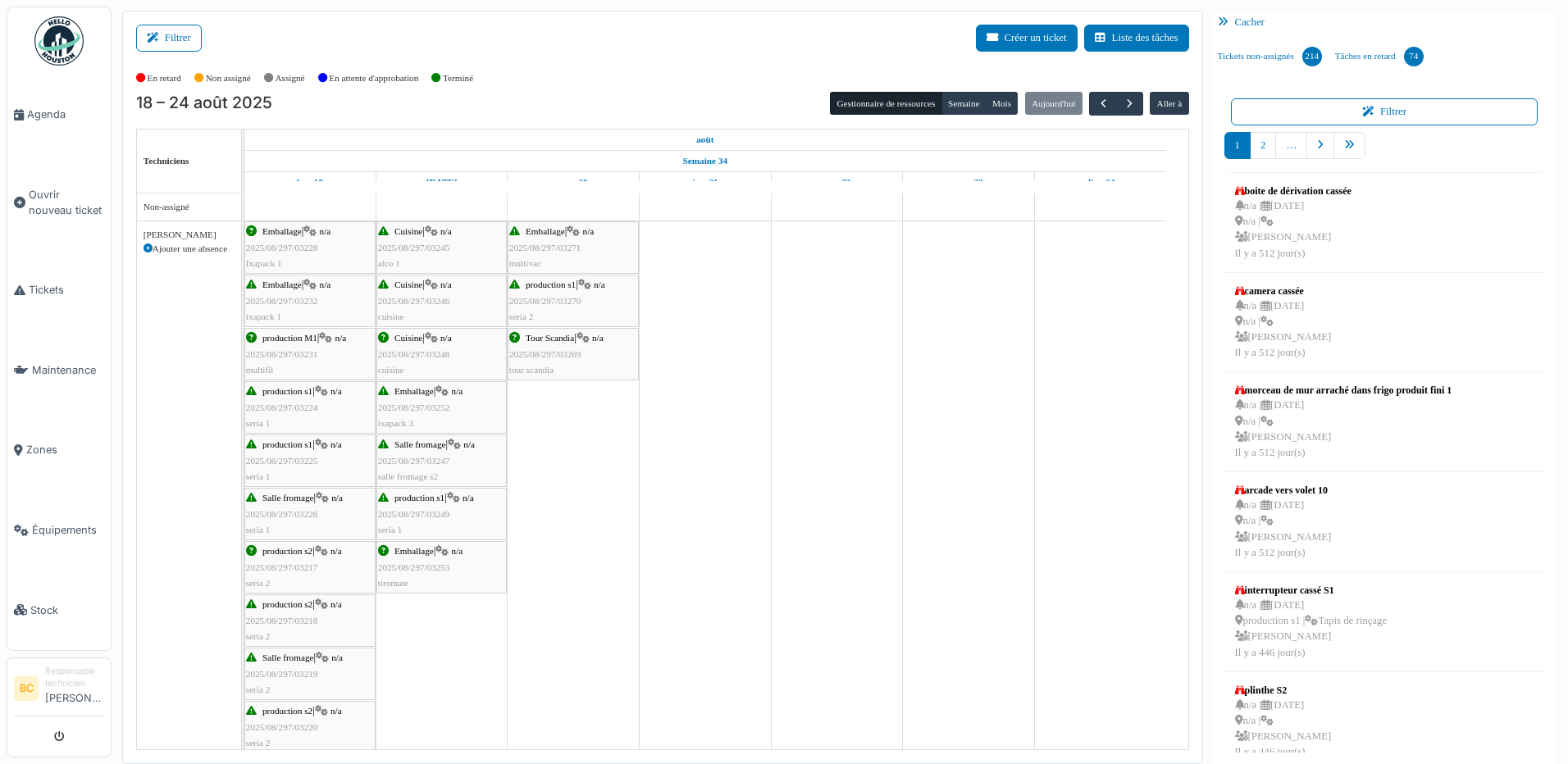
click at [521, 337] on div "Tour Scandia | n/a 2025/08/297/03269 tour scandia" at bounding box center [573, 354] width 128 height 47
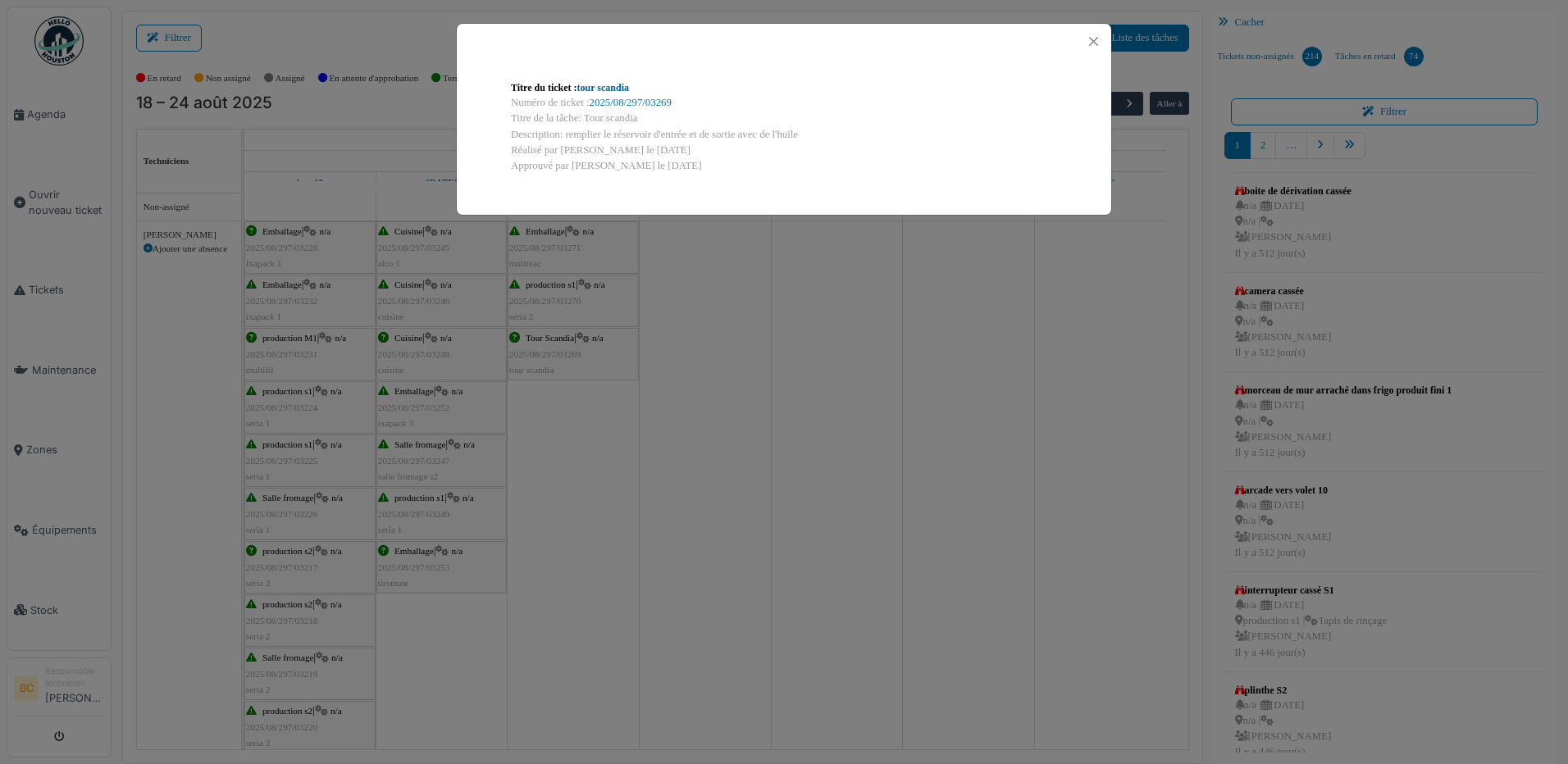
click at [608, 86] on link "tour scandia" at bounding box center [602, 88] width 52 height 12
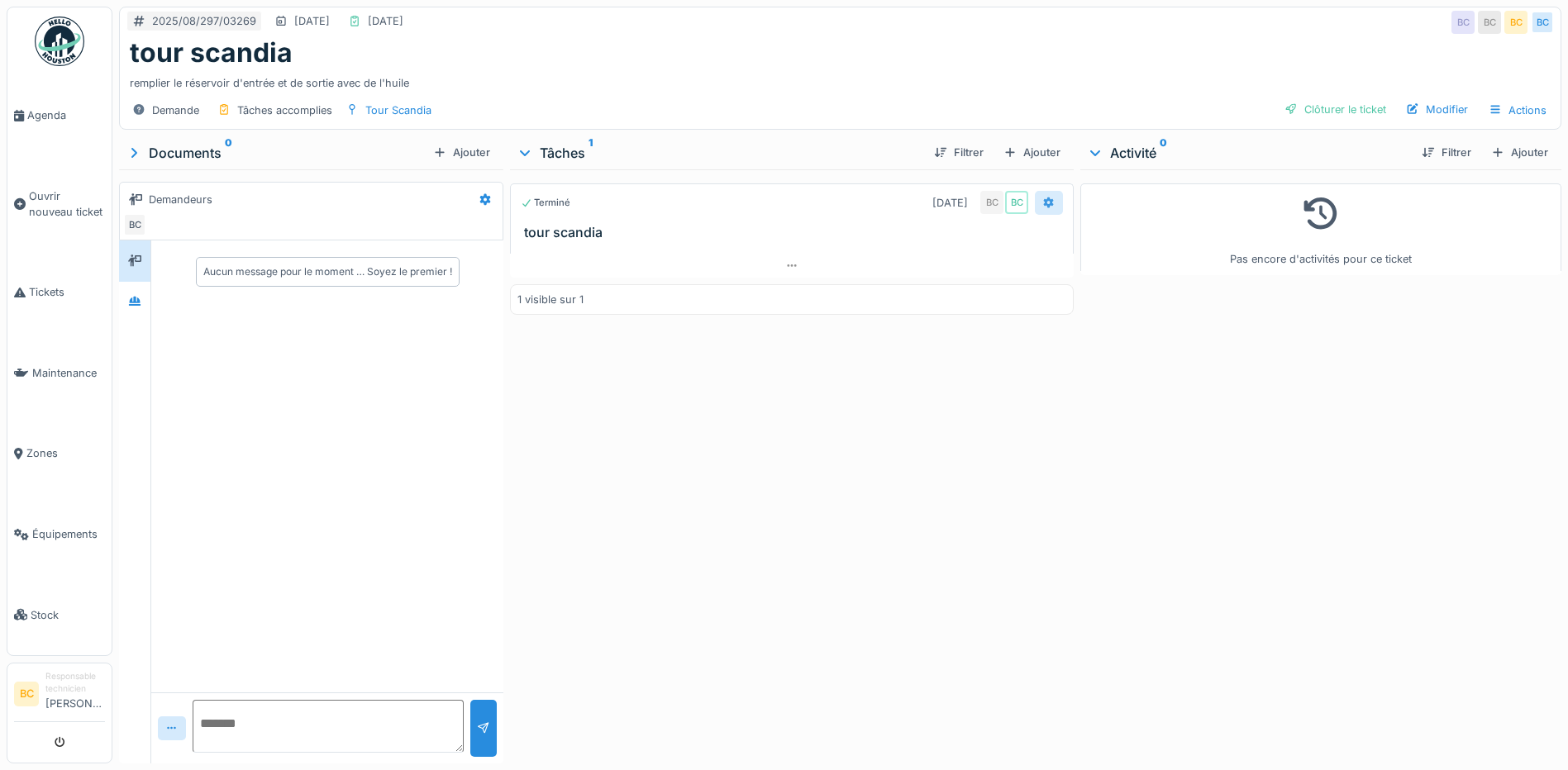
click at [1044, 205] on icon at bounding box center [1049, 203] width 11 height 12
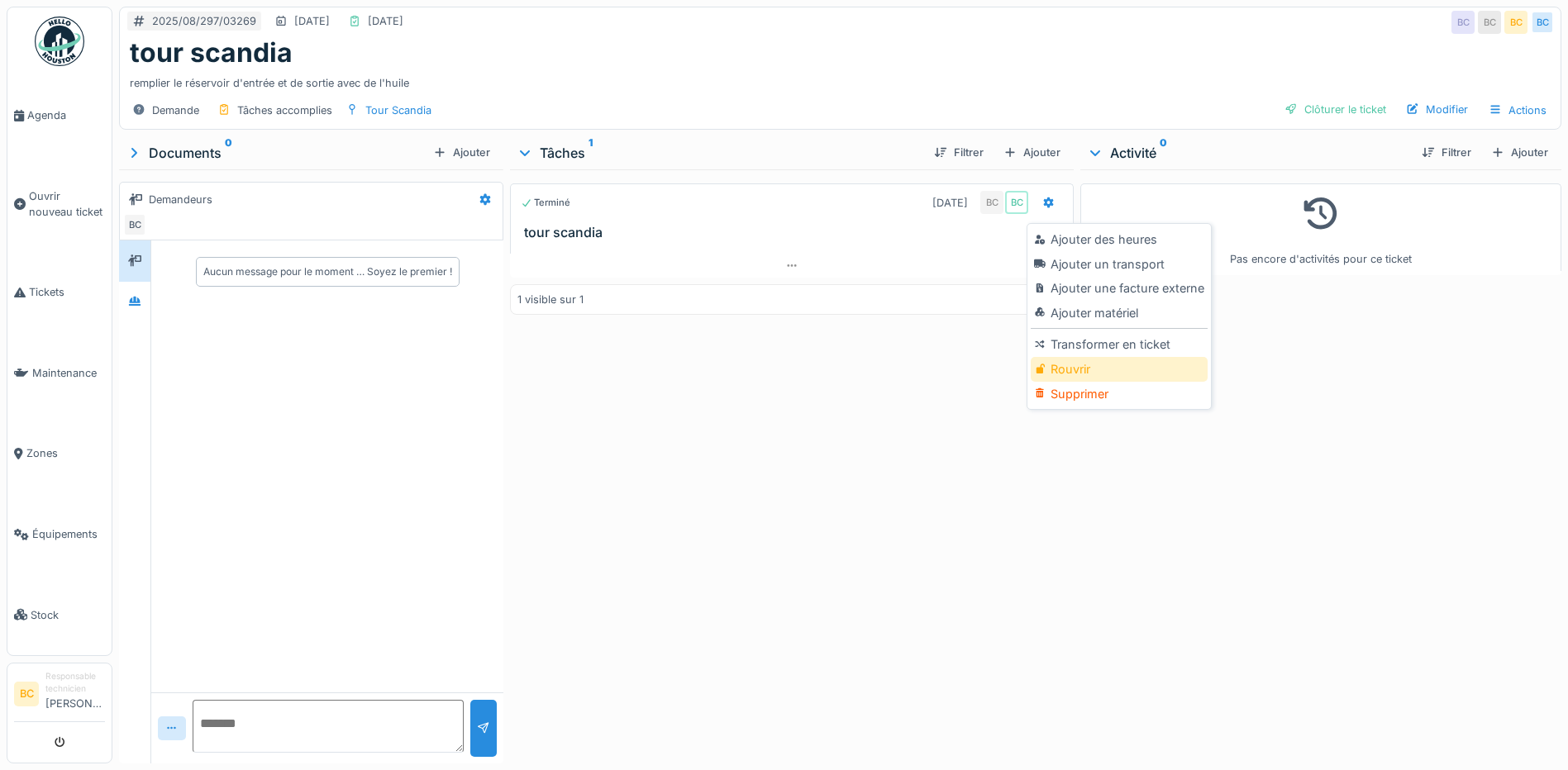
click at [1067, 372] on div "Rouvrir" at bounding box center [1118, 369] width 176 height 25
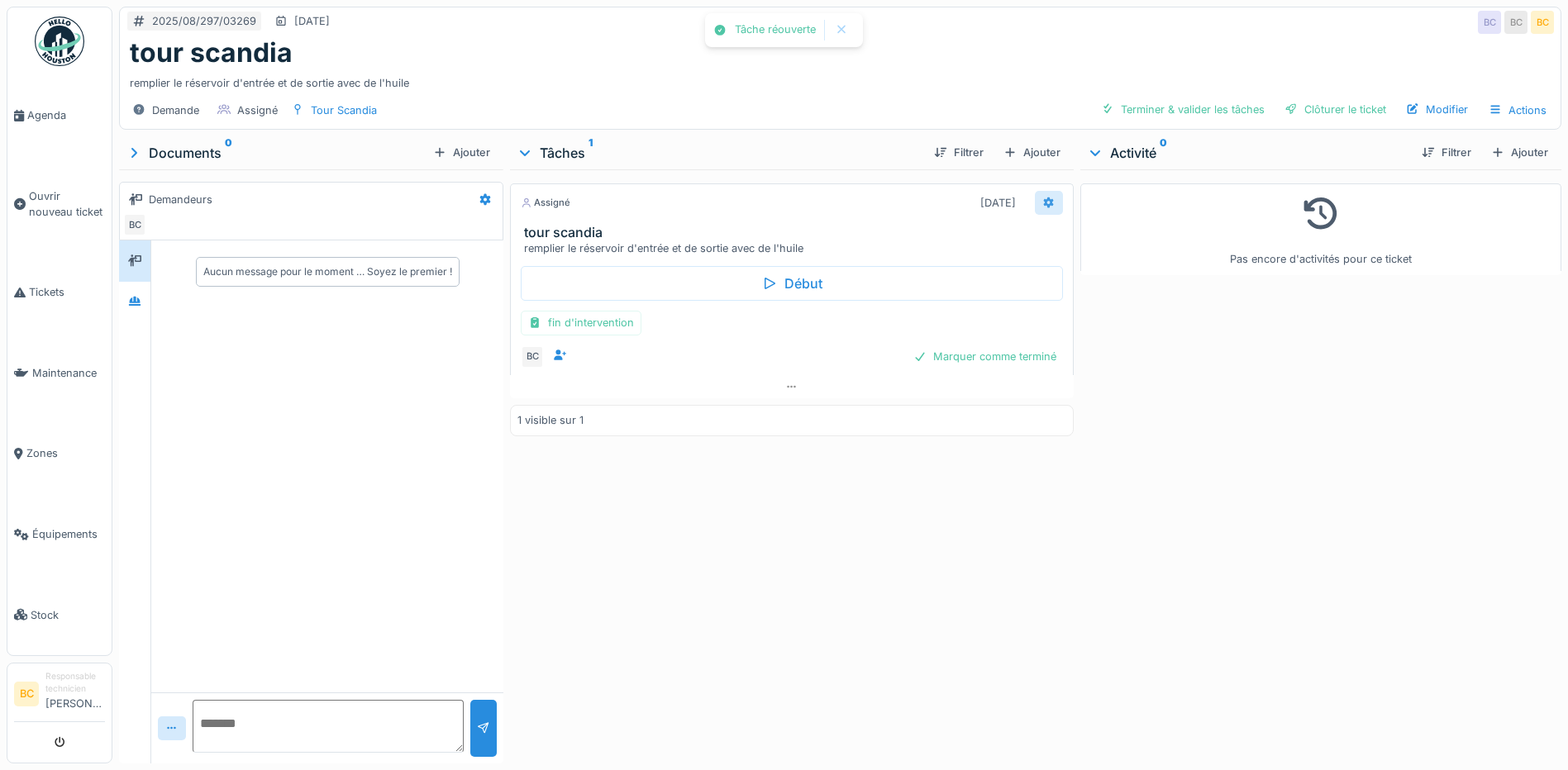
click at [1044, 204] on icon at bounding box center [1049, 203] width 11 height 12
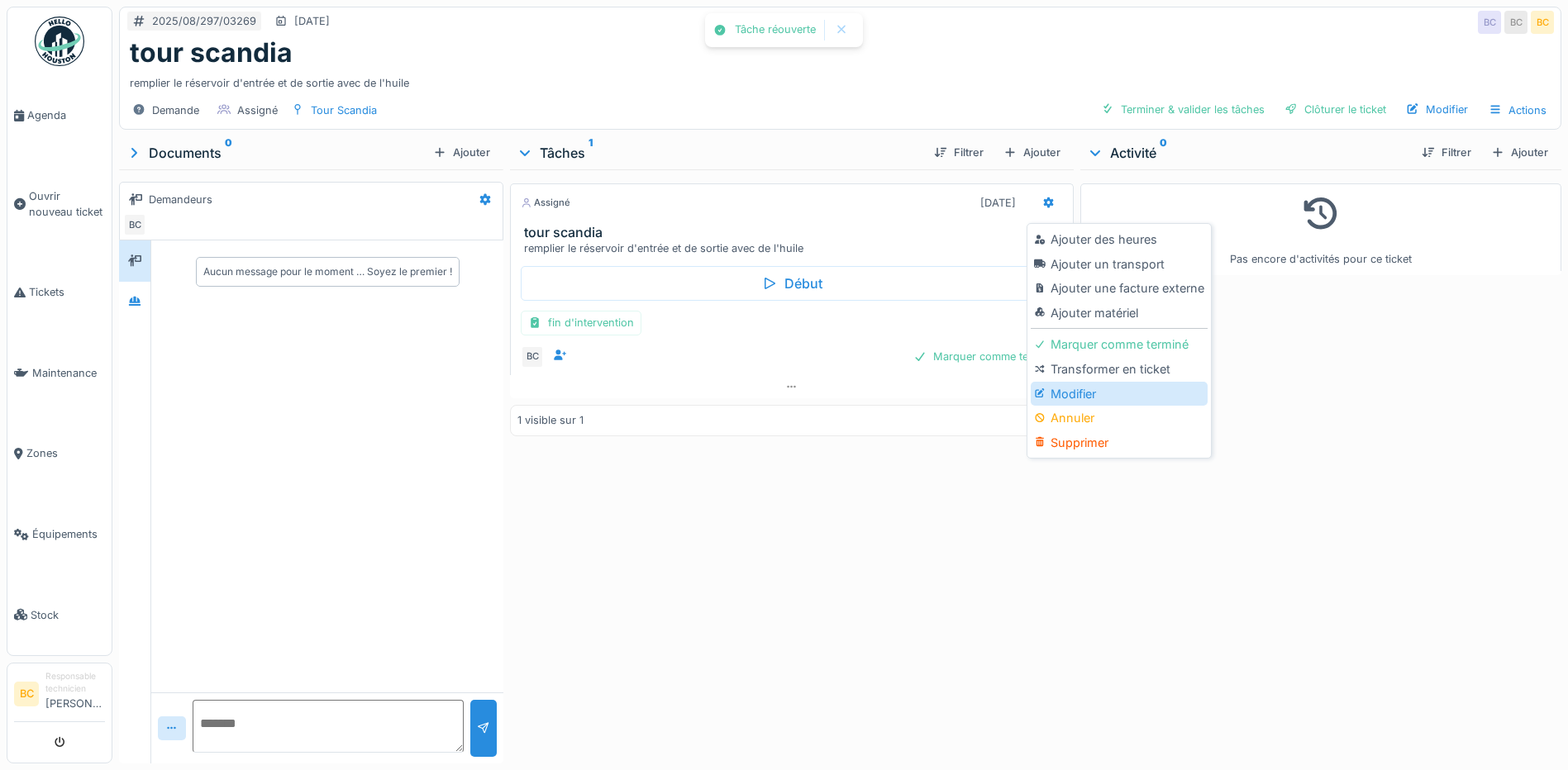
click at [1071, 388] on div "Modifier" at bounding box center [1118, 394] width 176 height 25
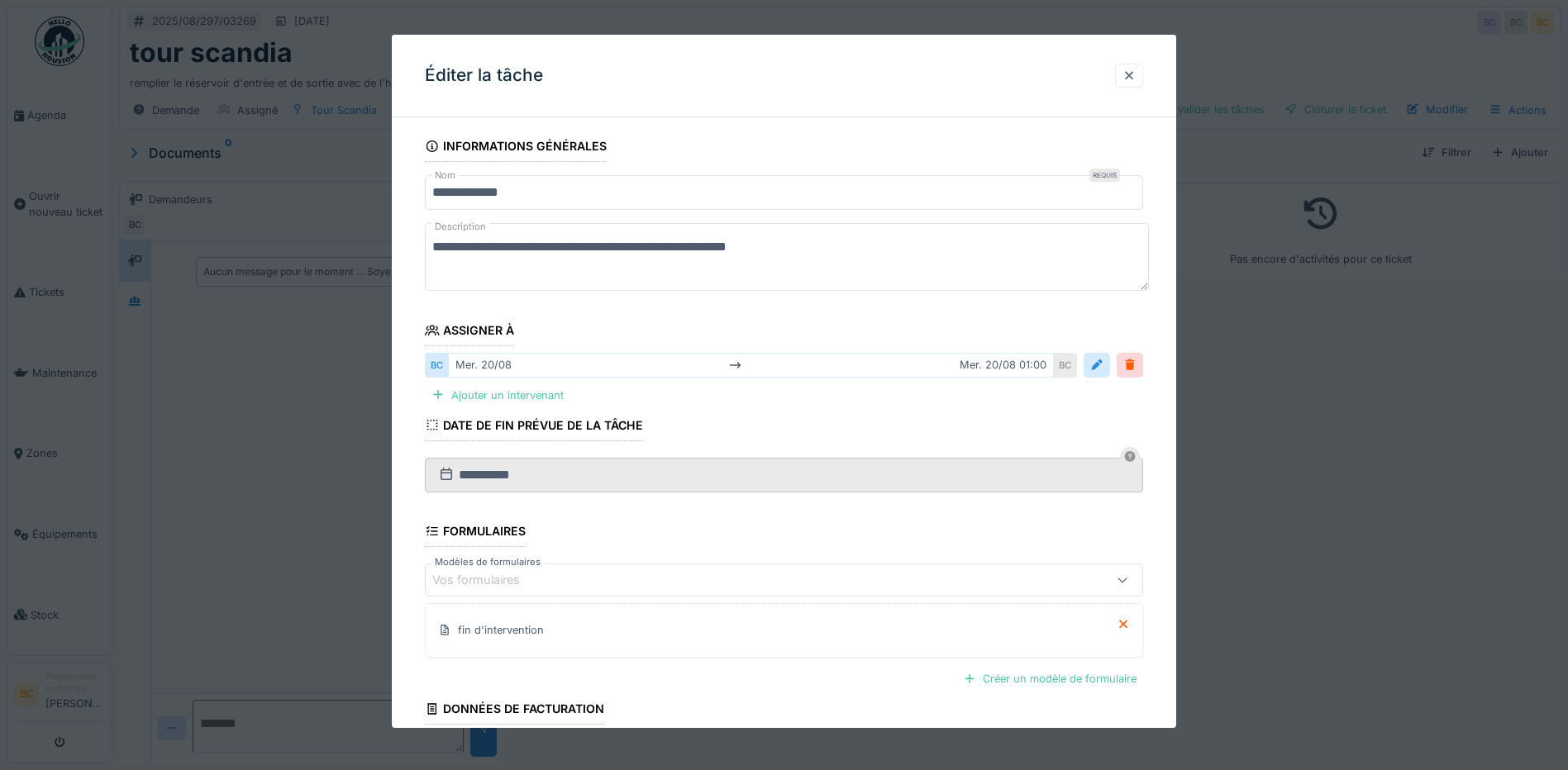
click at [787, 249] on textarea "**********" at bounding box center [787, 257] width 724 height 67
paste textarea "**********"
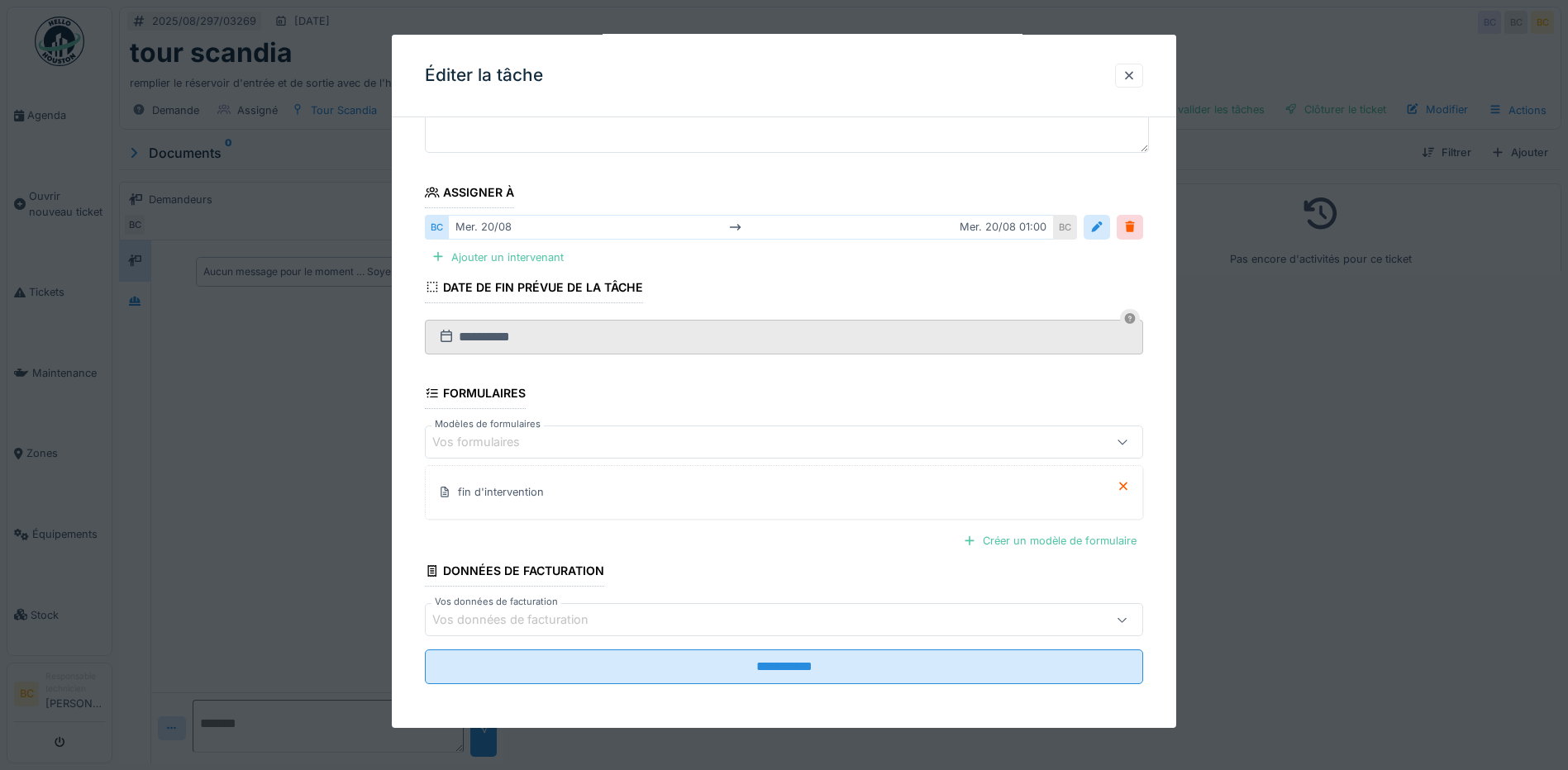
scroll to position [141, 0]
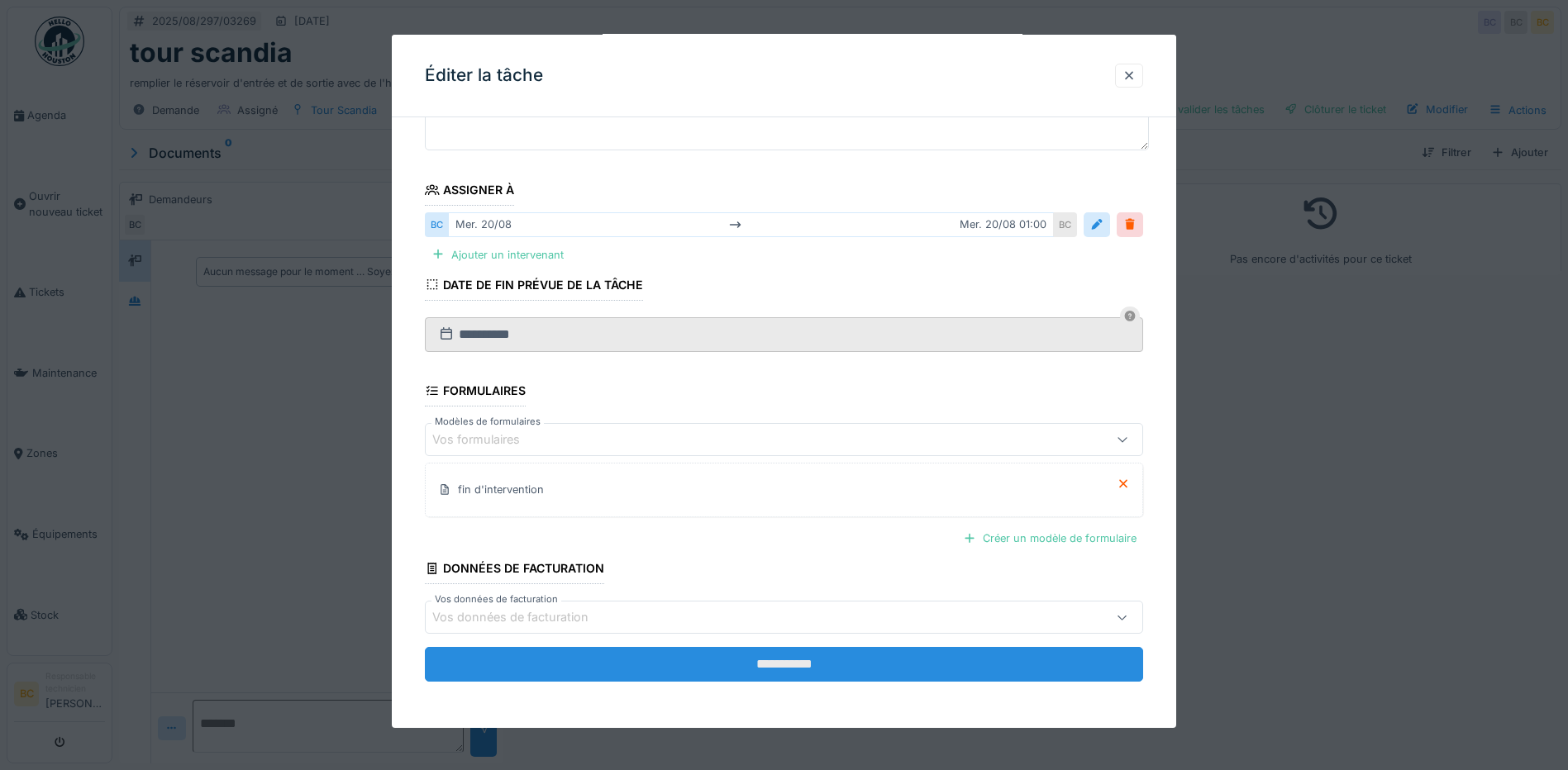
type textarea "**********"
click at [798, 666] on input "**********" at bounding box center [784, 664] width 718 height 35
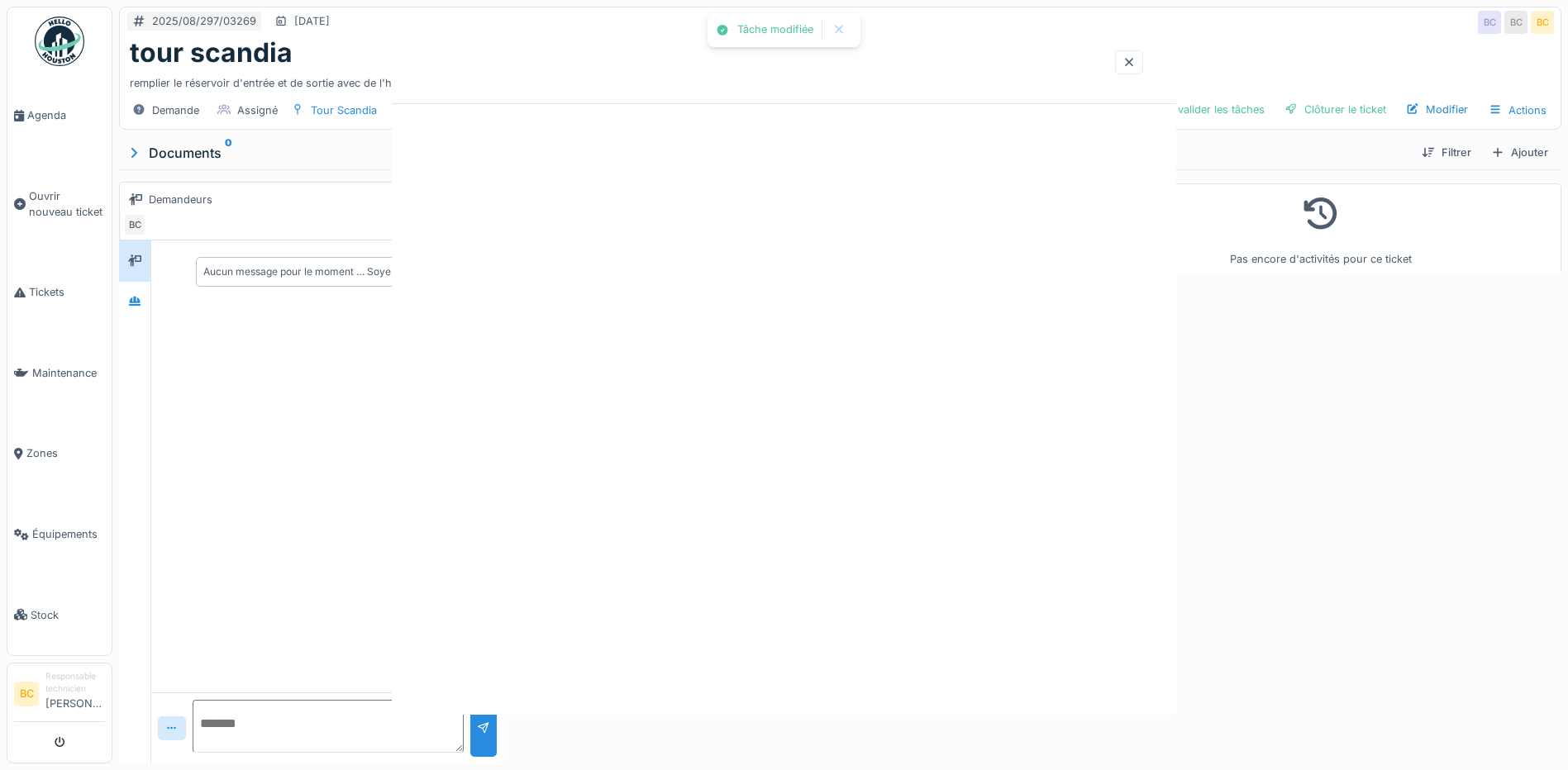
scroll to position [0, 0]
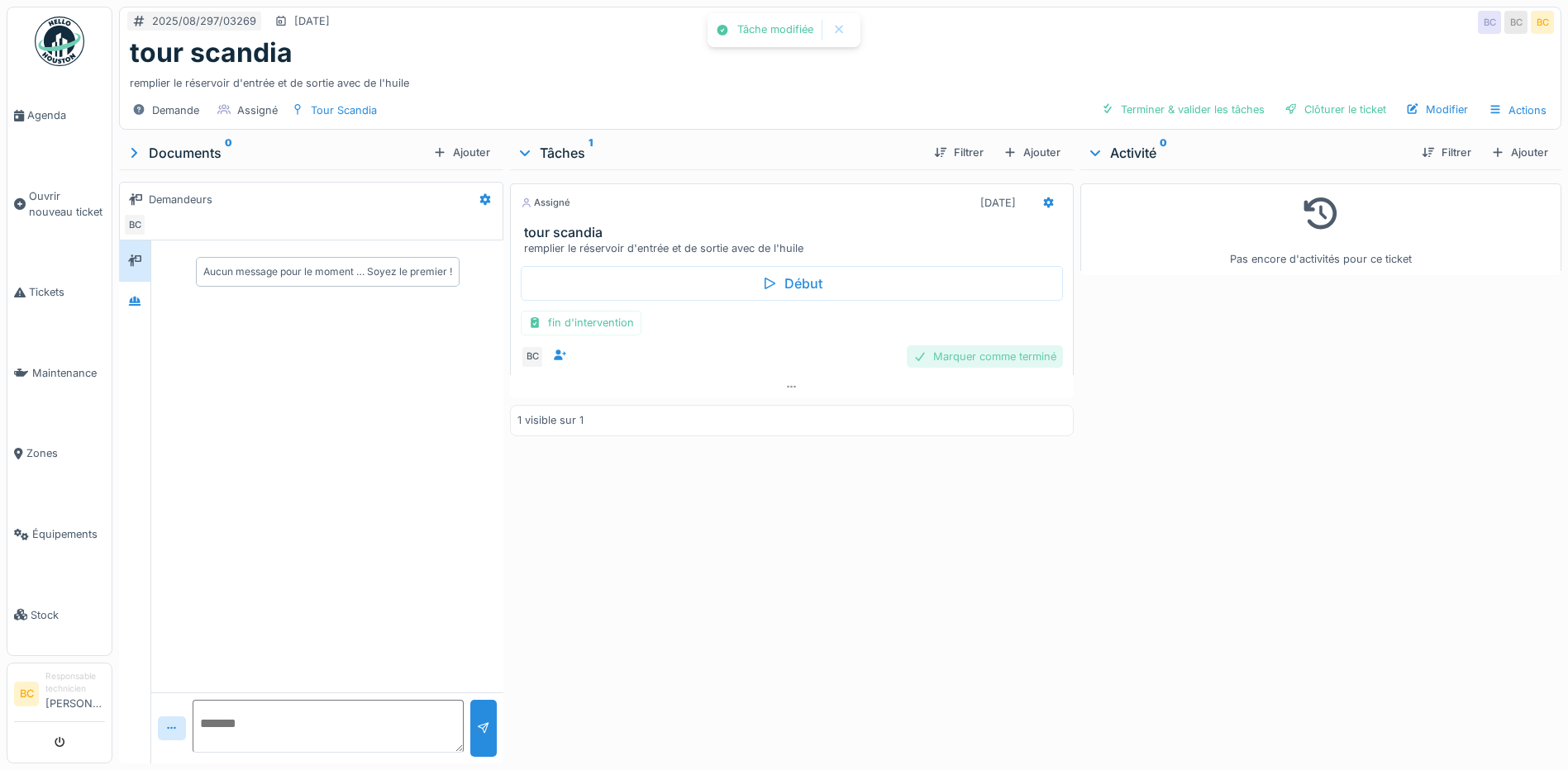
click at [950, 357] on div "Marquer comme terminé" at bounding box center [984, 356] width 156 height 22
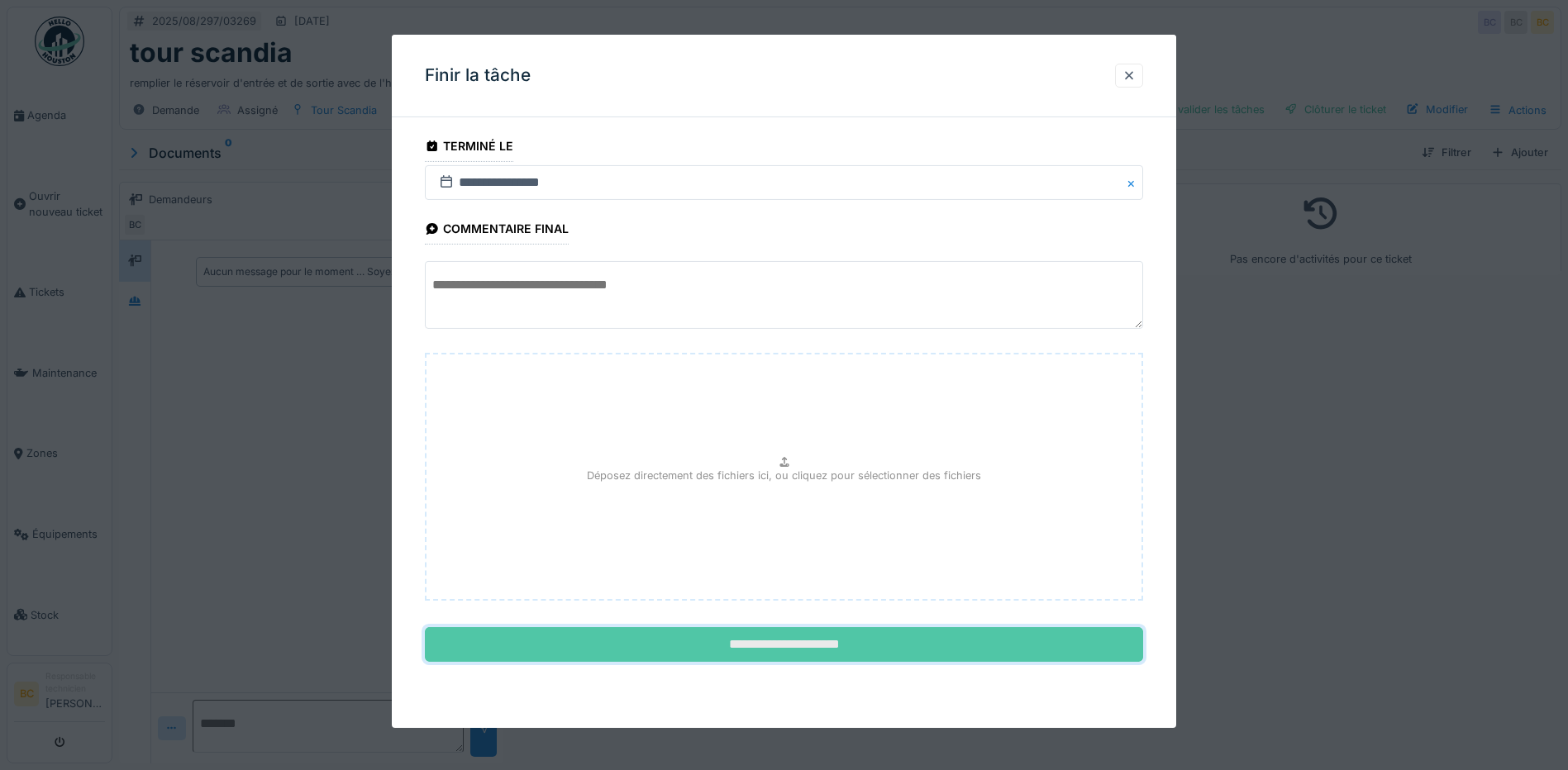
click at [793, 638] on input "**********" at bounding box center [784, 644] width 718 height 35
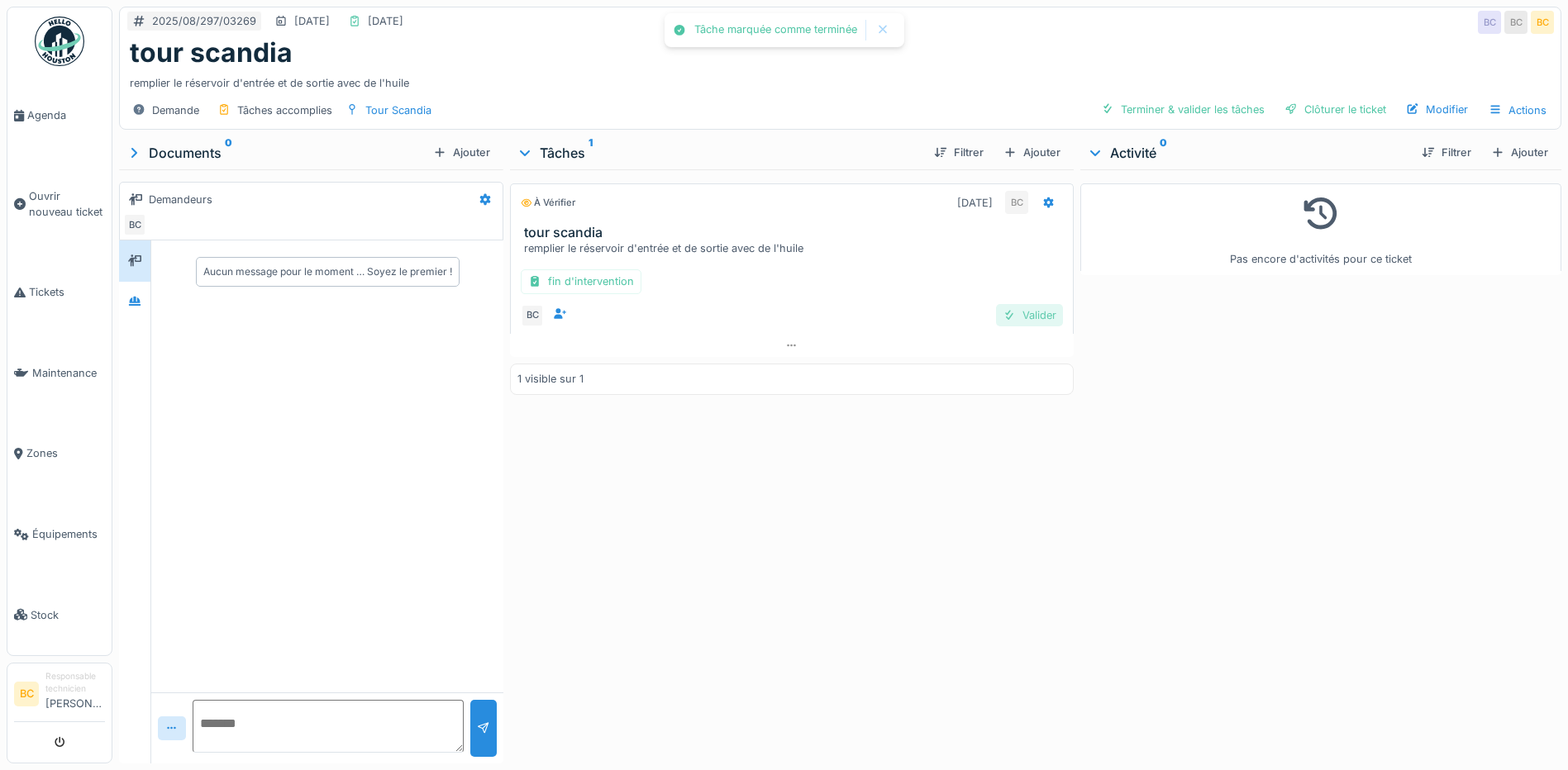
click at [1015, 314] on div "Valider" at bounding box center [1030, 316] width 67 height 22
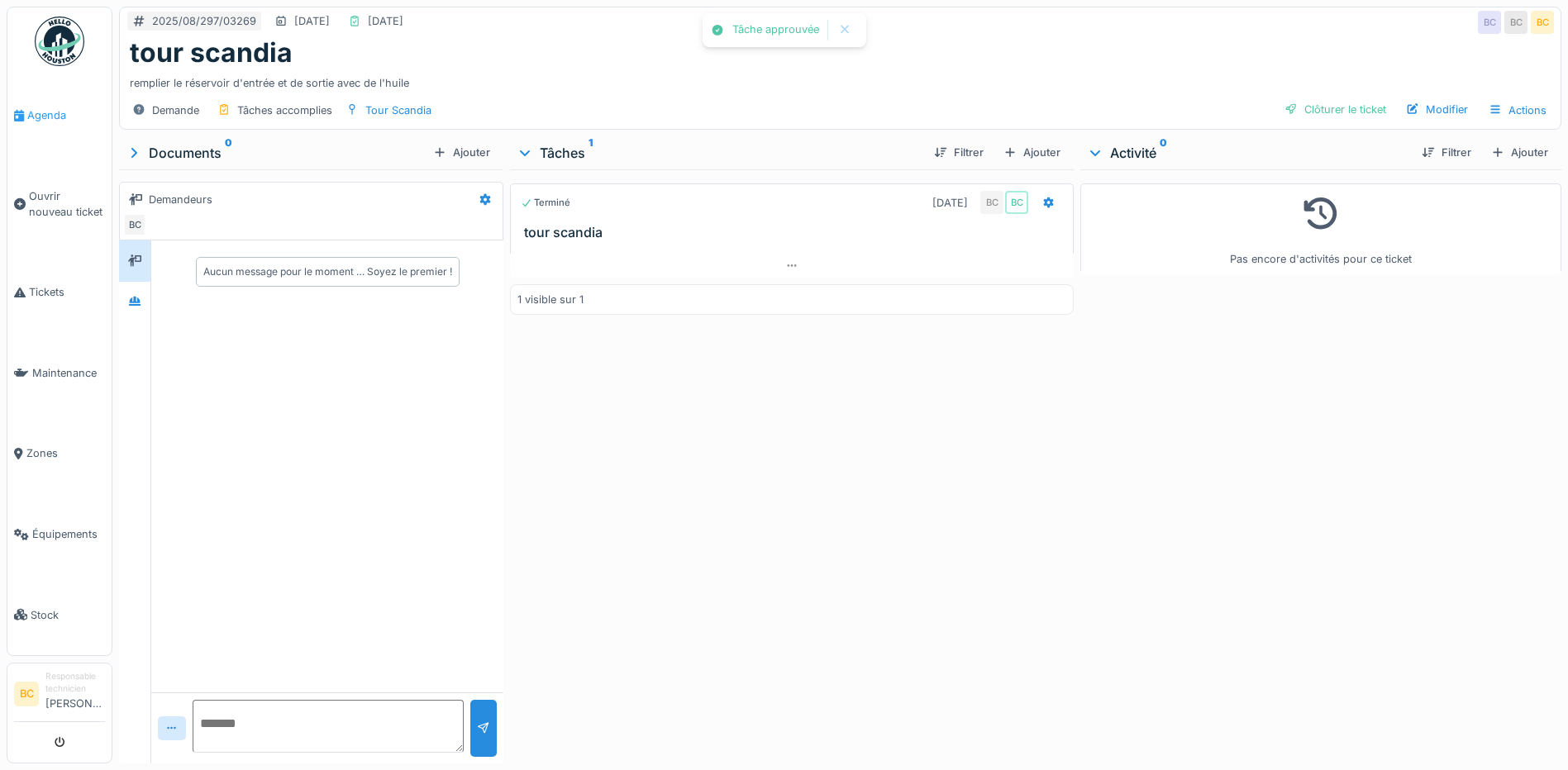
click at [45, 116] on span "Agenda" at bounding box center [66, 115] width 78 height 15
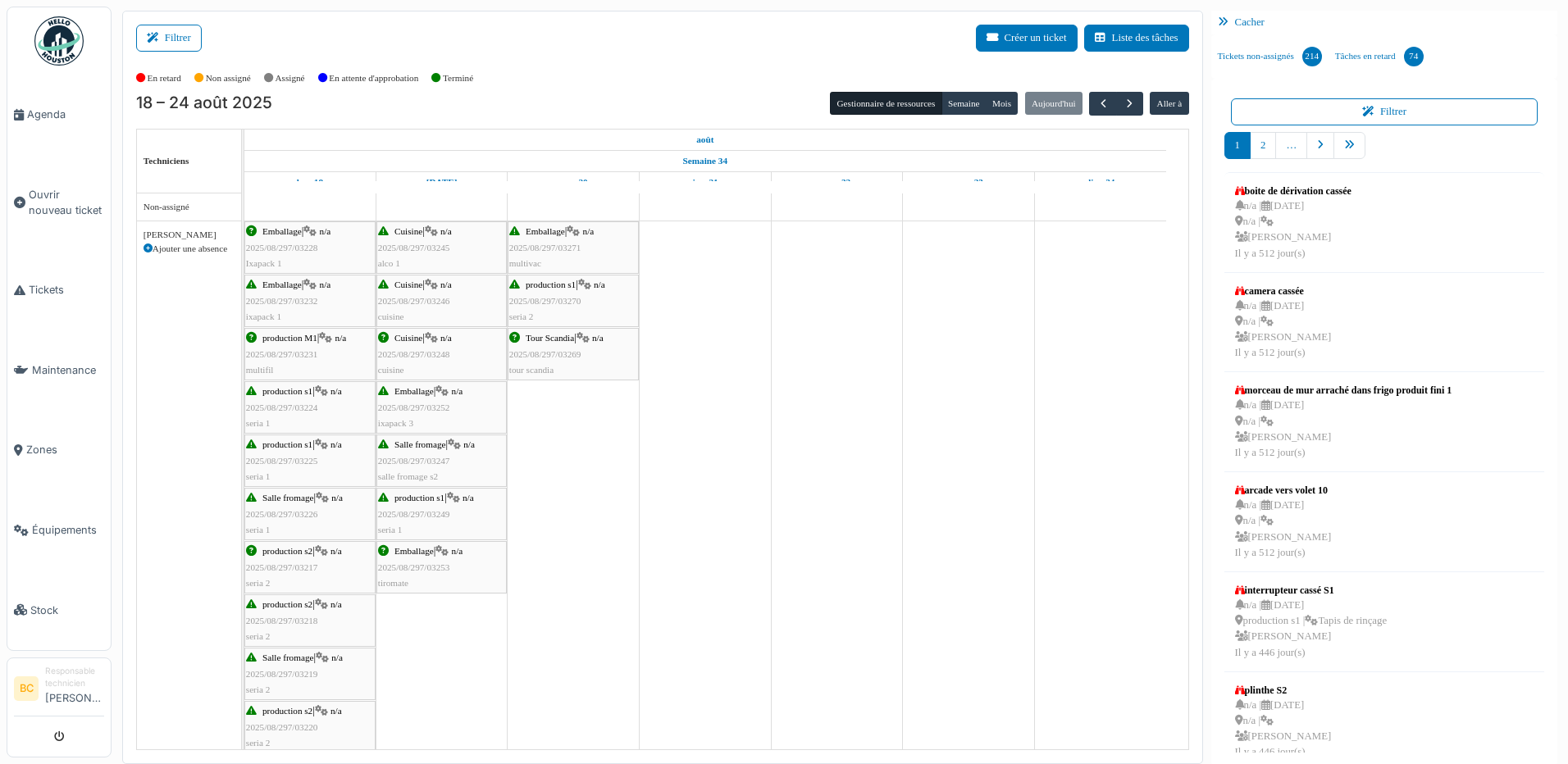
click at [584, 351] on div "Tour Scandia | n/a 2025/08/297/03269 tour scandia" at bounding box center [573, 354] width 128 height 47
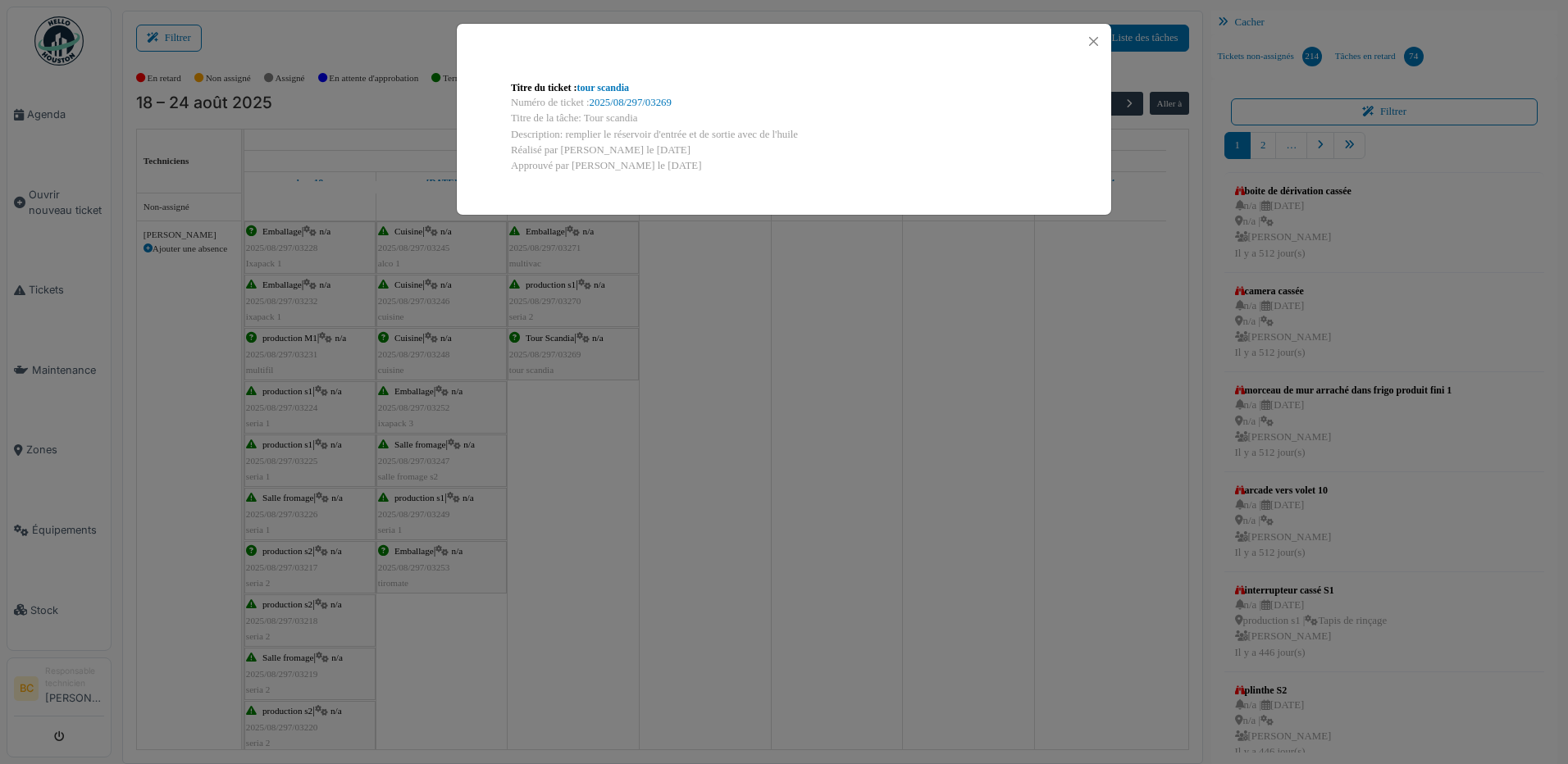
drag, startPoint x: 583, startPoint y: 117, endPoint x: 801, endPoint y: 129, distance: 218.3
click at [801, 129] on div "Titre du ticket : tour scandia Numéro de ticket : 2025/08/297/03269 Titre de la…" at bounding box center [784, 126] width 572 height 119
copy div "Tour scandia Description: remplier le réservoir d'entrée et de sortie avec de l…"
click at [741, 357] on div "Titre du ticket : tour scandia Numéro de ticket : 2025/08/297/03269 Titre de la…" at bounding box center [784, 382] width 1568 height 764
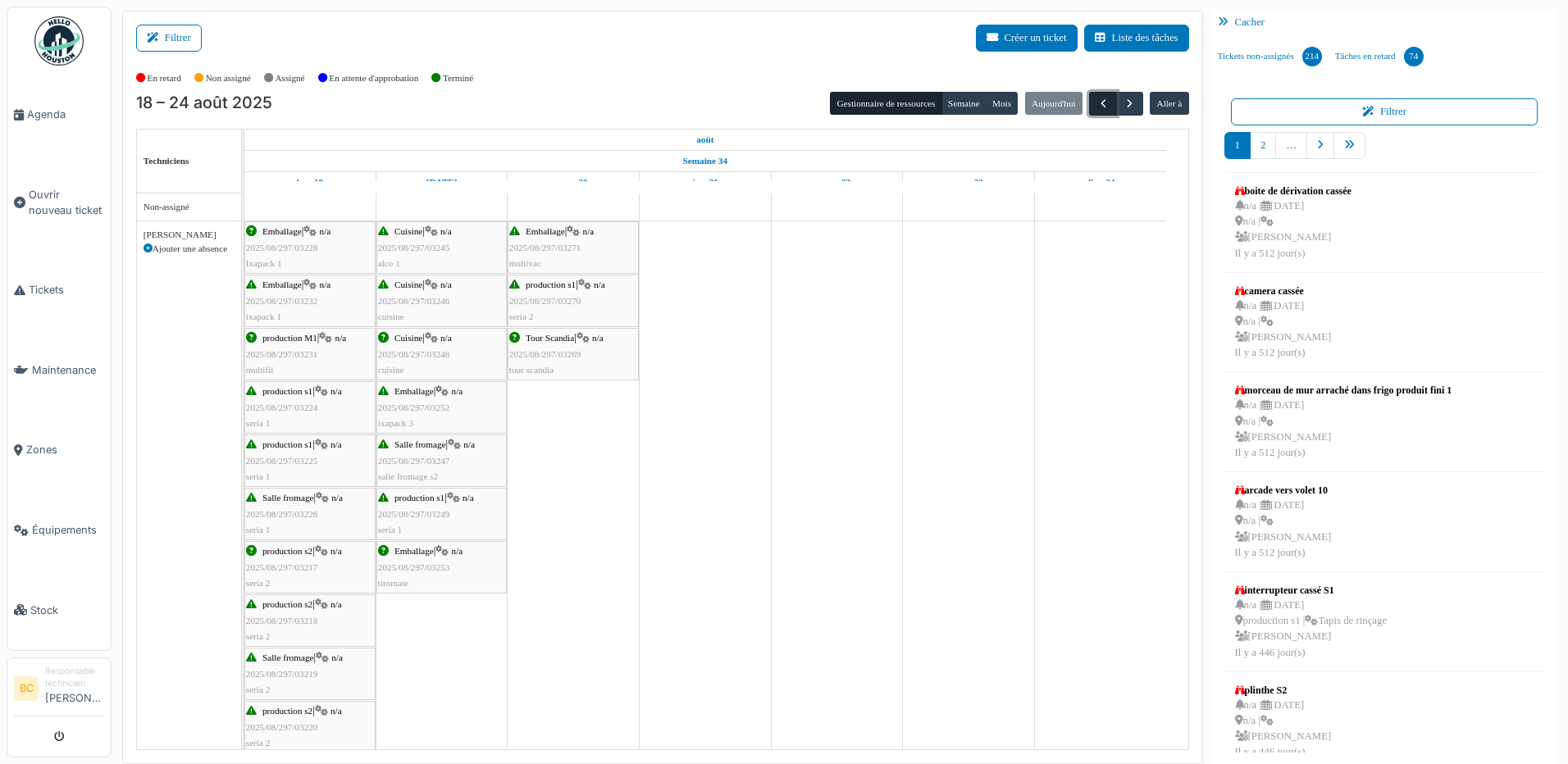
click at [1096, 106] on span "button" at bounding box center [1103, 103] width 14 height 14
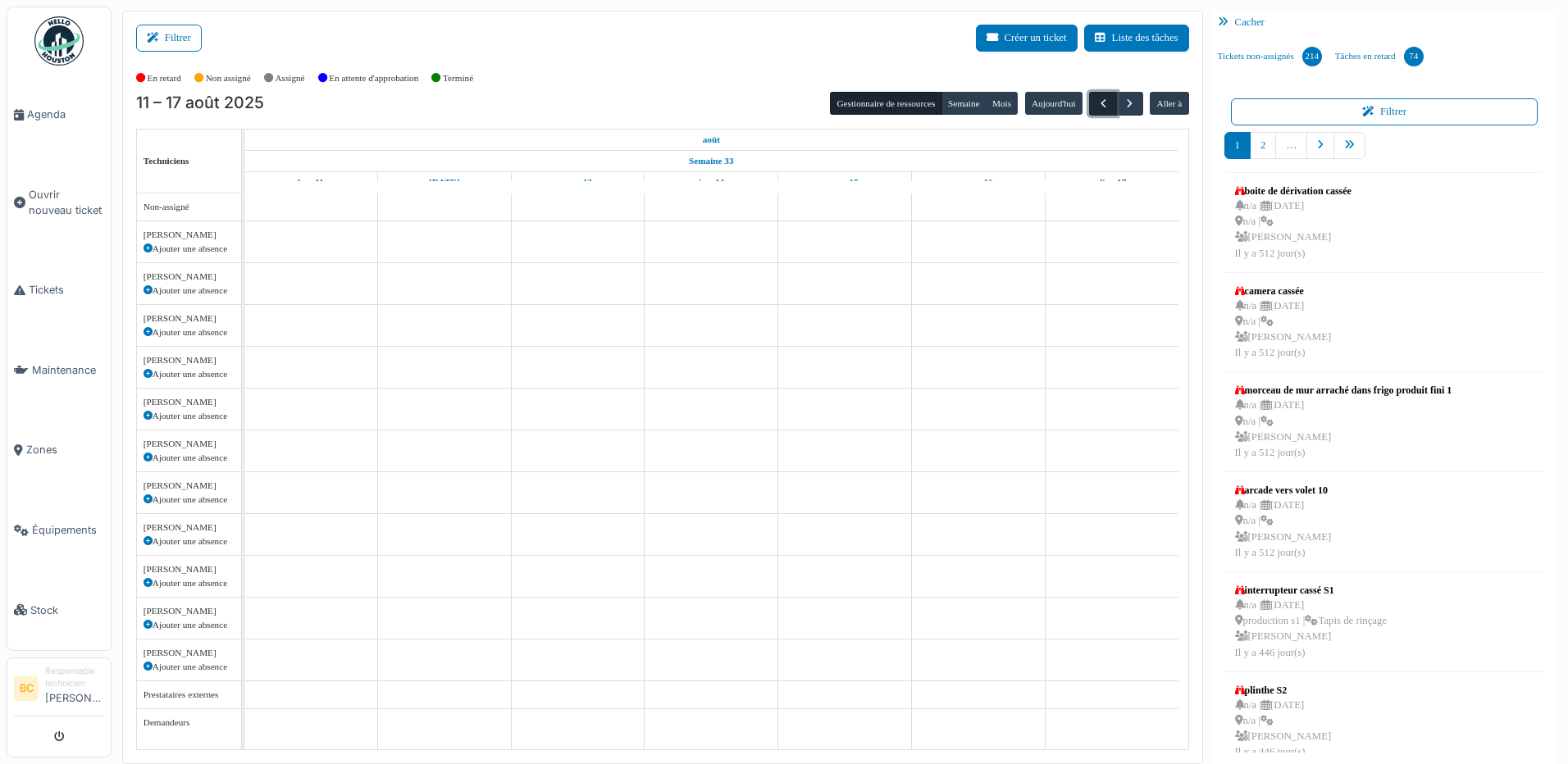
click at [1096, 106] on span "button" at bounding box center [1103, 103] width 14 height 14
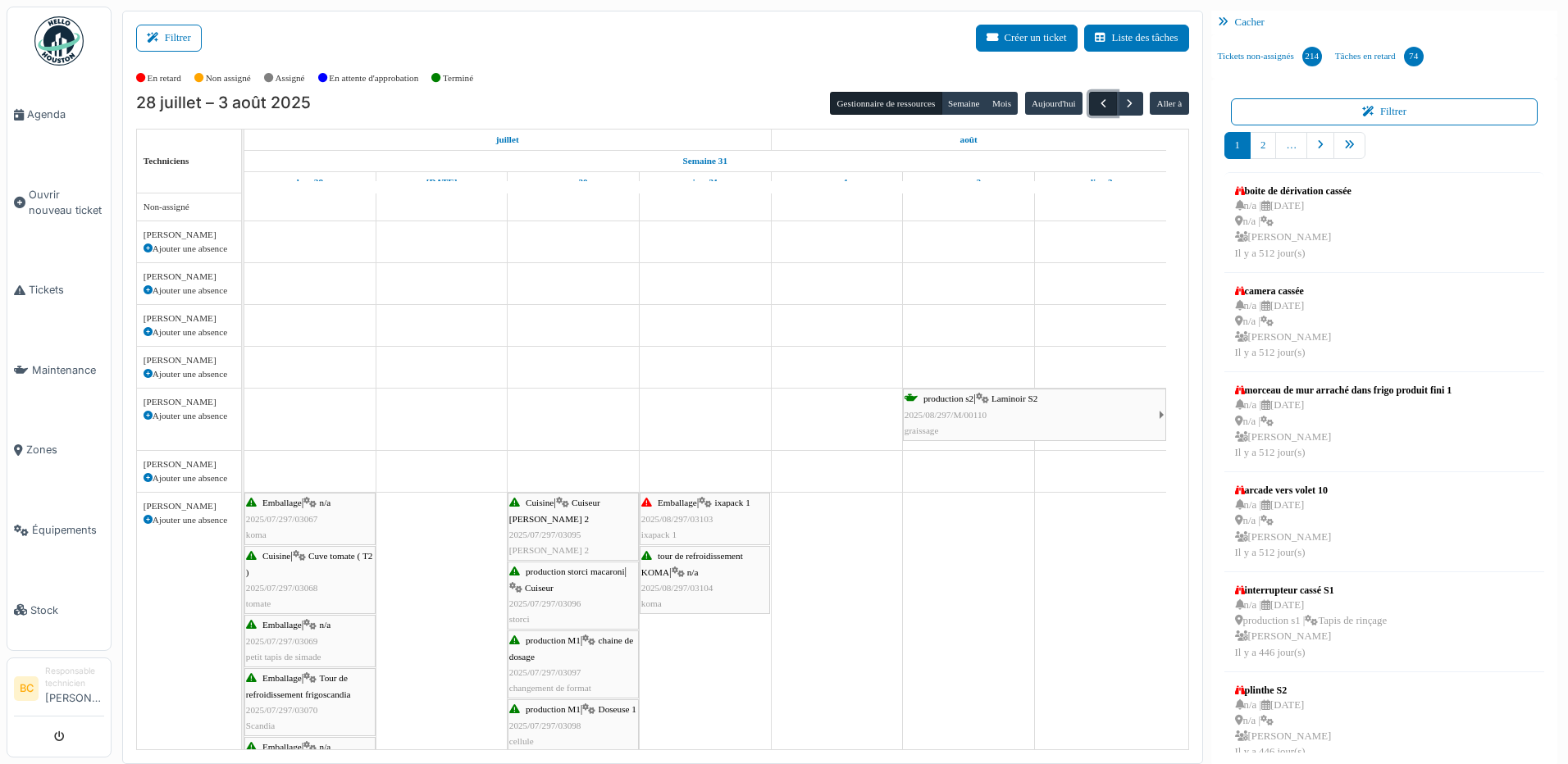
click at [1096, 106] on span "button" at bounding box center [1103, 103] width 14 height 14
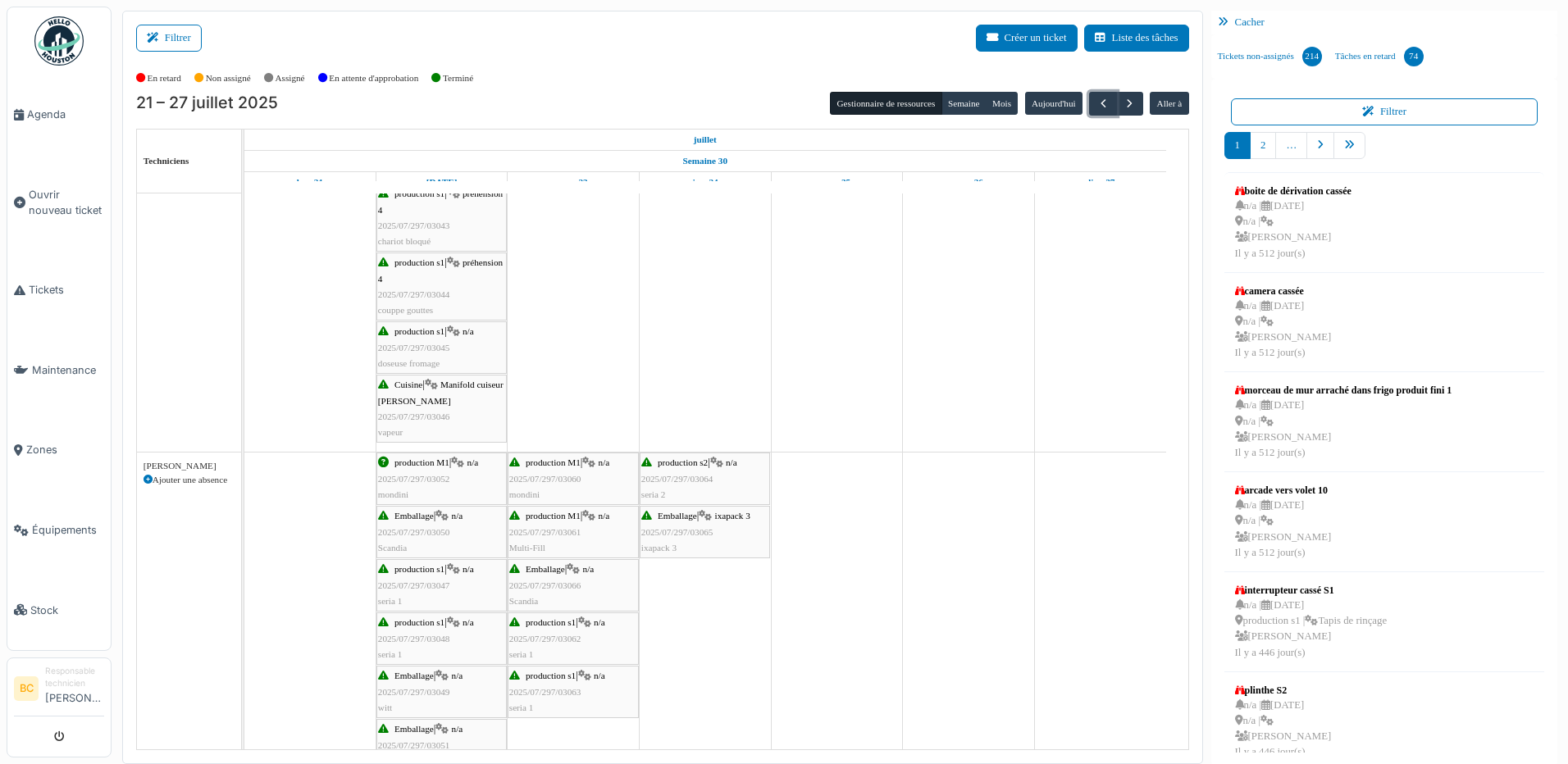
scroll to position [1066, 0]
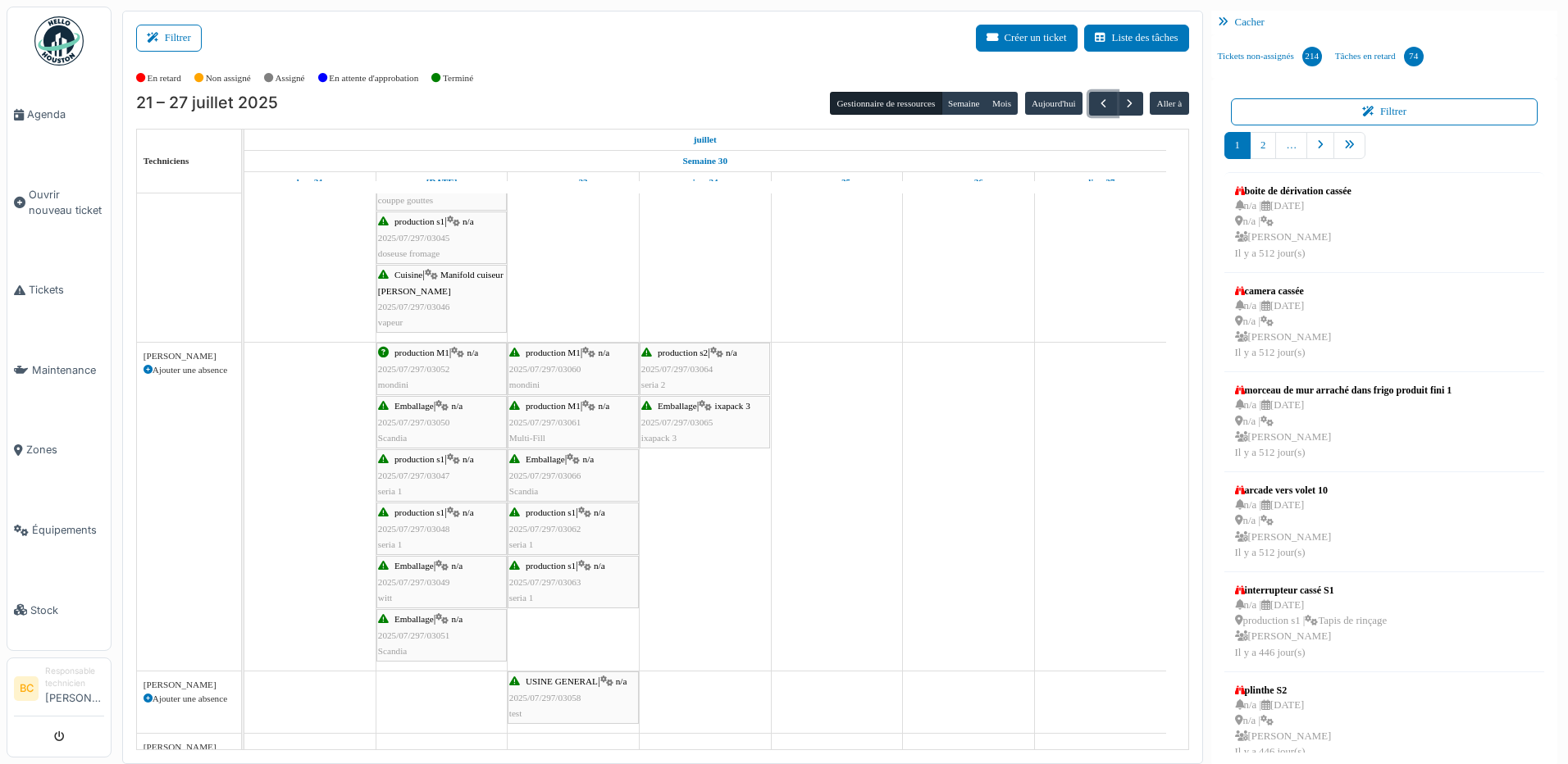
click at [580, 477] on span "2025/07/297/03066" at bounding box center [545, 475] width 72 height 10
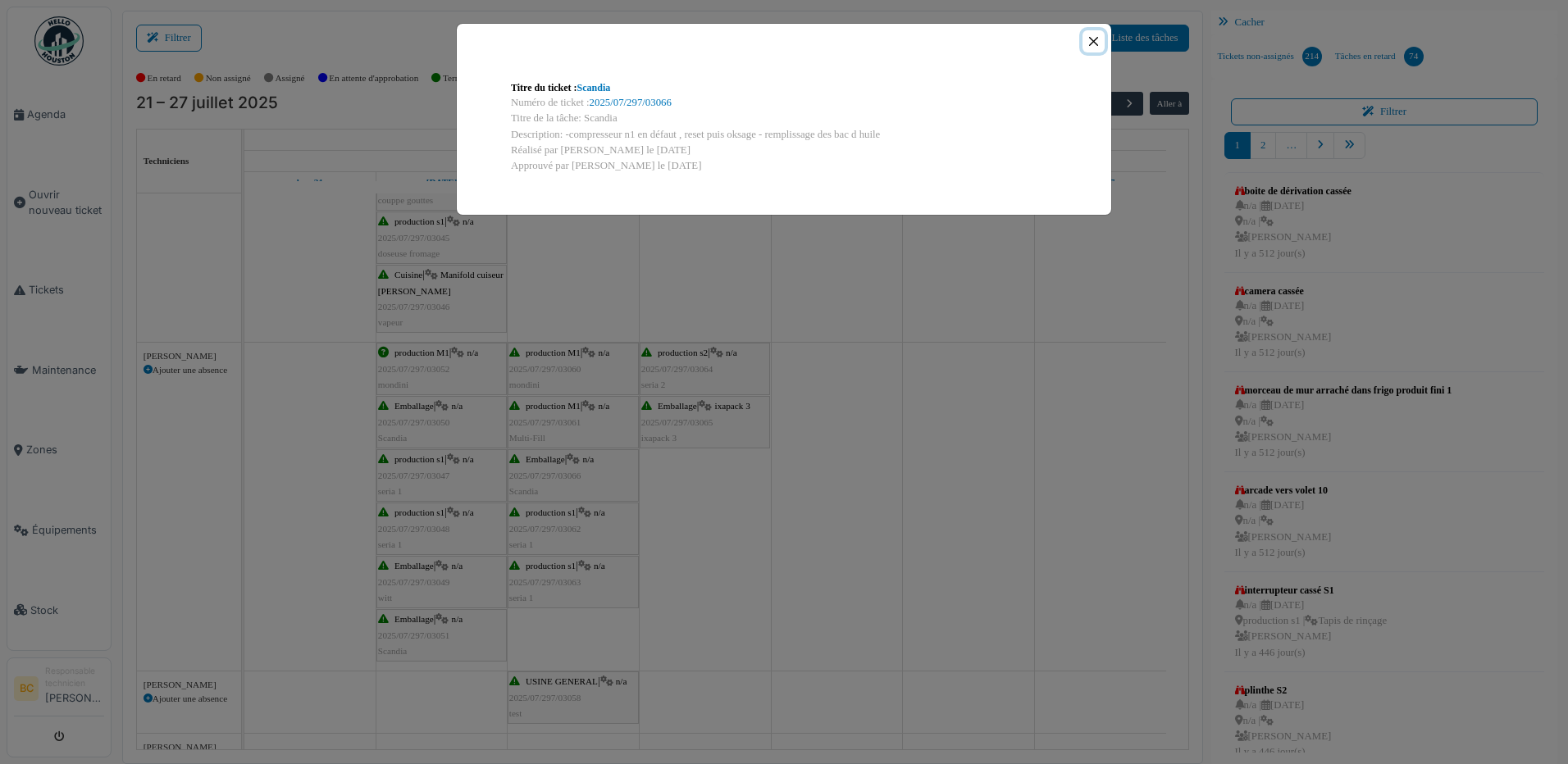
click at [1089, 43] on button "Close" at bounding box center [1093, 41] width 22 height 22
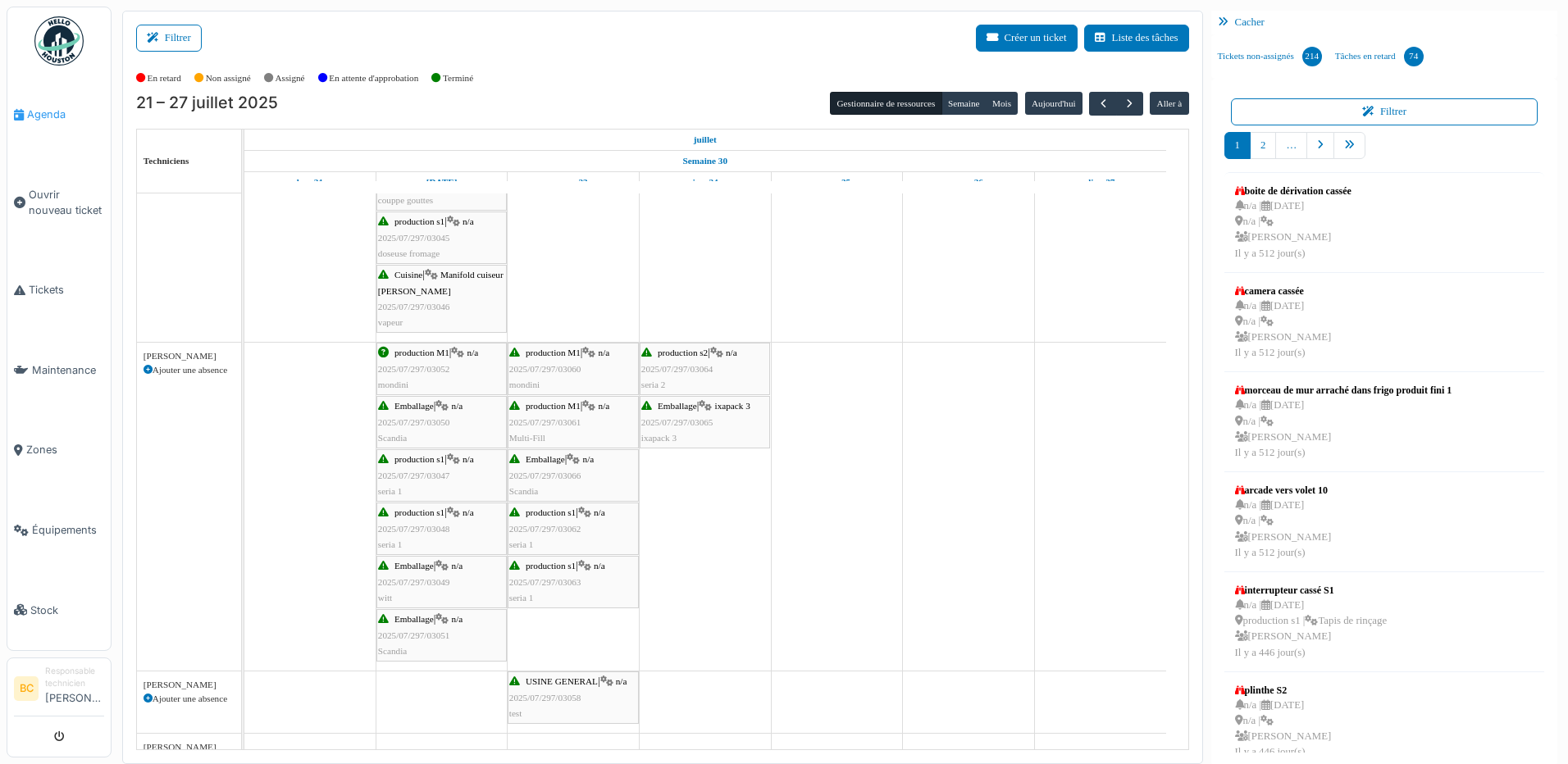
click at [44, 115] on span "Agenda" at bounding box center [65, 114] width 77 height 15
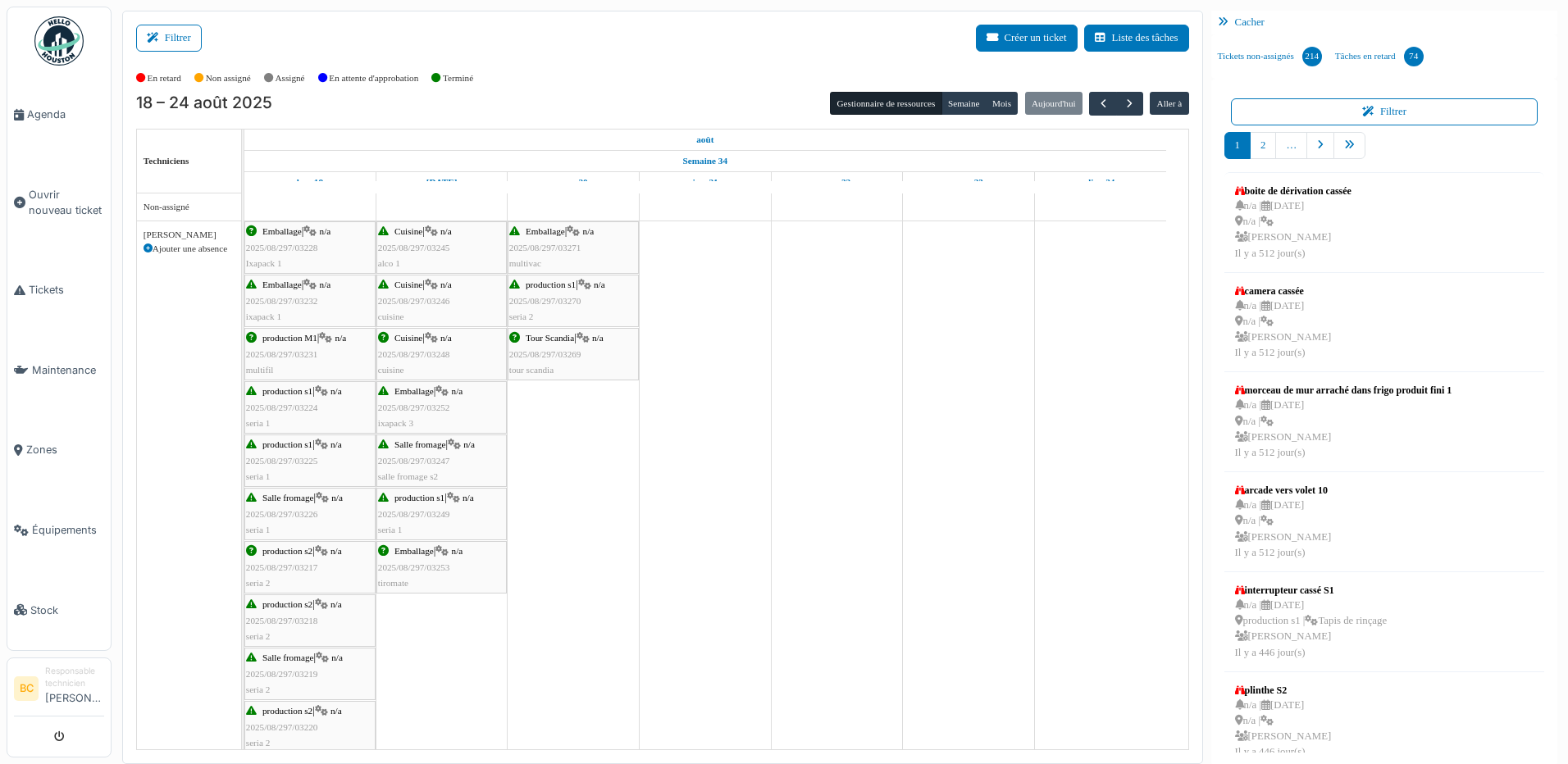
click at [545, 350] on span "2025/08/297/03269" at bounding box center [545, 355] width 72 height 10
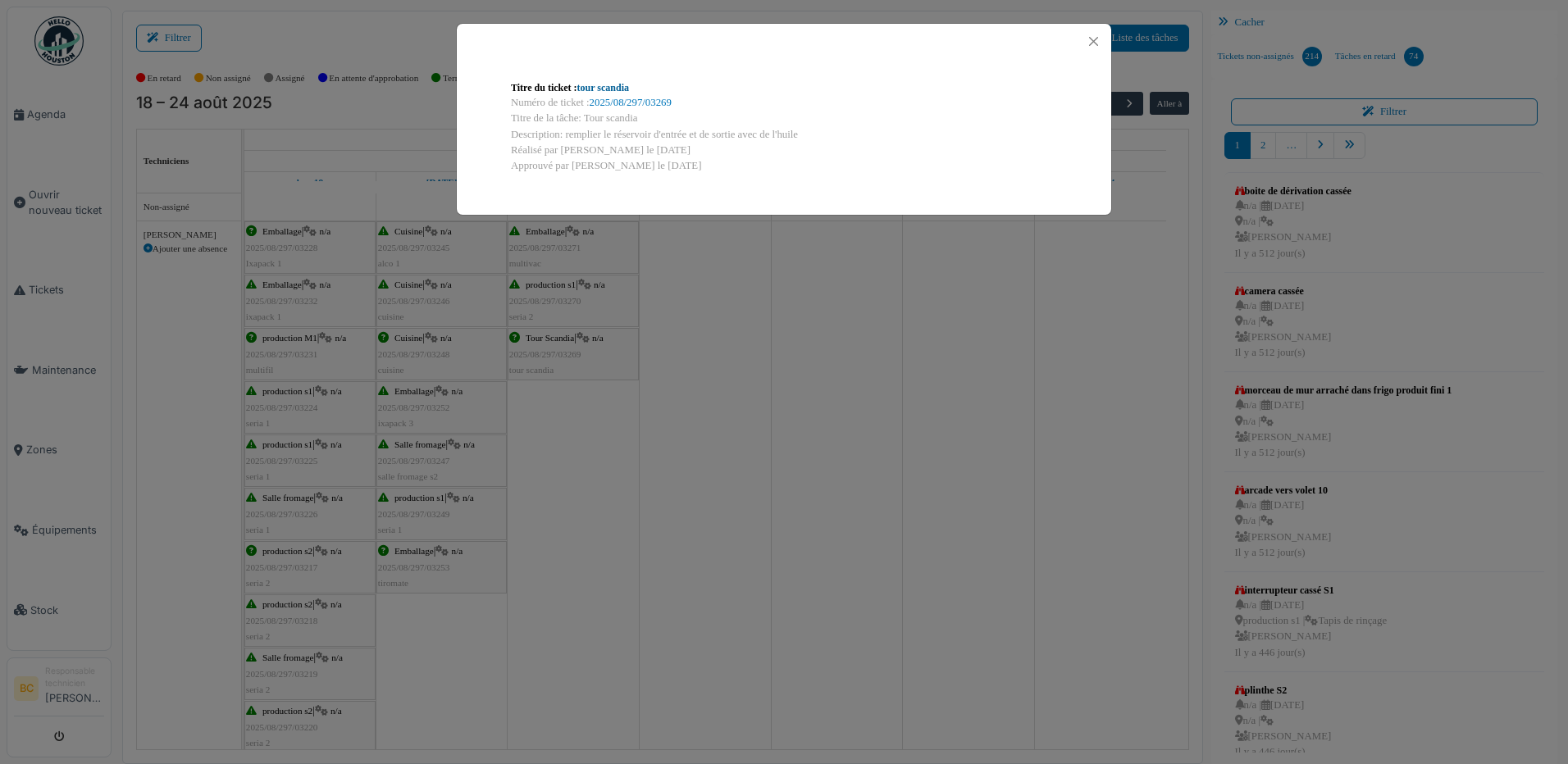
click at [609, 89] on link "tour scandia" at bounding box center [602, 88] width 52 height 12
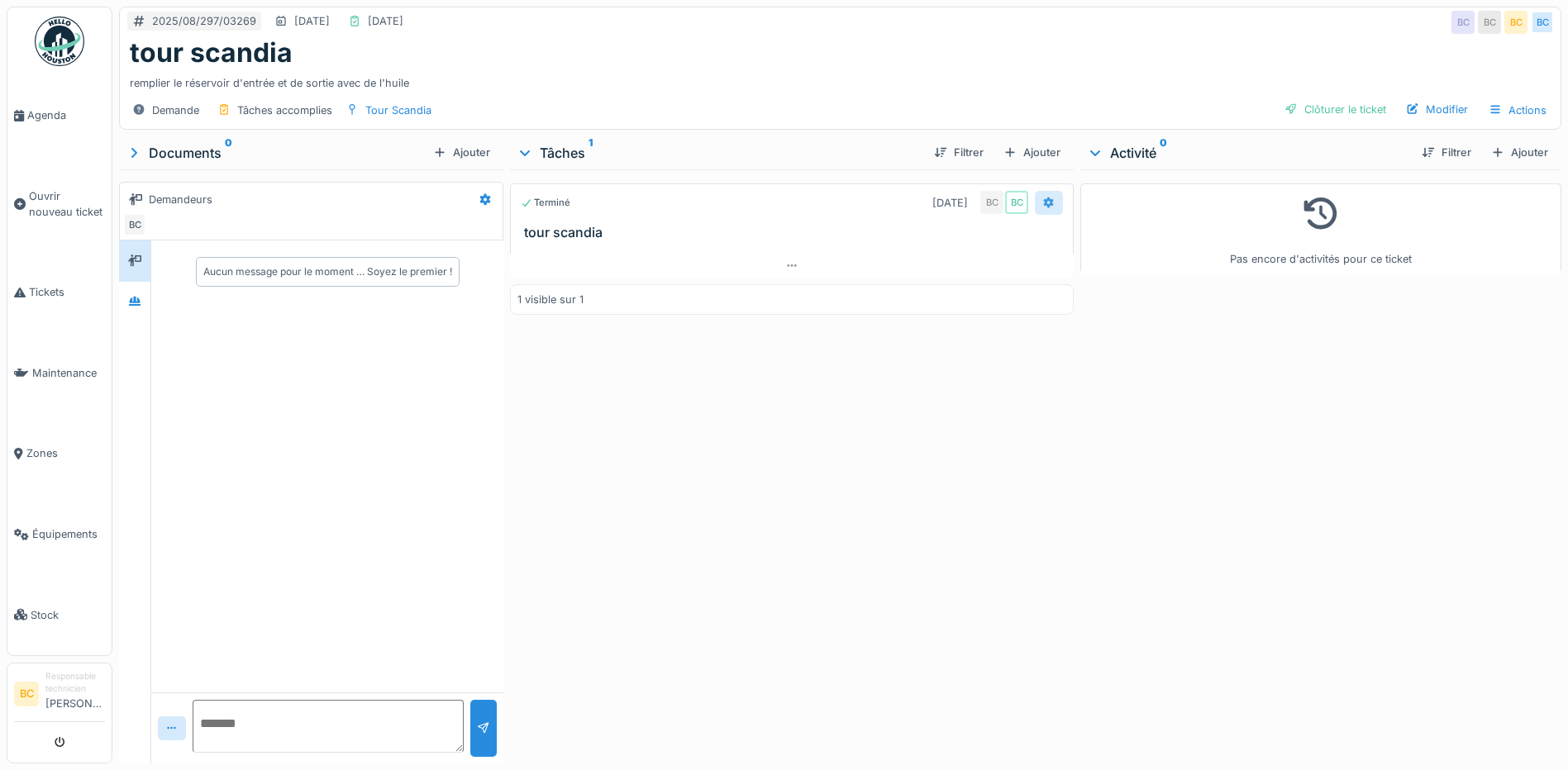
click at [1042, 204] on icon at bounding box center [1049, 203] width 14 height 11
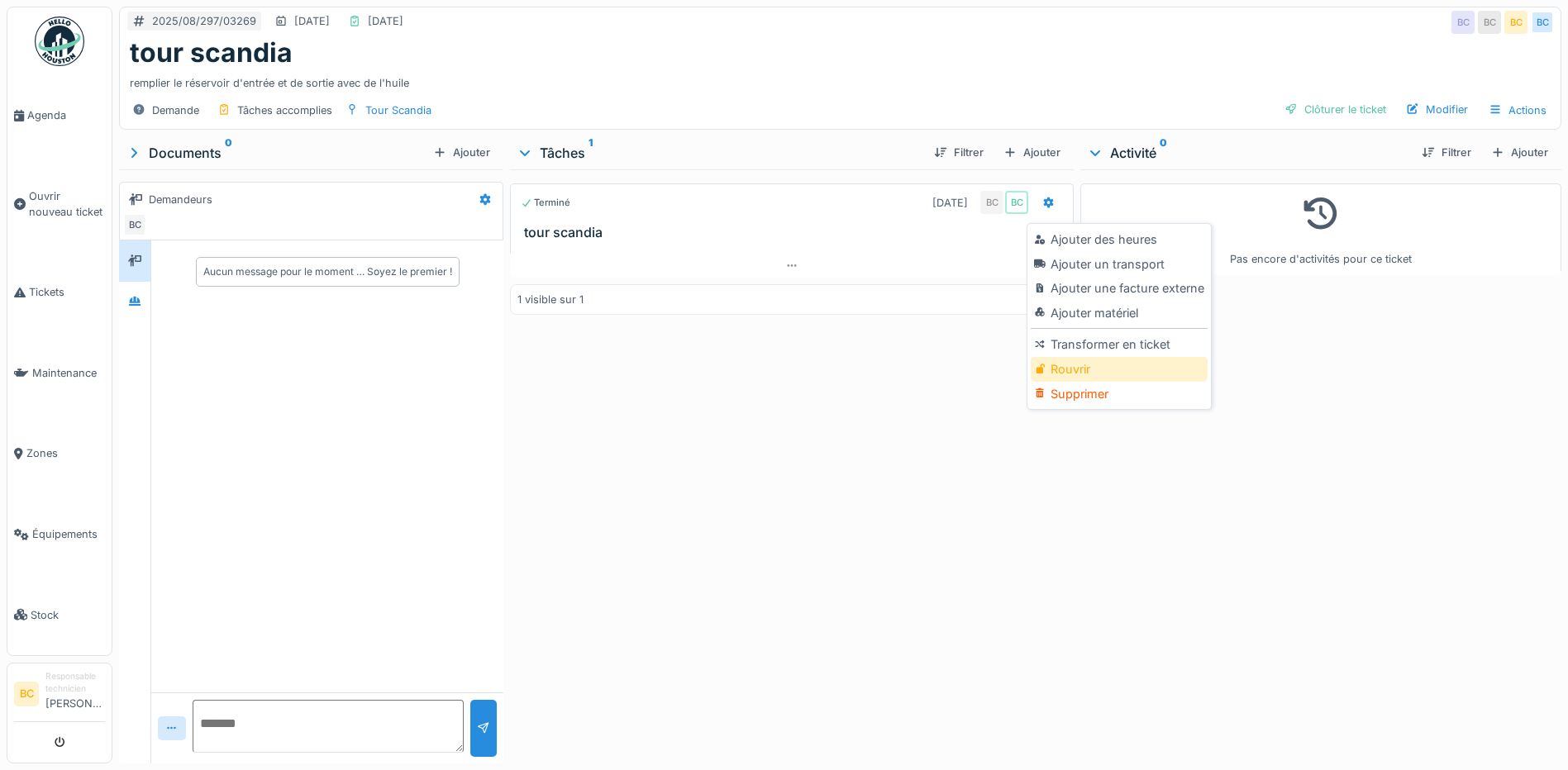
click at [1063, 369] on div "Rouvrir" at bounding box center [1118, 369] width 176 height 25
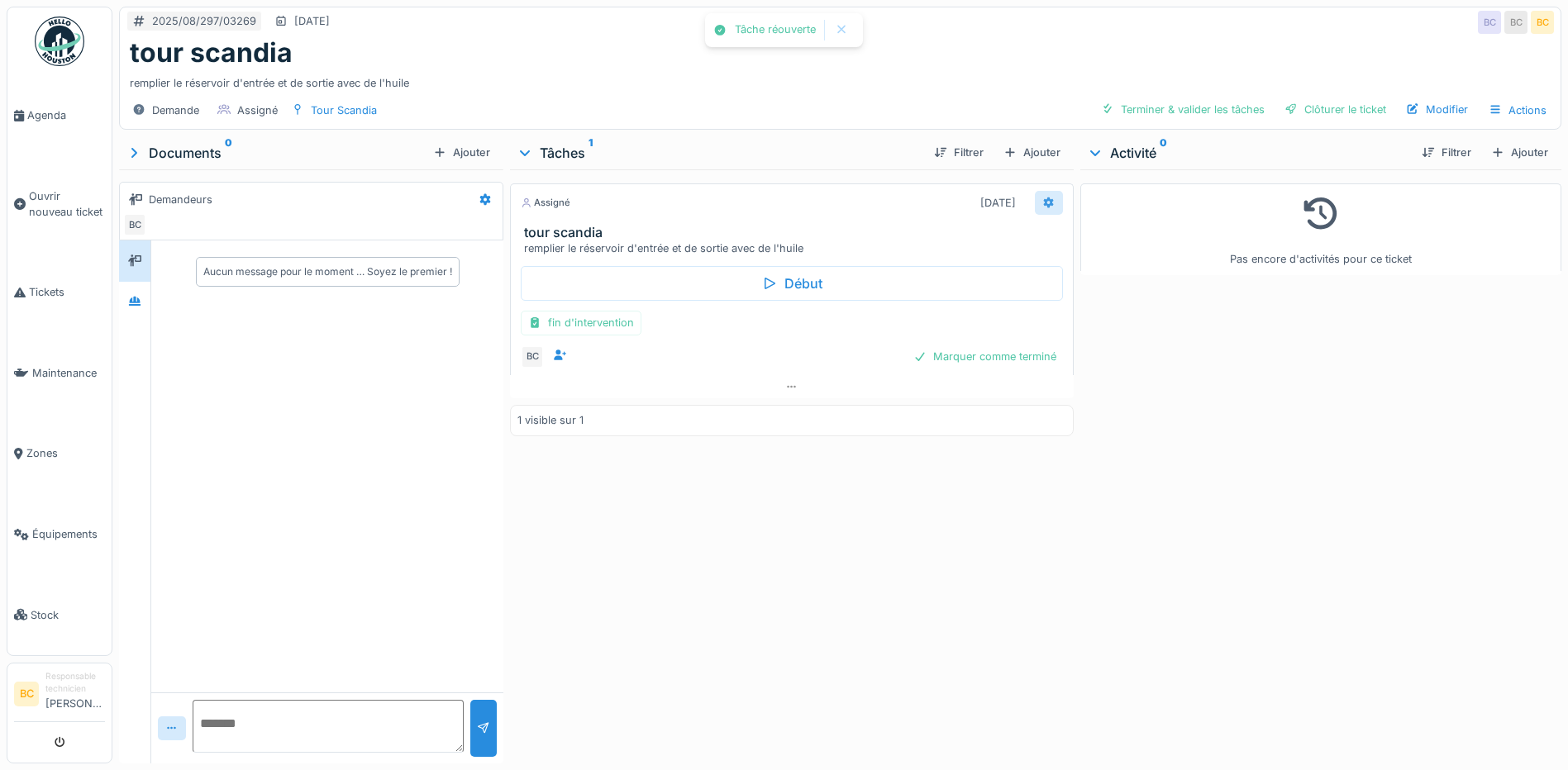
click at [1042, 202] on icon at bounding box center [1049, 203] width 14 height 11
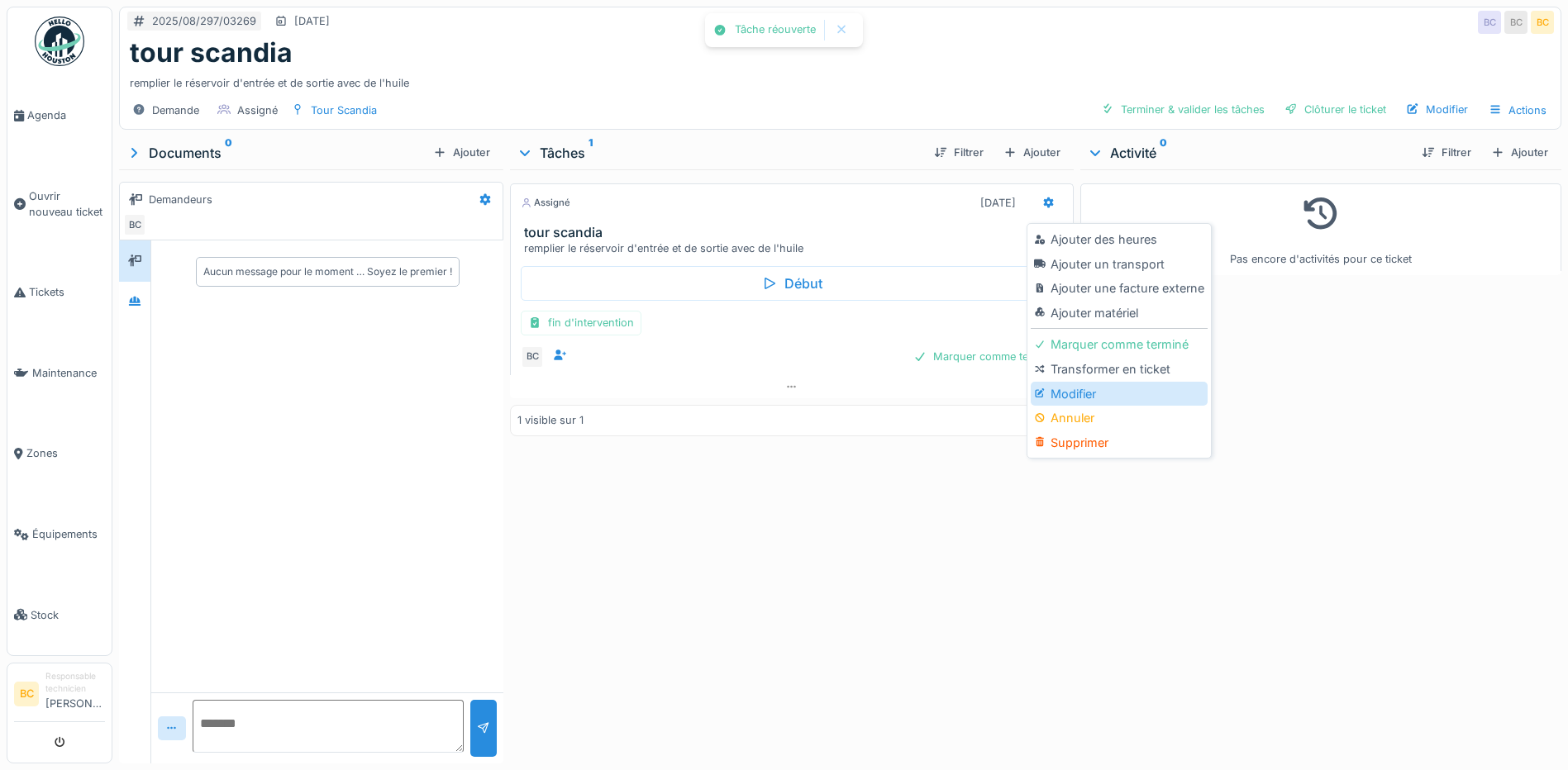
click at [1068, 388] on div "Modifier" at bounding box center [1118, 394] width 176 height 25
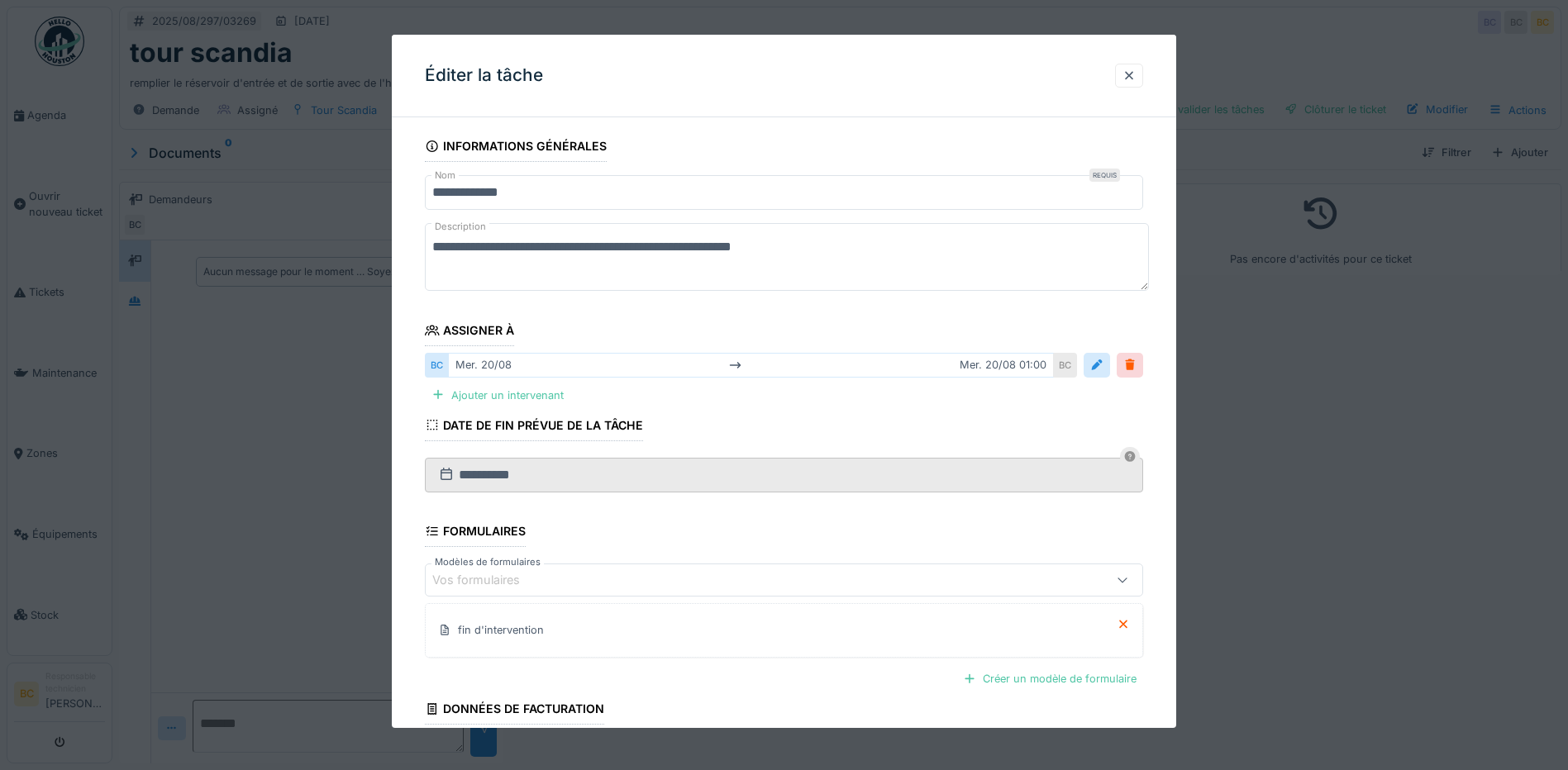
click at [482, 246] on textarea "**********" at bounding box center [787, 257] width 724 height 67
click at [485, 243] on textarea "**********" at bounding box center [787, 257] width 724 height 67
paste textarea "**********"
click at [484, 246] on textarea "**********" at bounding box center [787, 257] width 724 height 67
click at [513, 246] on textarea "**********" at bounding box center [787, 257] width 724 height 67
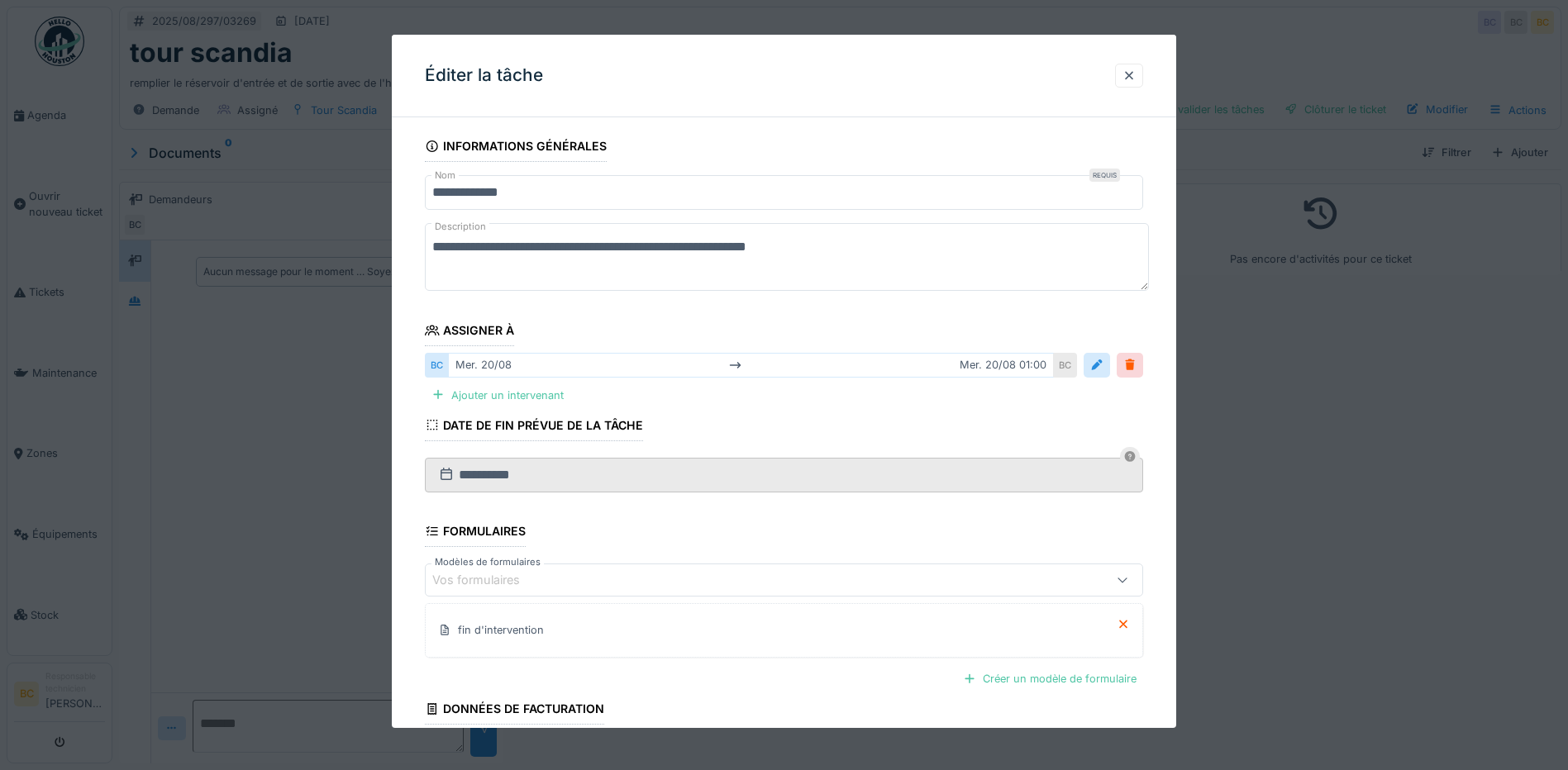
click at [521, 246] on textarea "**********" at bounding box center [787, 257] width 724 height 67
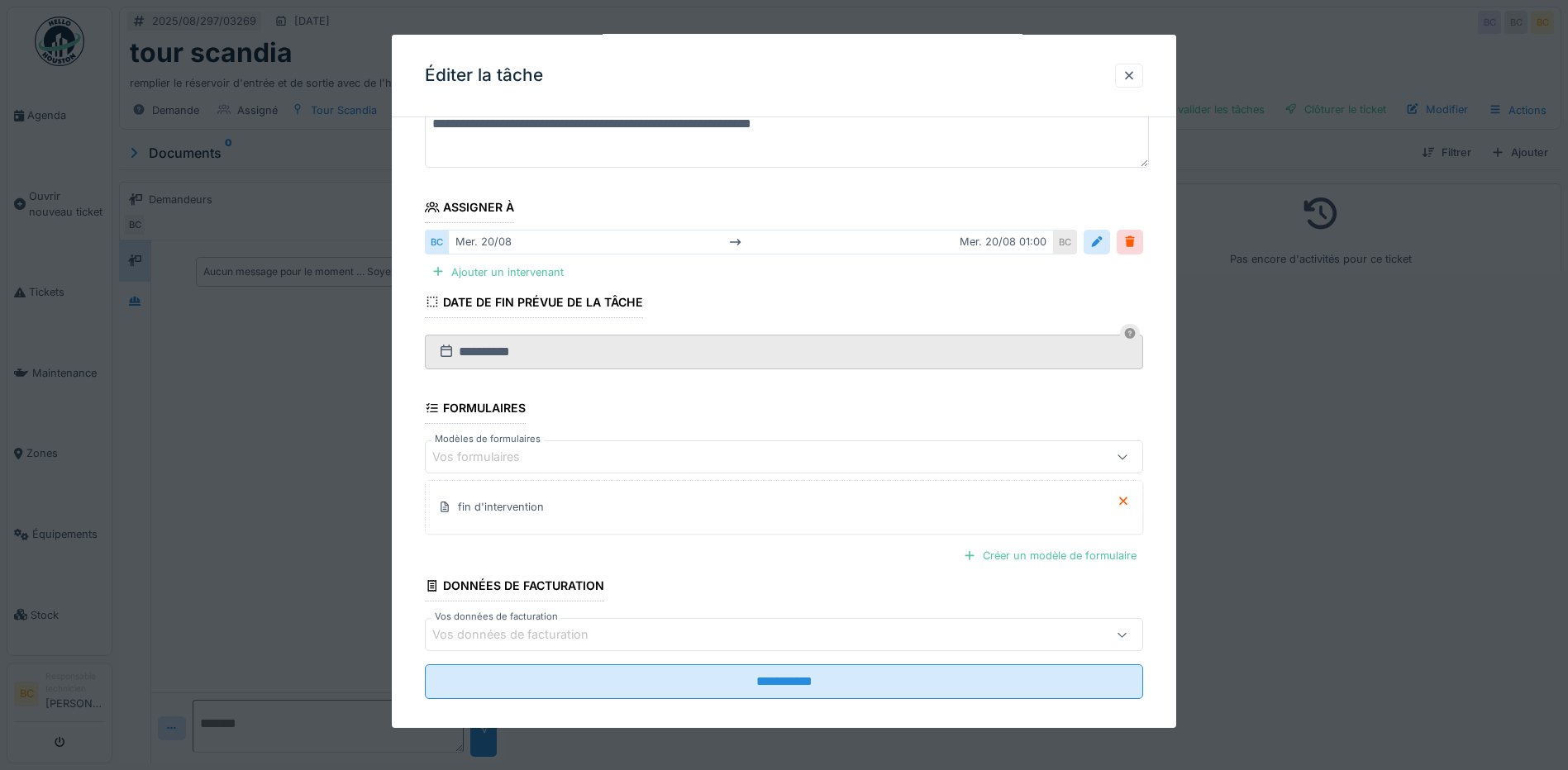
scroll to position [141, 0]
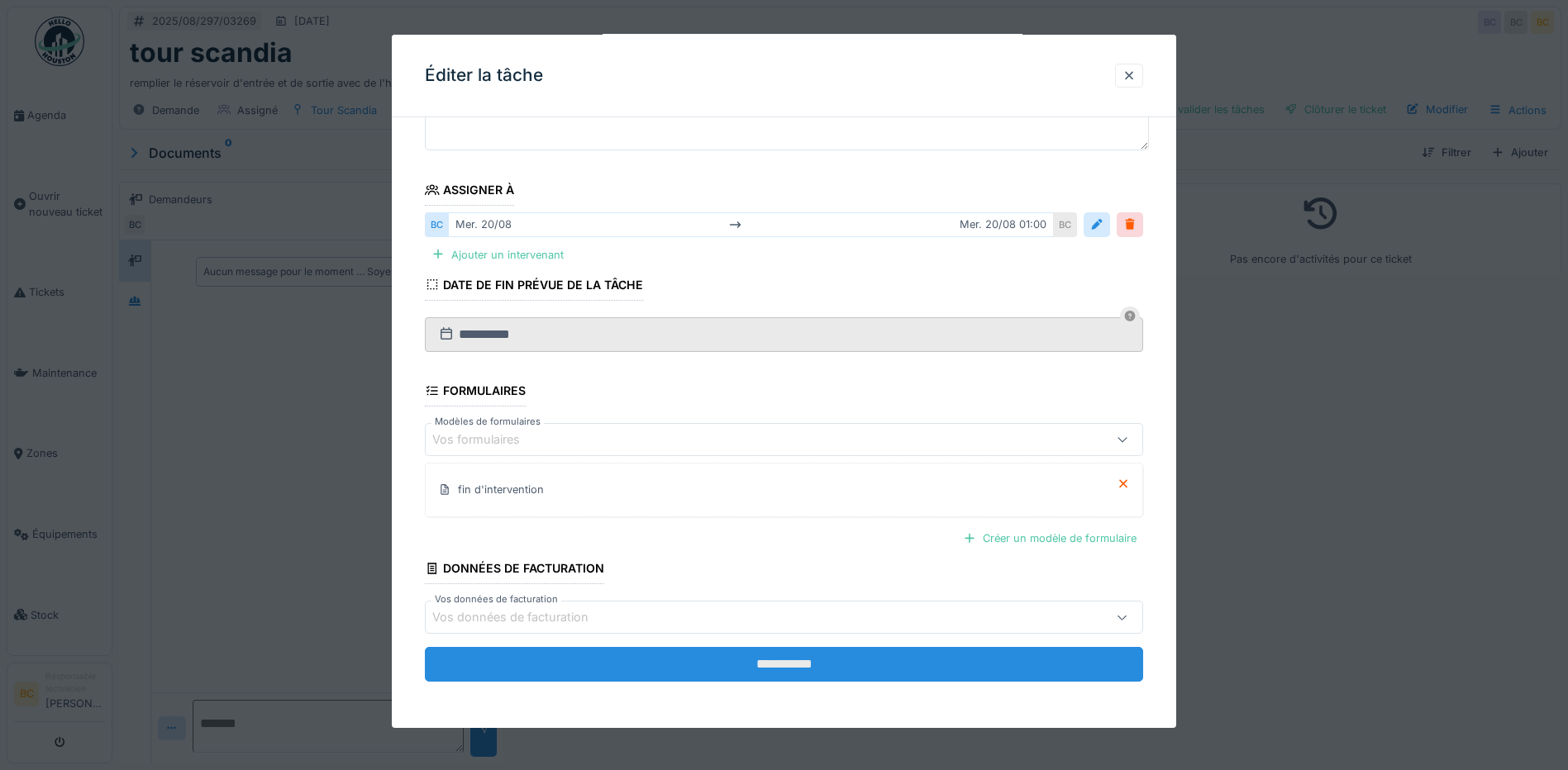
type textarea "**********"
click at [777, 667] on input "**********" at bounding box center [784, 664] width 718 height 35
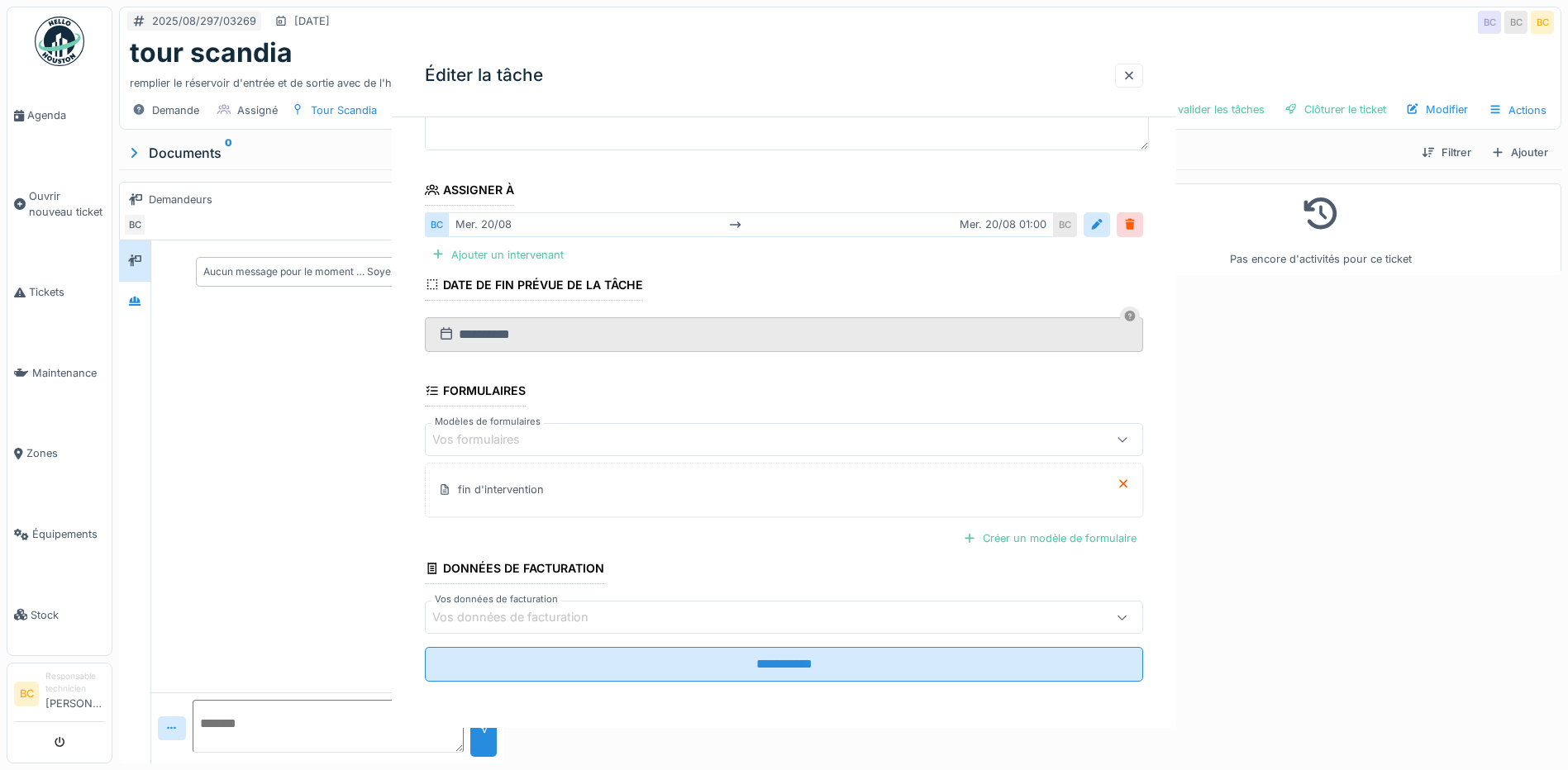
scroll to position [0, 0]
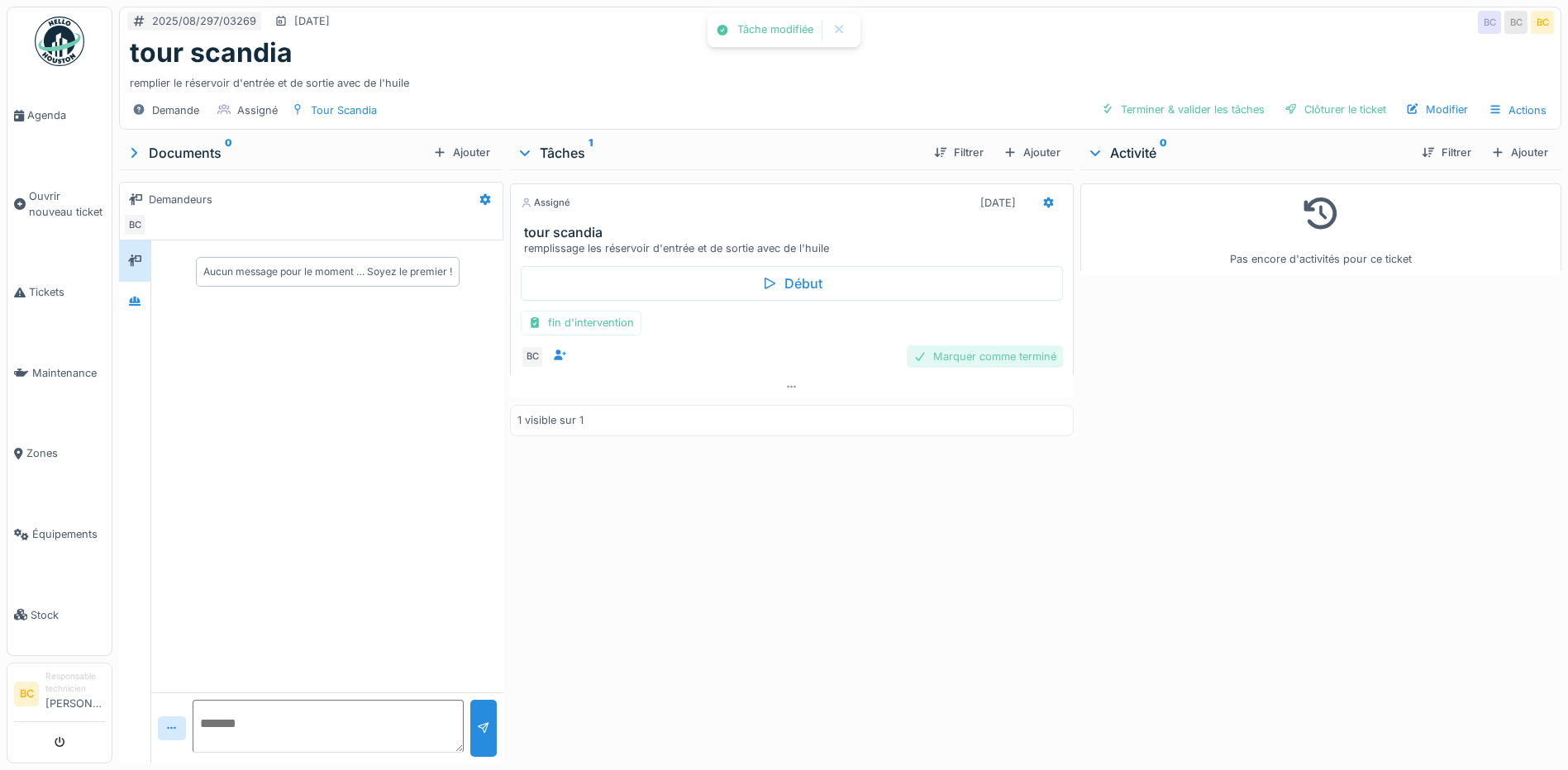
click at [961, 354] on div "Marquer comme terminé" at bounding box center [984, 356] width 156 height 22
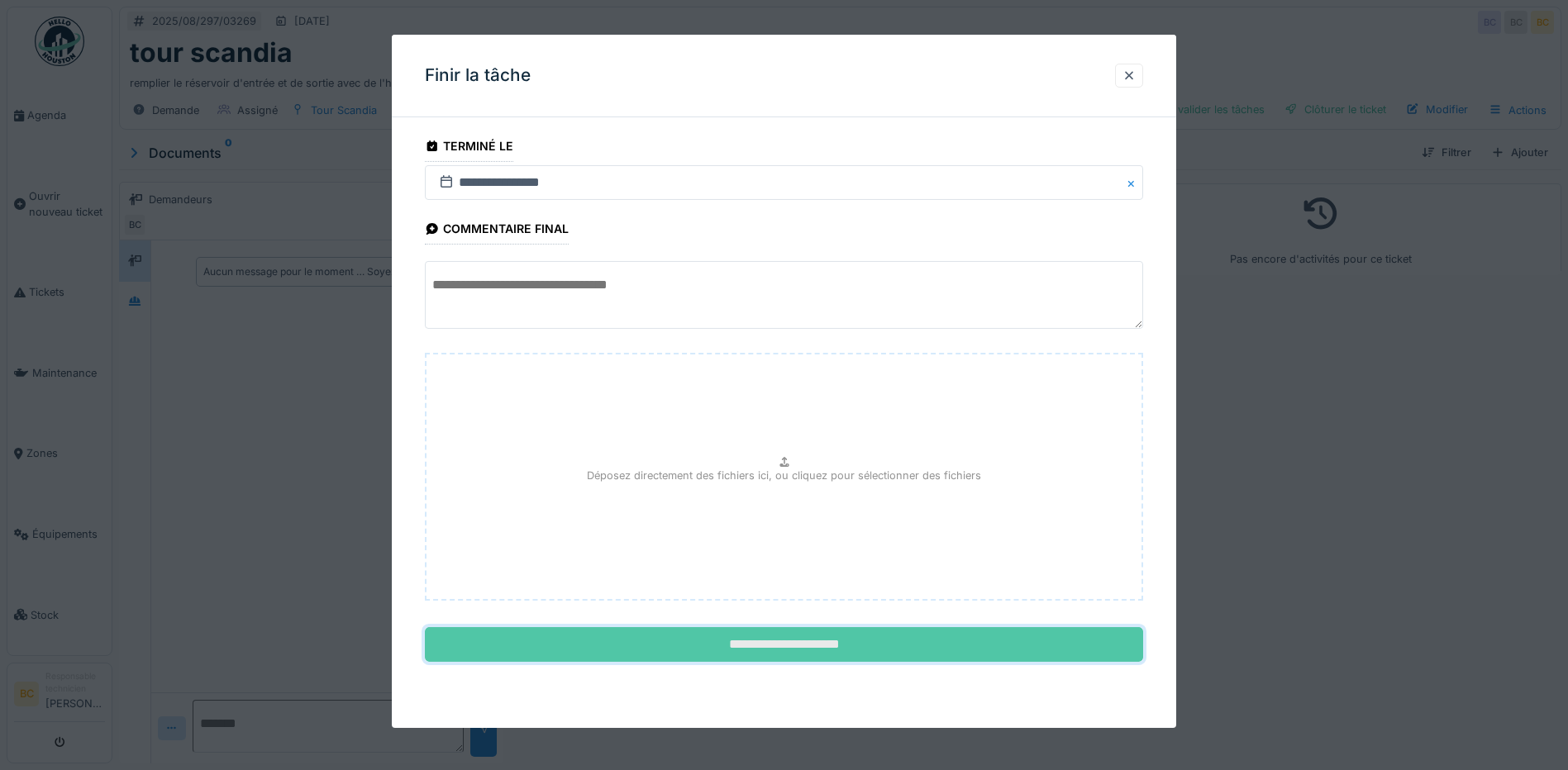
click at [799, 646] on input "**********" at bounding box center [784, 644] width 718 height 35
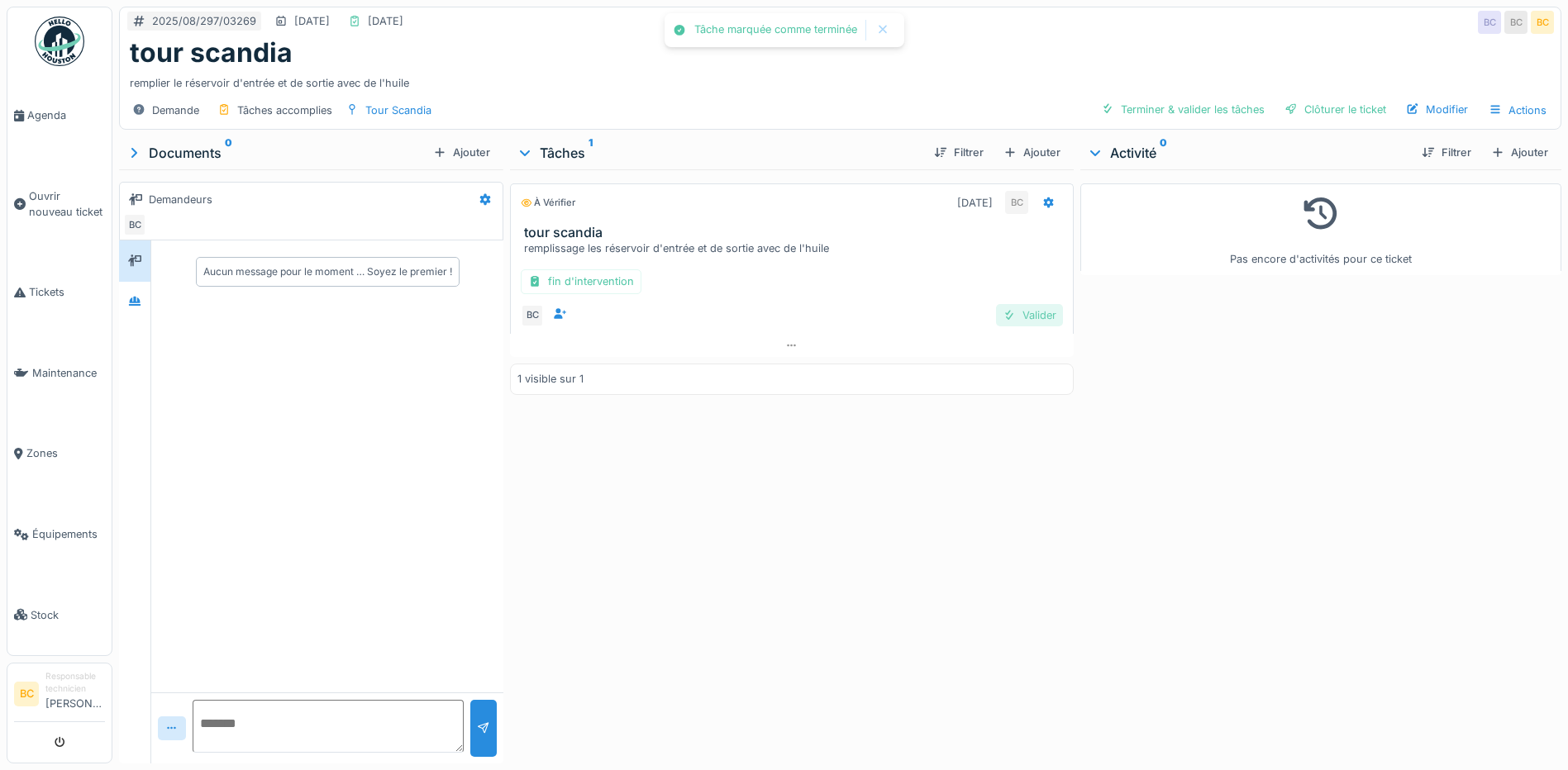
click at [1013, 313] on div "Valider" at bounding box center [1030, 316] width 67 height 22
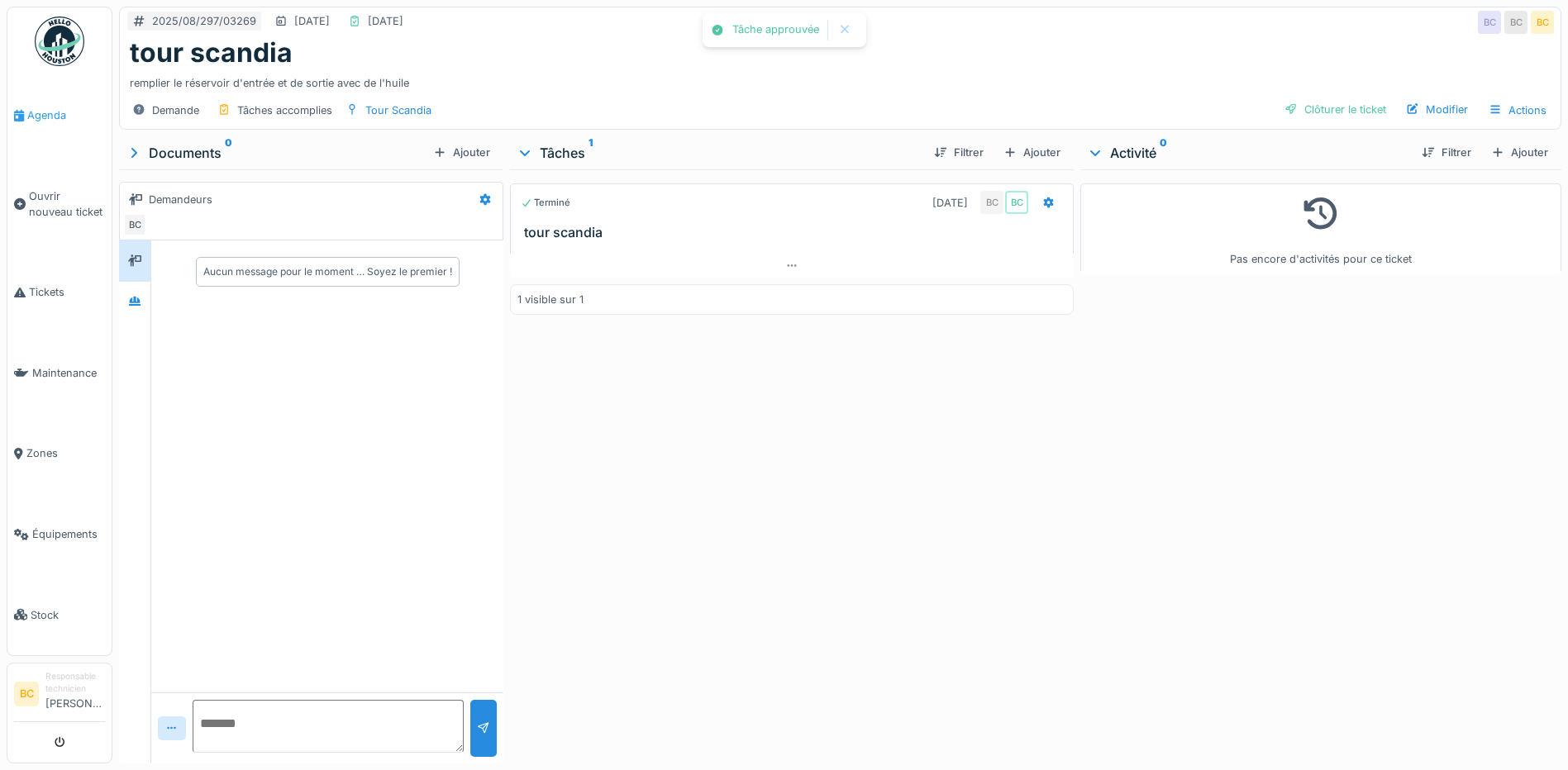
click at [42, 115] on span "Agenda" at bounding box center [66, 115] width 78 height 15
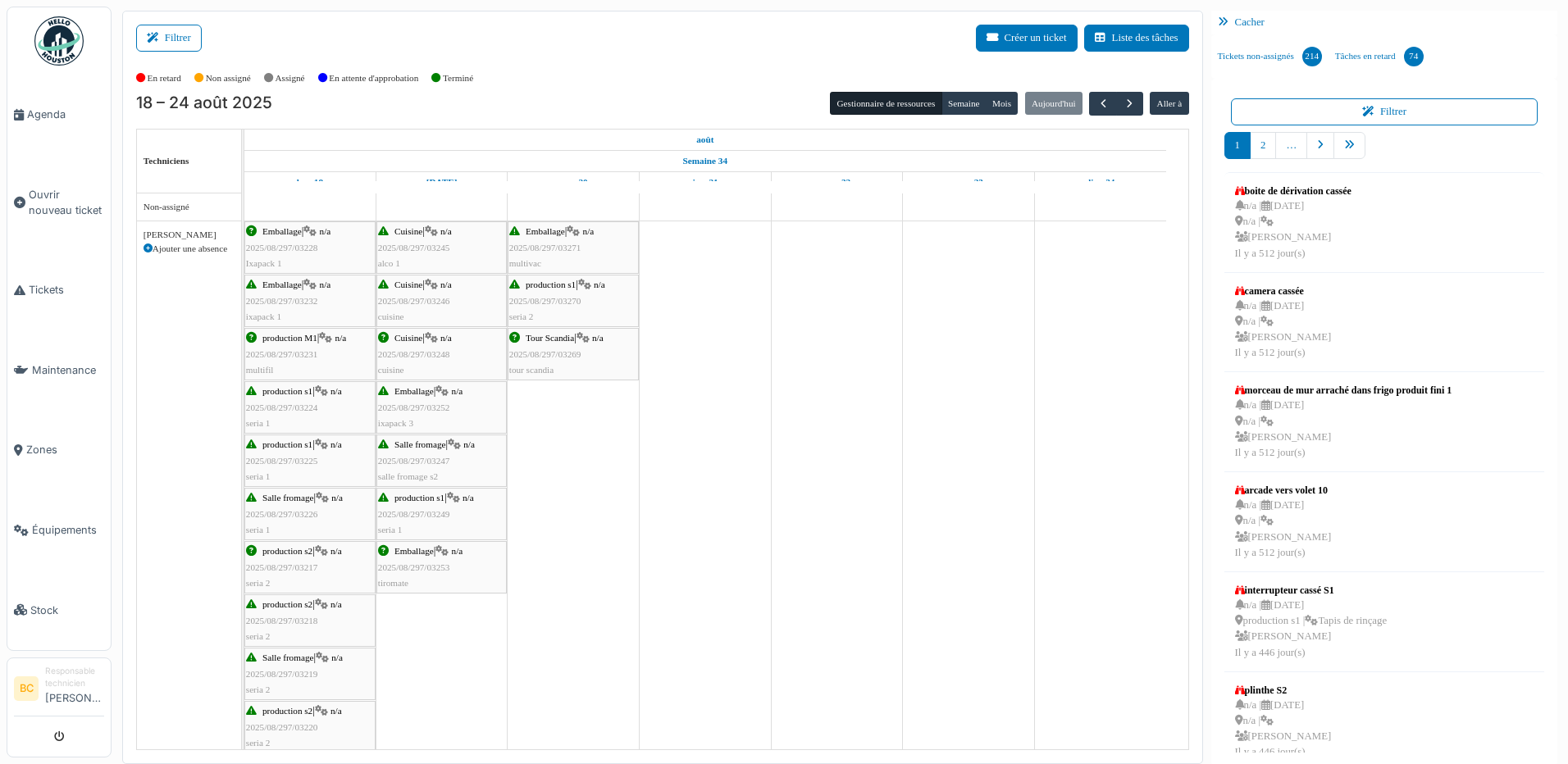
click at [556, 353] on span "2025/08/297/03269" at bounding box center [545, 355] width 72 height 10
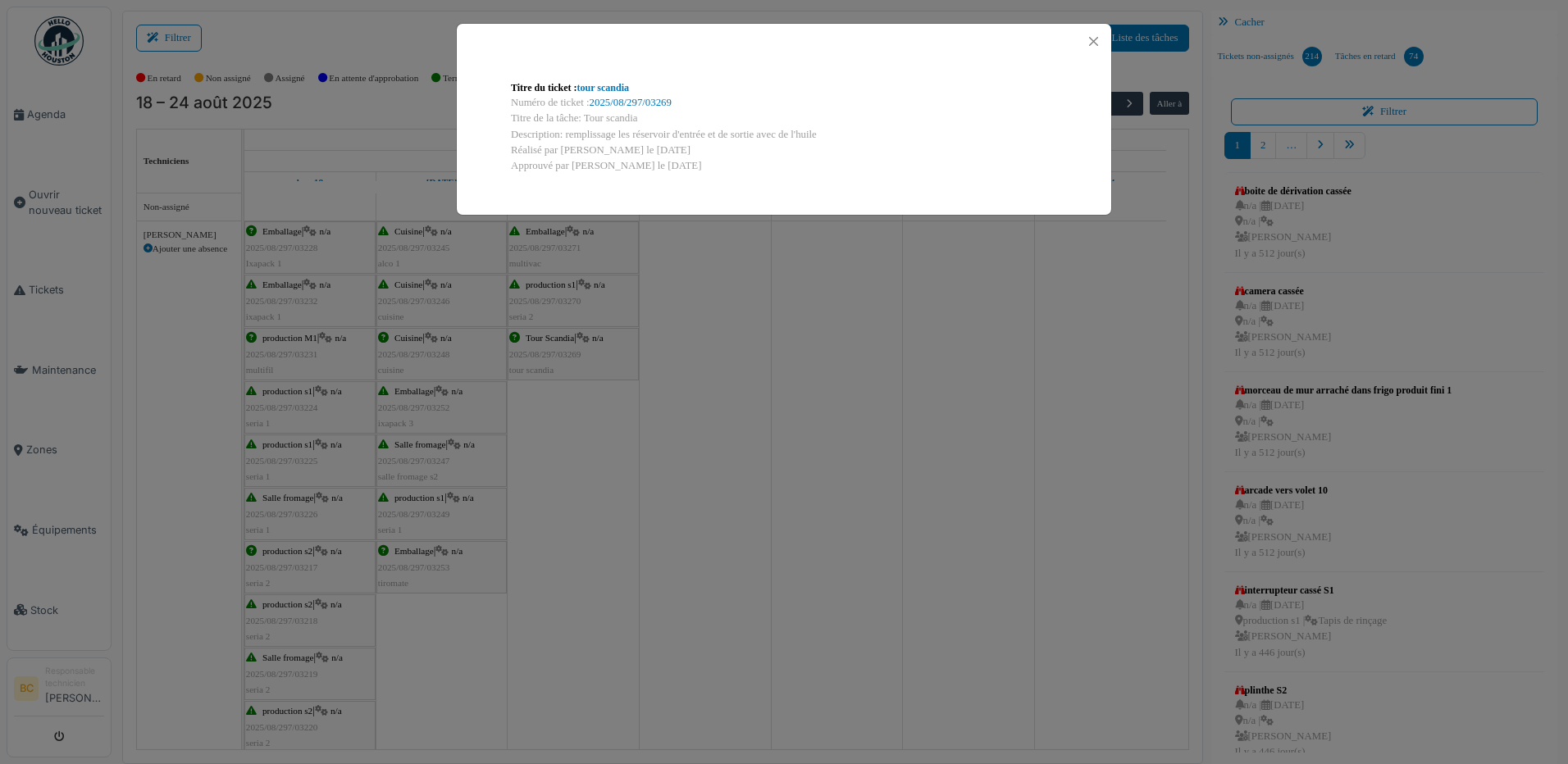
click at [556, 353] on div "Titre du ticket : tour scandia Numéro de ticket : 2025/08/297/03269 Titre de la…" at bounding box center [784, 382] width 1568 height 764
